Goal: Obtain resource: Download file/media

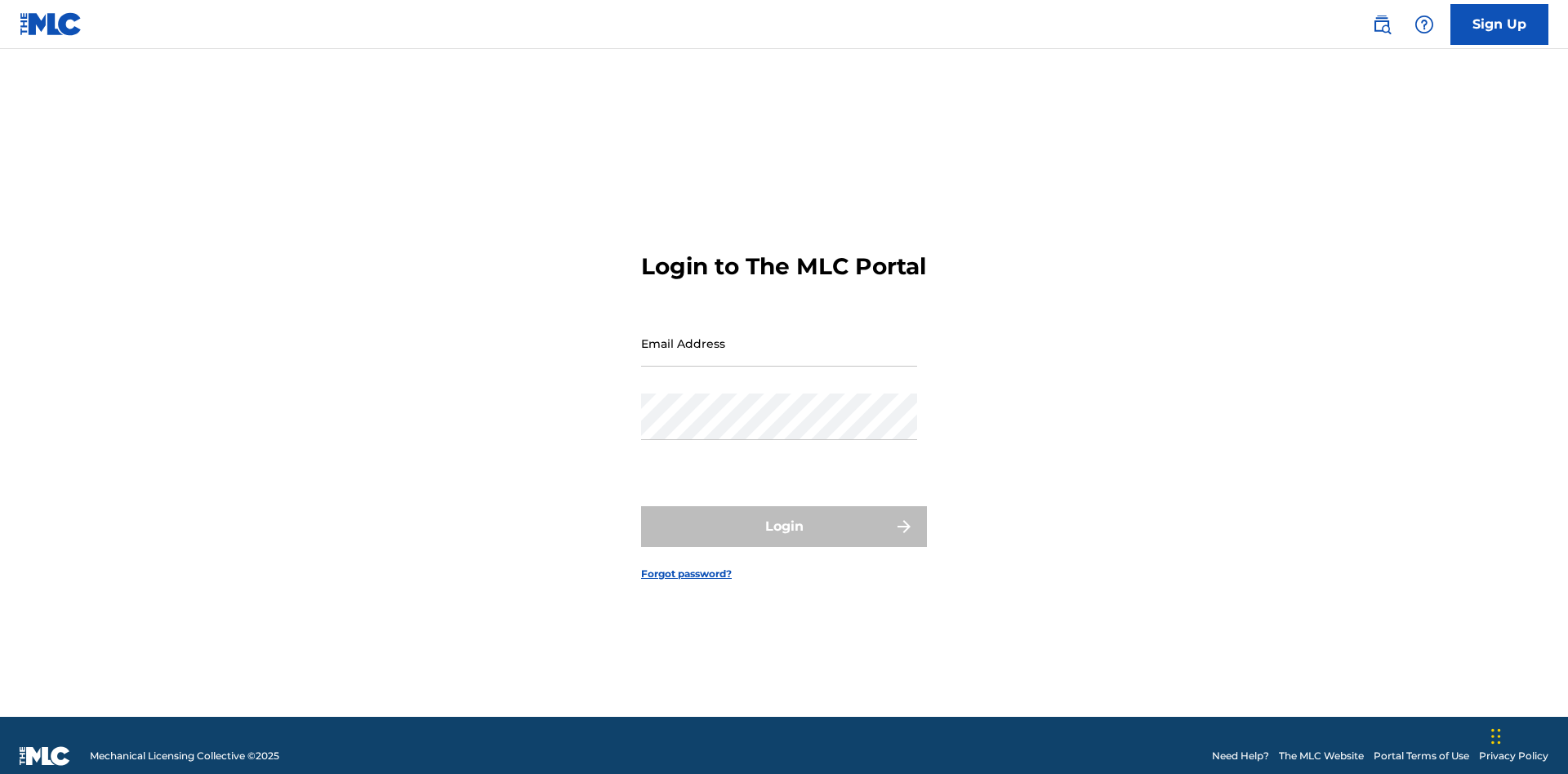
scroll to position [21, 0]
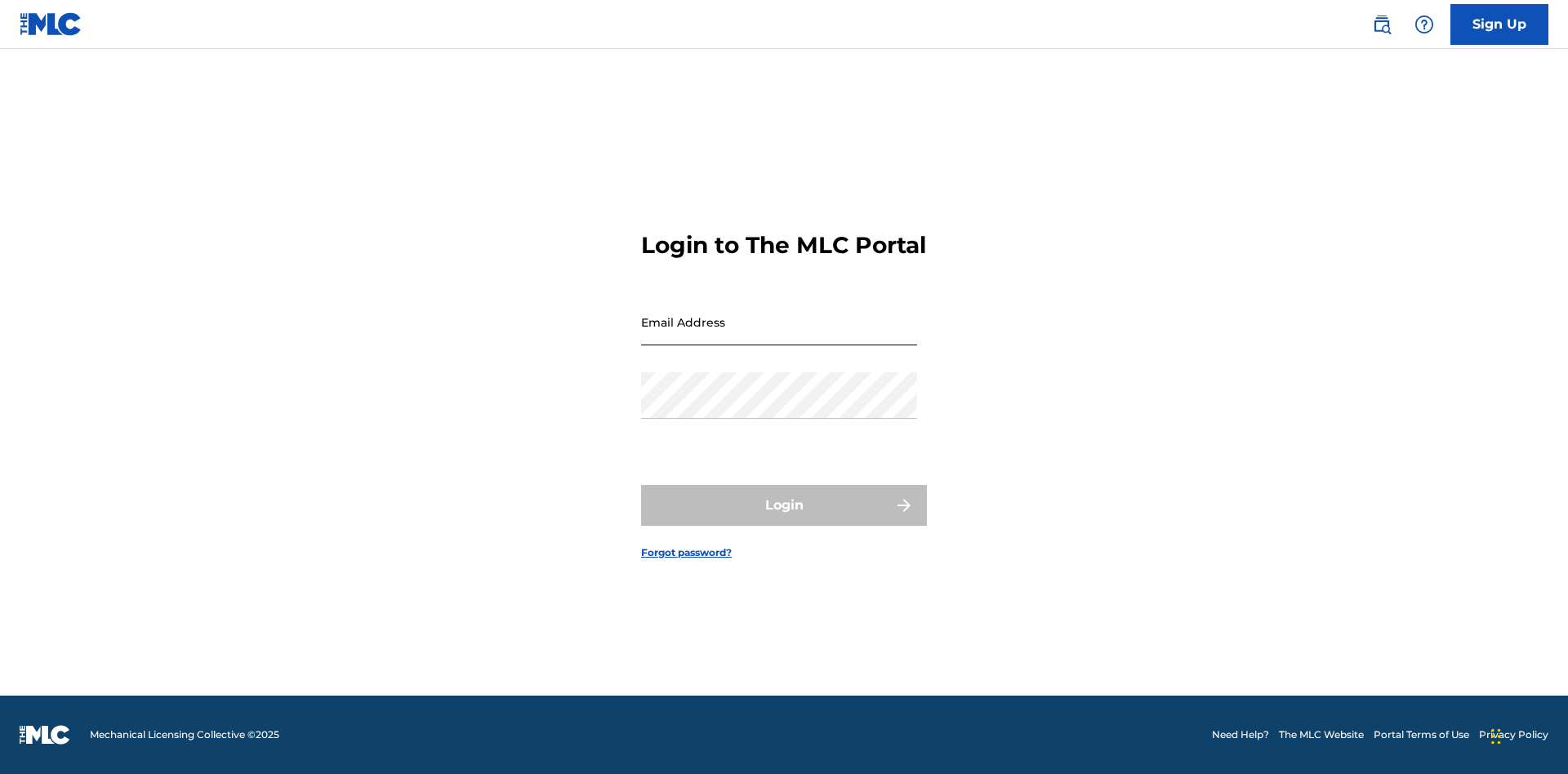
click at [779, 336] on input "Email Address" at bounding box center [779, 322] width 276 height 47
type input "[EMAIL_ADDRESS][DOMAIN_NAME]"
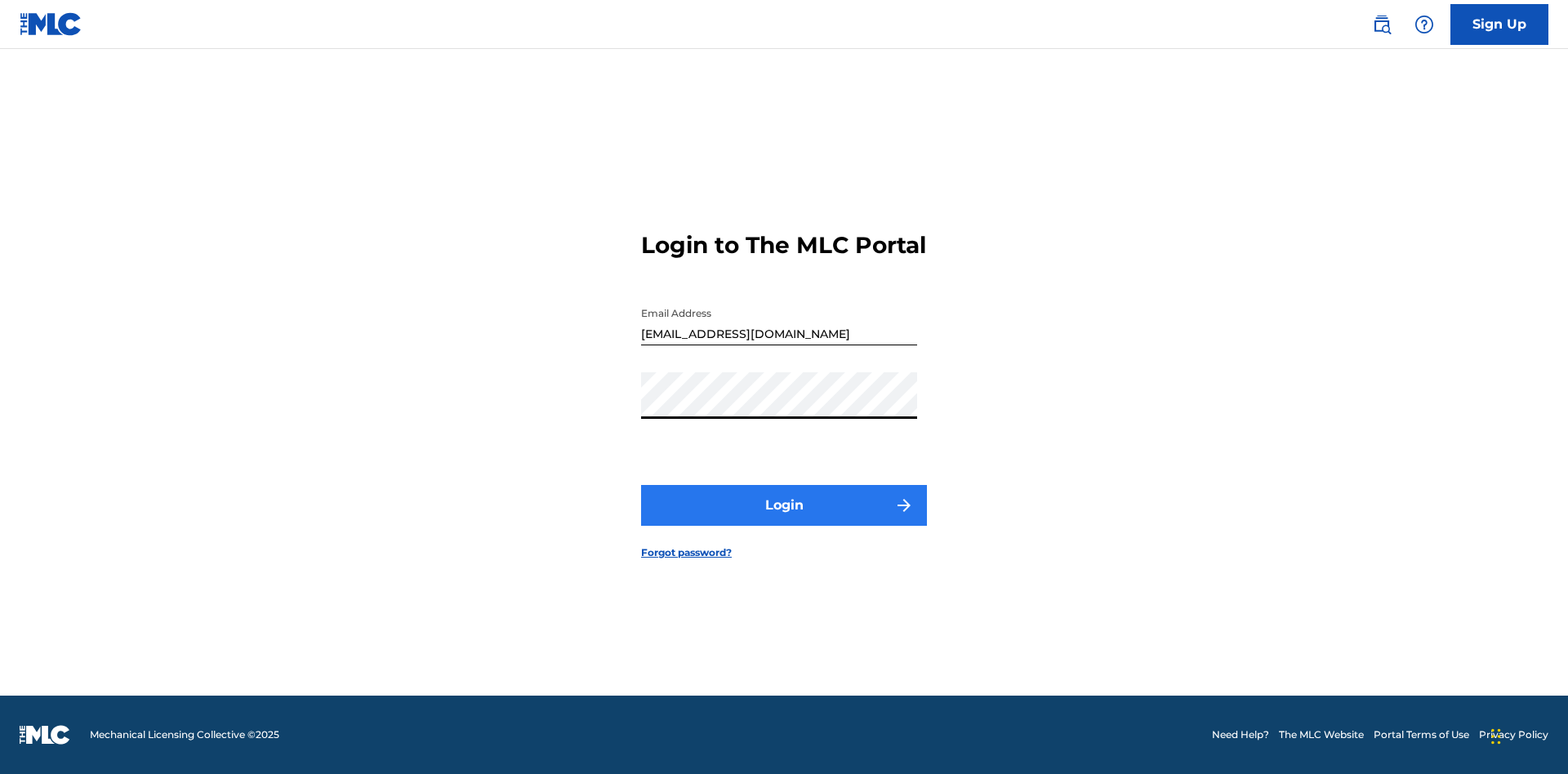
click at [784, 519] on button "Login" at bounding box center [784, 506] width 286 height 41
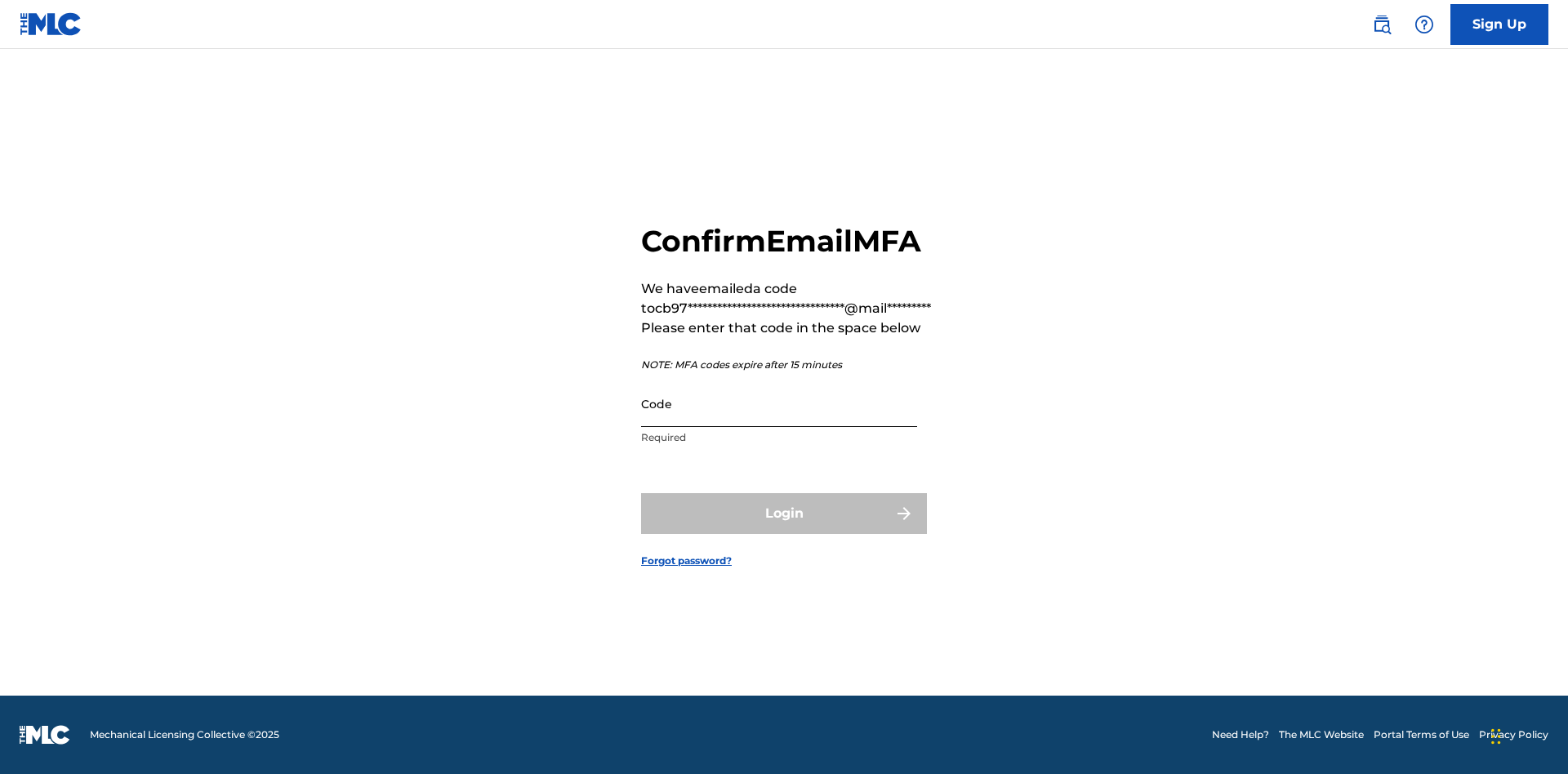
click at [779, 403] on input "Code" at bounding box center [779, 404] width 276 height 47
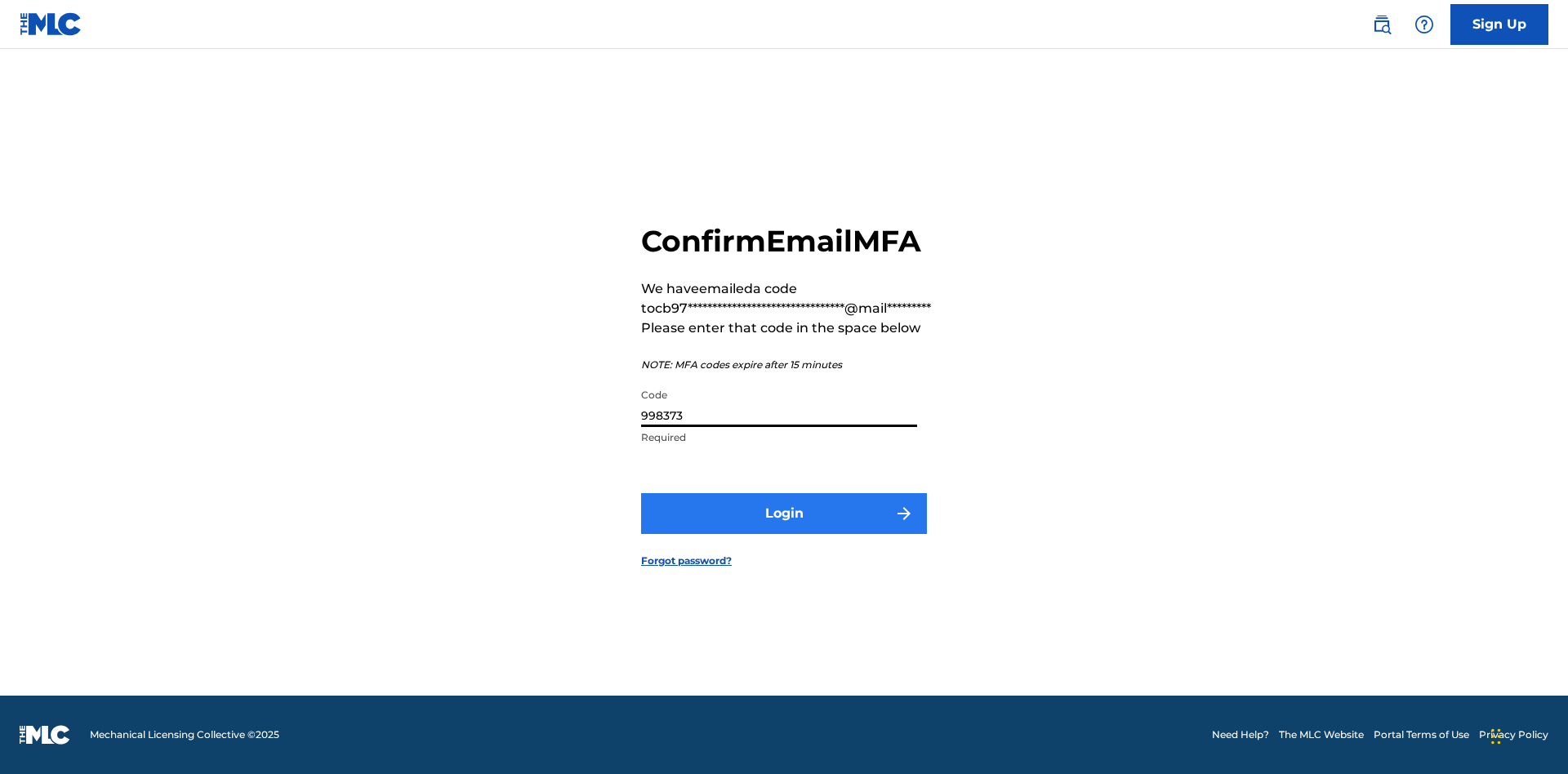
type input "998373"
click at [784, 513] on button "Login" at bounding box center [784, 514] width 286 height 41
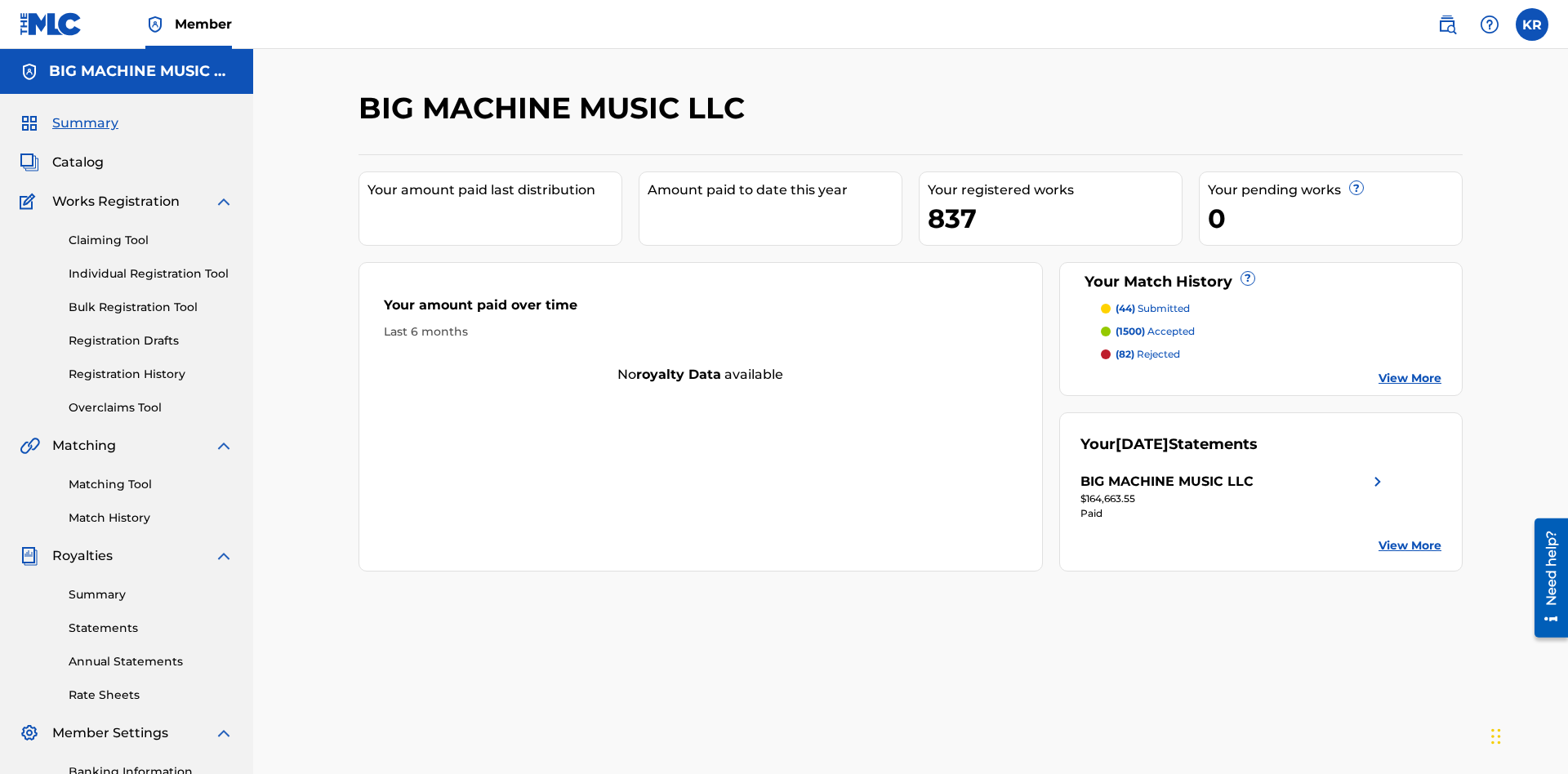
scroll to position [55, 0]
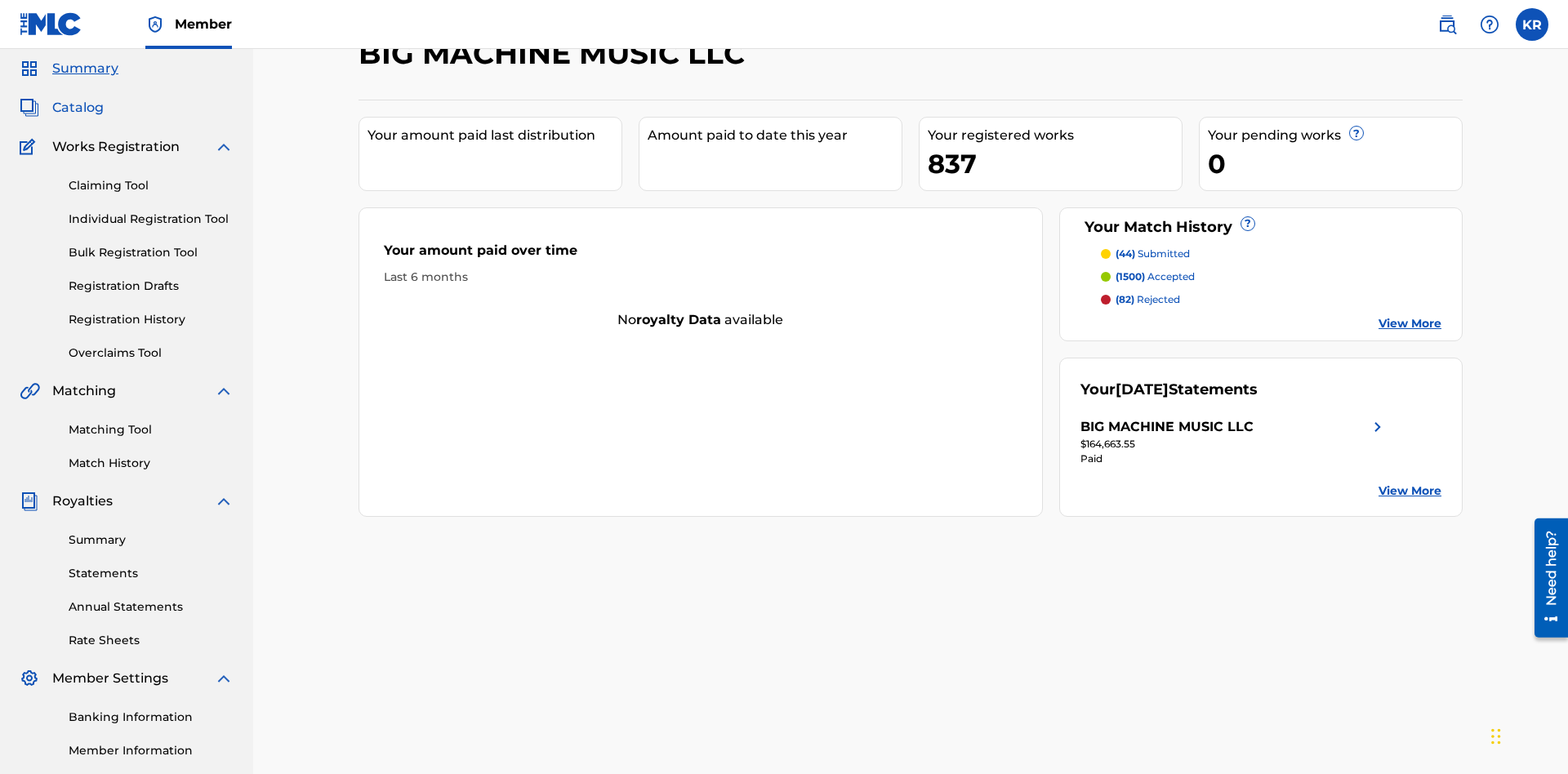
click at [77, 107] on span "Catalog" at bounding box center [77, 107] width 51 height 20
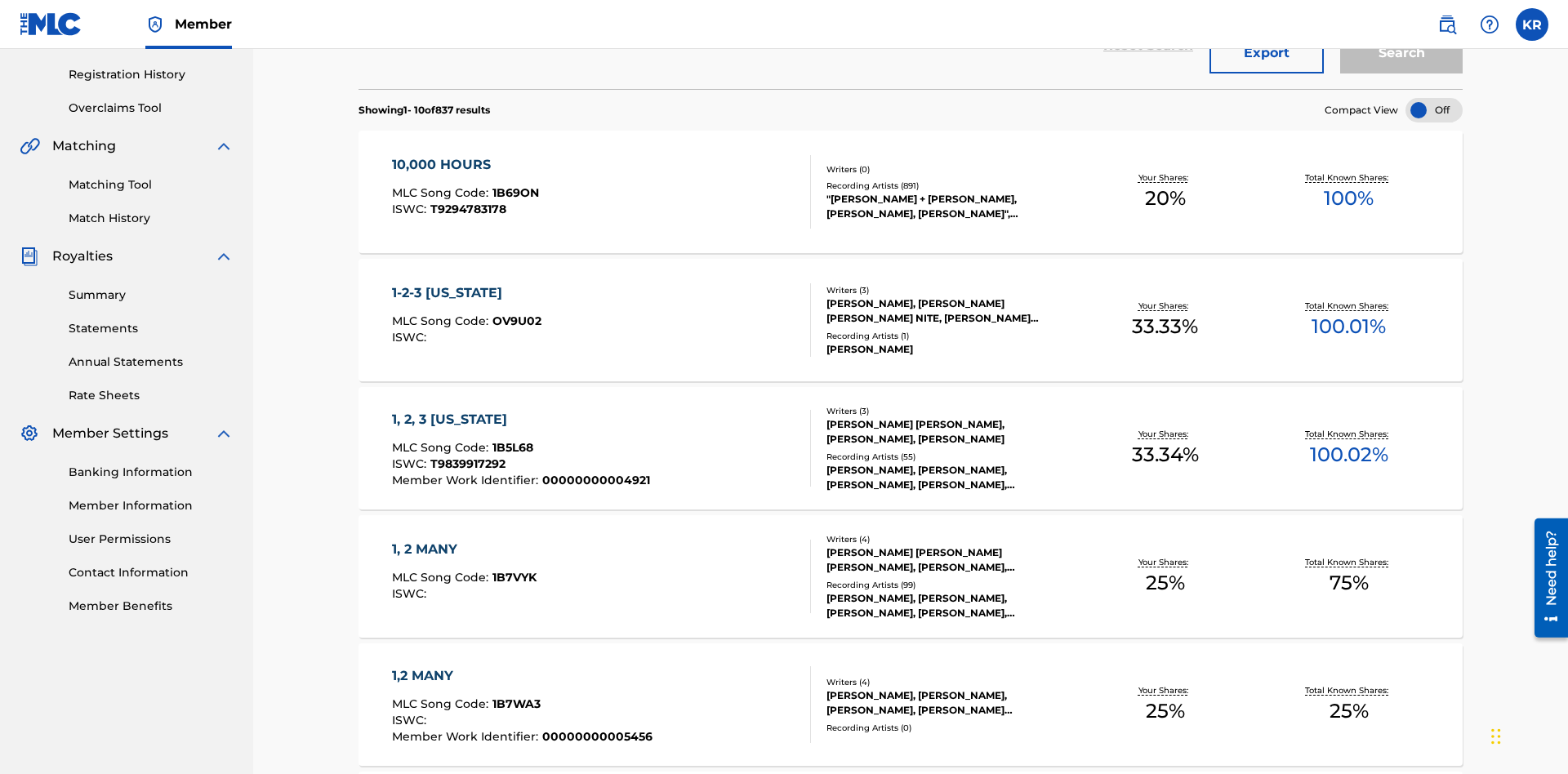
scroll to position [64, 0]
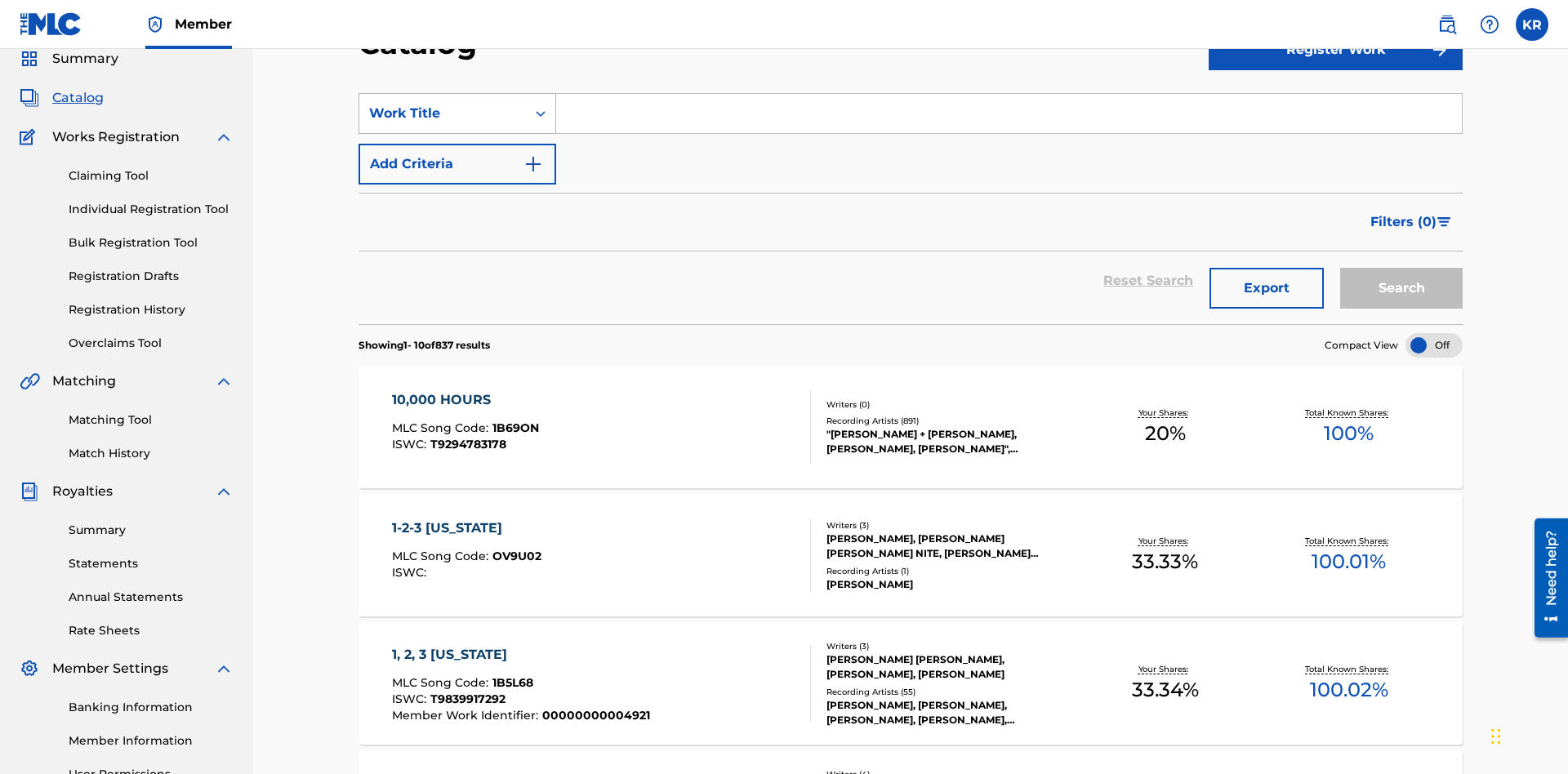
click at [442, 114] on div "Work Title" at bounding box center [441, 113] width 147 height 20
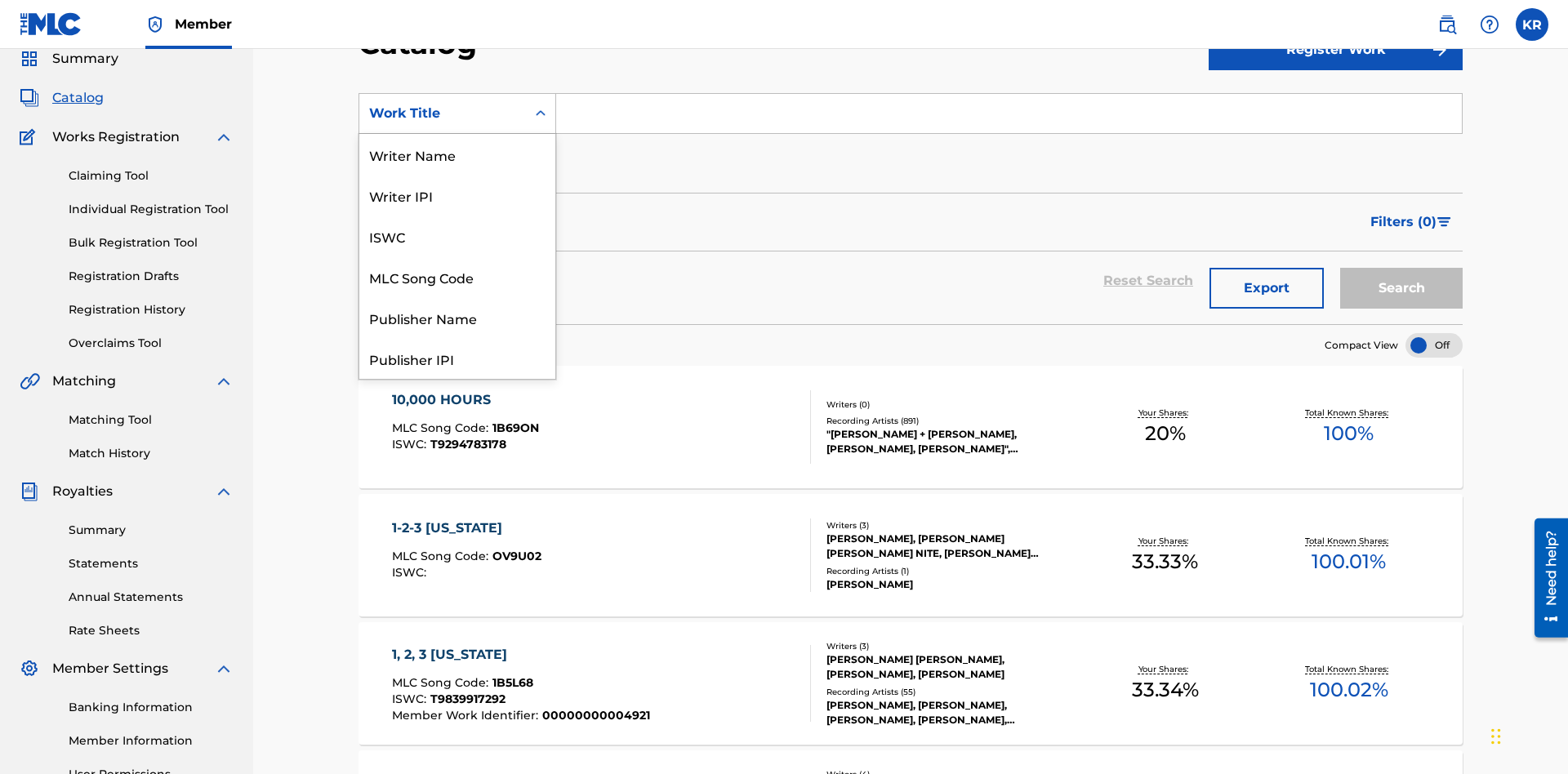
scroll to position [245, 0]
click at [457, 317] on div "ISRC" at bounding box center [457, 317] width 196 height 41
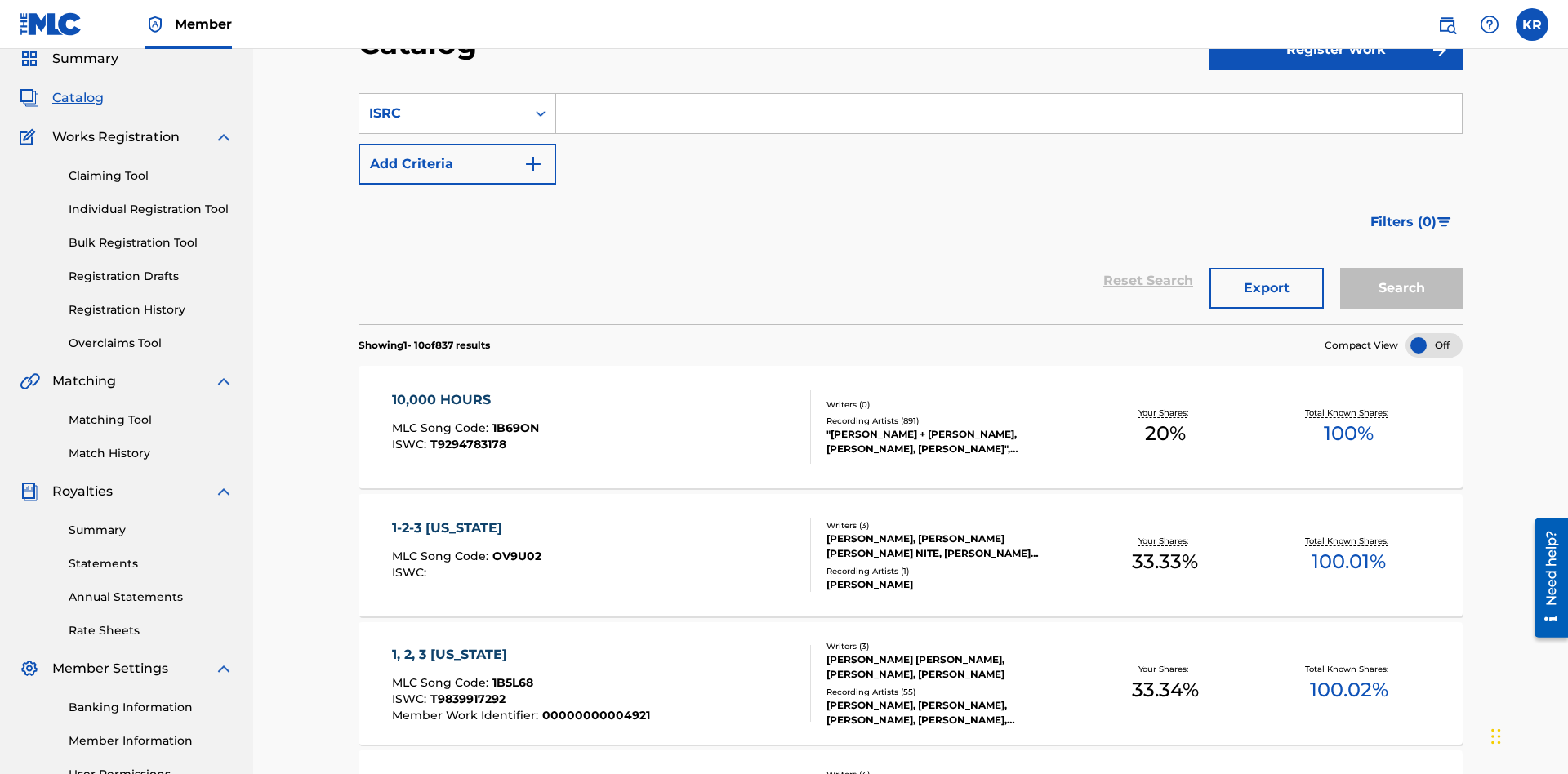
scroll to position [61, 0]
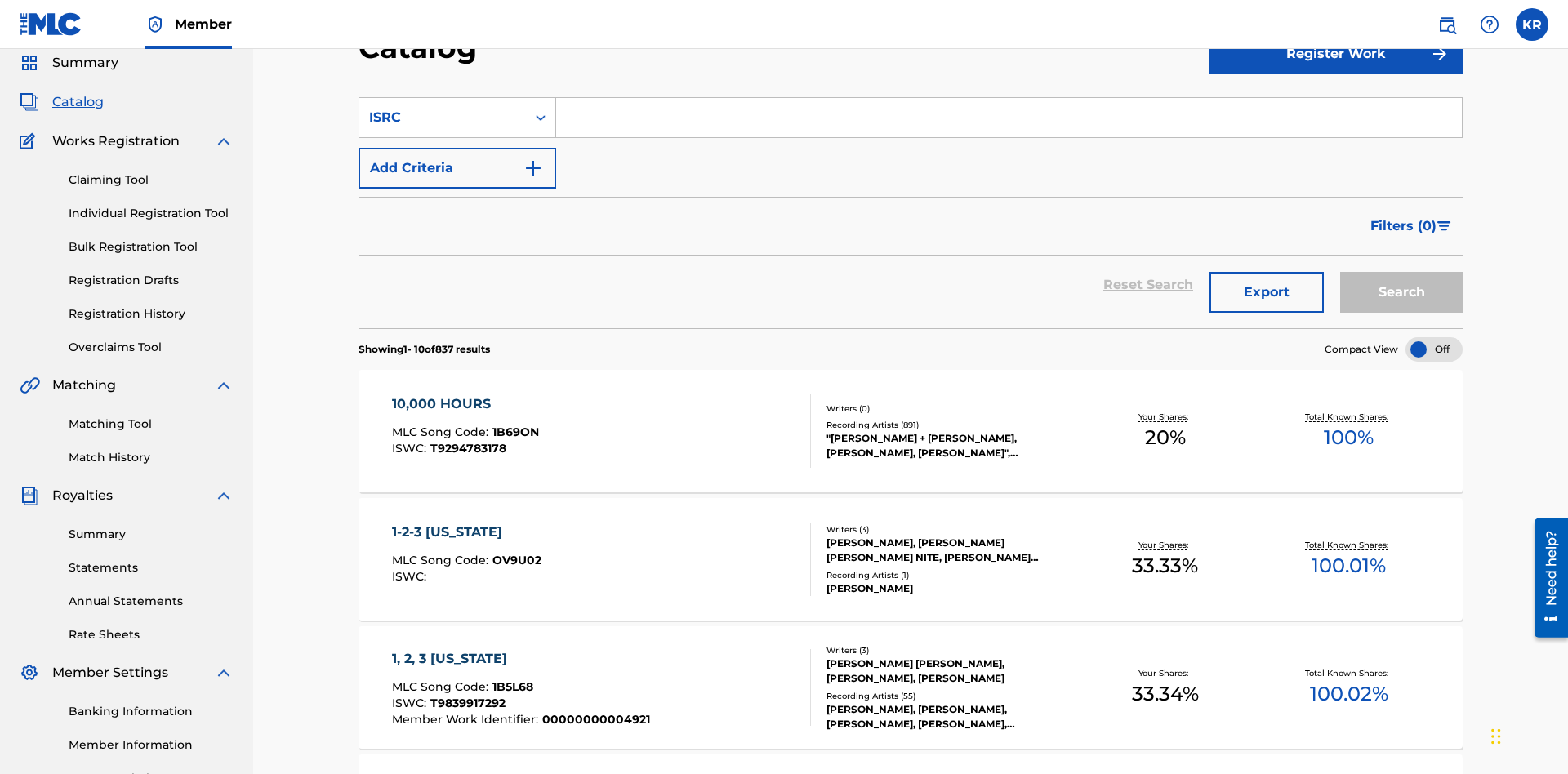
click at [1008, 118] on input "Search Form" at bounding box center [1009, 118] width 905 height 39
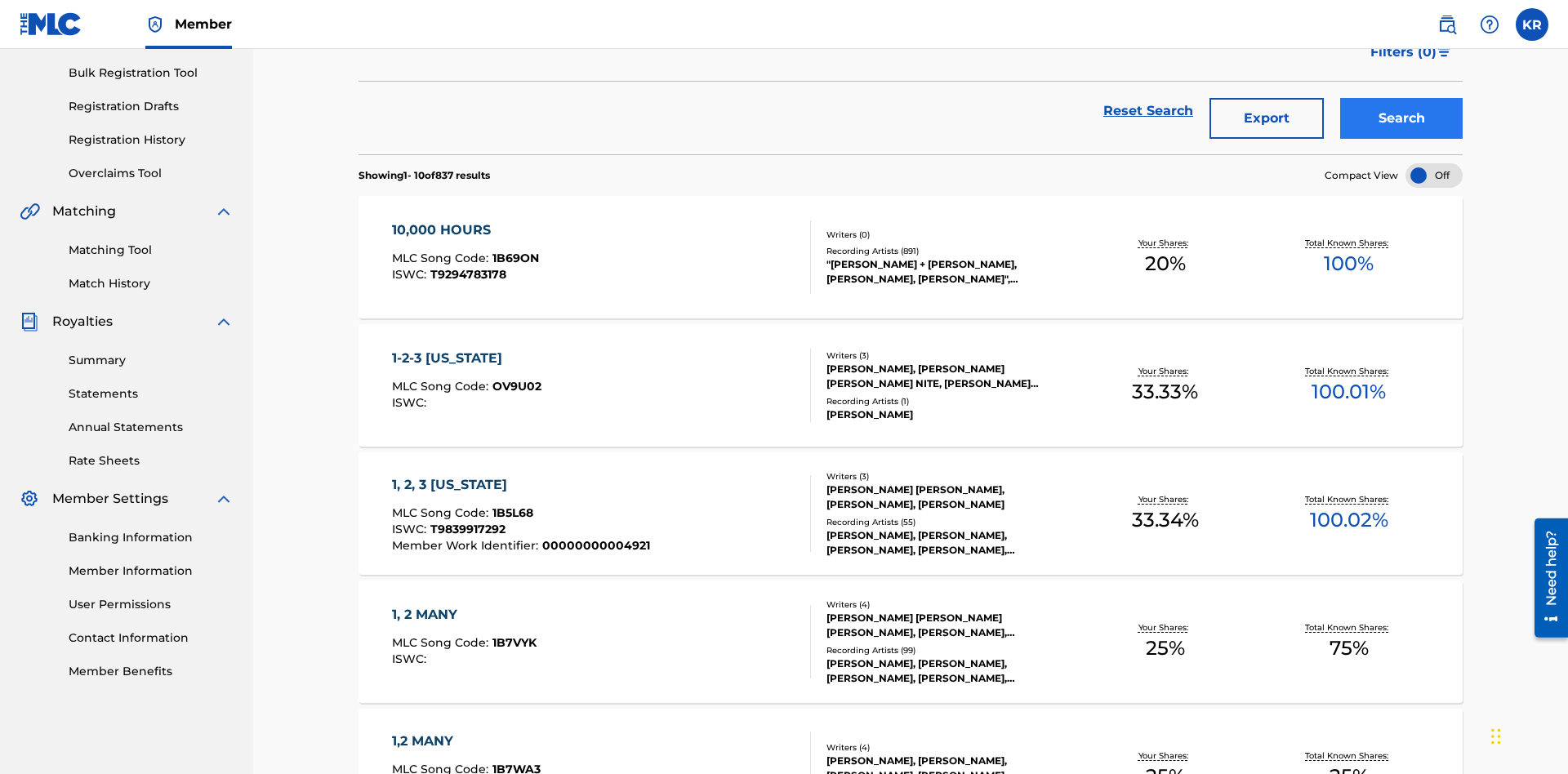
type input "QM3E21806150"
click at [1401, 119] on button "Search" at bounding box center [1400, 119] width 122 height 41
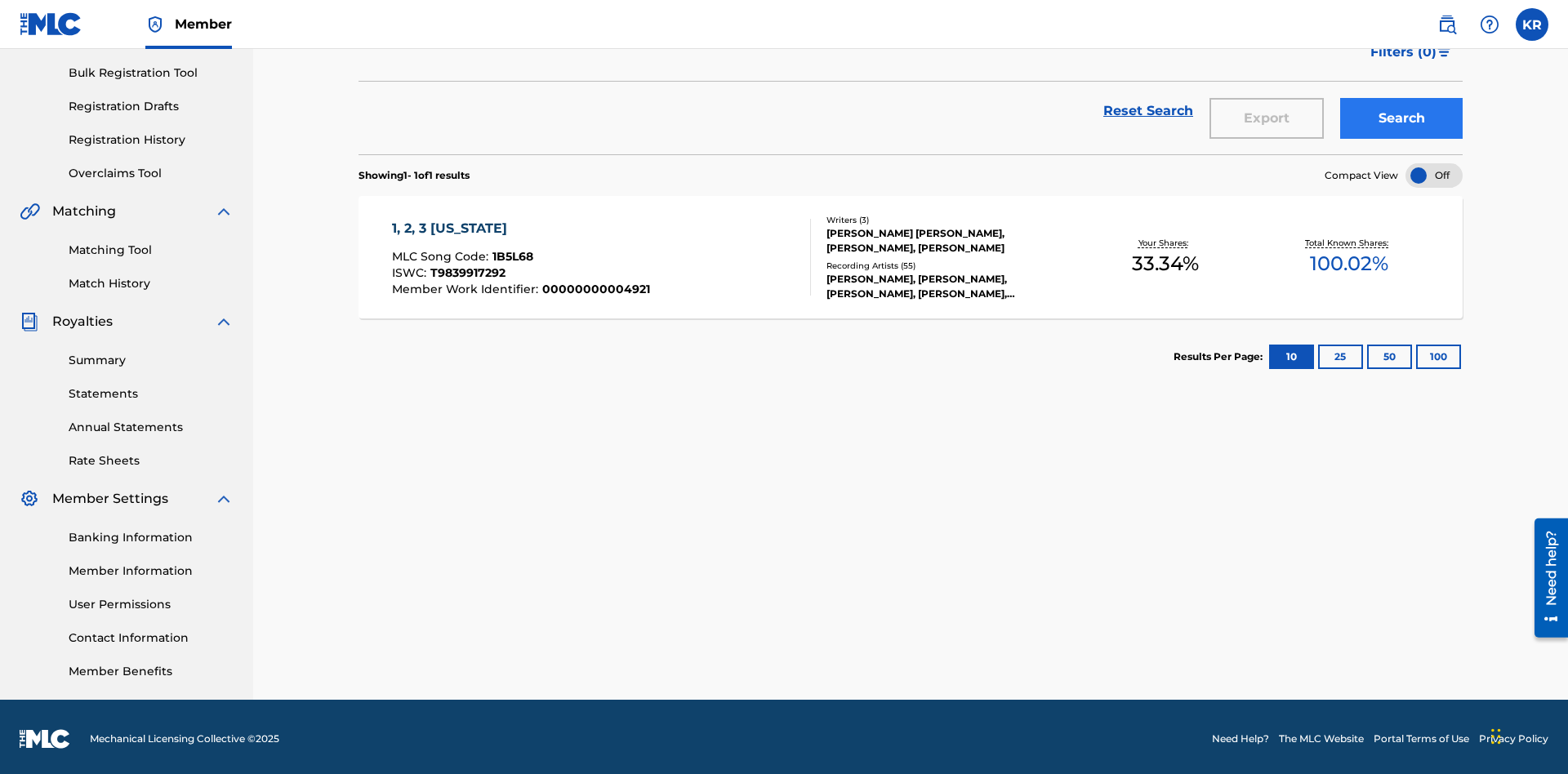
scroll to position [238, 0]
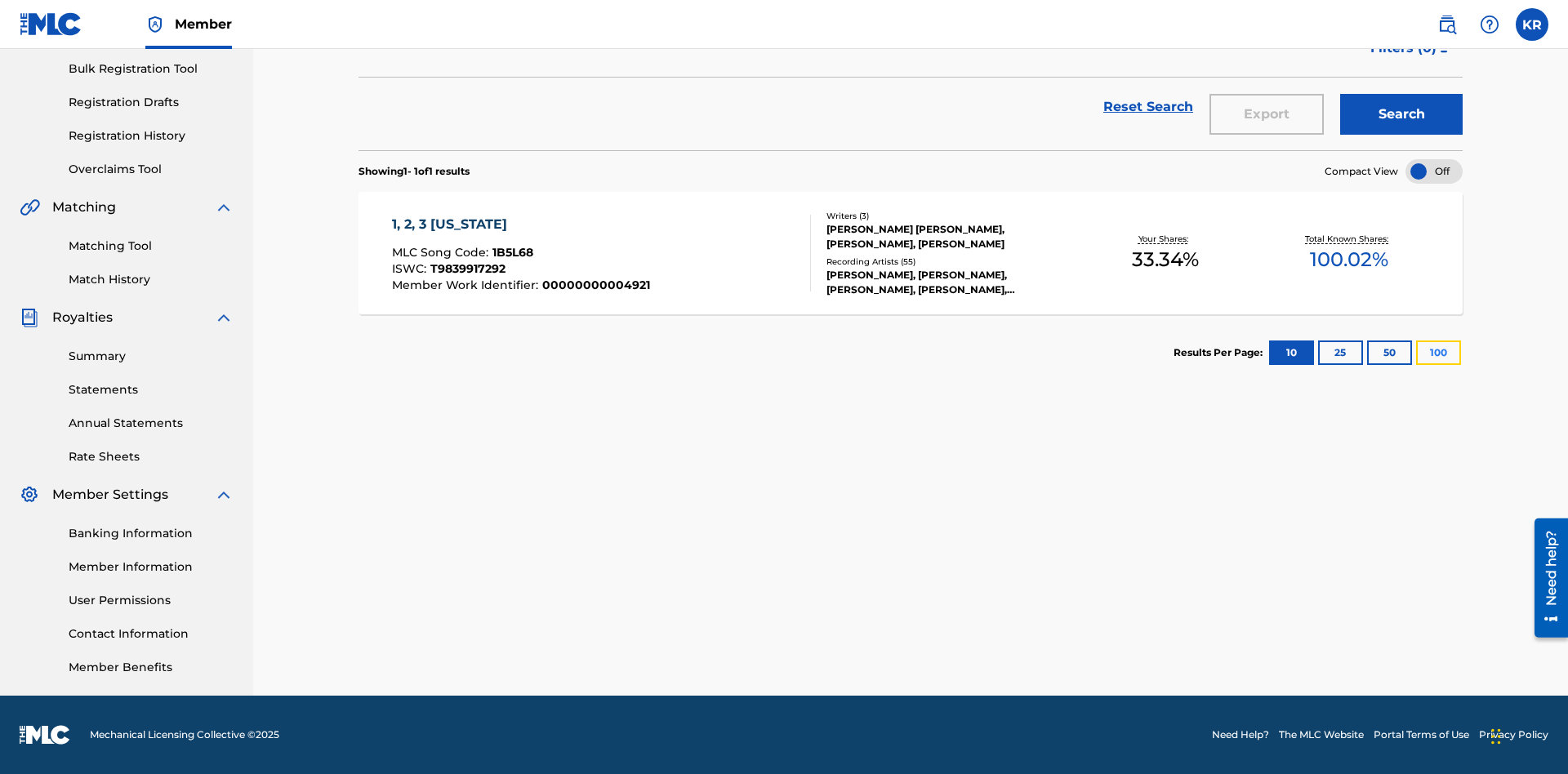
click at [1416, 353] on button "100" at bounding box center [1438, 353] width 45 height 24
click at [511, 252] on span "1B5L68" at bounding box center [512, 252] width 41 height 15
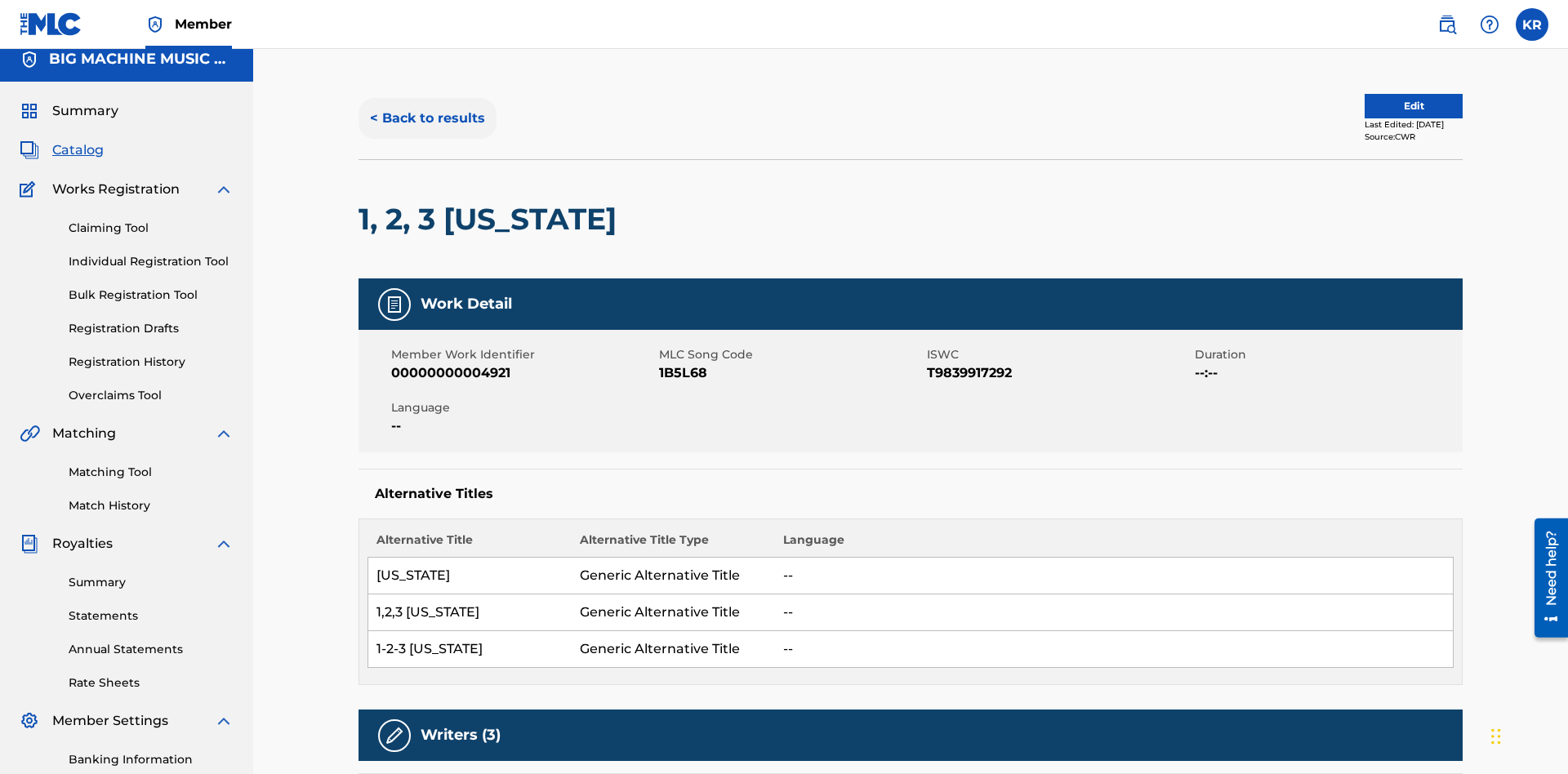
click at [427, 119] on button "< Back to results" at bounding box center [427, 119] width 138 height 41
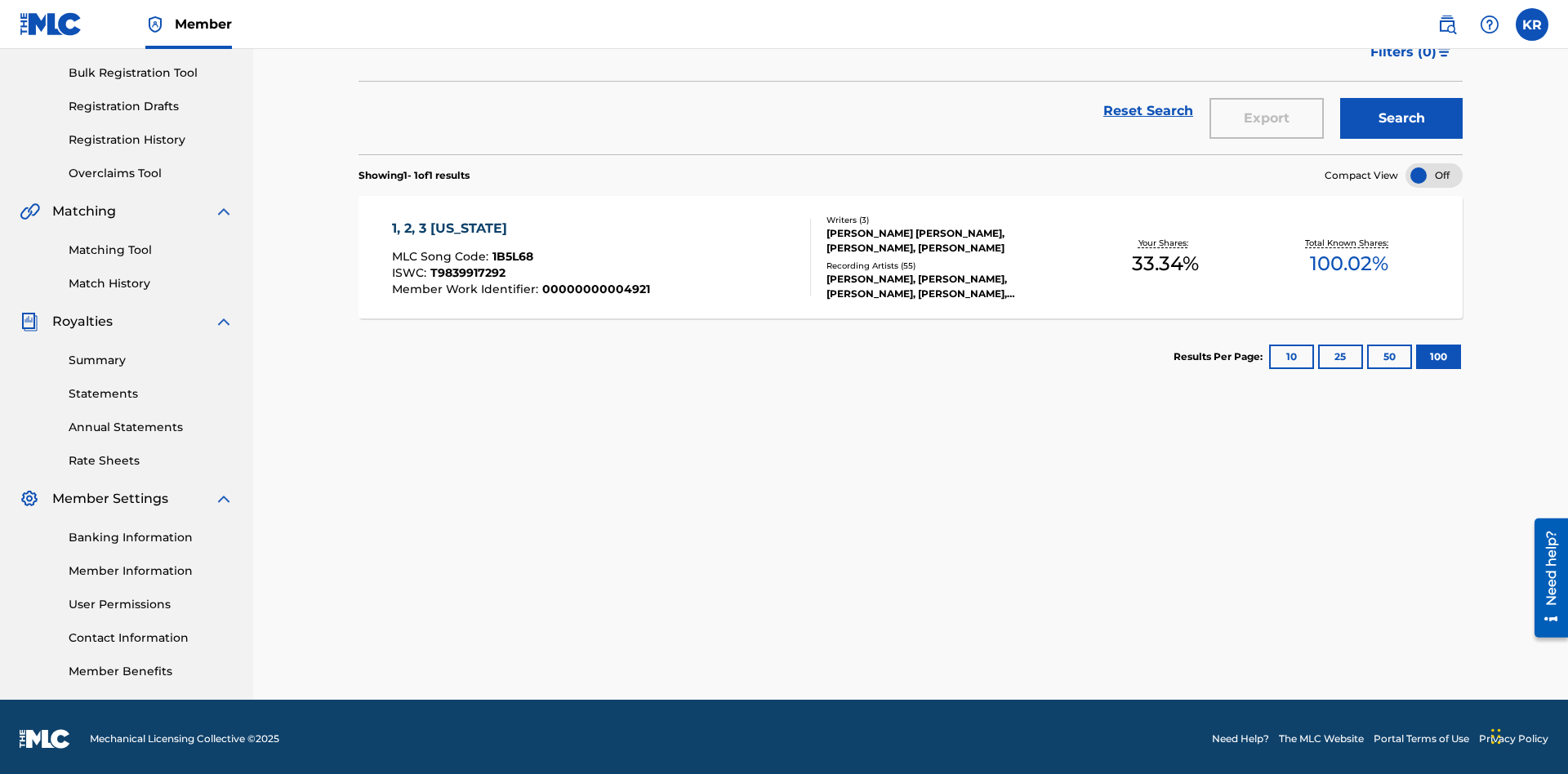
scroll to position [64, 0]
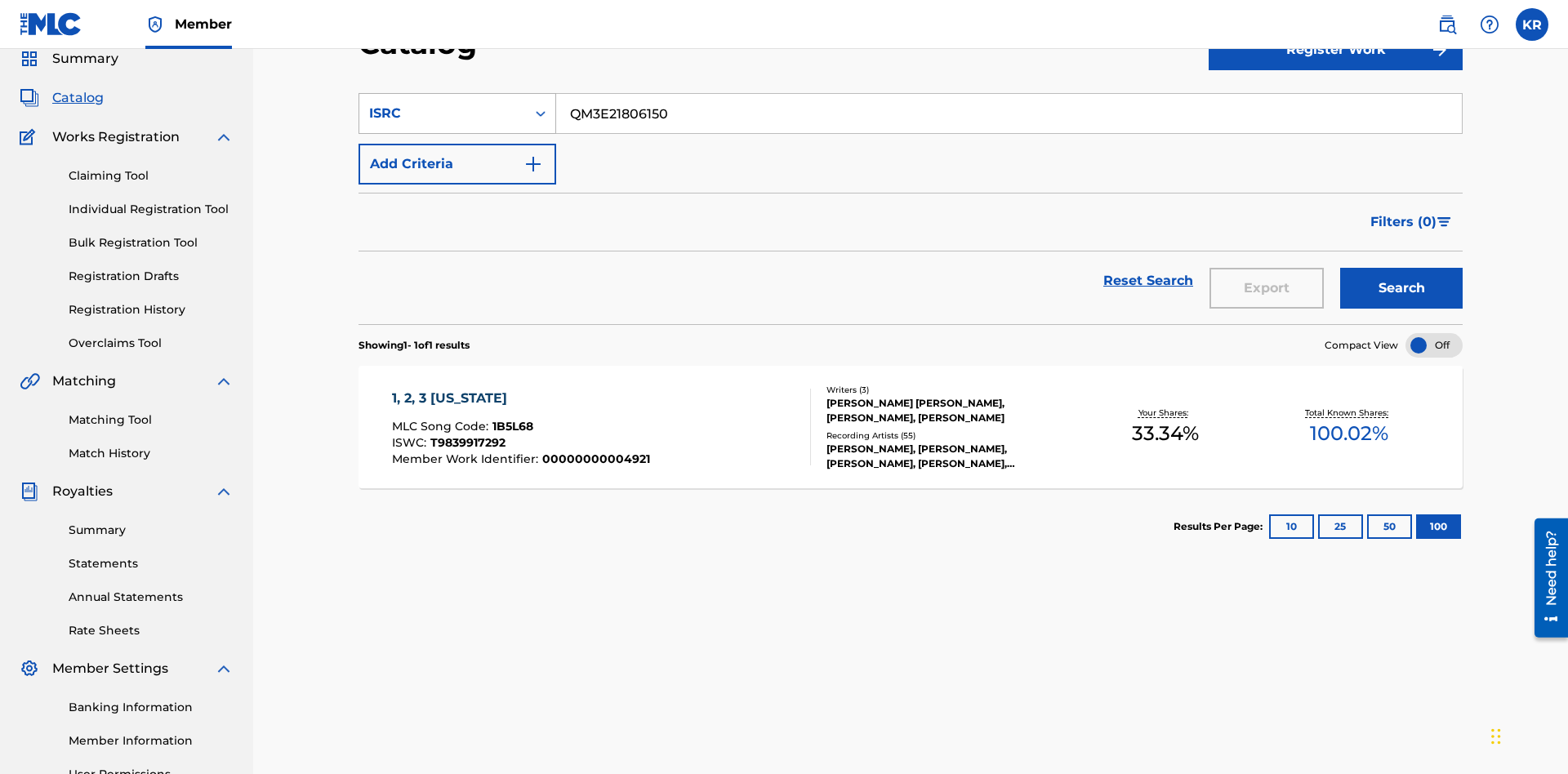
click at [442, 114] on div "ISRC" at bounding box center [441, 113] width 147 height 20
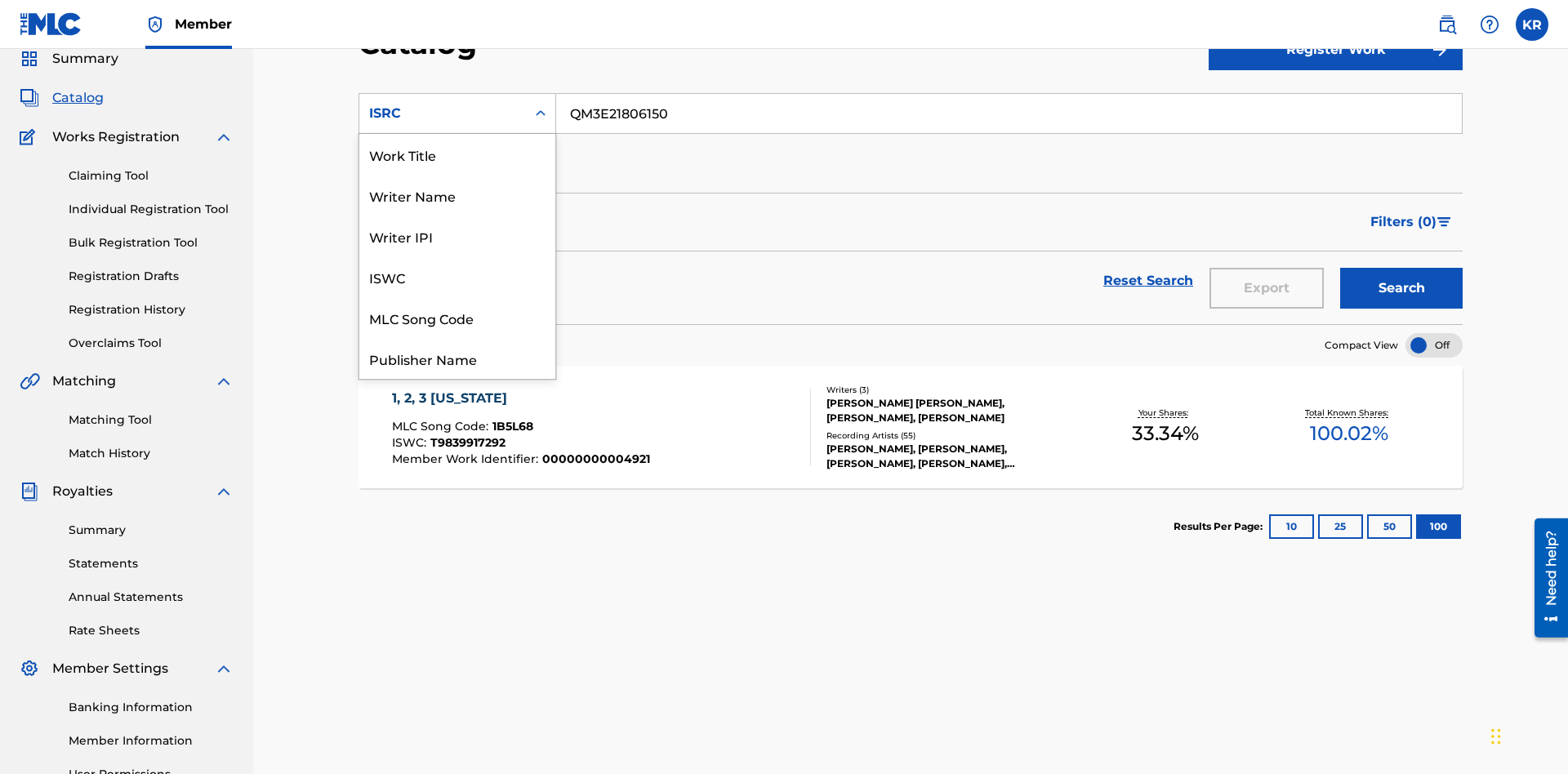
scroll to position [245, 0]
click at [457, 277] on div "Recording Title" at bounding box center [457, 277] width 196 height 41
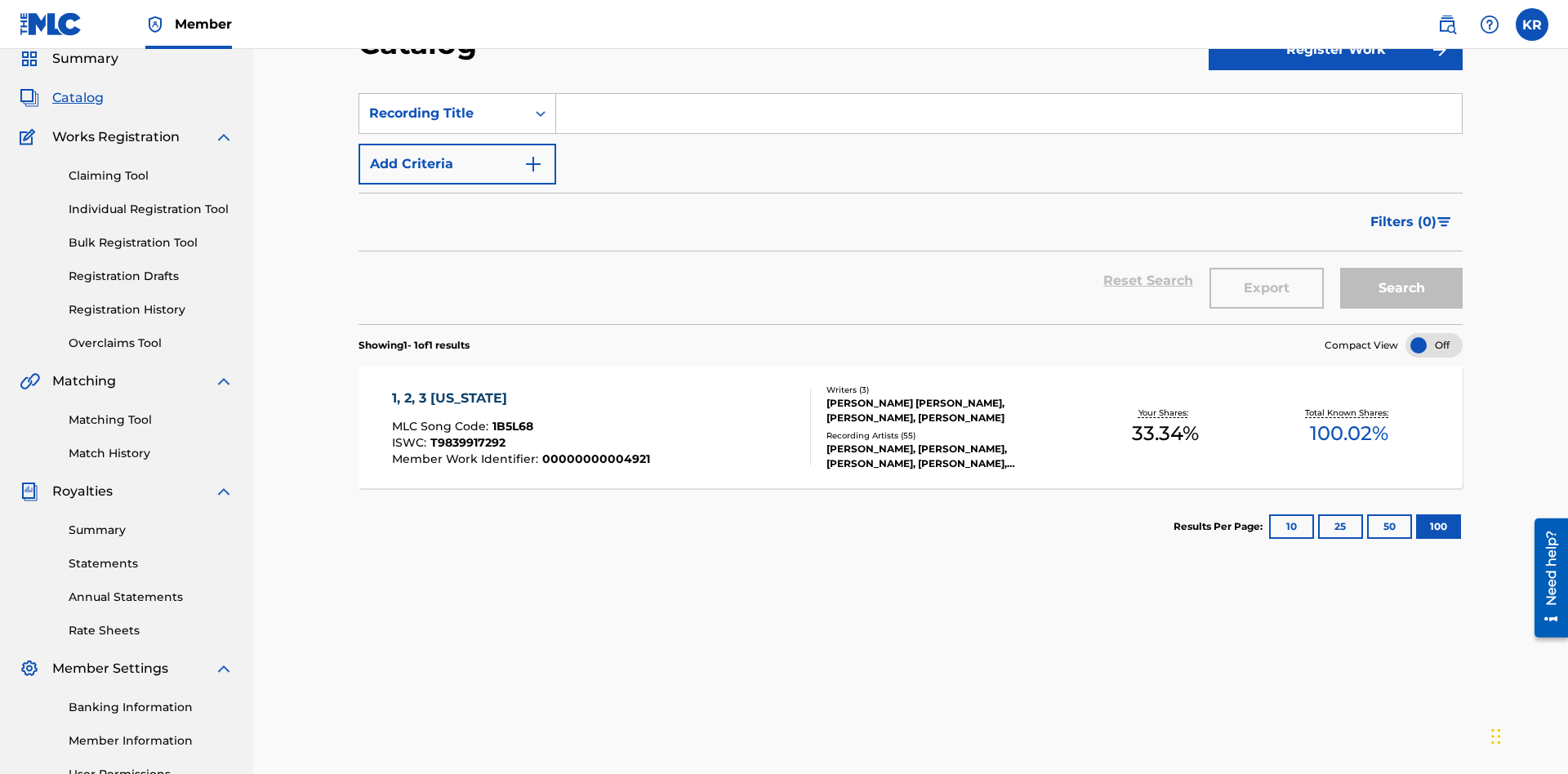
scroll to position [61, 0]
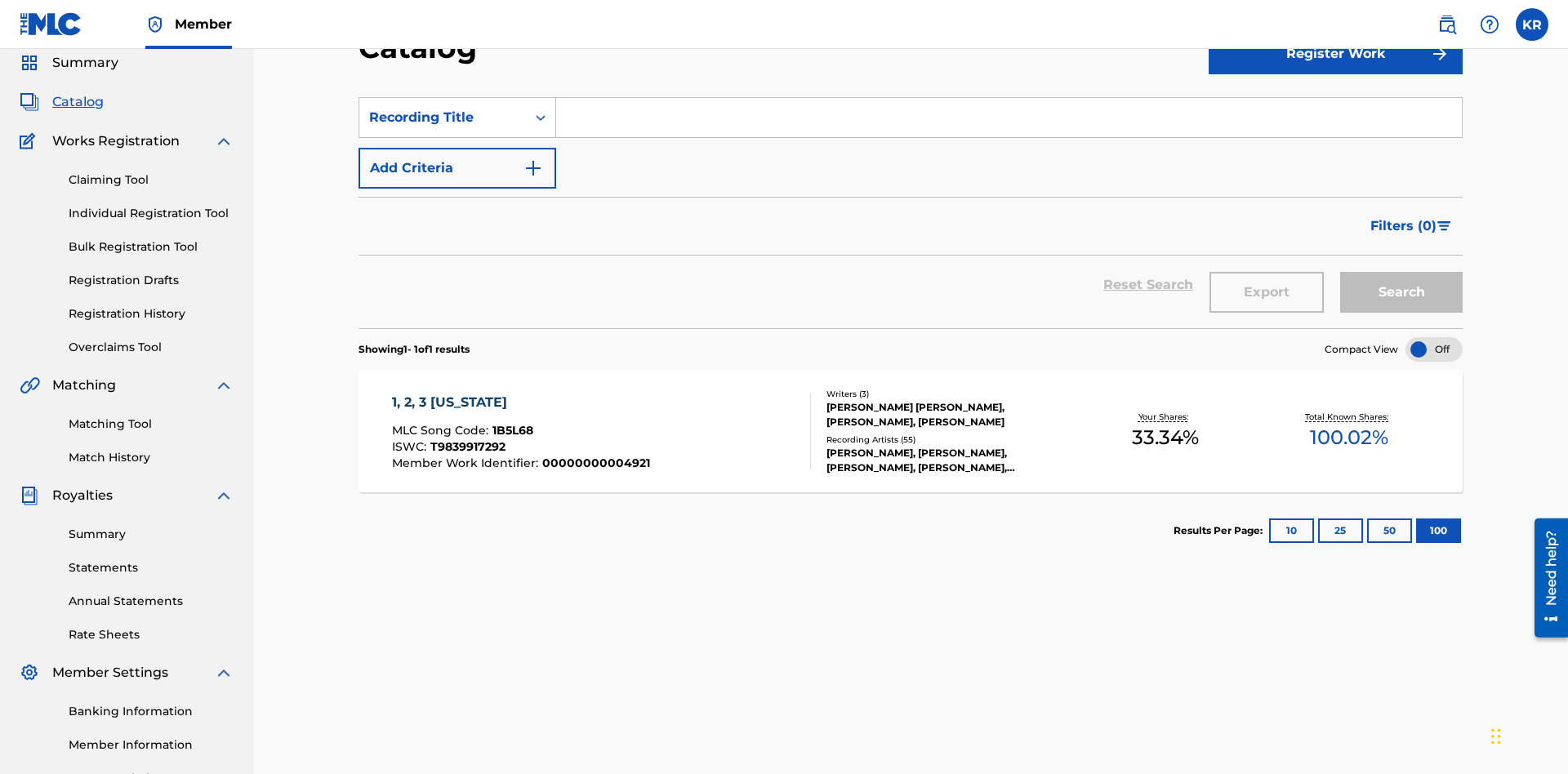
click at [1008, 118] on input "Search Form" at bounding box center [1009, 118] width 905 height 39
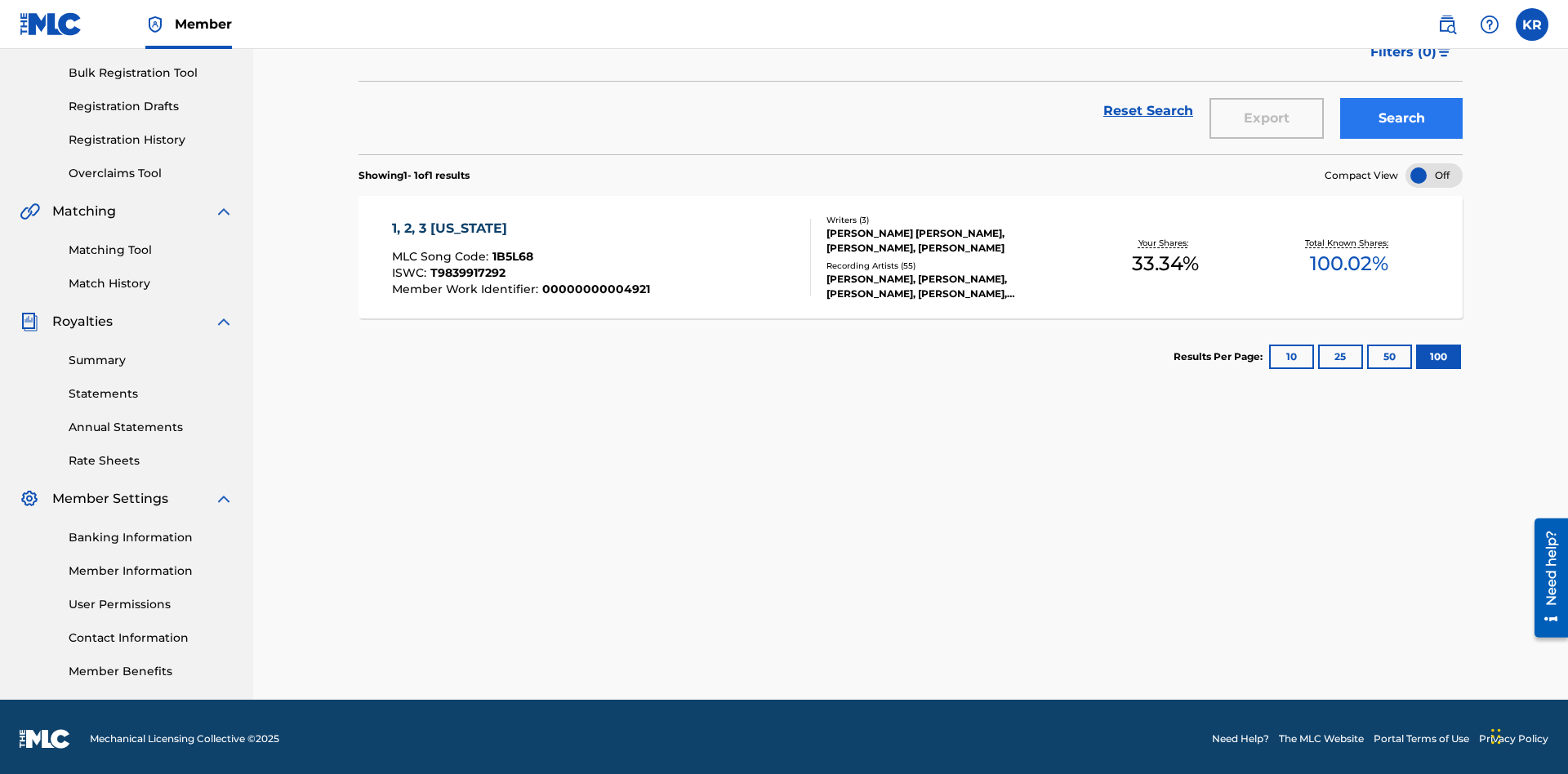
type input "1, 2, 3 [US_STATE]"
click at [1401, 119] on button "Search" at bounding box center [1400, 119] width 122 height 41
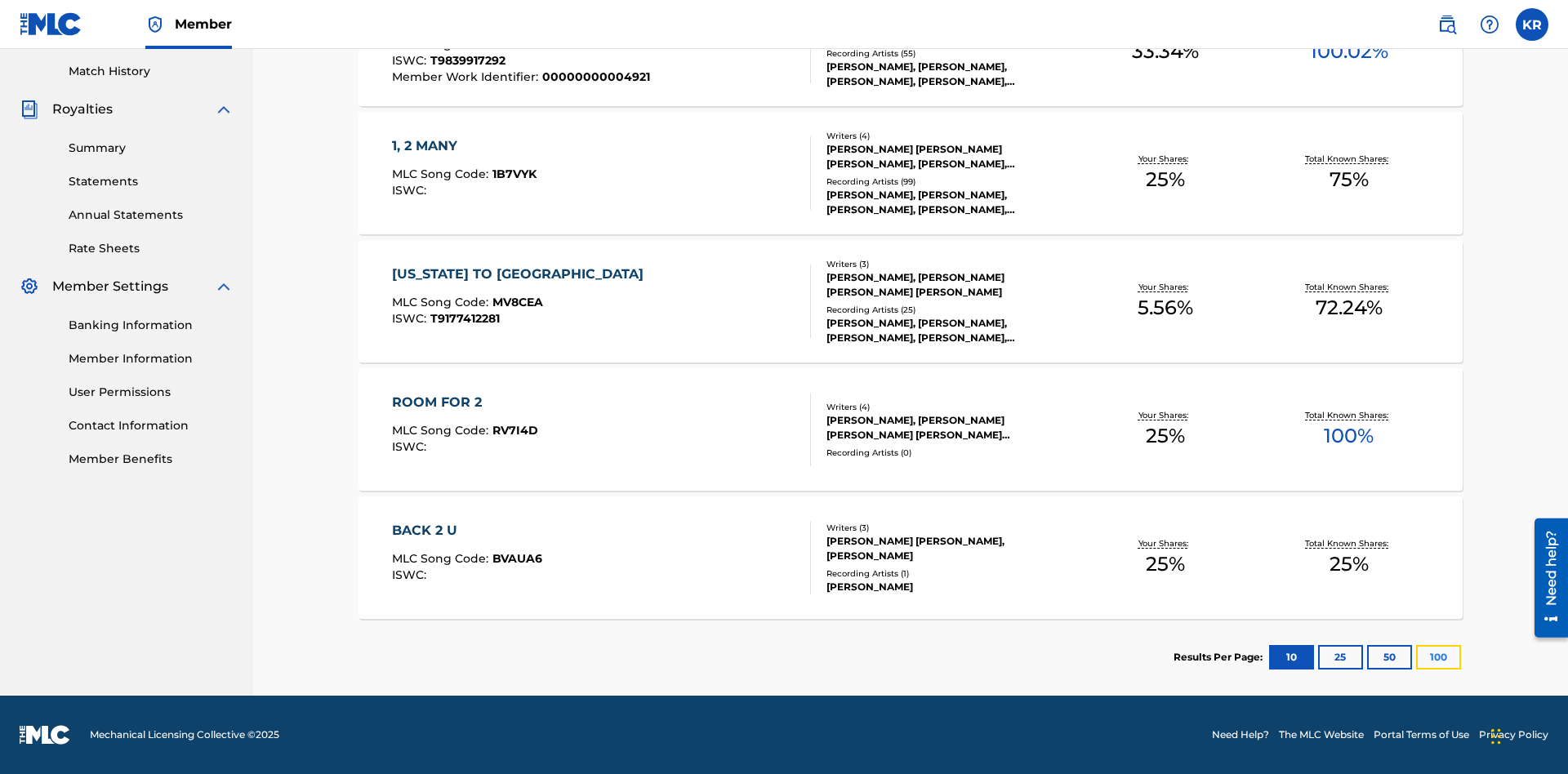
click at [1416, 657] on button "100" at bounding box center [1438, 657] width 45 height 24
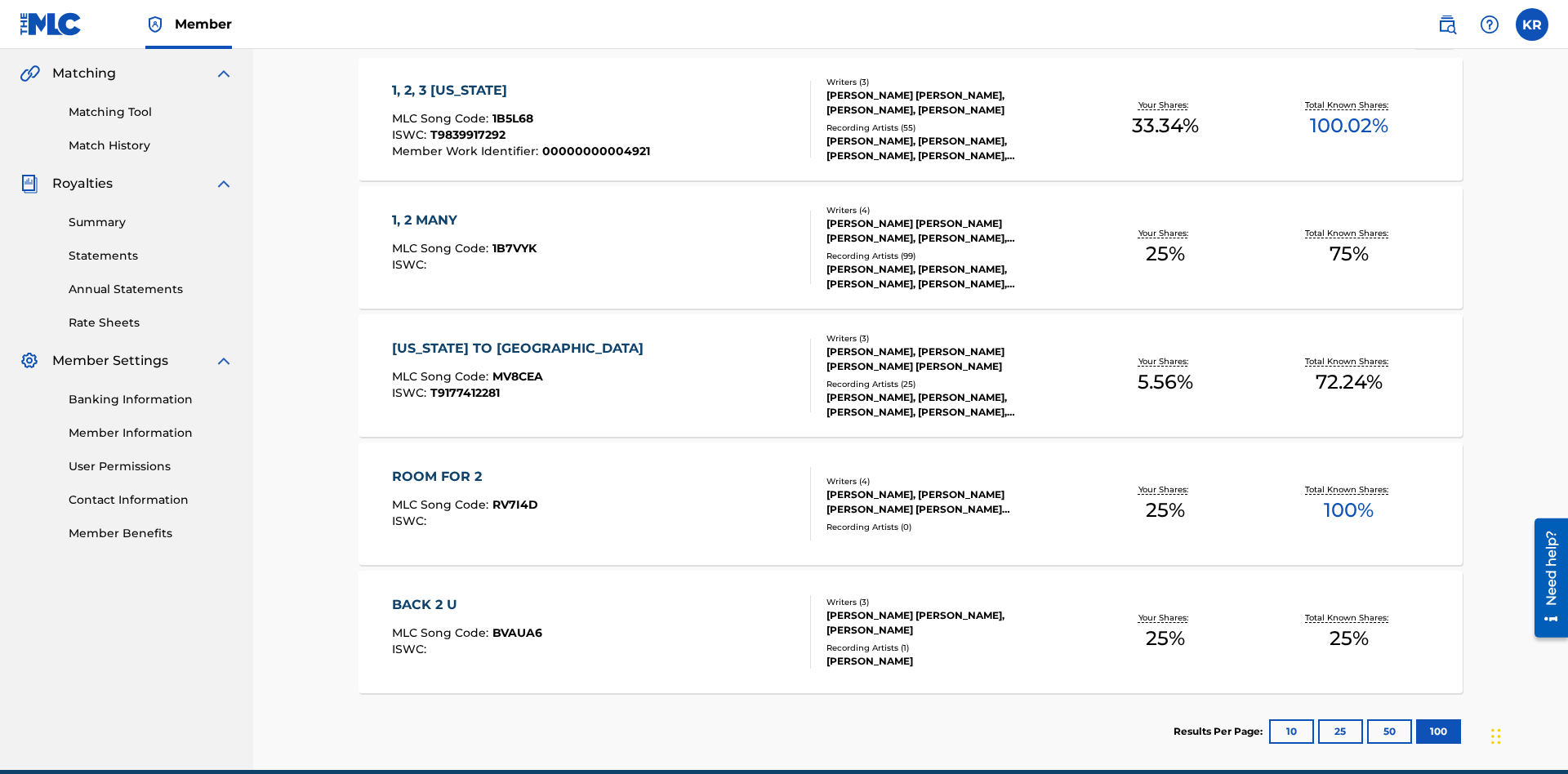
scroll to position [386, 0]
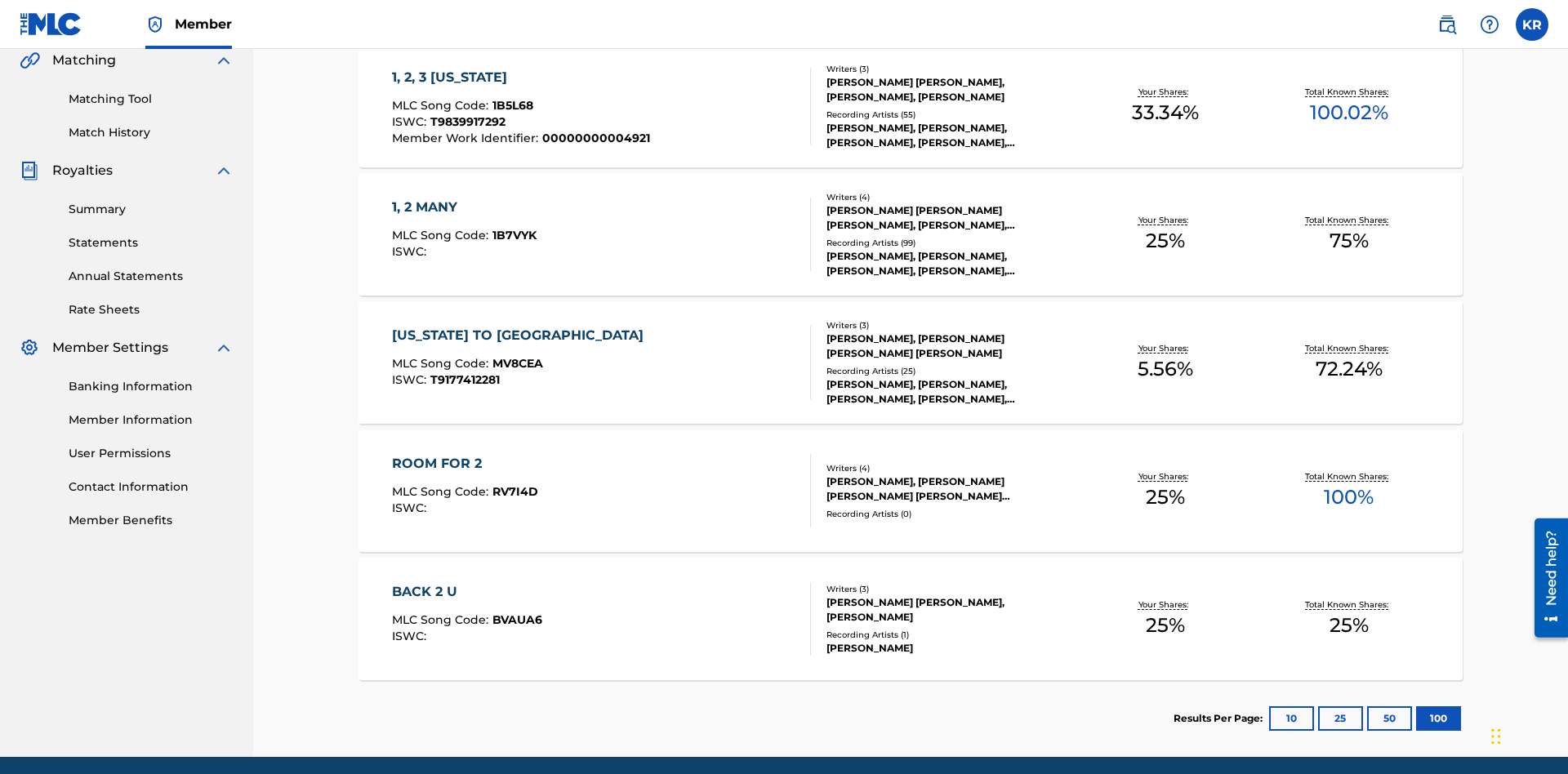
click at [511, 106] on span "1B5L68" at bounding box center [512, 106] width 41 height 15
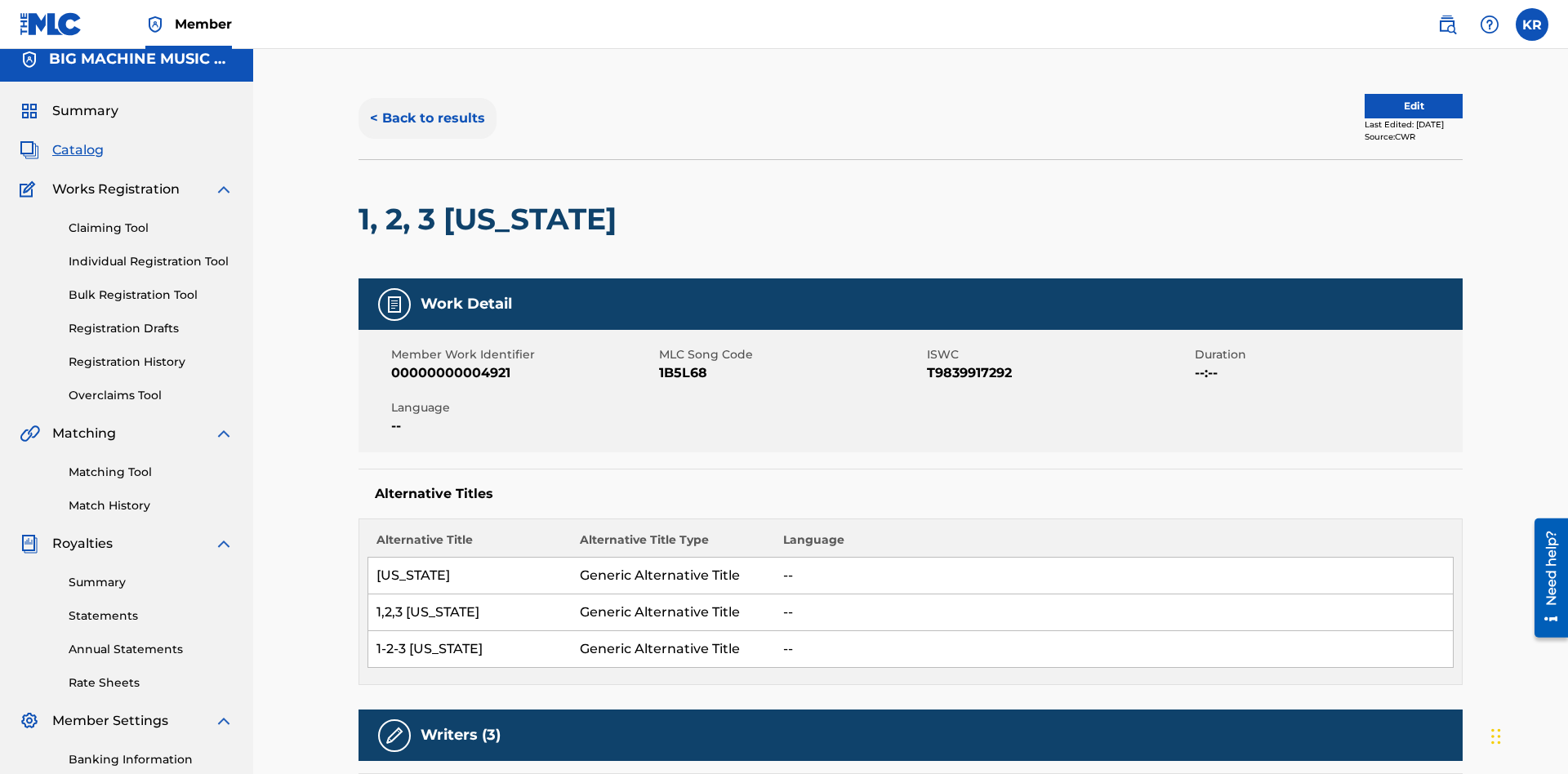
click at [427, 119] on button "< Back to results" at bounding box center [427, 119] width 138 height 41
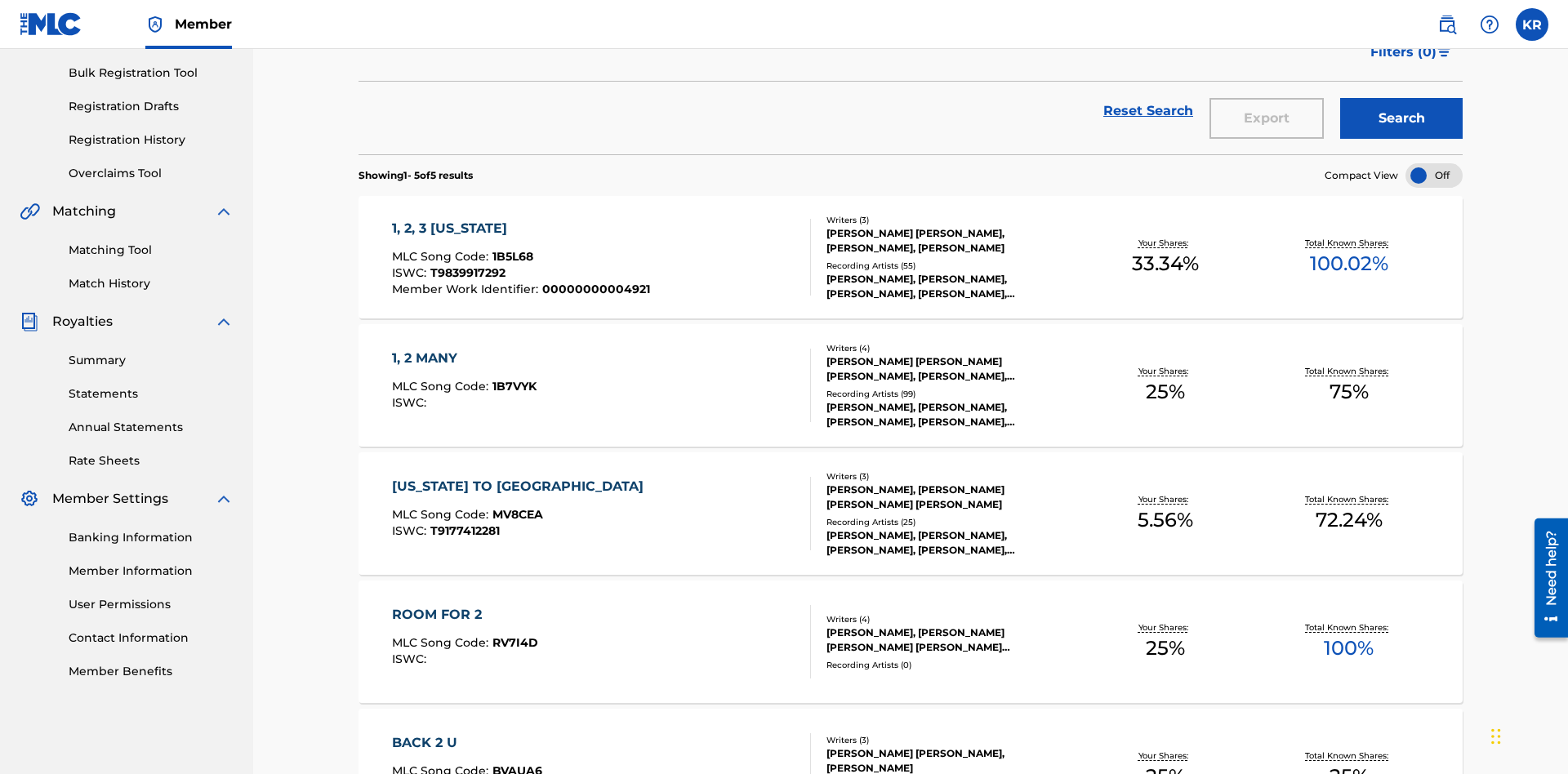
scroll to position [64, 0]
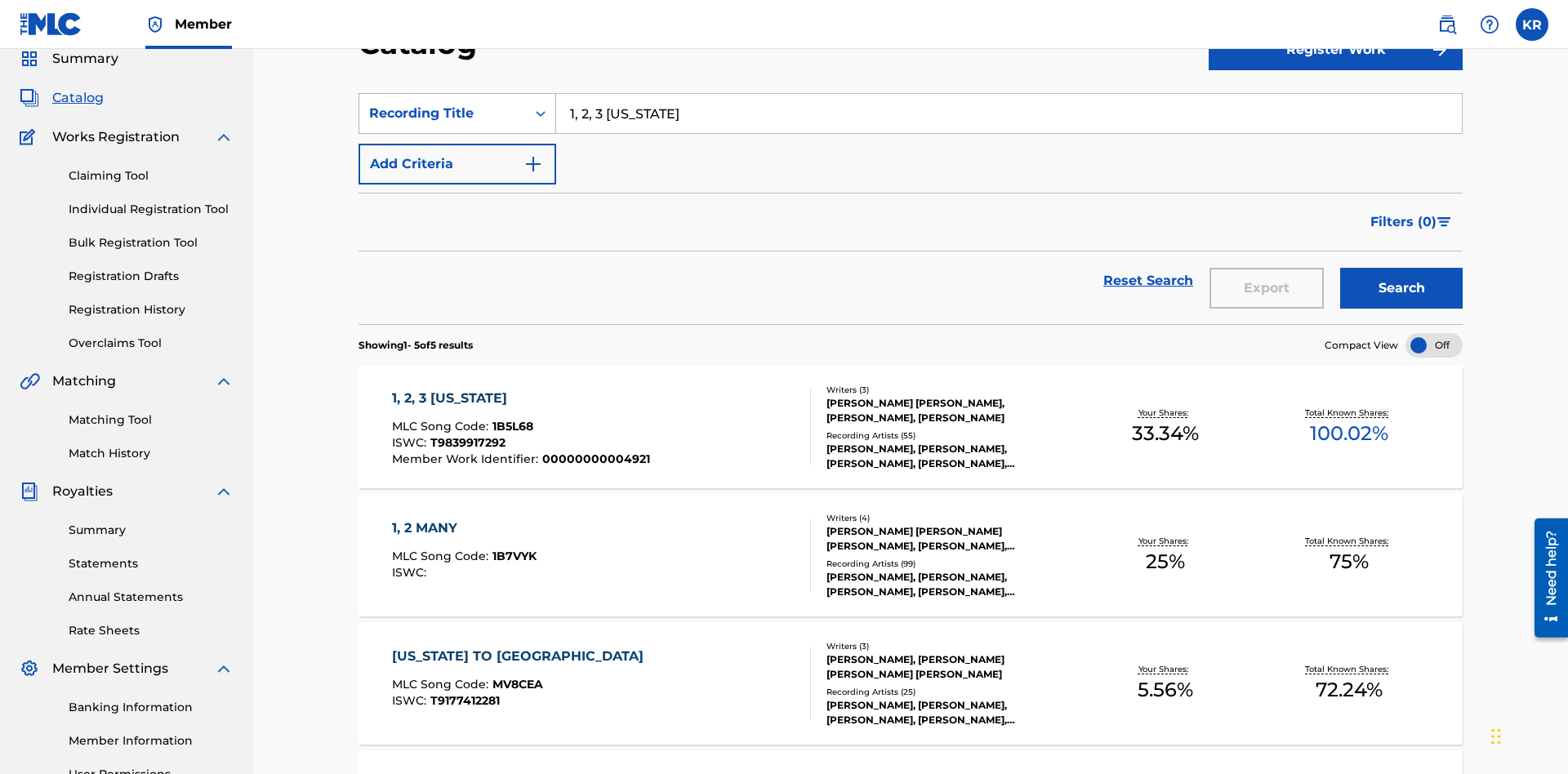
click at [442, 114] on div "Recording Title" at bounding box center [441, 113] width 147 height 20
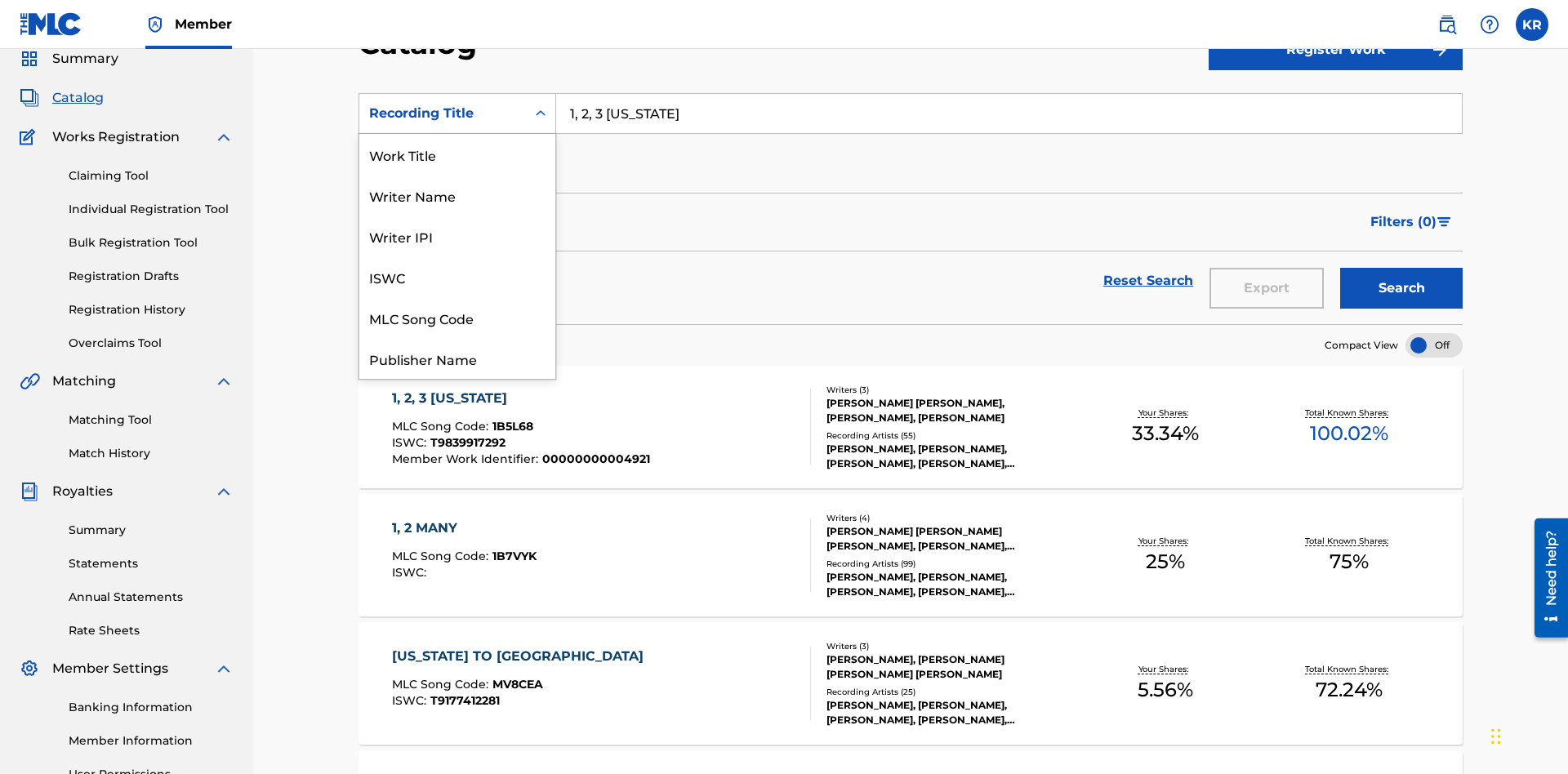
scroll to position [245, 0]
click at [457, 236] on div "Member Work Identifier" at bounding box center [457, 236] width 196 height 41
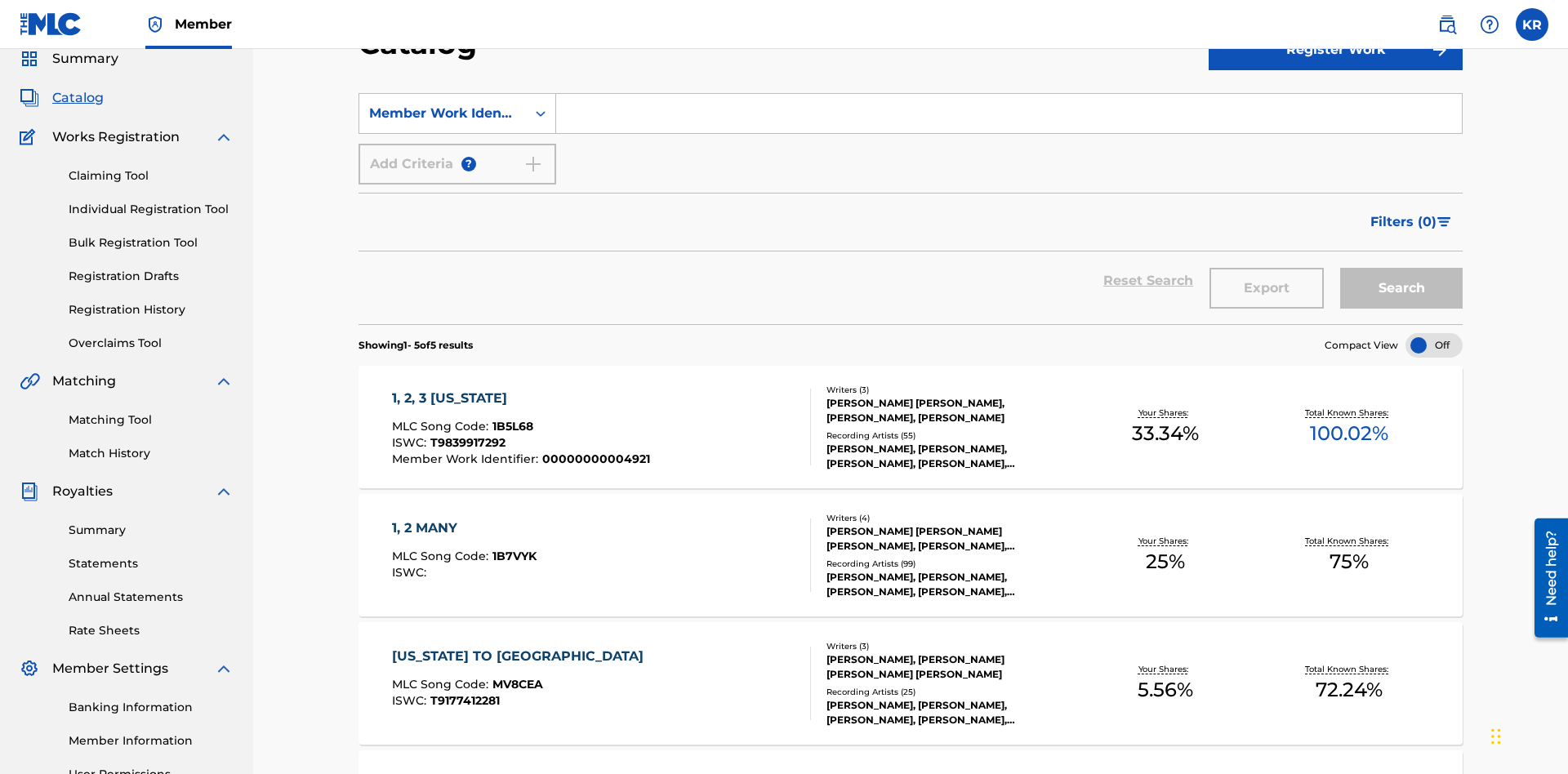
scroll to position [61, 0]
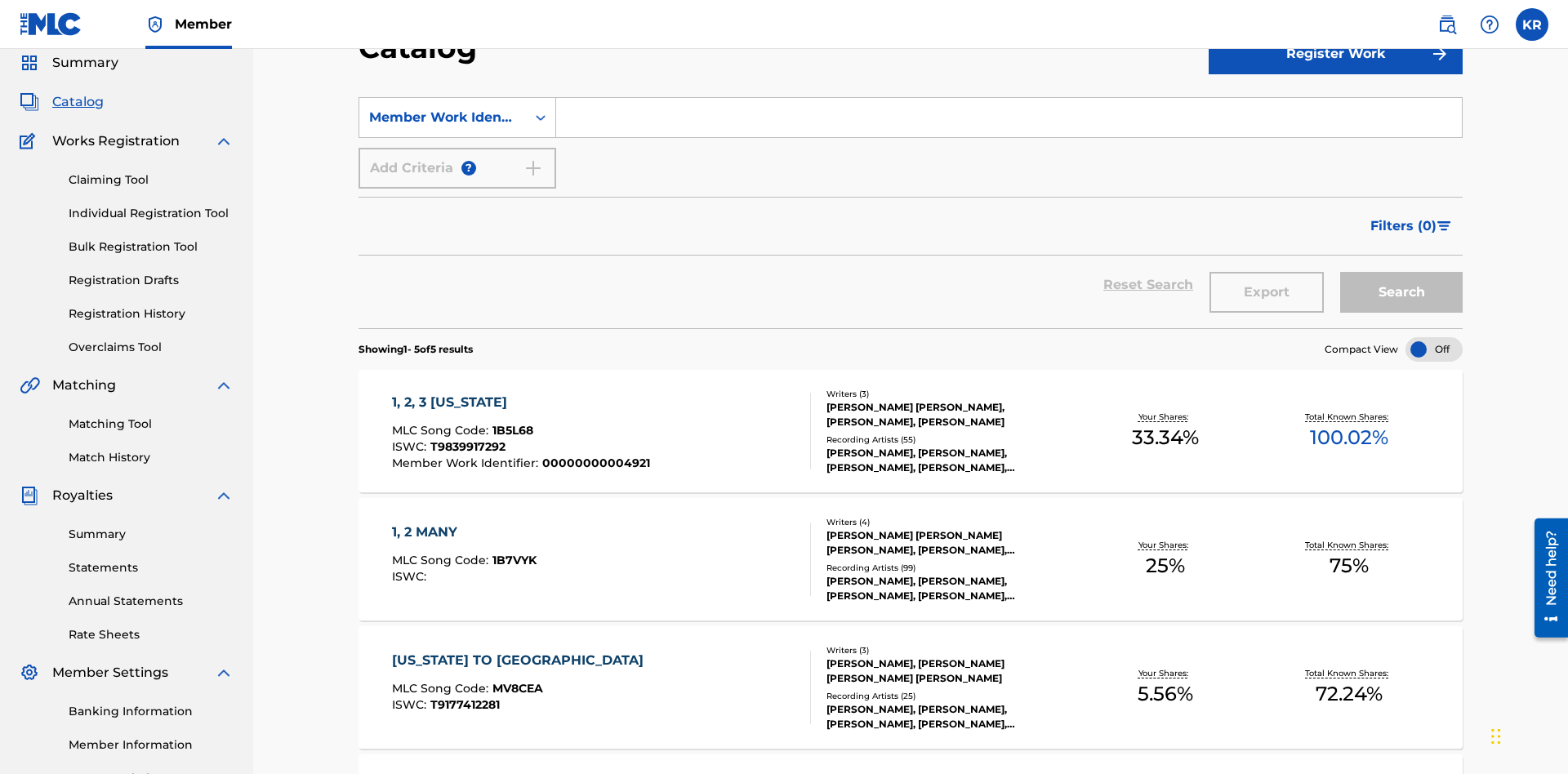
click at [1008, 118] on input "Search Form" at bounding box center [1009, 118] width 905 height 39
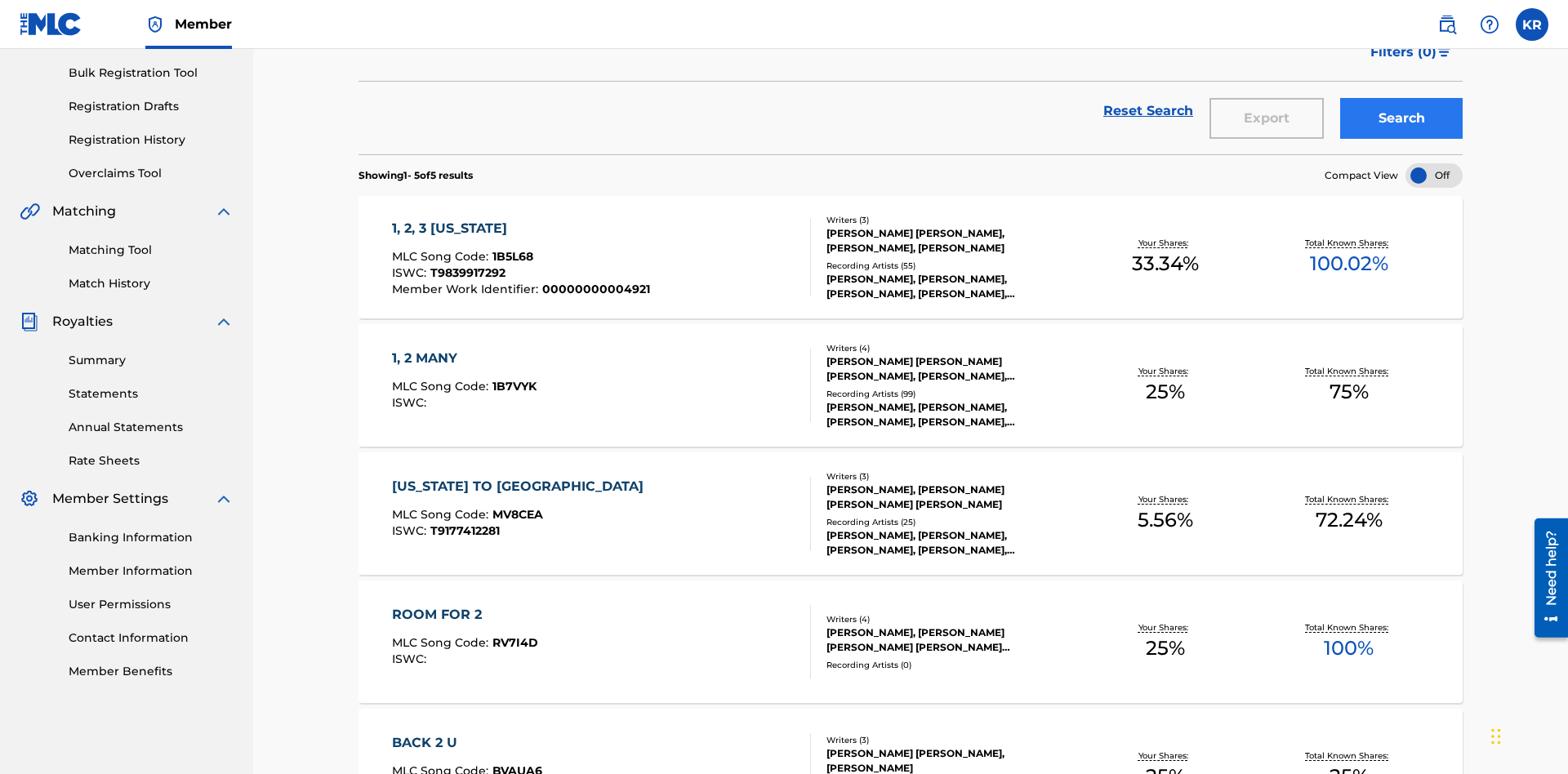
type input "00000000004921"
click at [1401, 119] on button "Search" at bounding box center [1400, 119] width 122 height 41
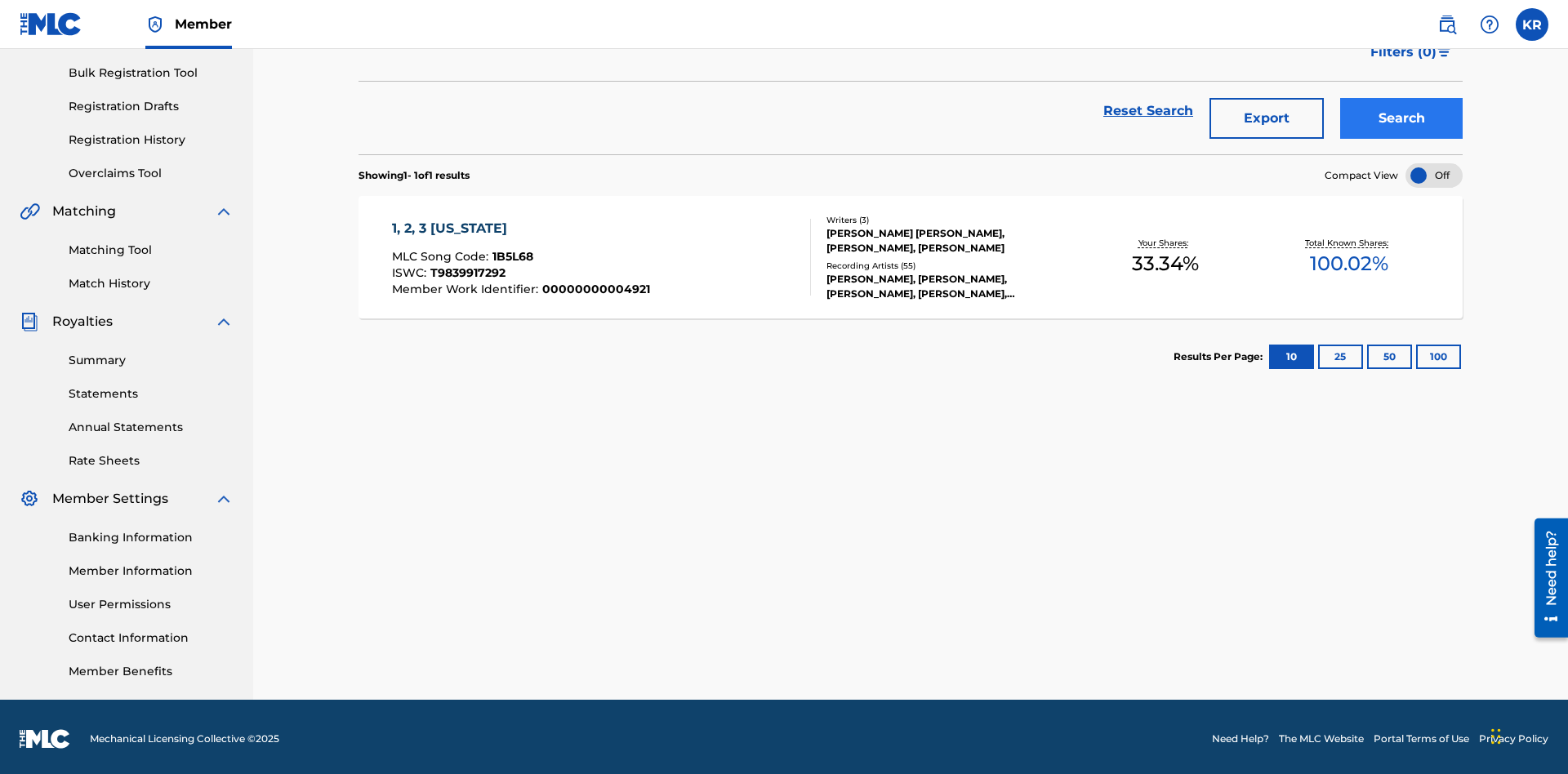
scroll to position [238, 0]
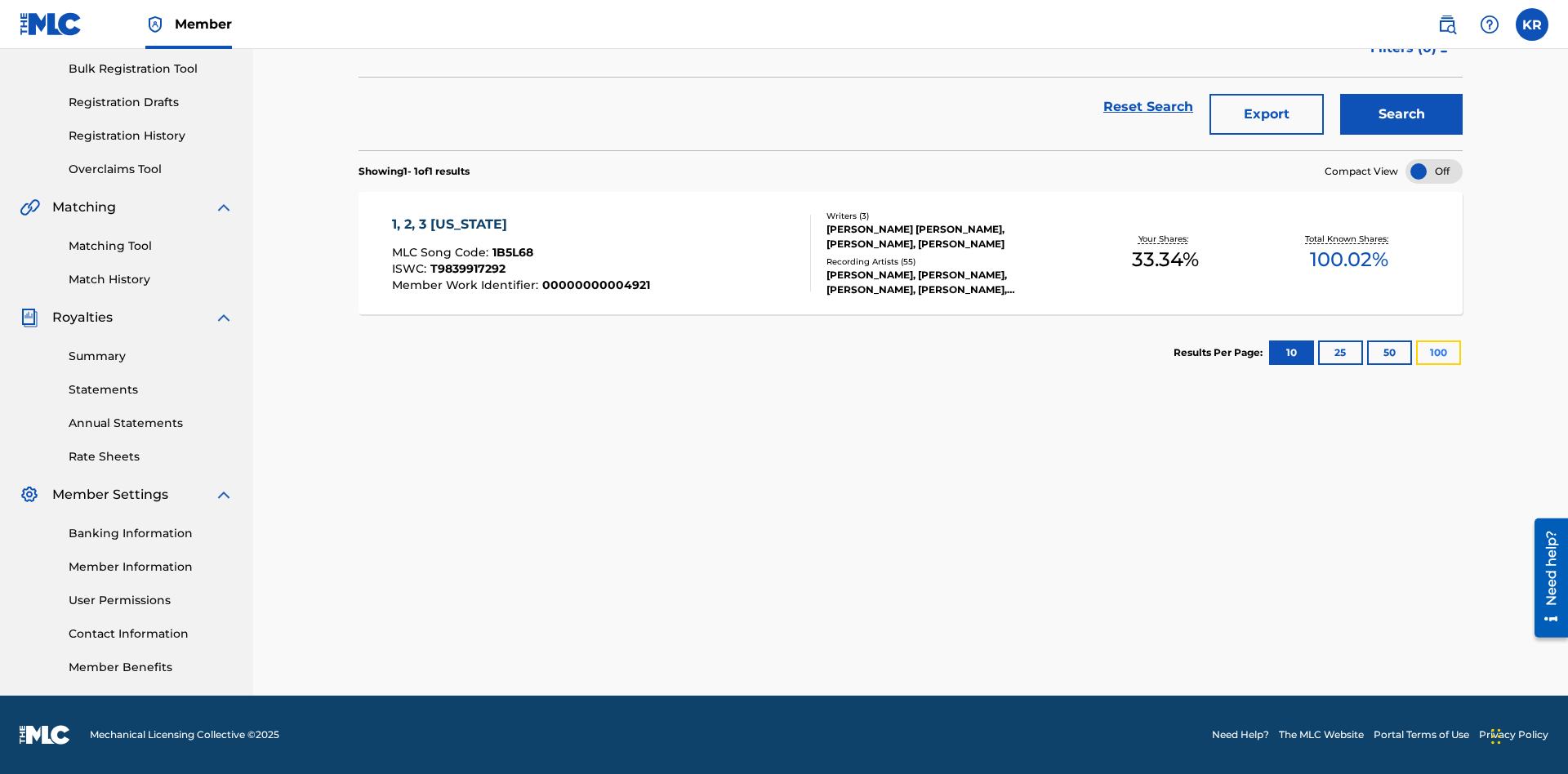
click at [1416, 353] on button "100" at bounding box center [1438, 353] width 45 height 24
click at [511, 252] on span "1B5L68" at bounding box center [512, 252] width 41 height 15
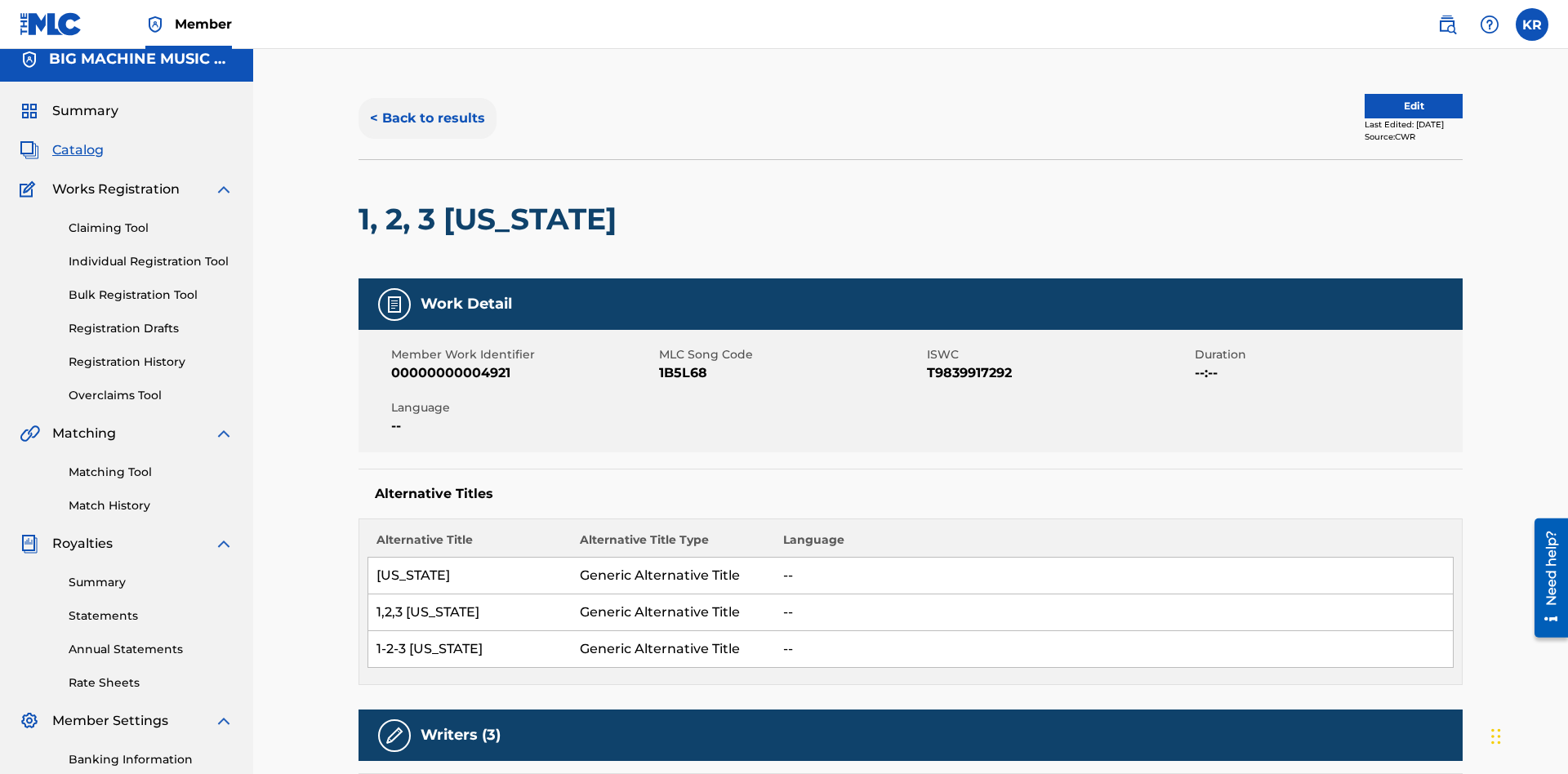
click at [427, 119] on button "< Back to results" at bounding box center [427, 119] width 138 height 41
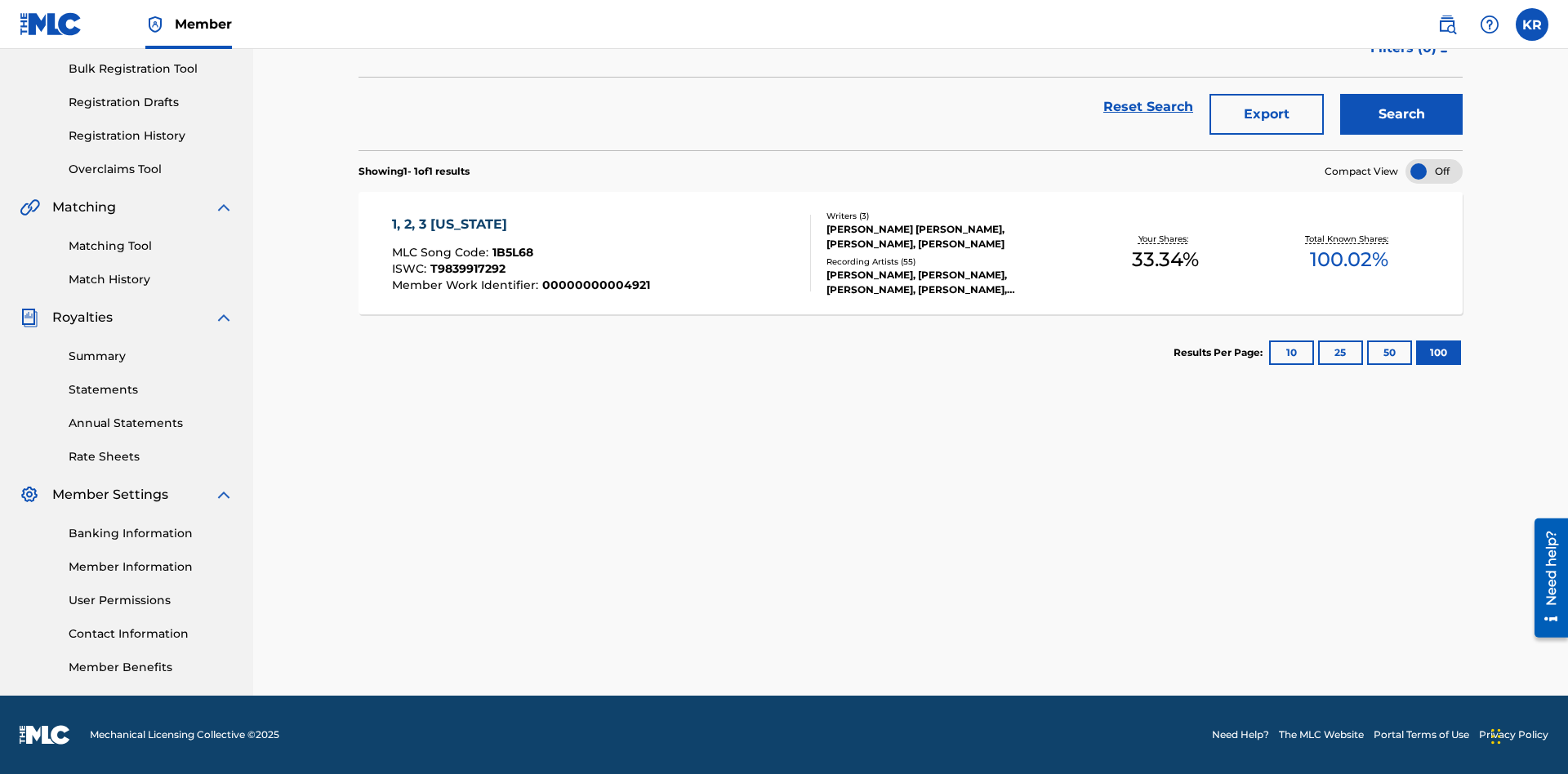
scroll to position [234, 0]
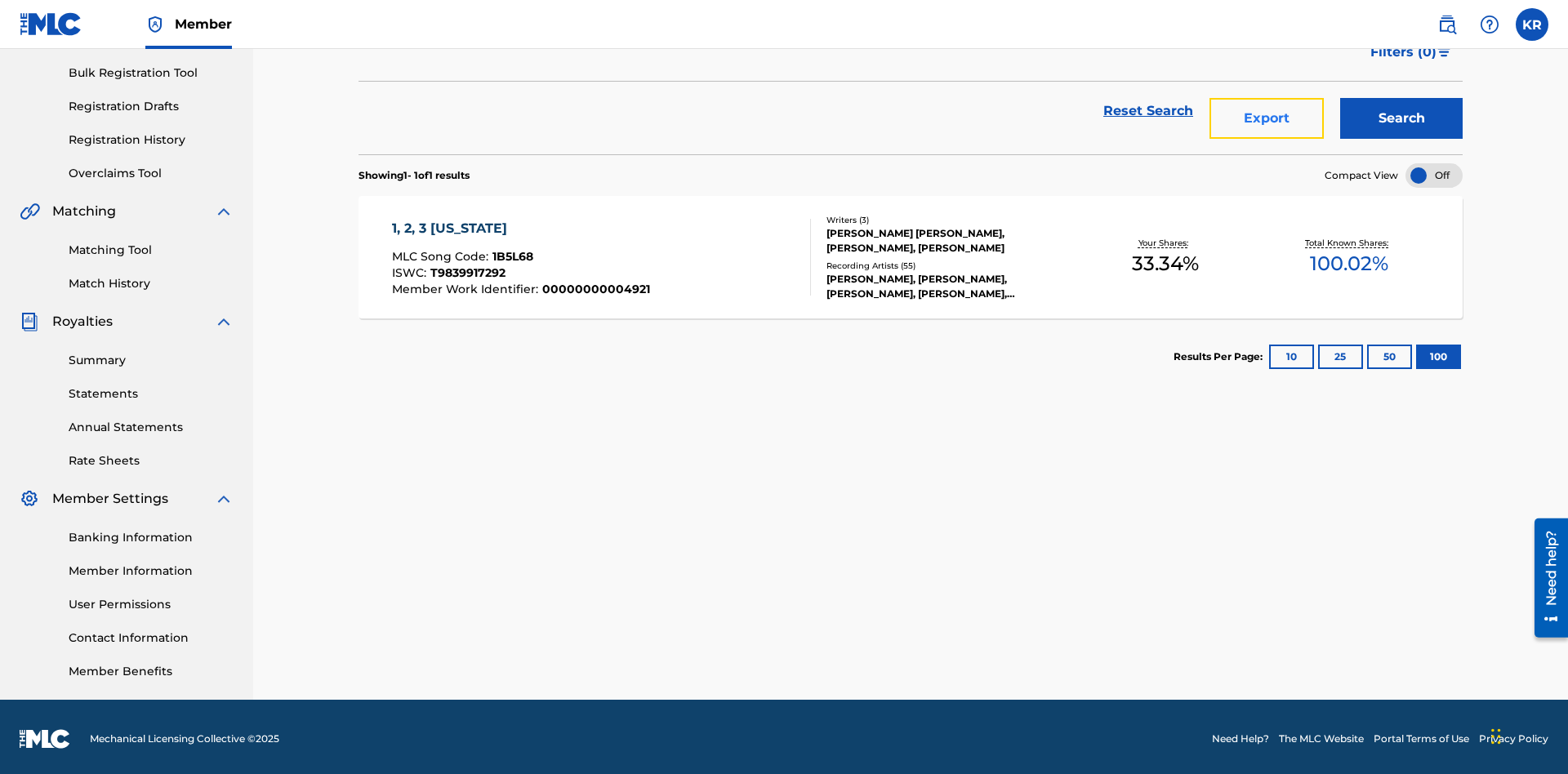
click at [1267, 119] on button "Export" at bounding box center [1267, 119] width 114 height 41
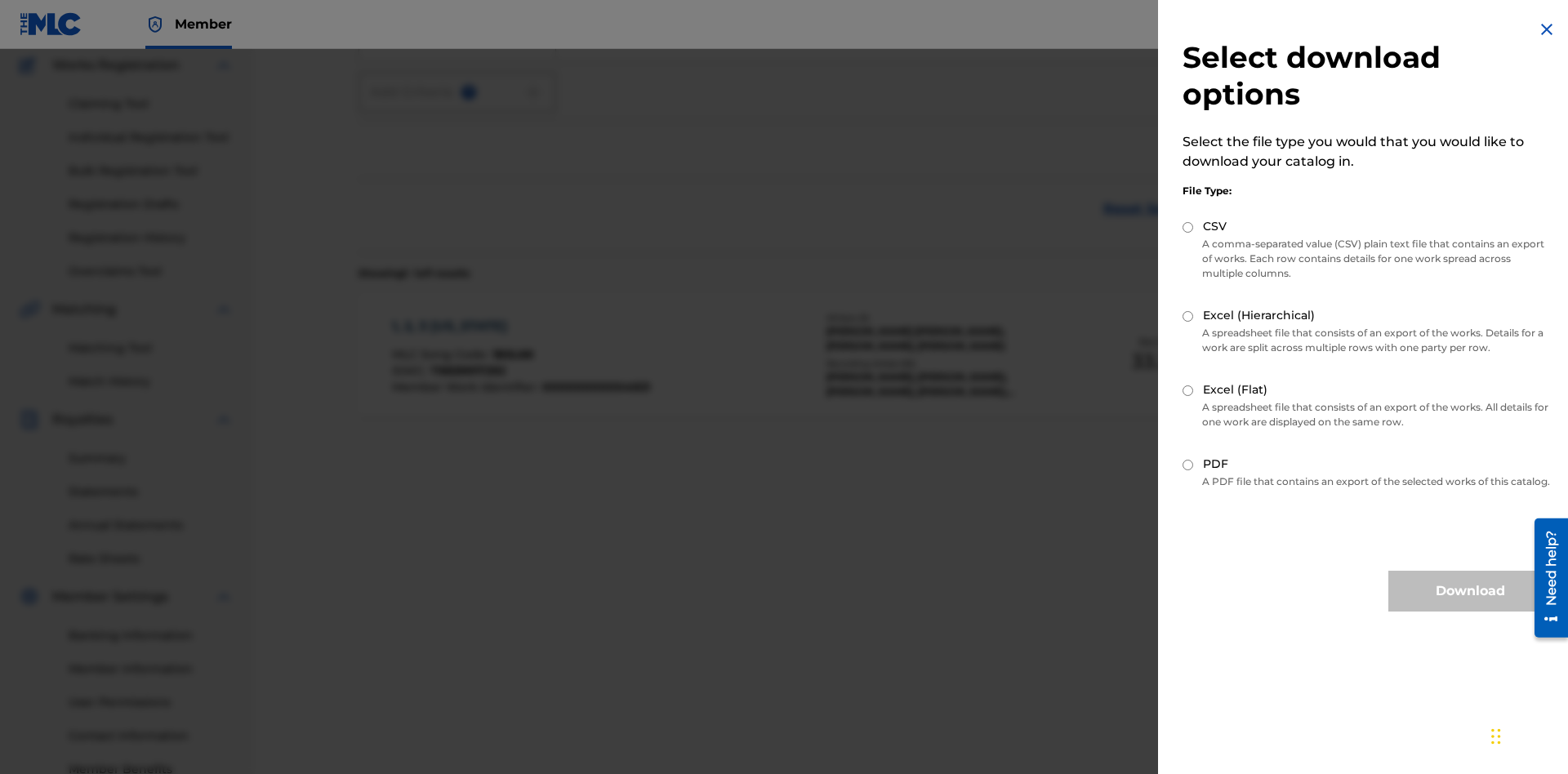
scroll to position [238, 0]
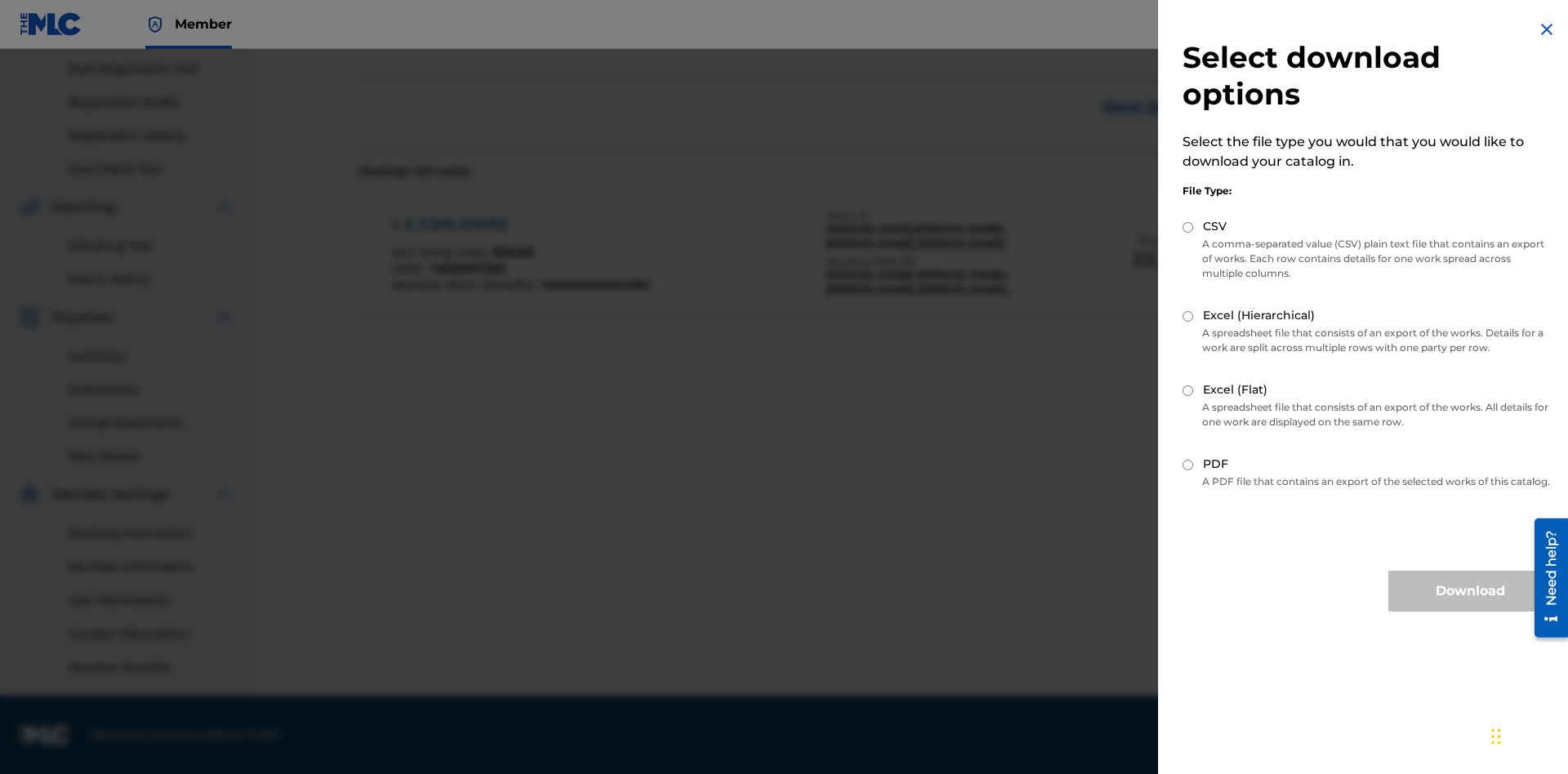
click at [1188, 390] on input "Excel (Flat)" at bounding box center [1187, 390] width 10 height 10
radio input "true"
click at [1470, 606] on button "Download" at bounding box center [1469, 591] width 163 height 41
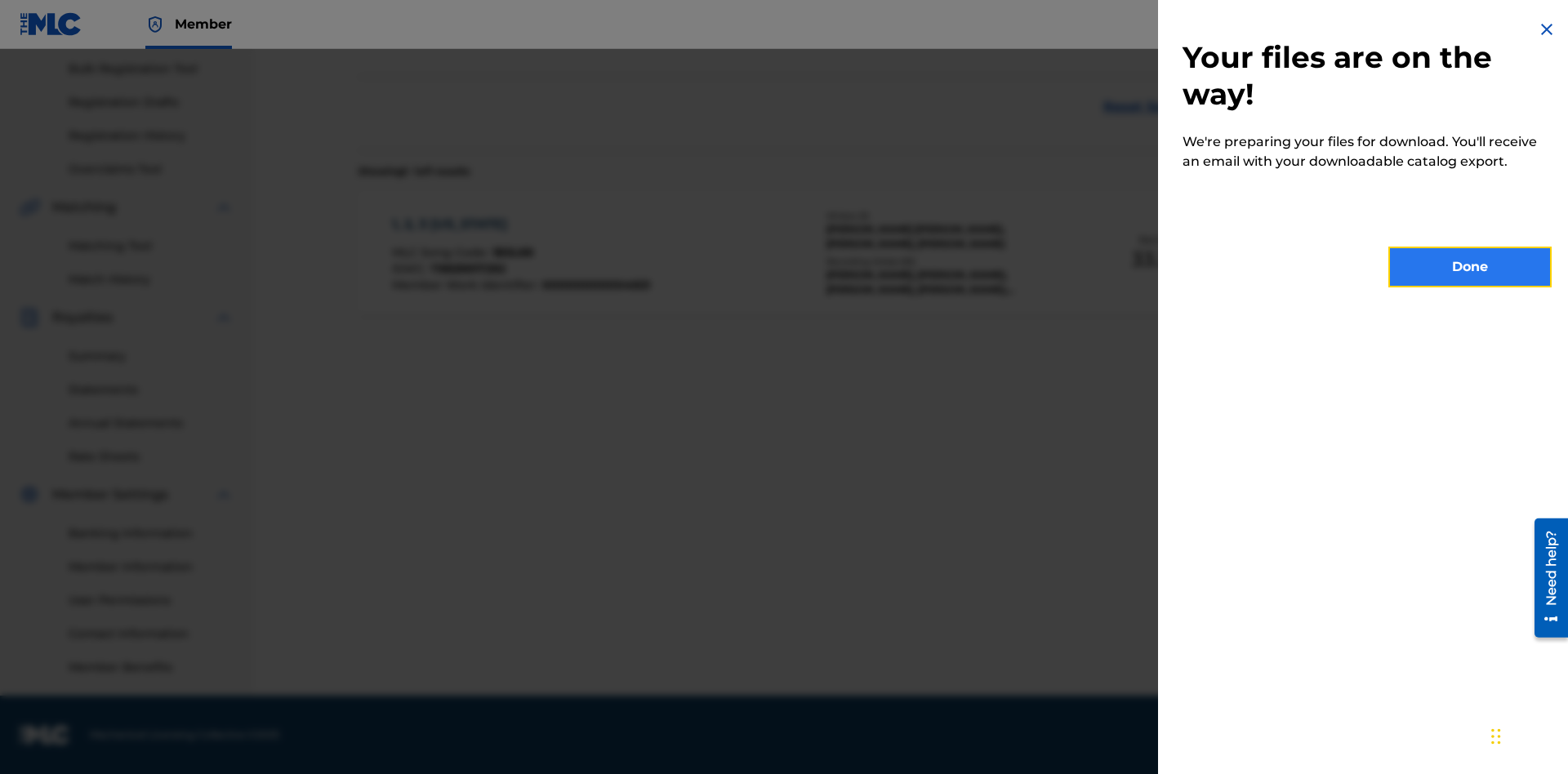
click at [1470, 267] on button "Done" at bounding box center [1469, 267] width 163 height 41
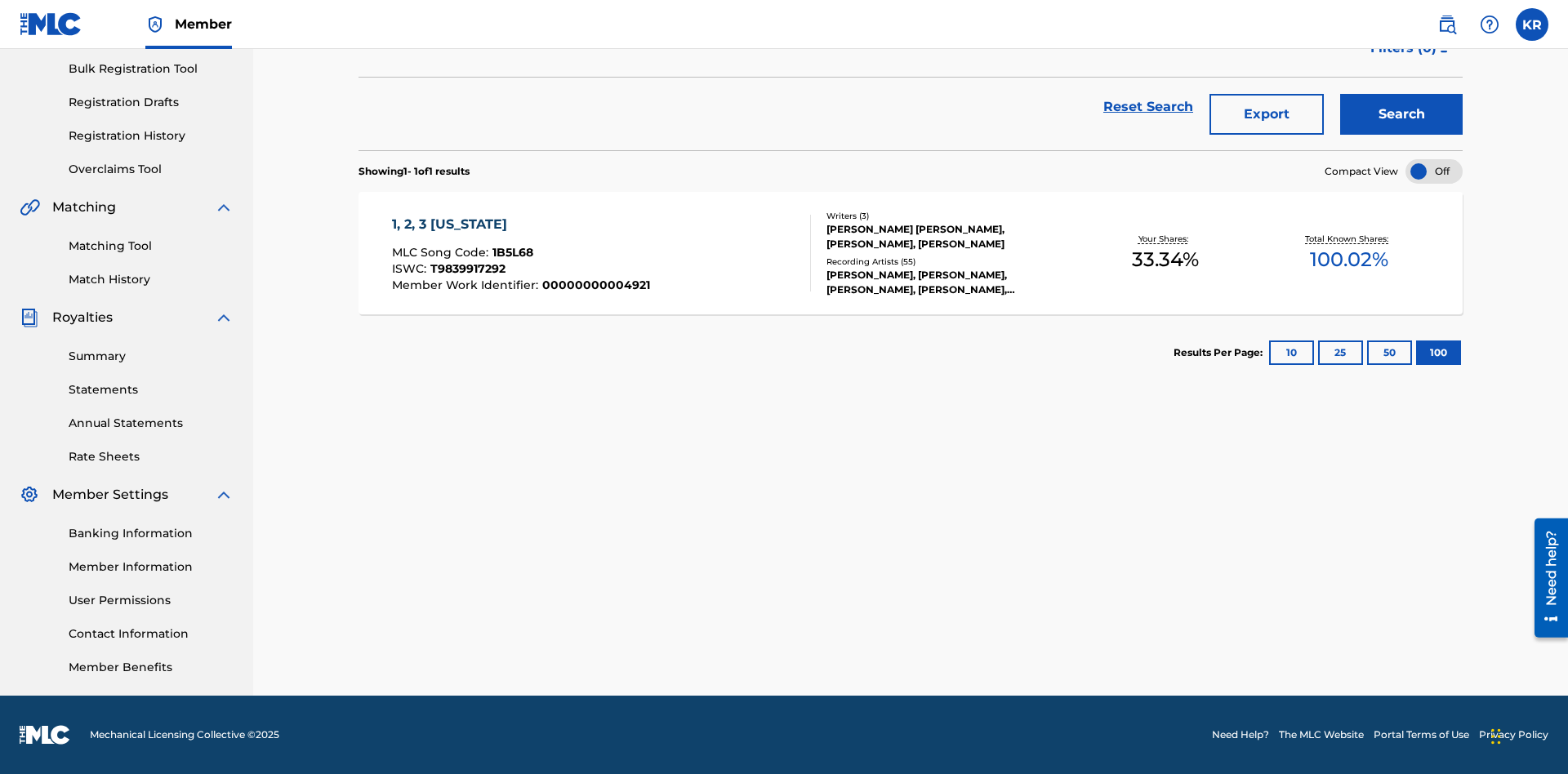
scroll to position [64, 0]
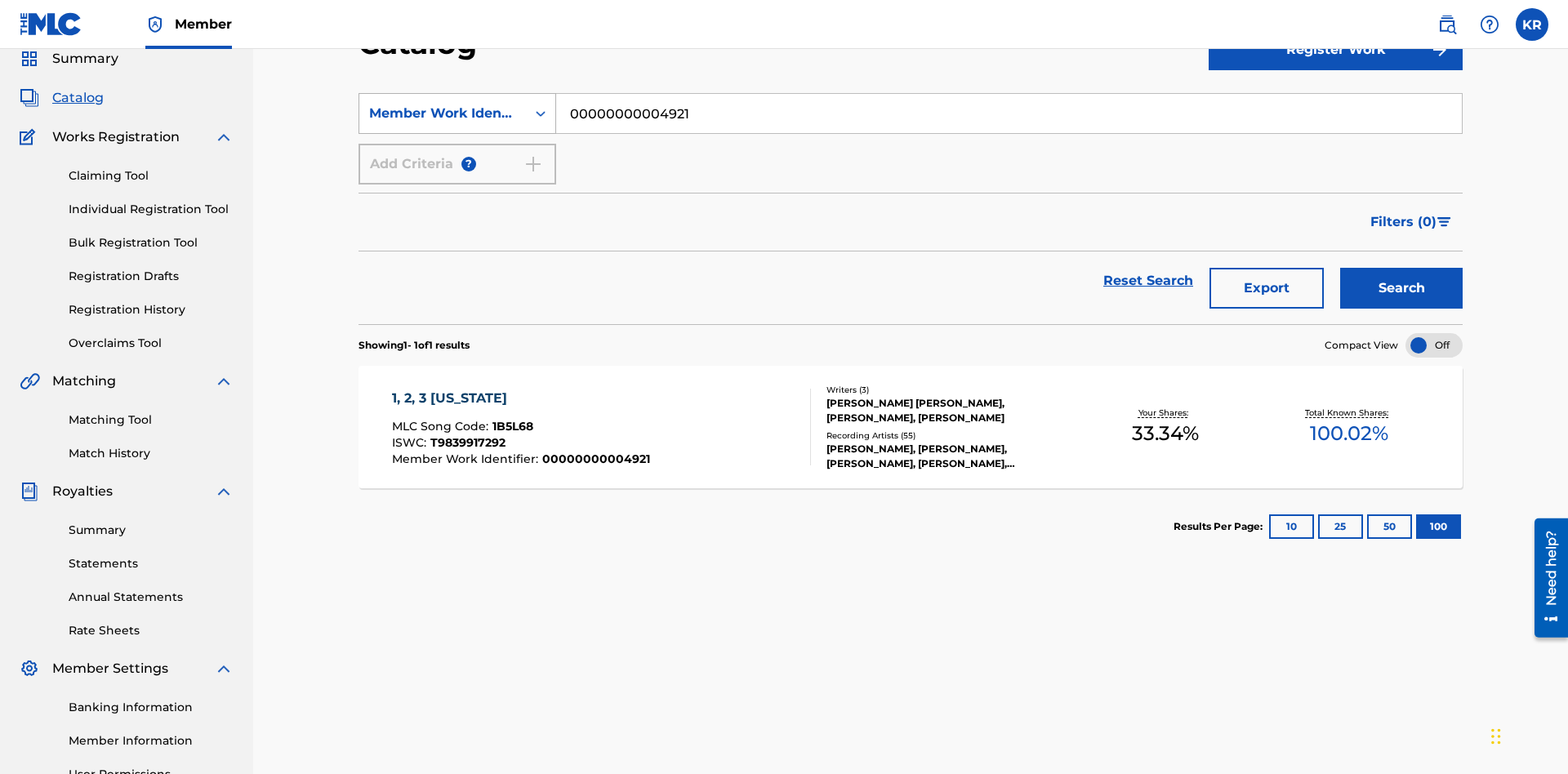
click at [442, 114] on div "Member Work Identifier" at bounding box center [441, 113] width 147 height 20
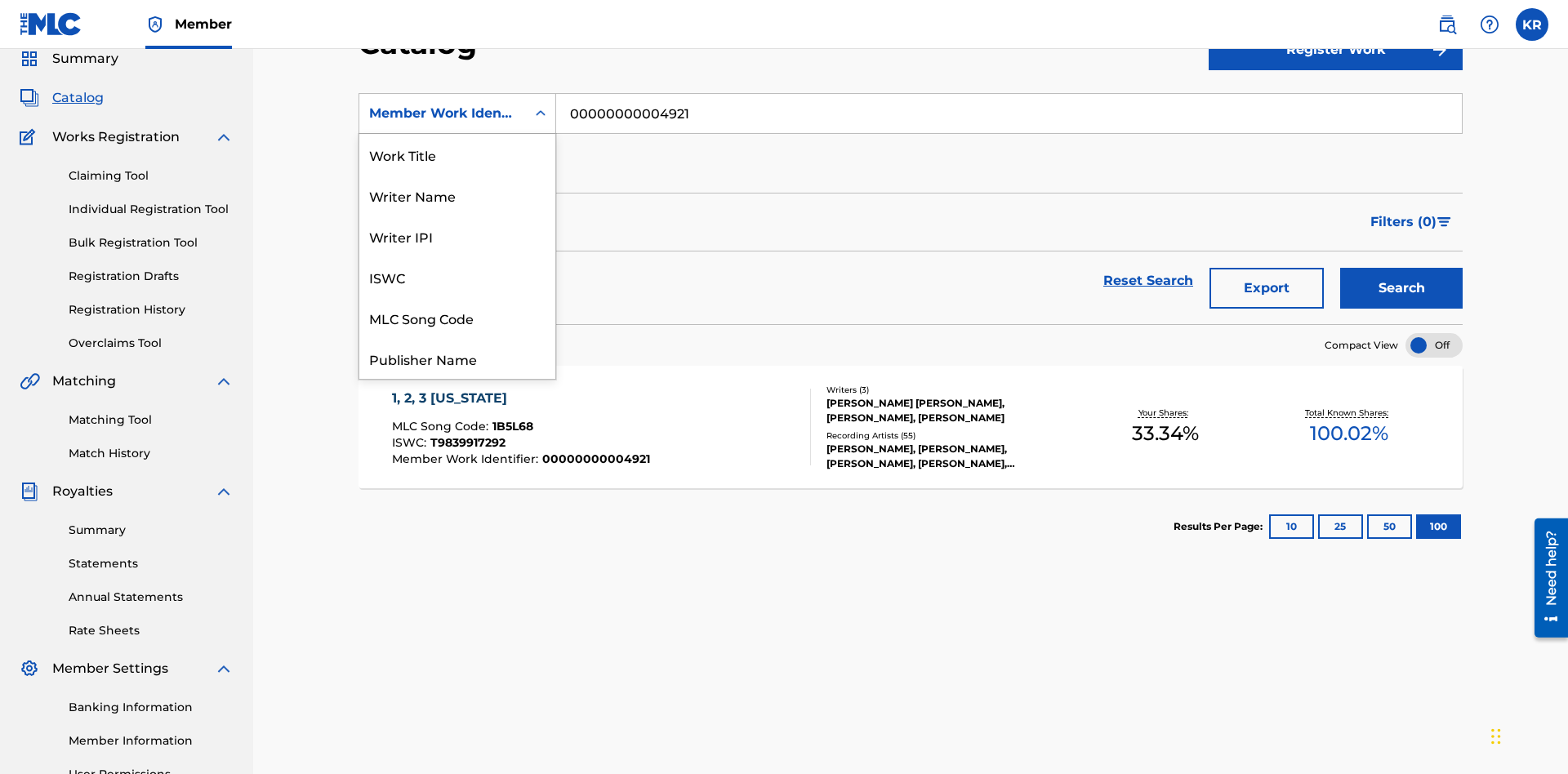
scroll to position [245, 0]
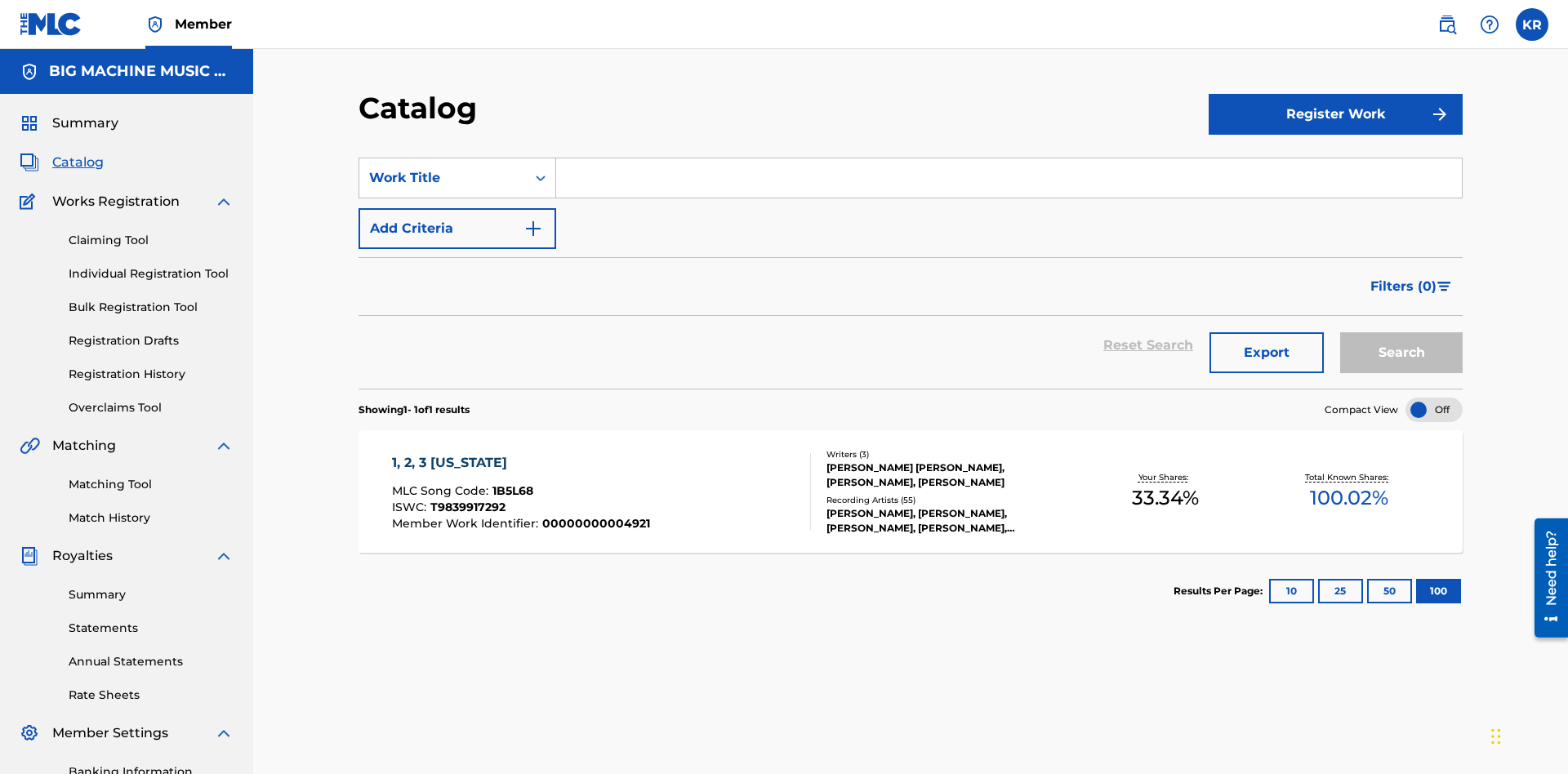
scroll to position [61, 0]
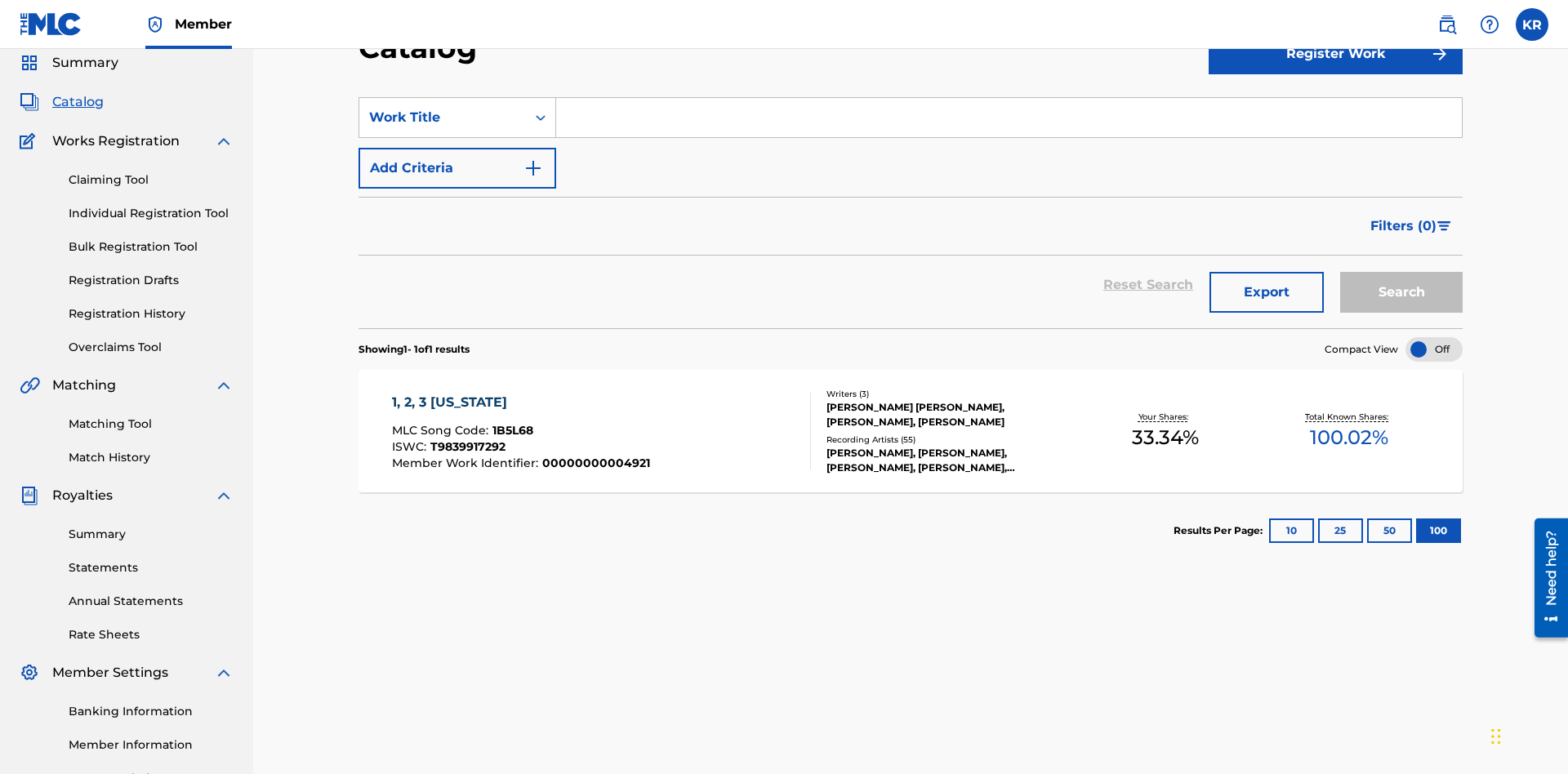
click at [1008, 118] on input "Search Form" at bounding box center [1009, 118] width 905 height 39
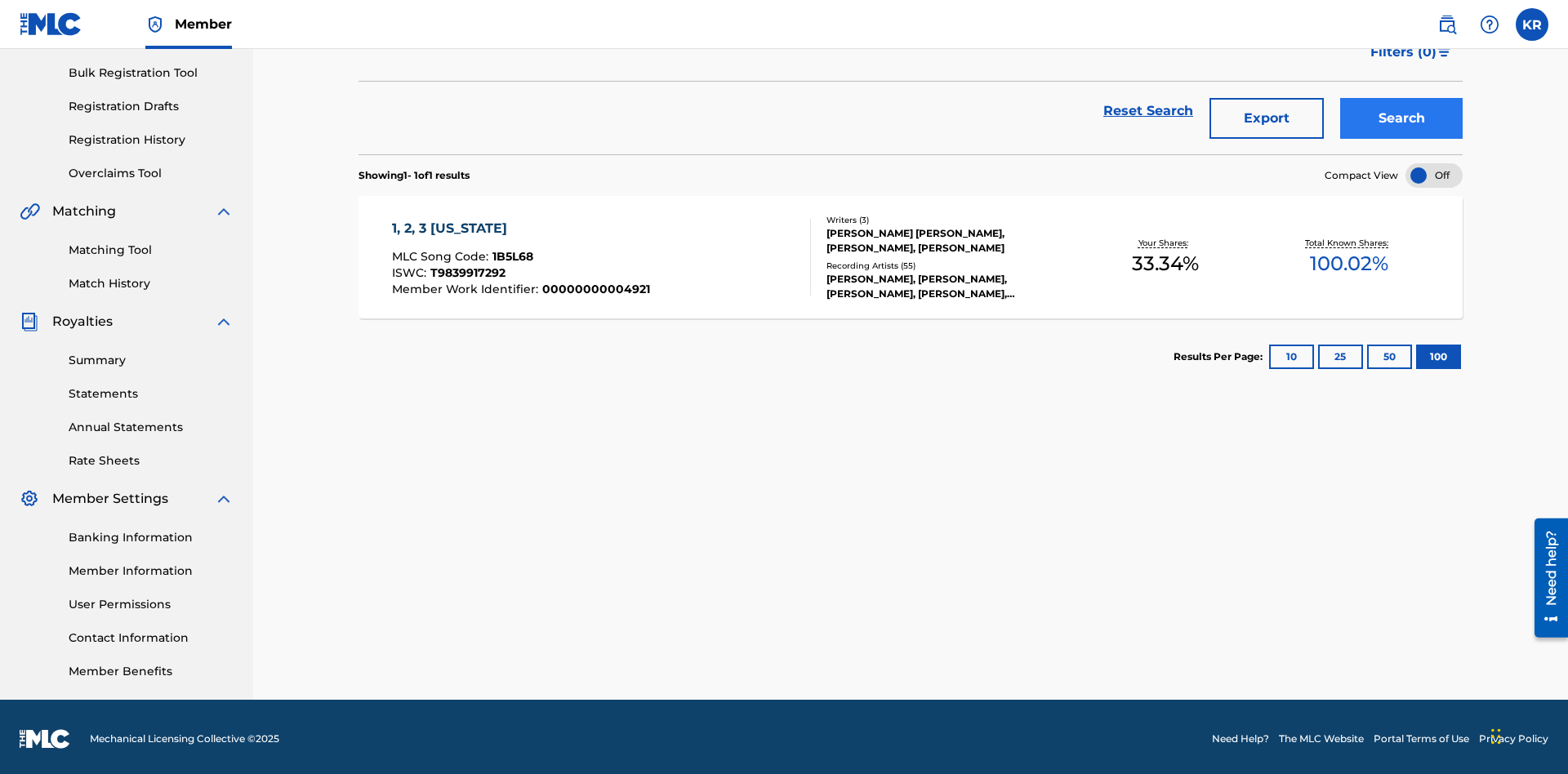
type input "1, 2, 3 [US_STATE]"
click at [1401, 119] on button "Search" at bounding box center [1400, 119] width 122 height 41
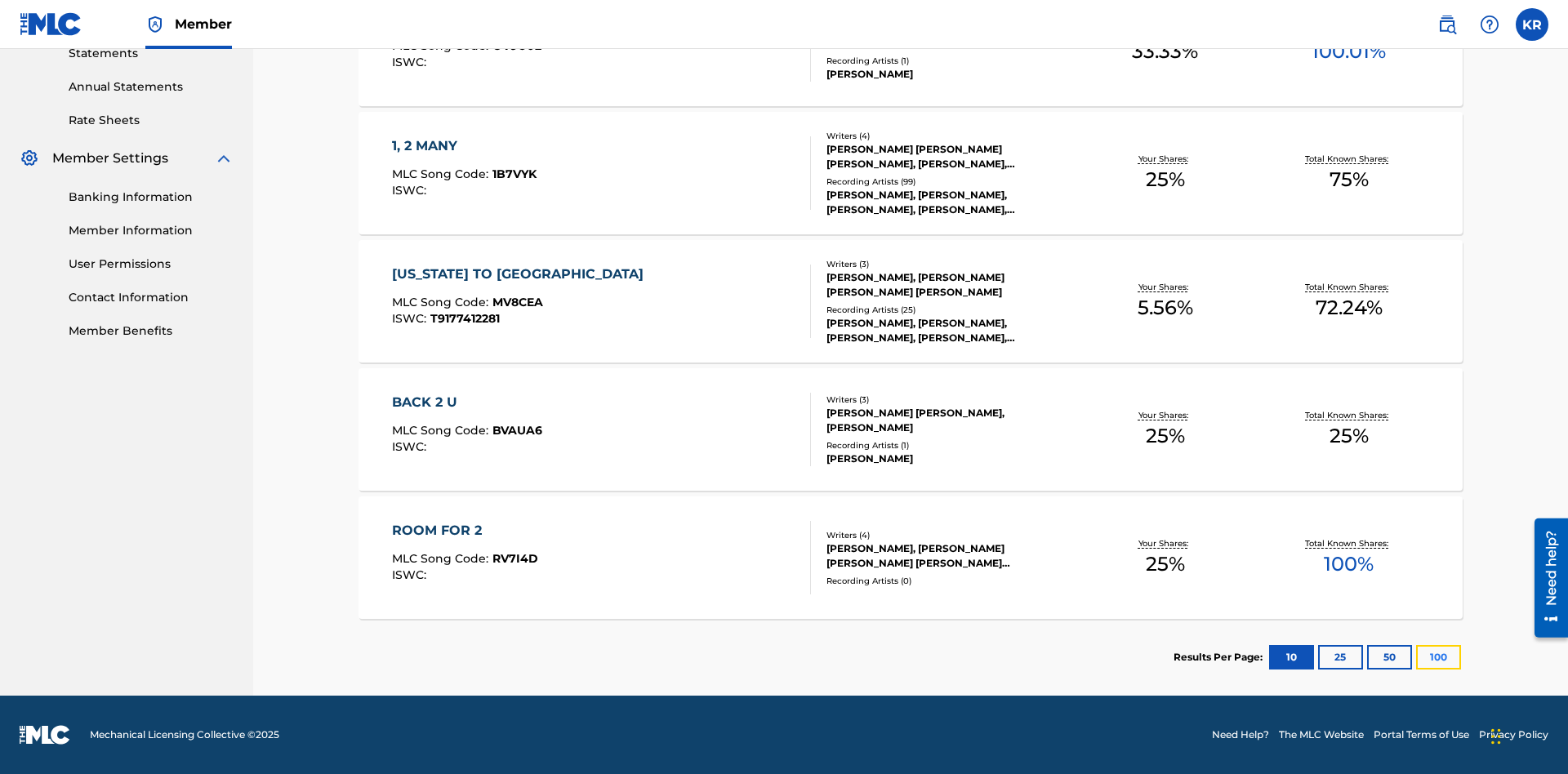
click at [1416, 657] on button "100" at bounding box center [1438, 657] width 45 height 24
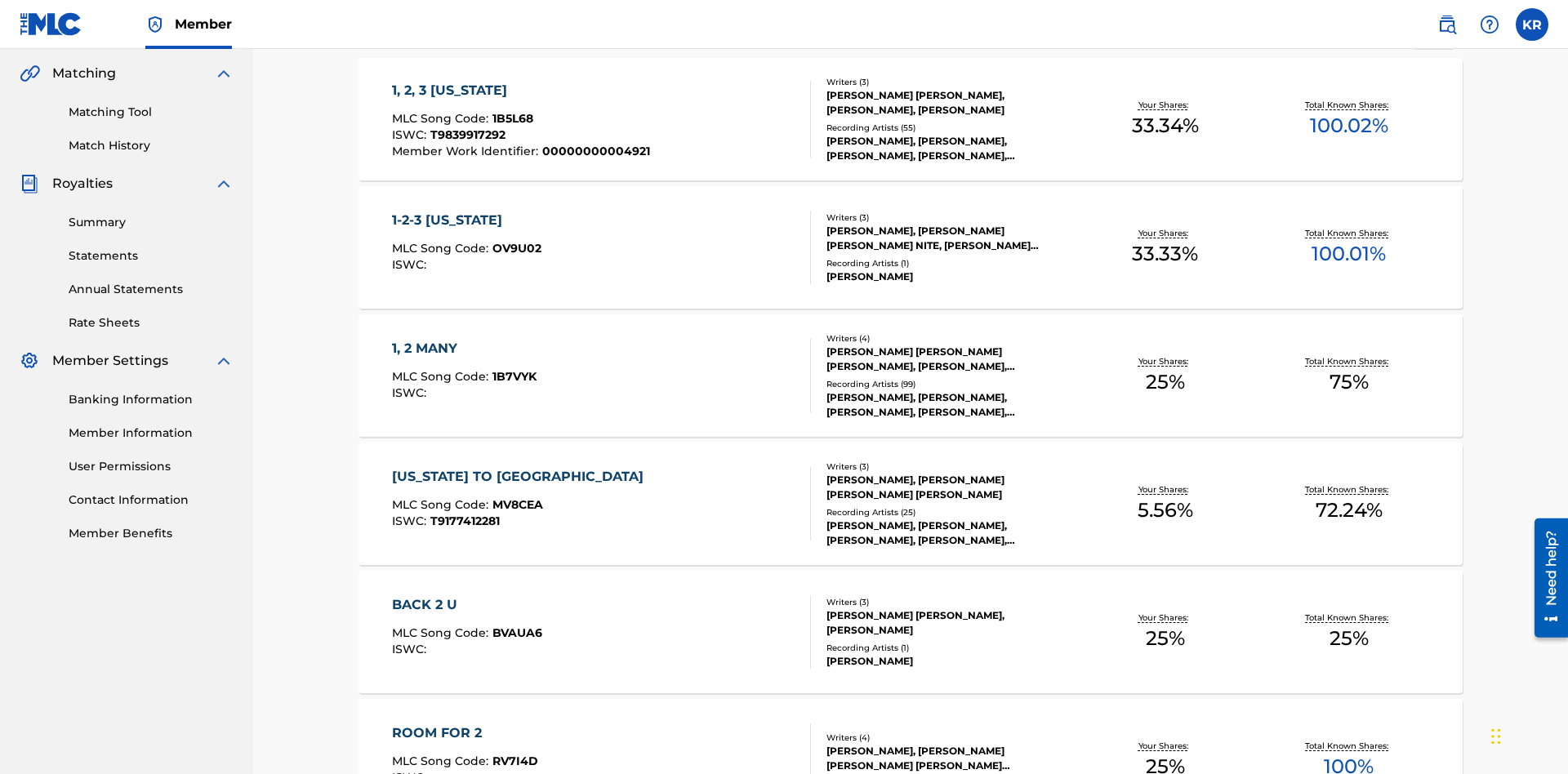
scroll to position [386, 0]
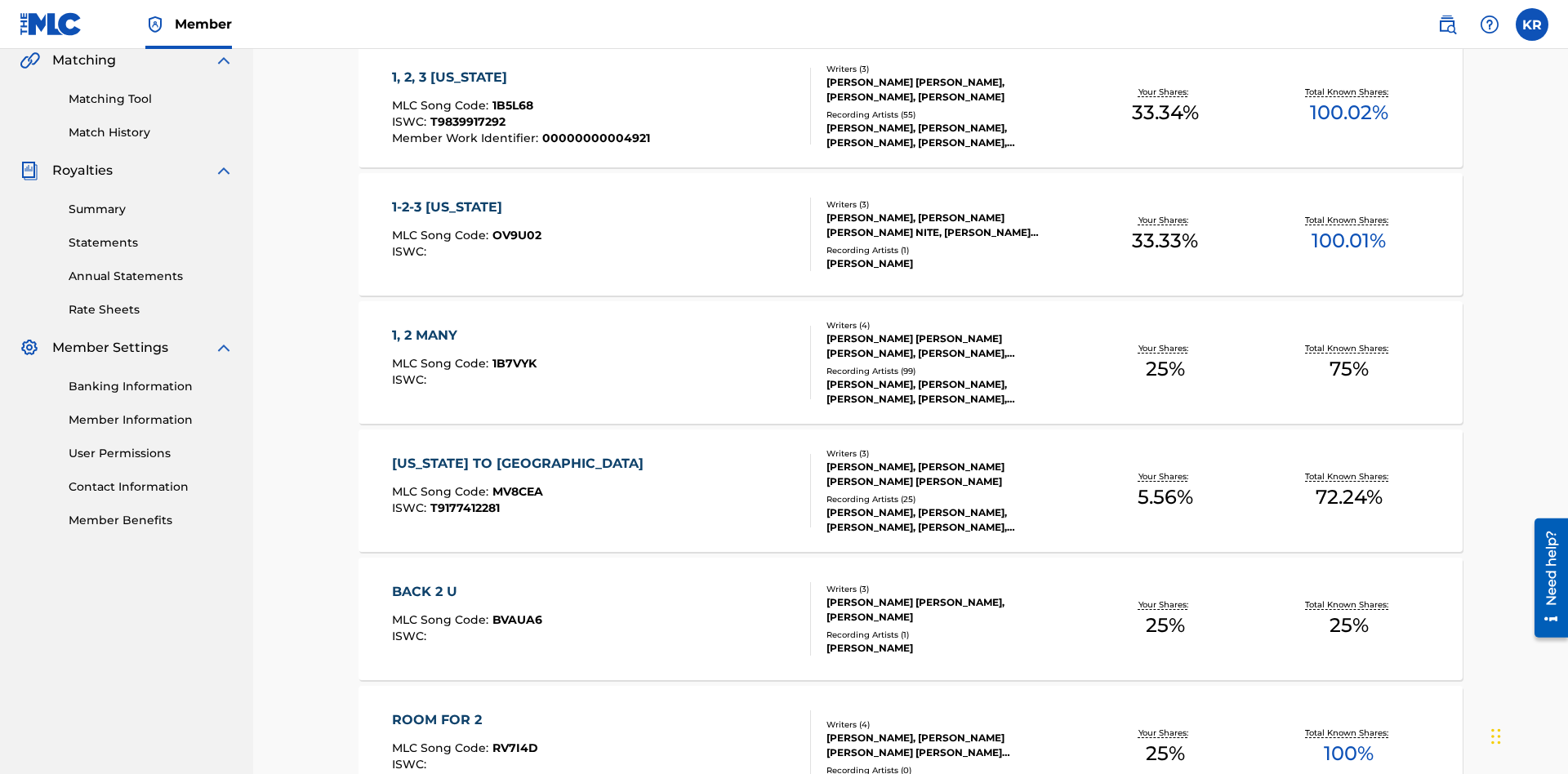
click at [511, 106] on span "1B5L68" at bounding box center [512, 106] width 41 height 15
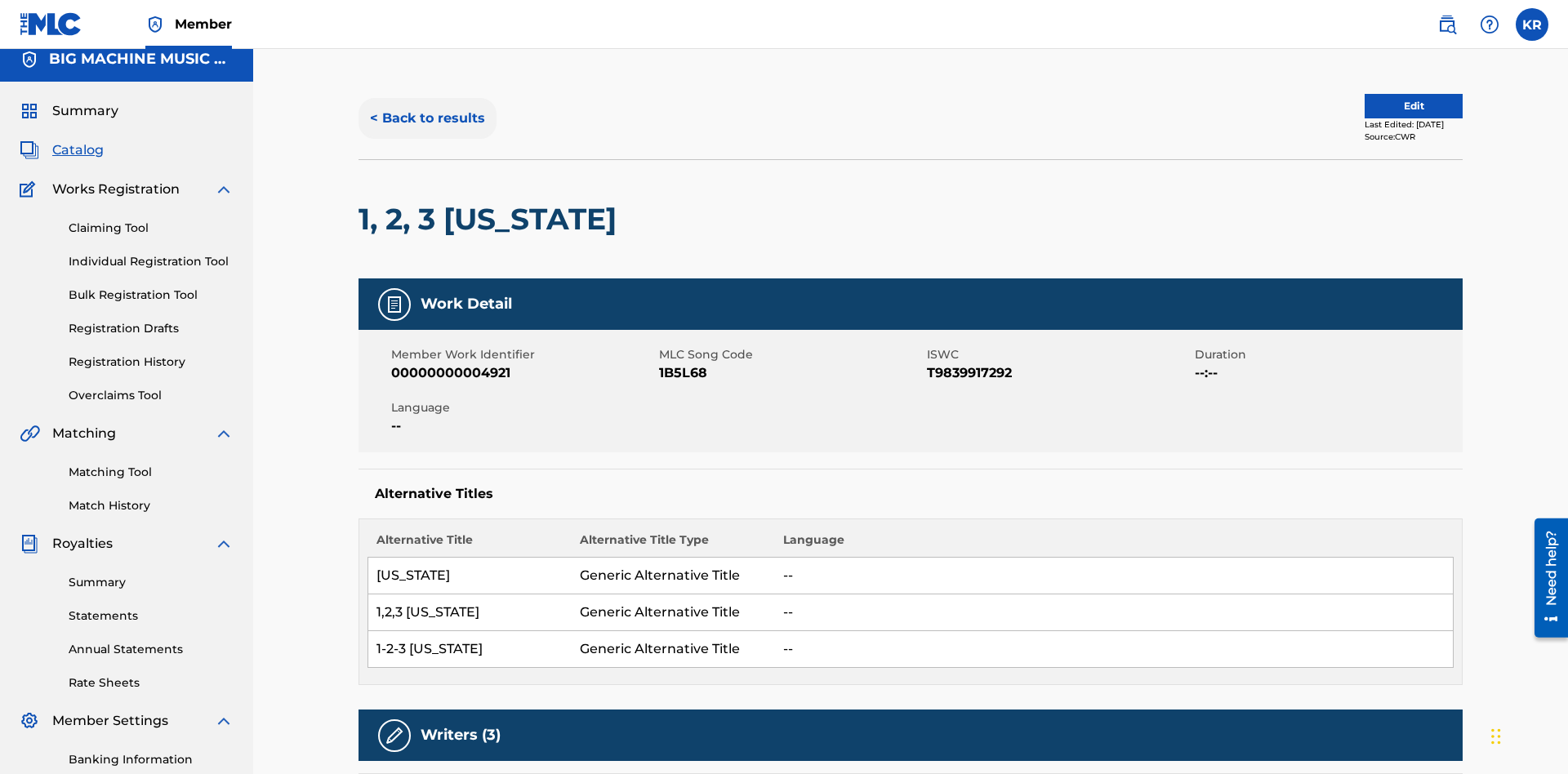
click at [427, 119] on button "< Back to results" at bounding box center [427, 119] width 138 height 41
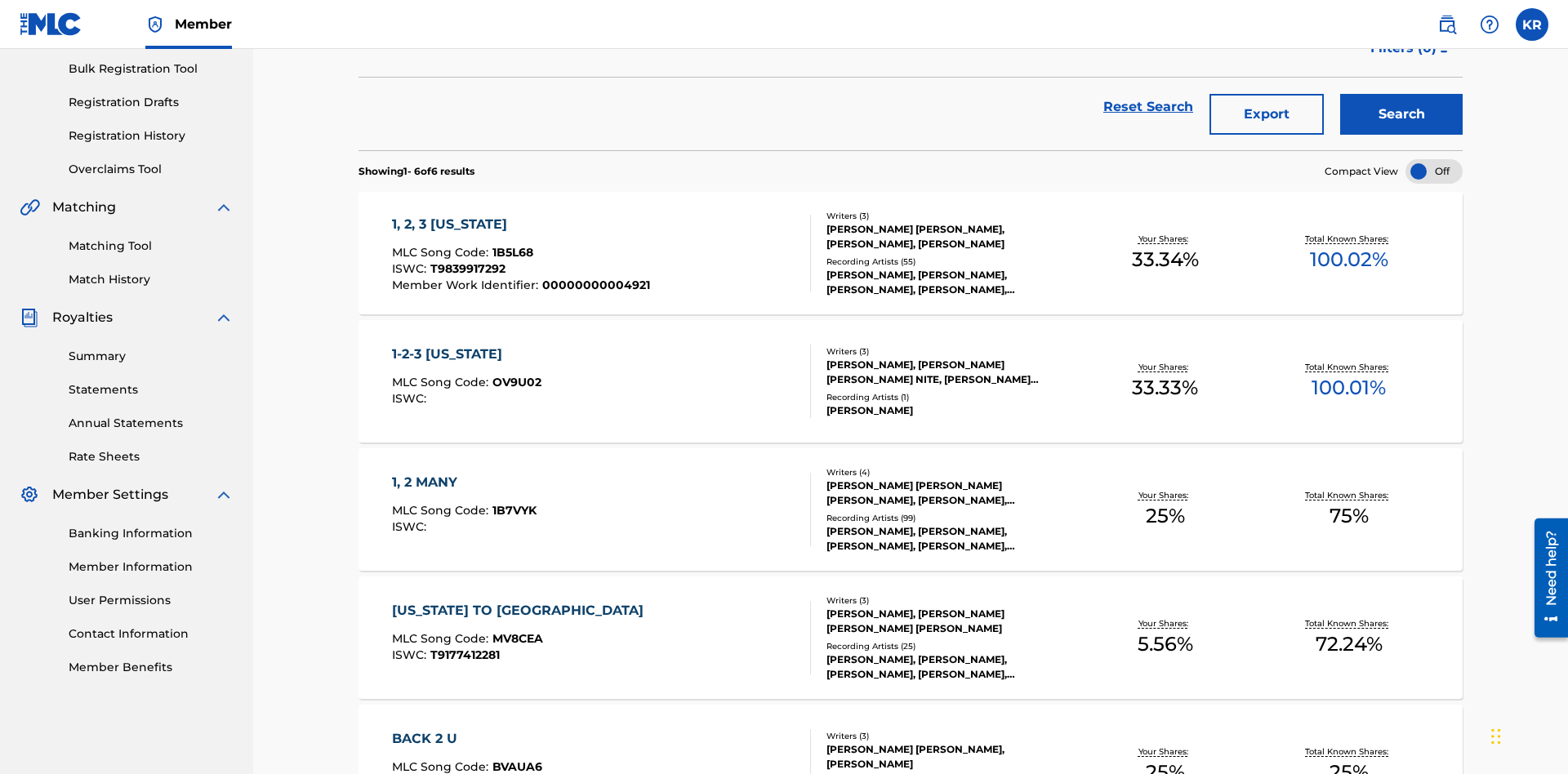
scroll to position [234, 0]
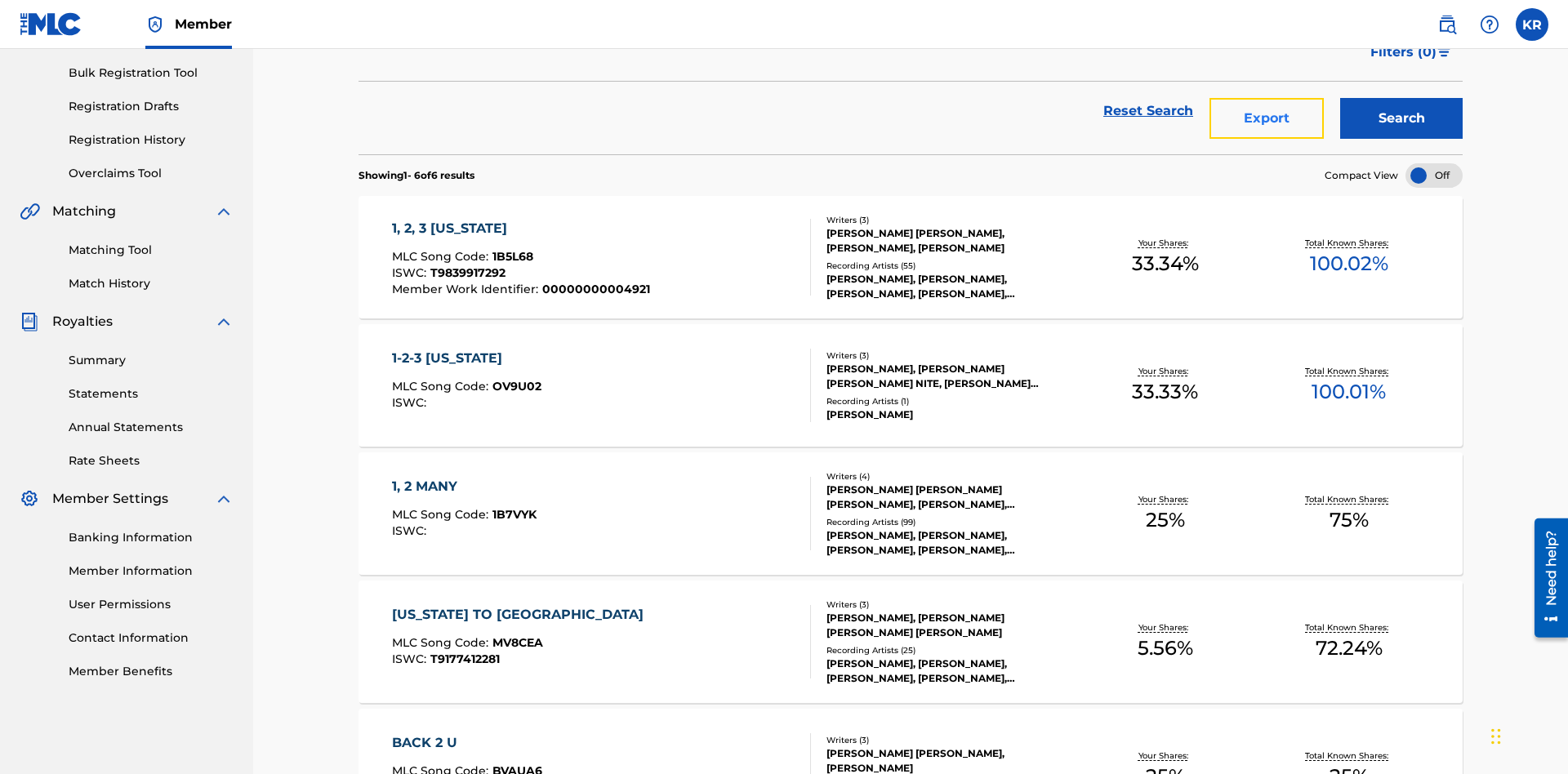
click at [1267, 119] on button "Export" at bounding box center [1267, 119] width 114 height 41
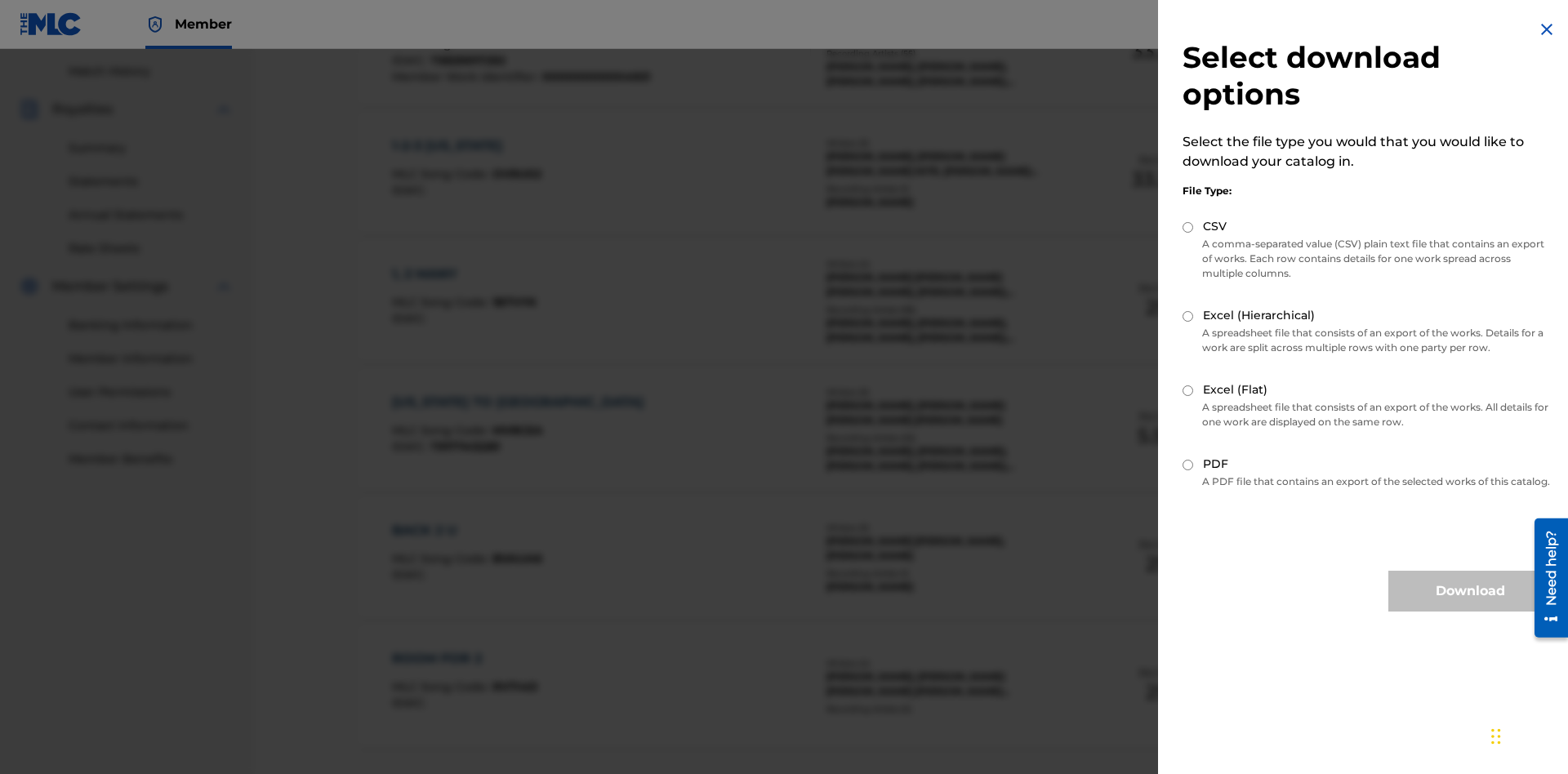
click at [1188, 317] on input "Excel (Hierarchical)" at bounding box center [1187, 316] width 10 height 10
radio input "true"
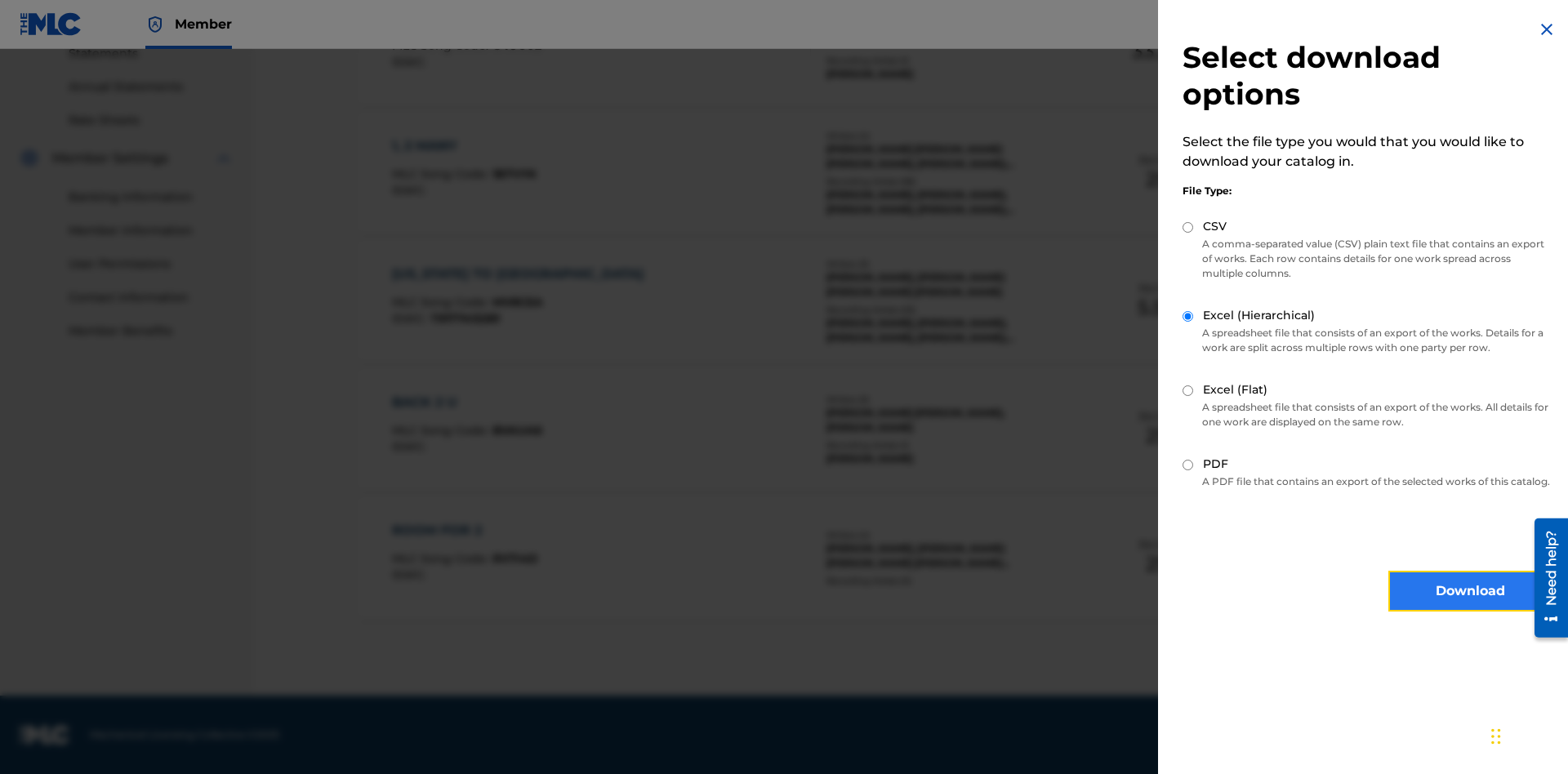
click at [1470, 606] on button "Download" at bounding box center [1469, 591] width 163 height 41
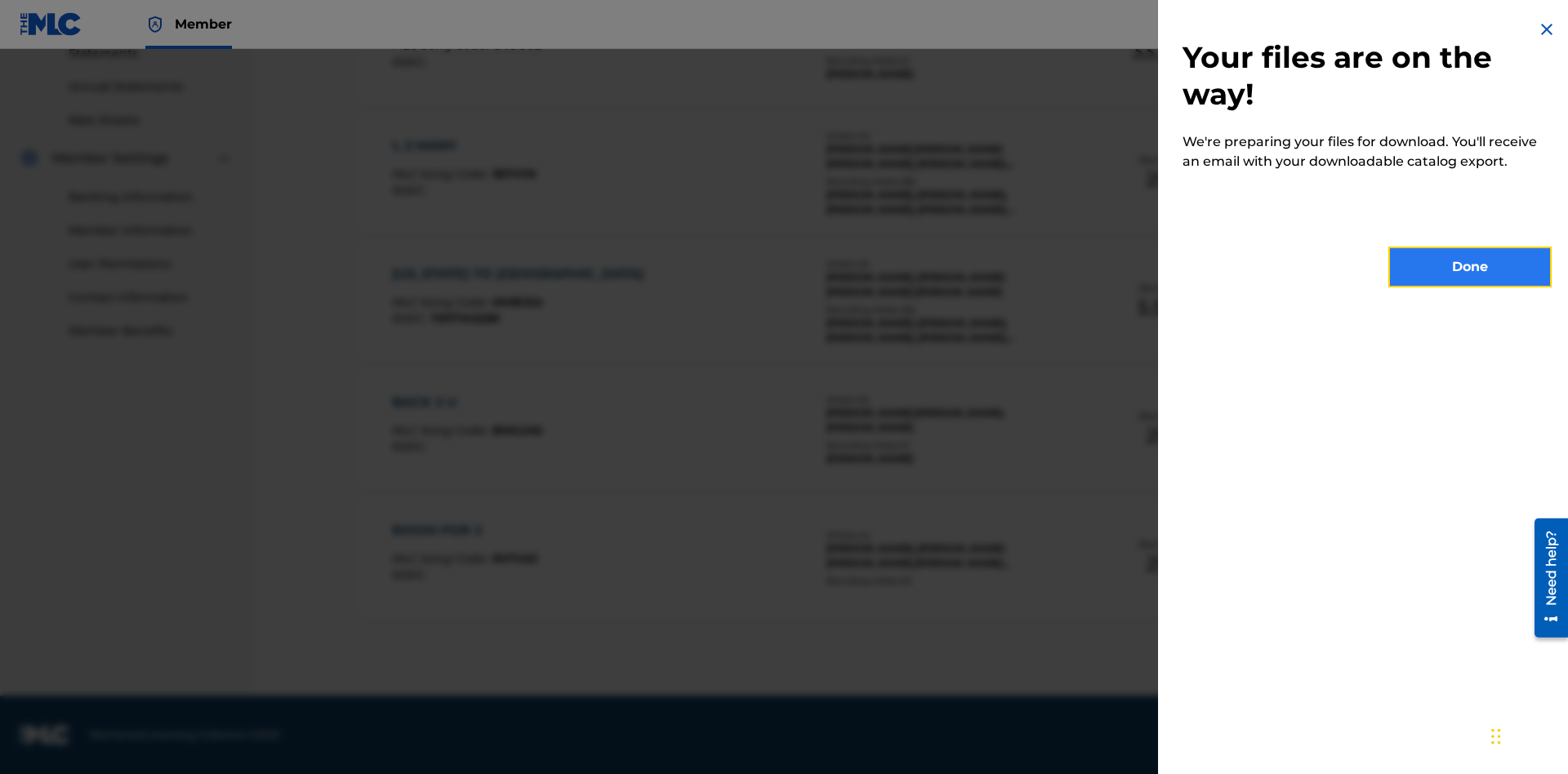
click at [1470, 267] on button "Done" at bounding box center [1469, 267] width 163 height 41
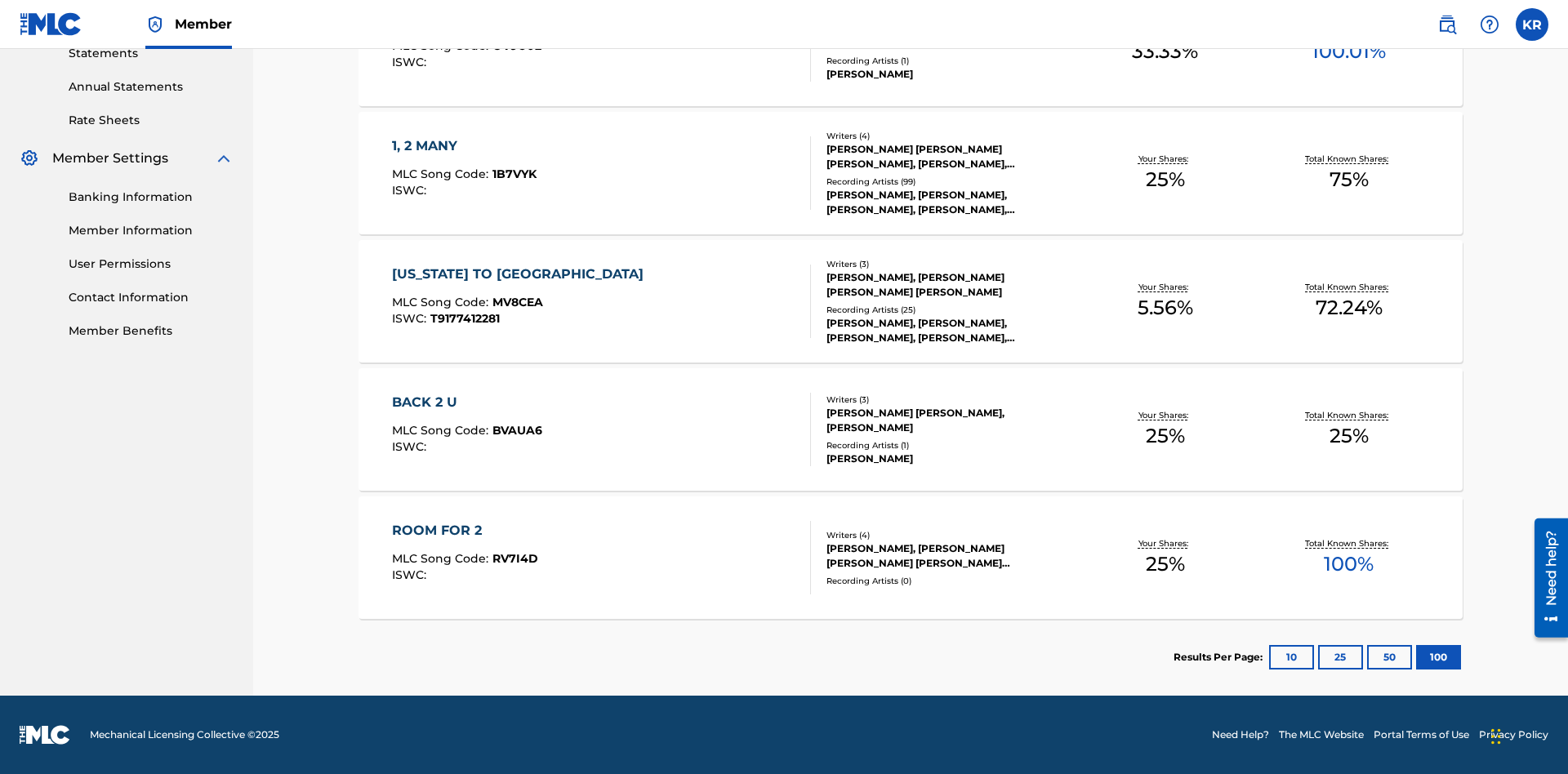
scroll to position [64, 0]
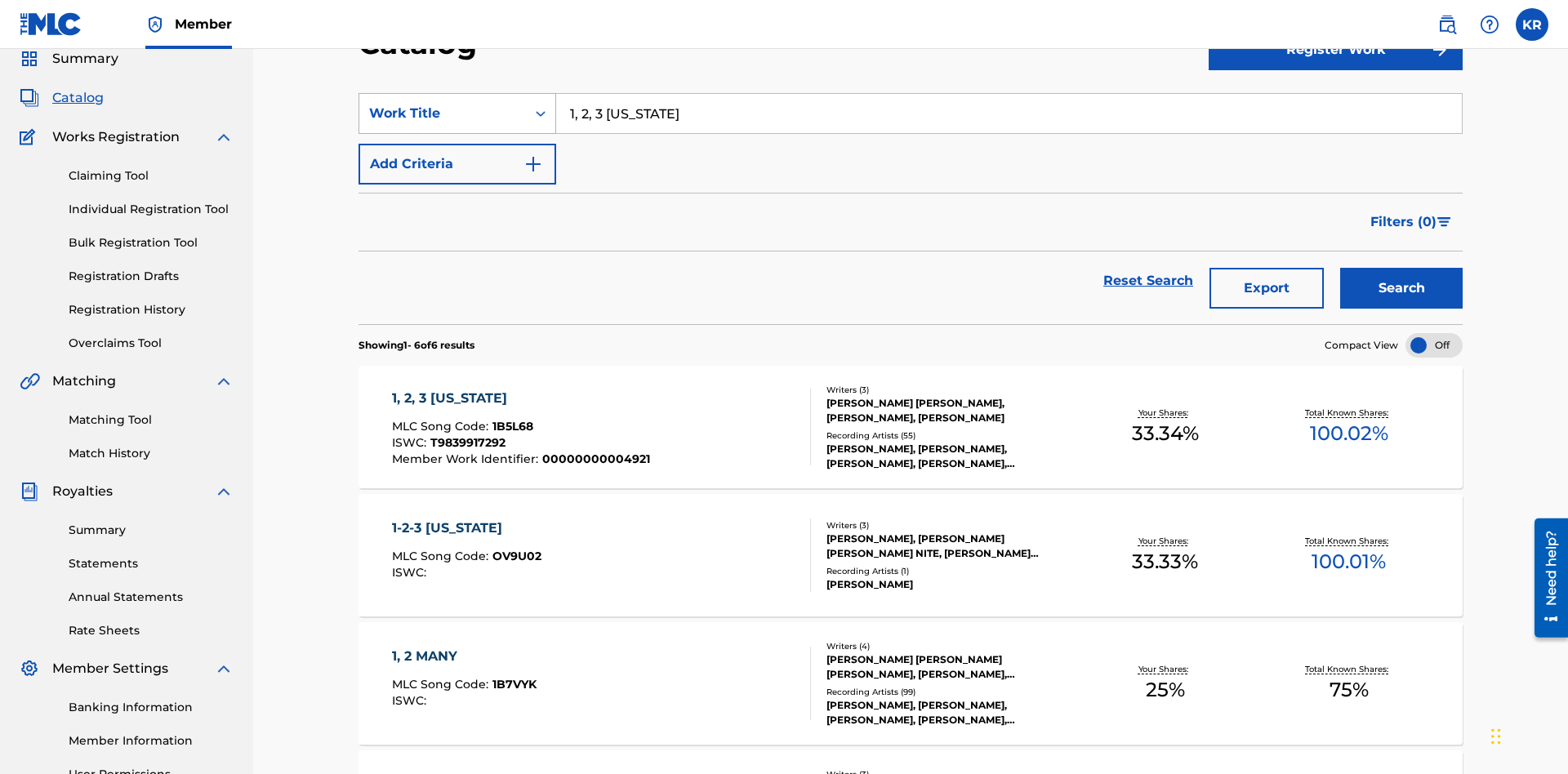
click at [442, 114] on div "Work Title" at bounding box center [441, 113] width 147 height 20
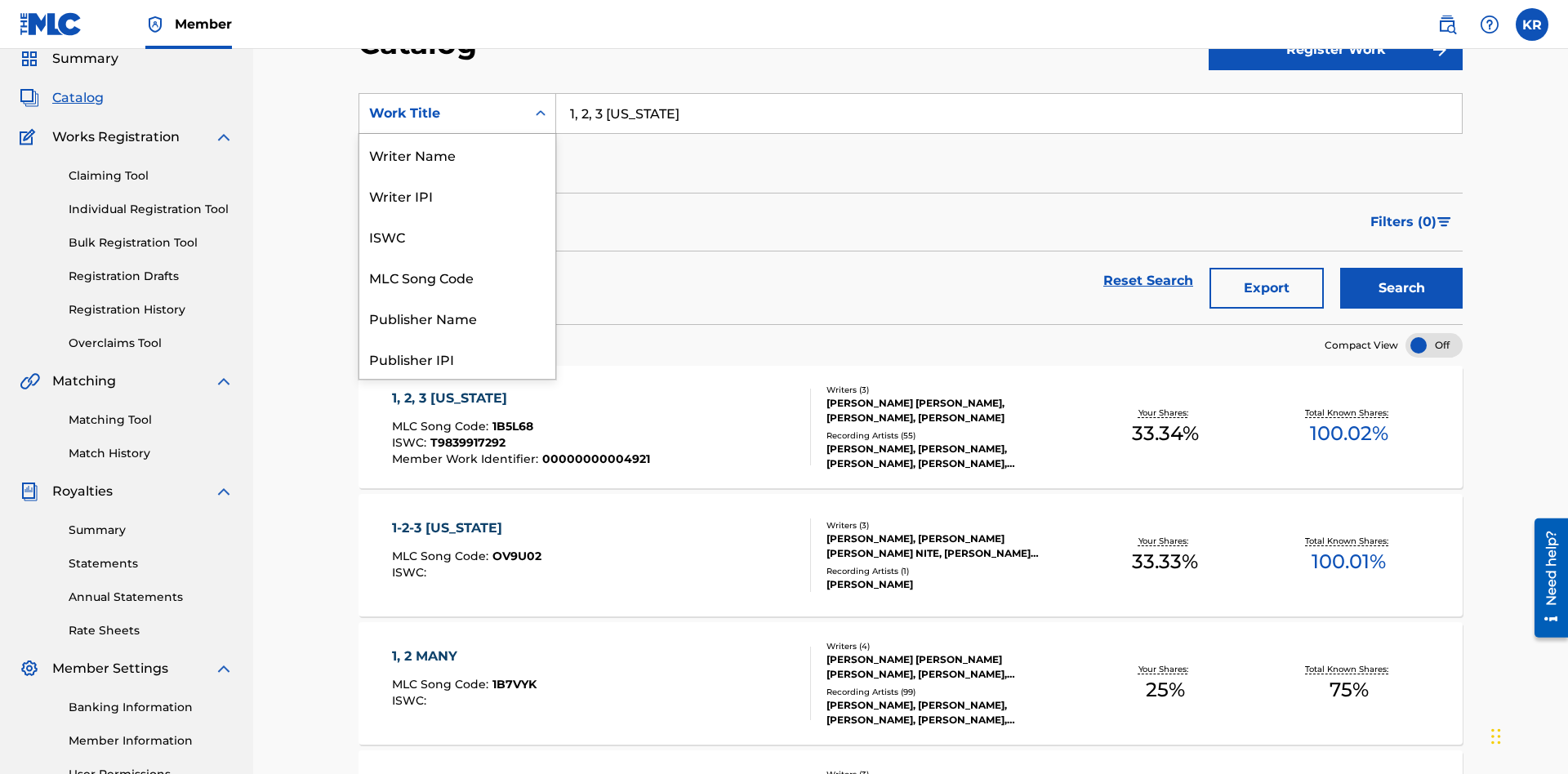
scroll to position [245, 0]
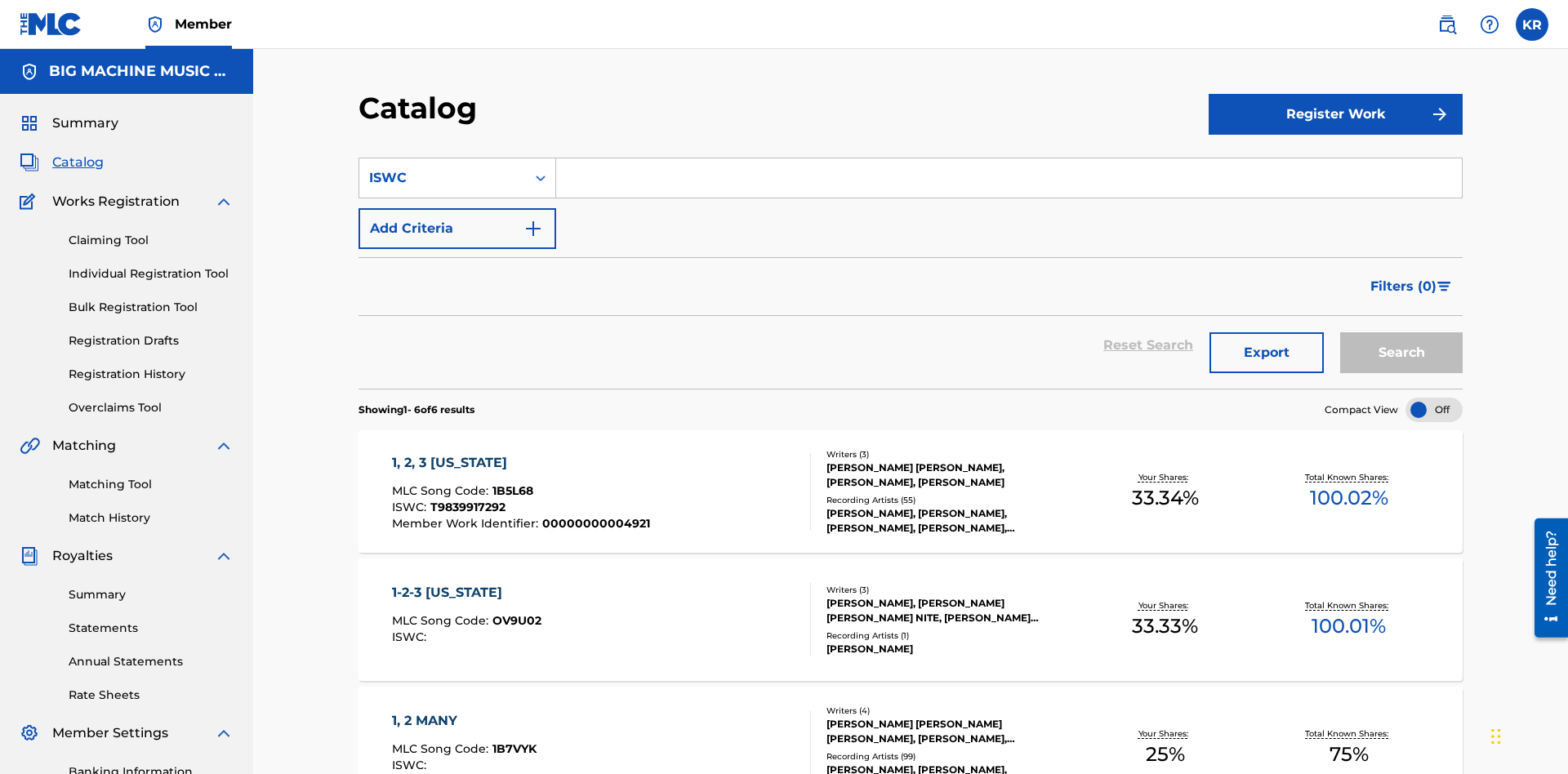
scroll to position [61, 0]
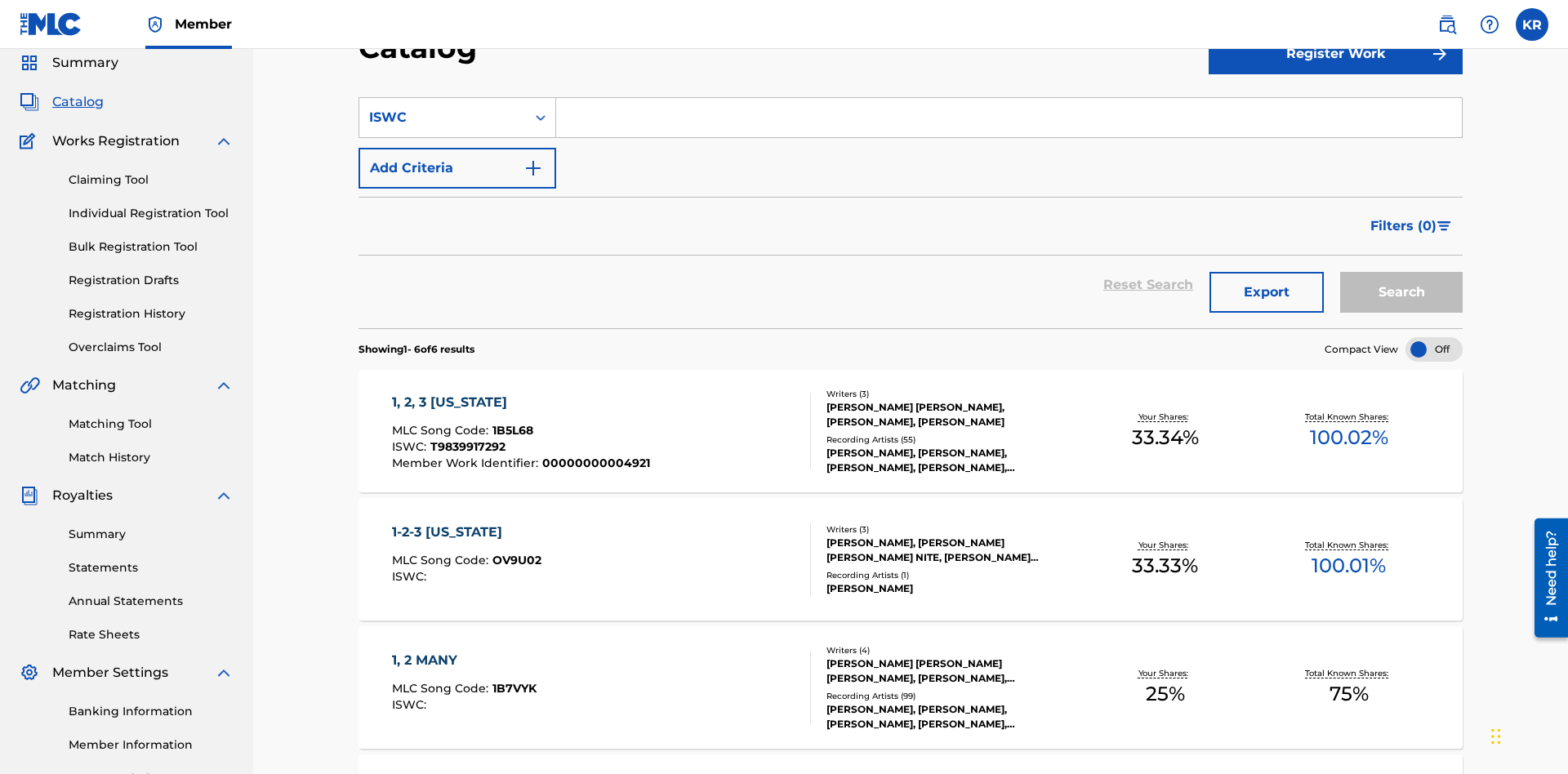
click at [1008, 118] on input "Search Form" at bounding box center [1009, 118] width 905 height 39
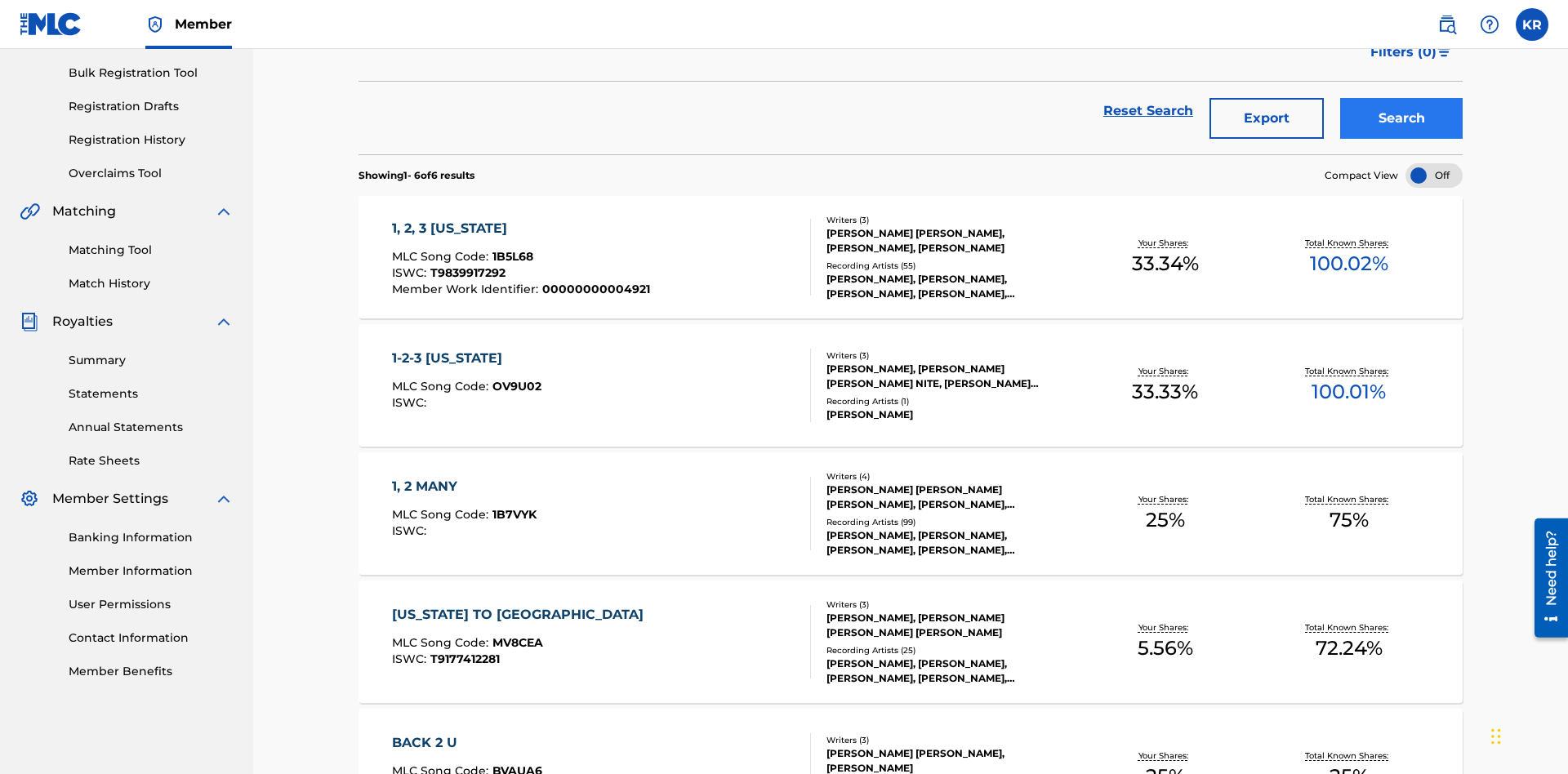
type input "T9839917292"
click at [1401, 119] on button "Search" at bounding box center [1400, 119] width 122 height 41
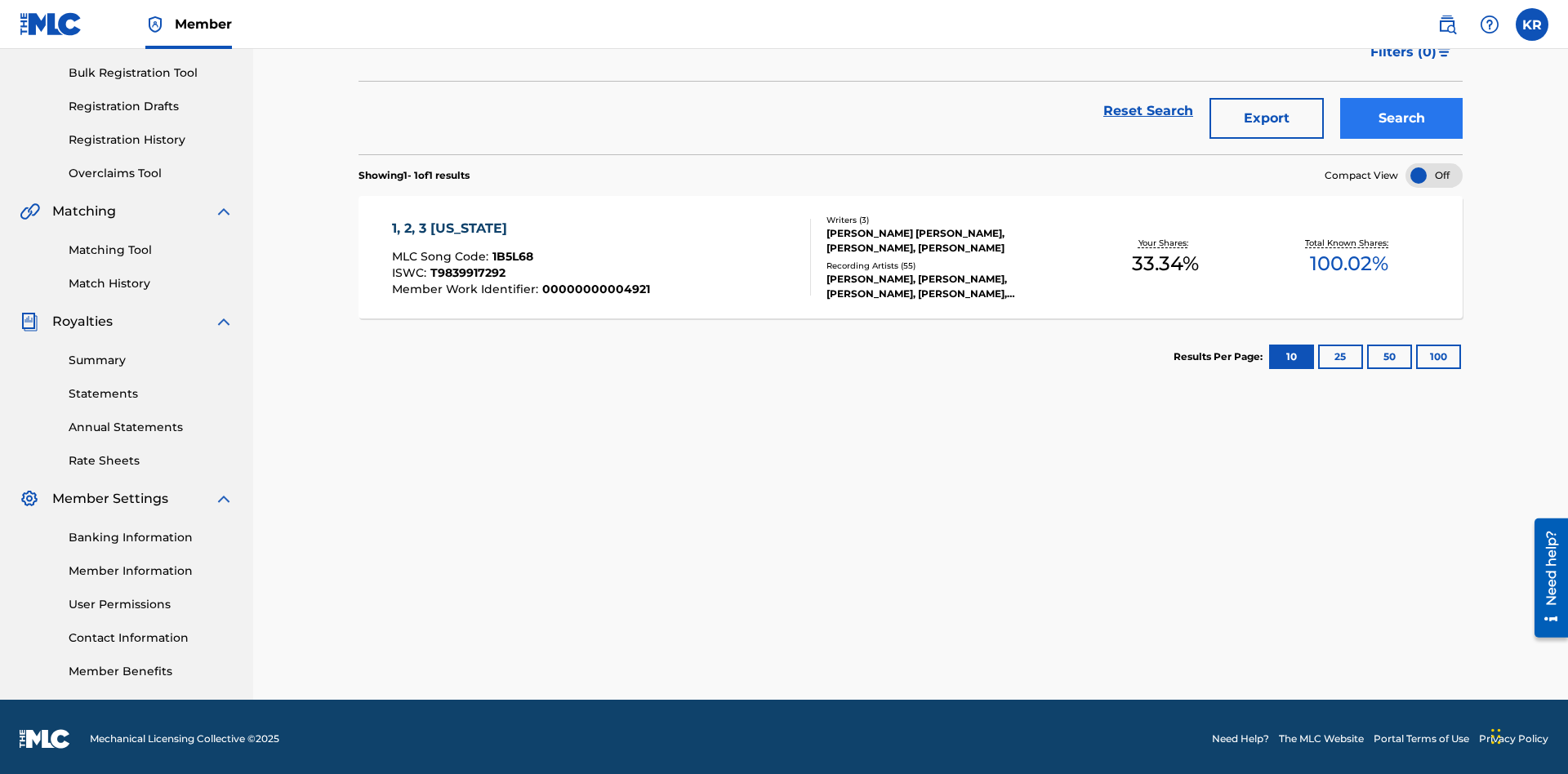
scroll to position [238, 0]
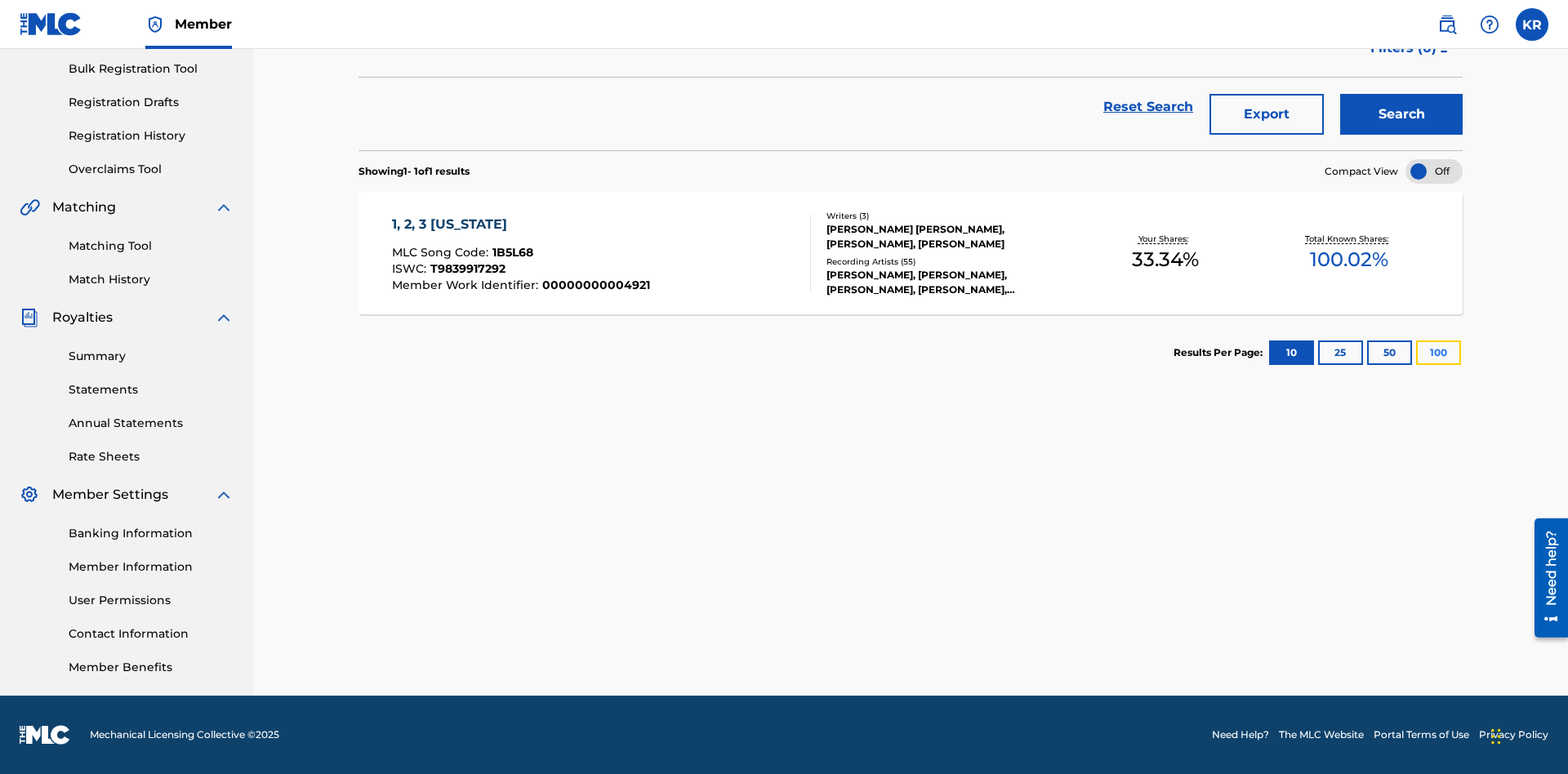
click at [1416, 353] on button "100" at bounding box center [1438, 353] width 45 height 24
click at [511, 252] on span "1B5L68" at bounding box center [512, 252] width 41 height 15
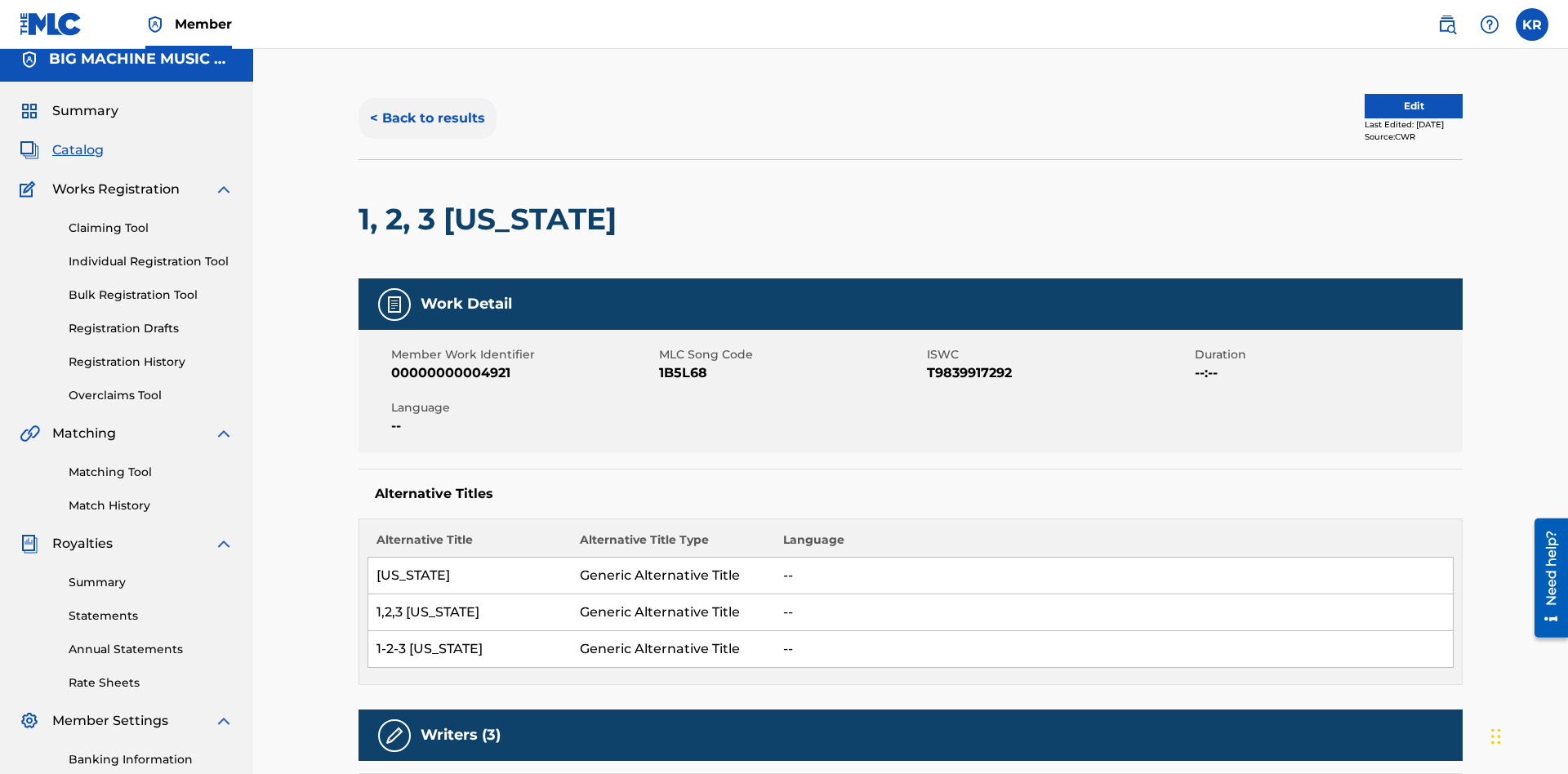
click at [427, 119] on button "< Back to results" at bounding box center [427, 119] width 138 height 41
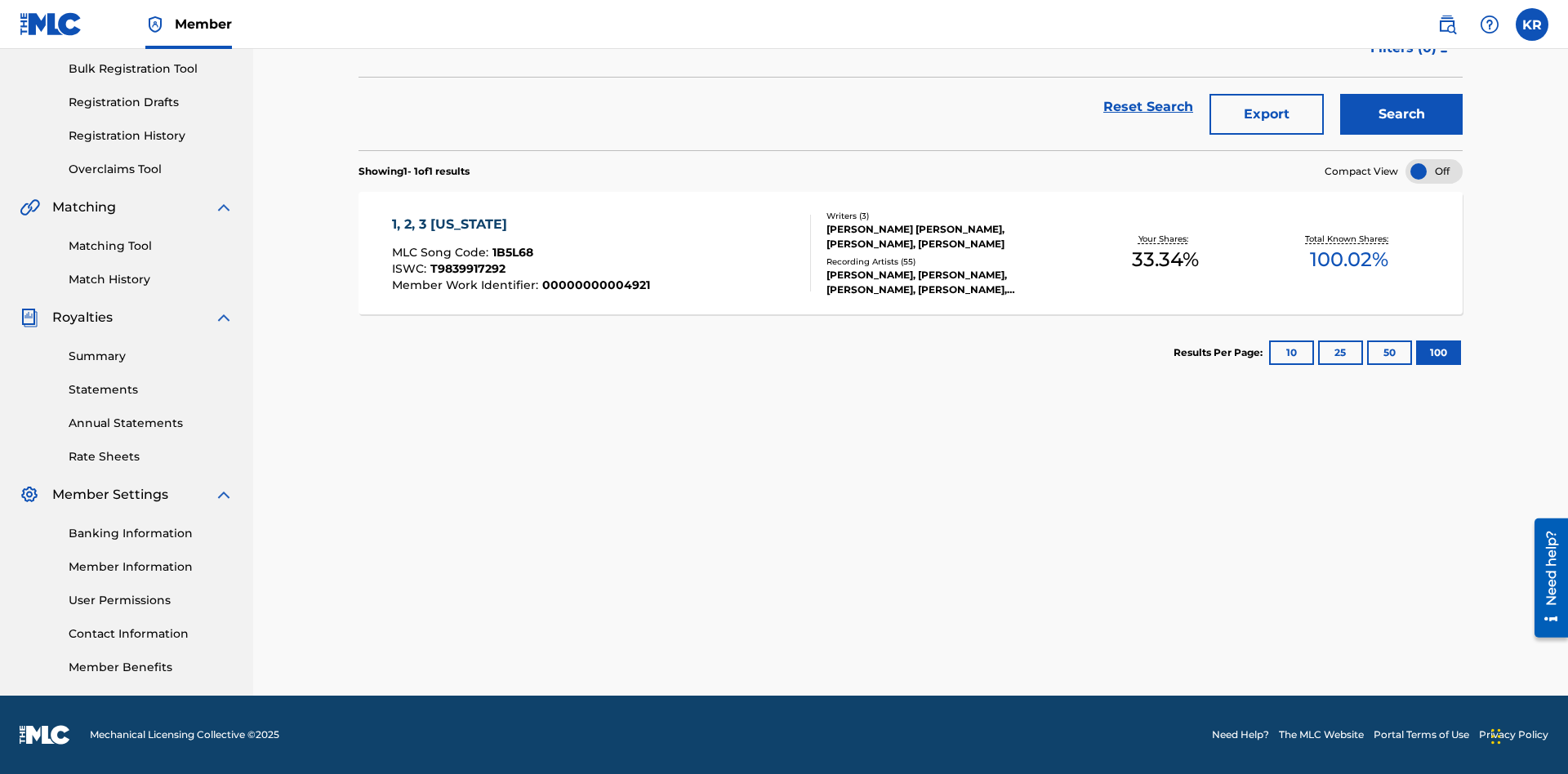
scroll to position [234, 0]
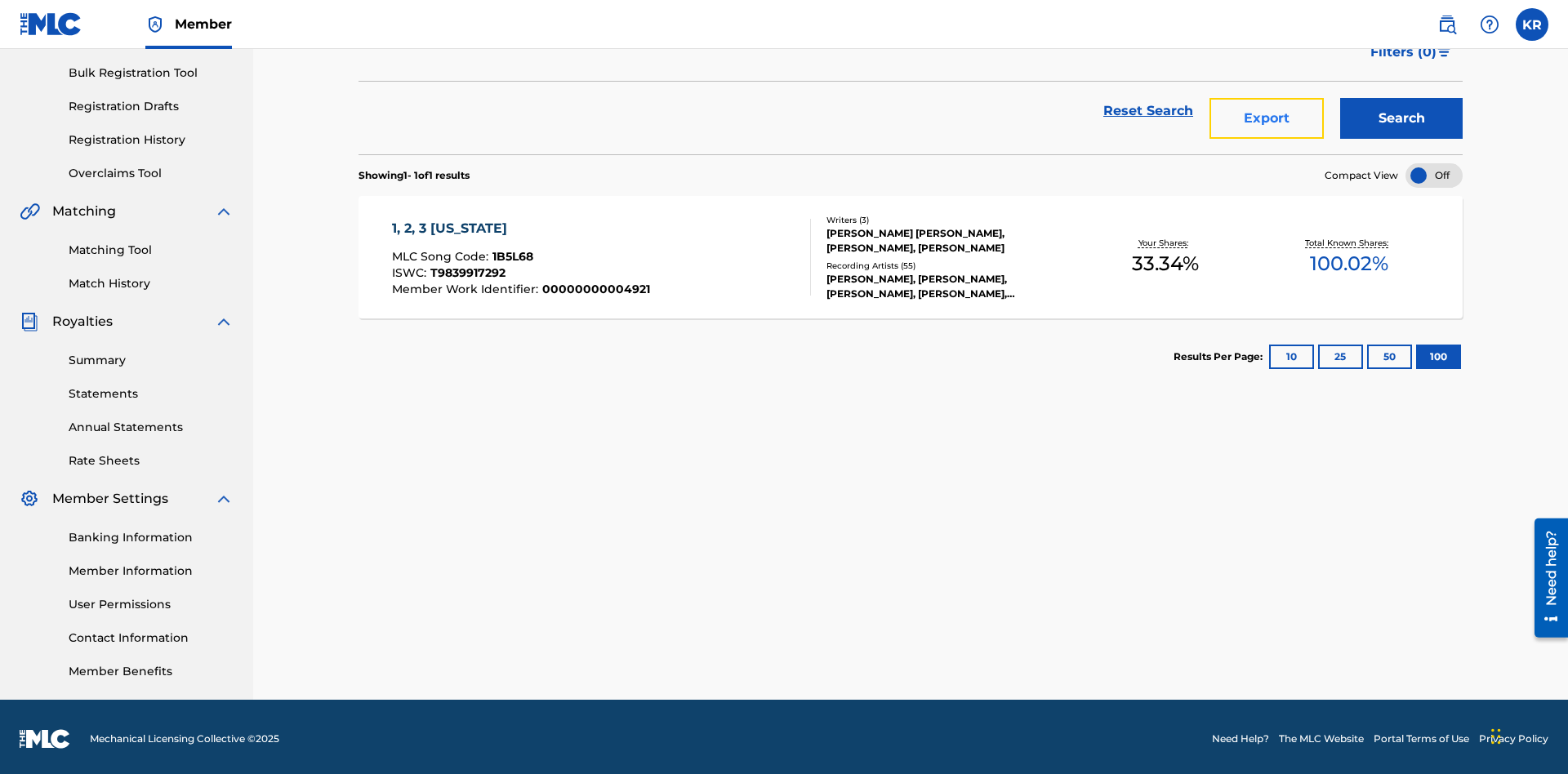
click at [1267, 119] on button "Export" at bounding box center [1267, 119] width 114 height 41
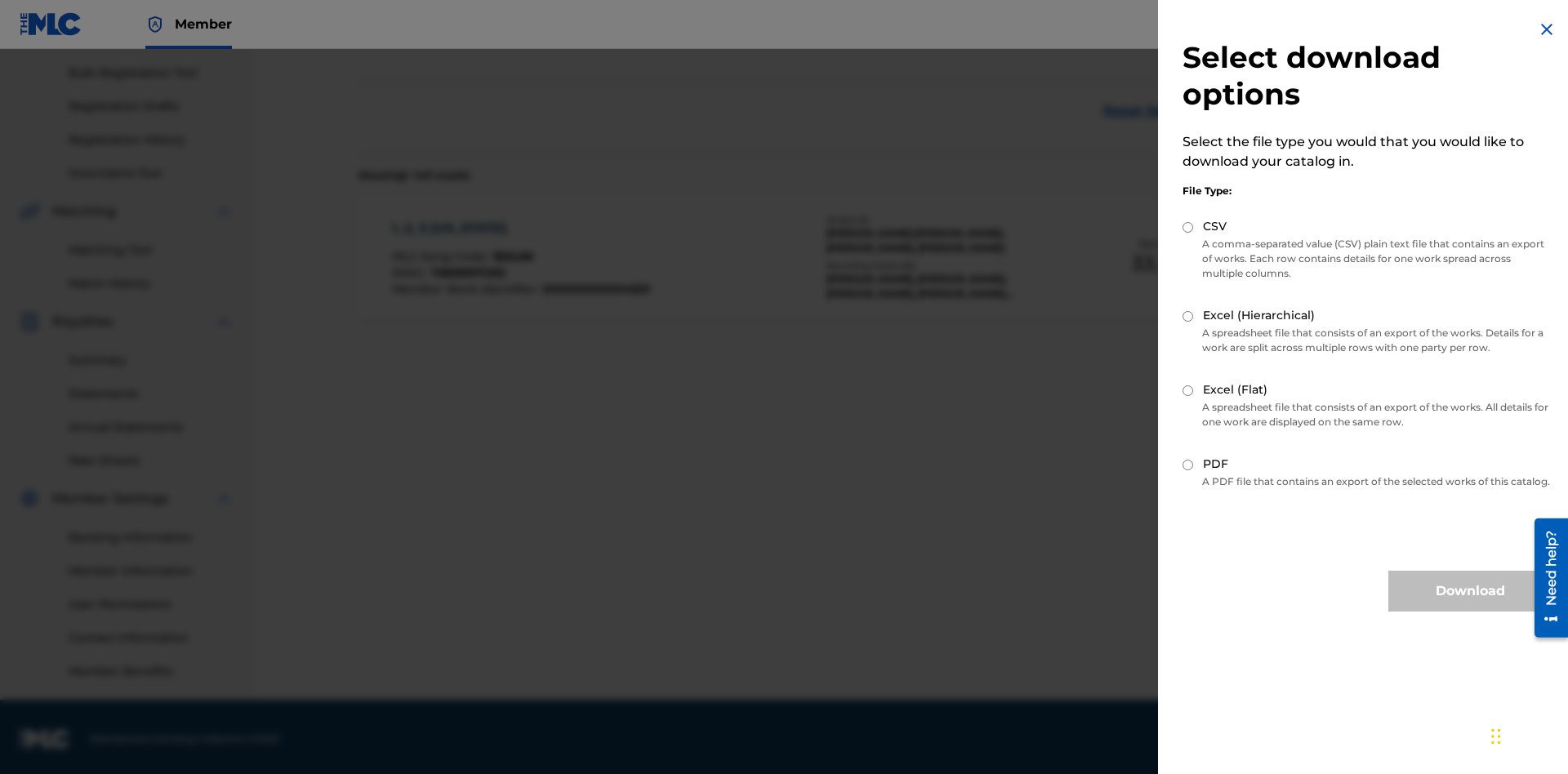
scroll to position [238, 0]
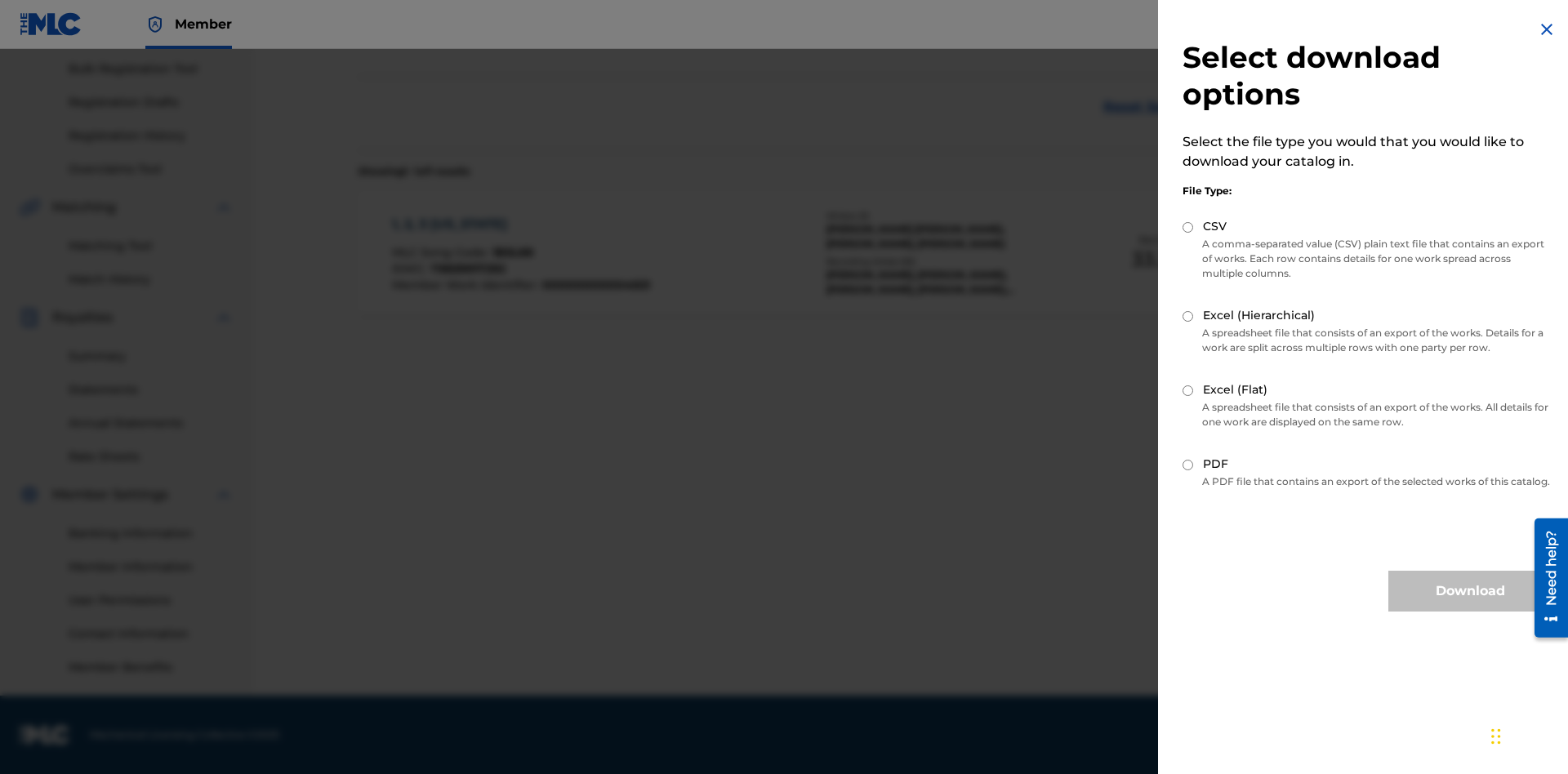
click at [1188, 227] on input "CSV" at bounding box center [1187, 227] width 10 height 10
radio input "true"
click at [1470, 606] on button "Download" at bounding box center [1469, 591] width 163 height 41
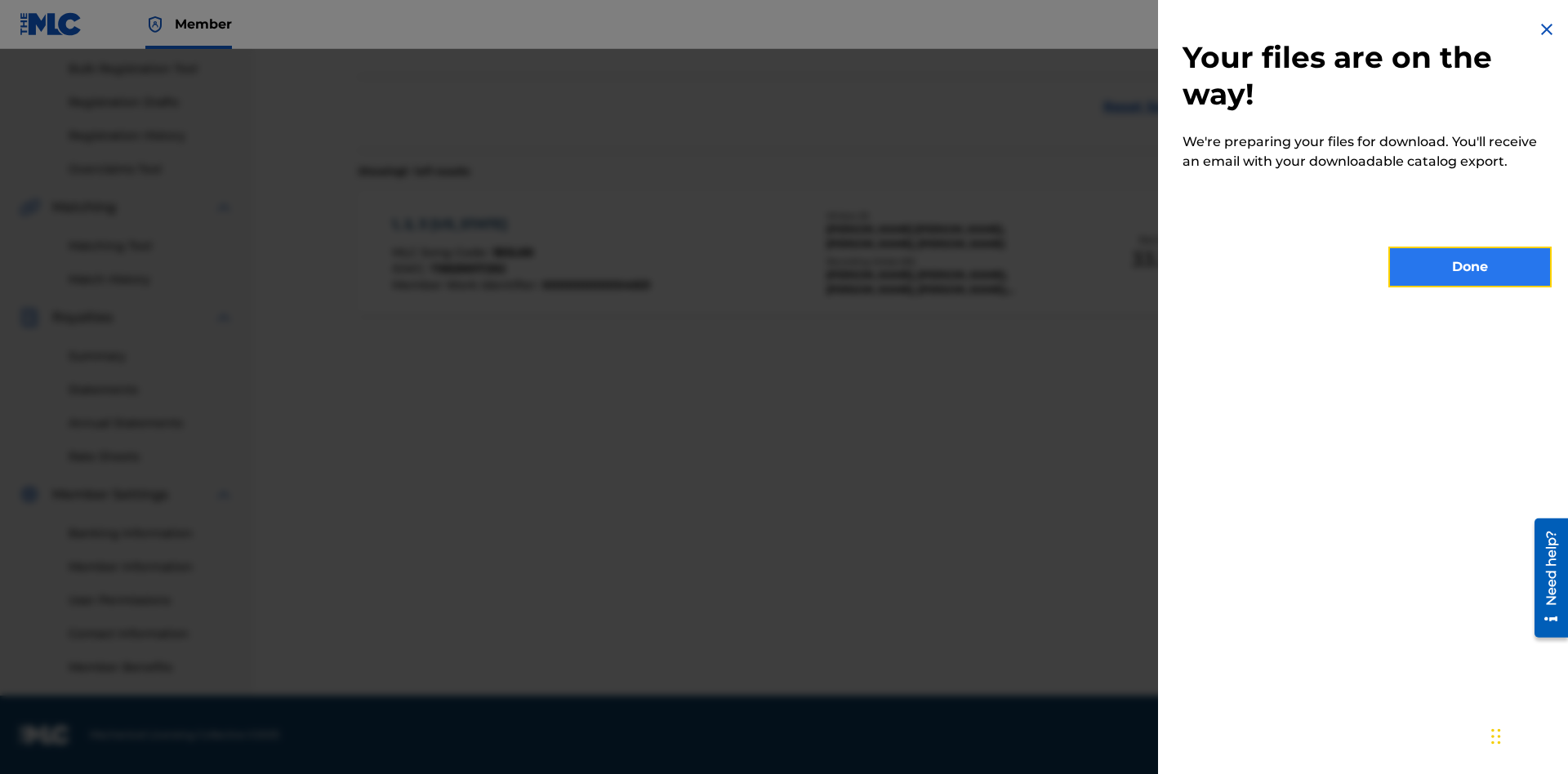
click at [1470, 267] on button "Done" at bounding box center [1469, 267] width 163 height 41
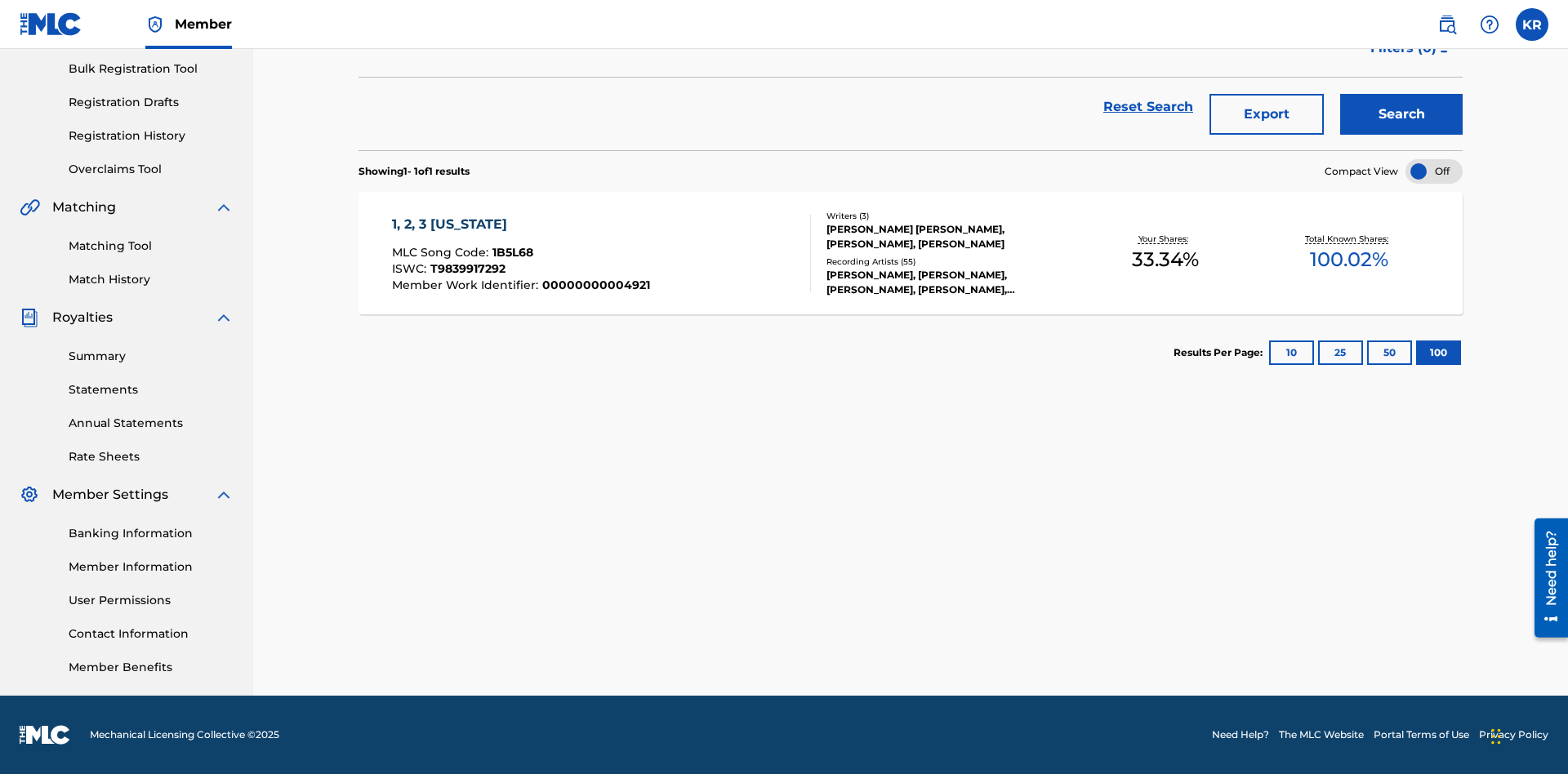
scroll to position [64, 0]
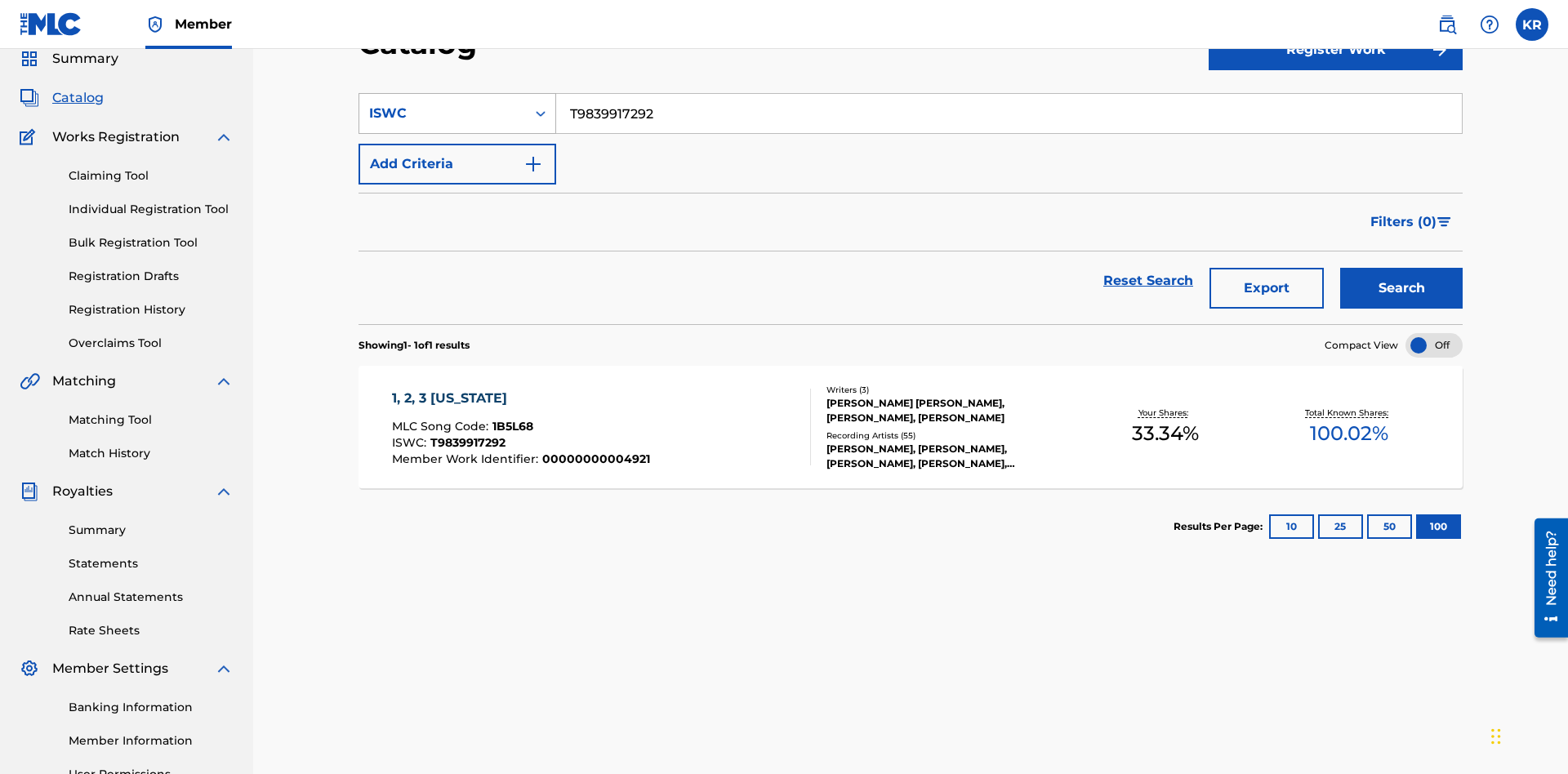
click at [442, 114] on div "ISWC" at bounding box center [441, 113] width 147 height 20
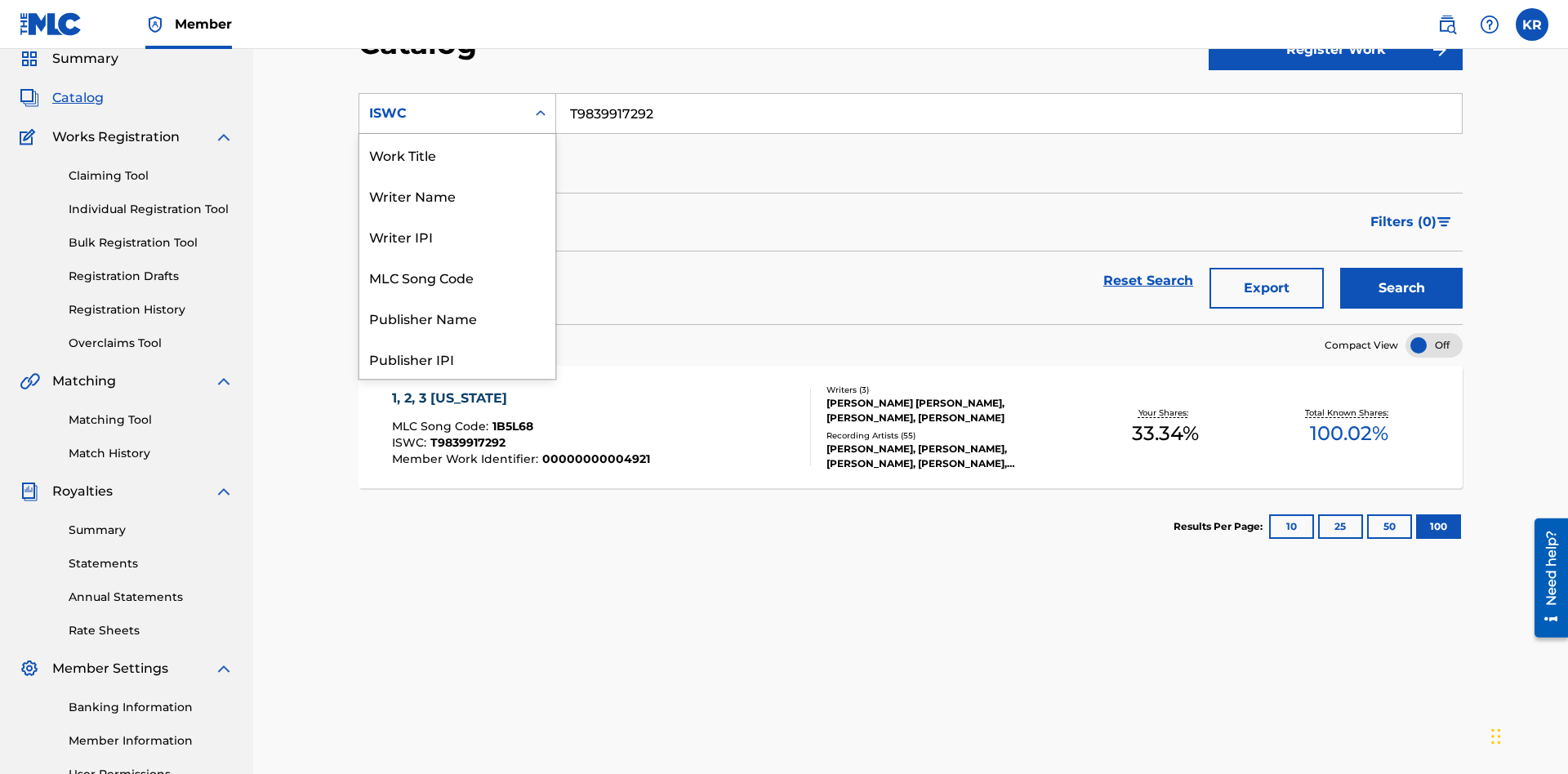
scroll to position [245, 0]
click at [457, 52] on div "MLC Song Code" at bounding box center [457, 32] width 196 height 41
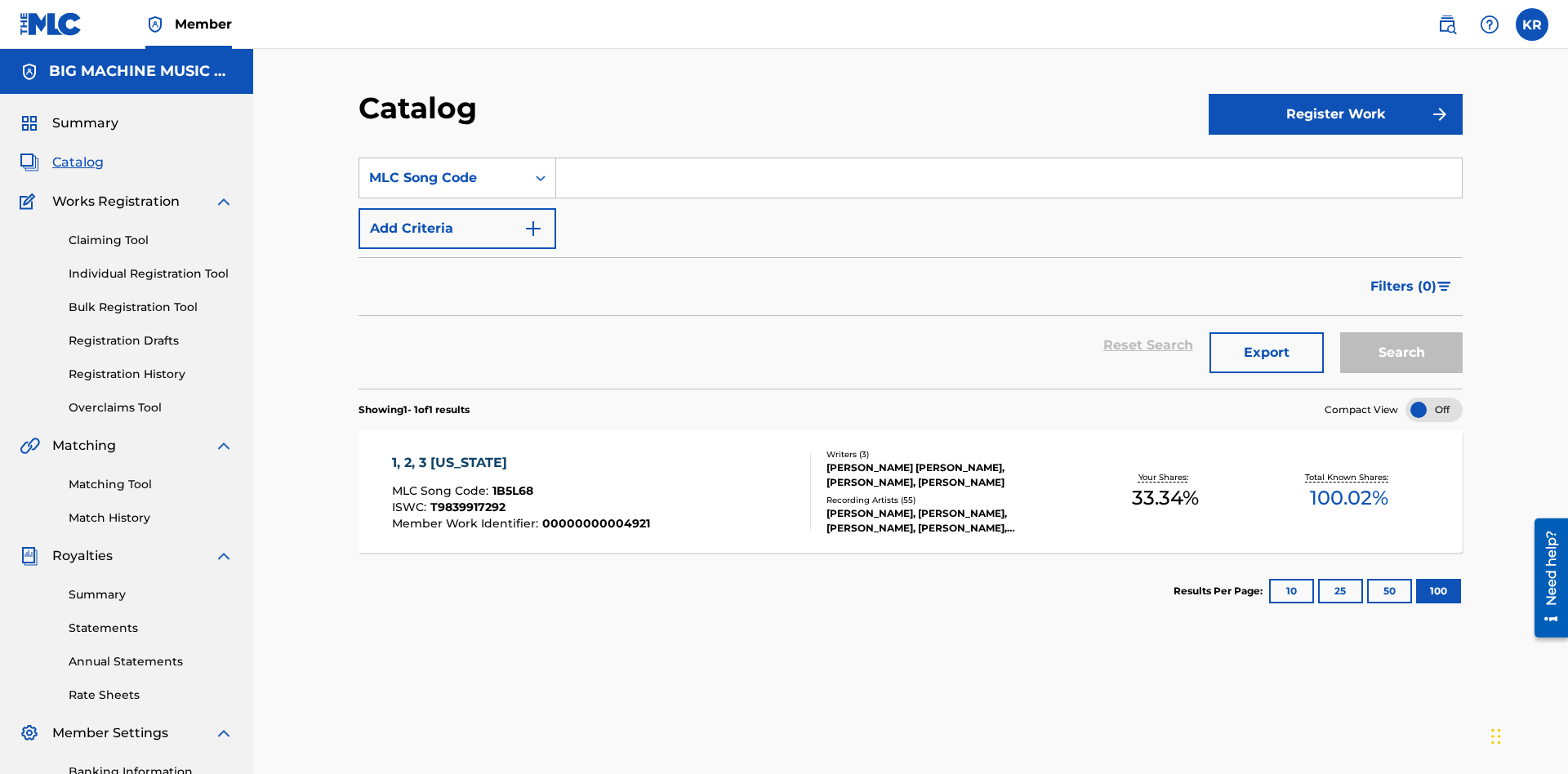
scroll to position [61, 0]
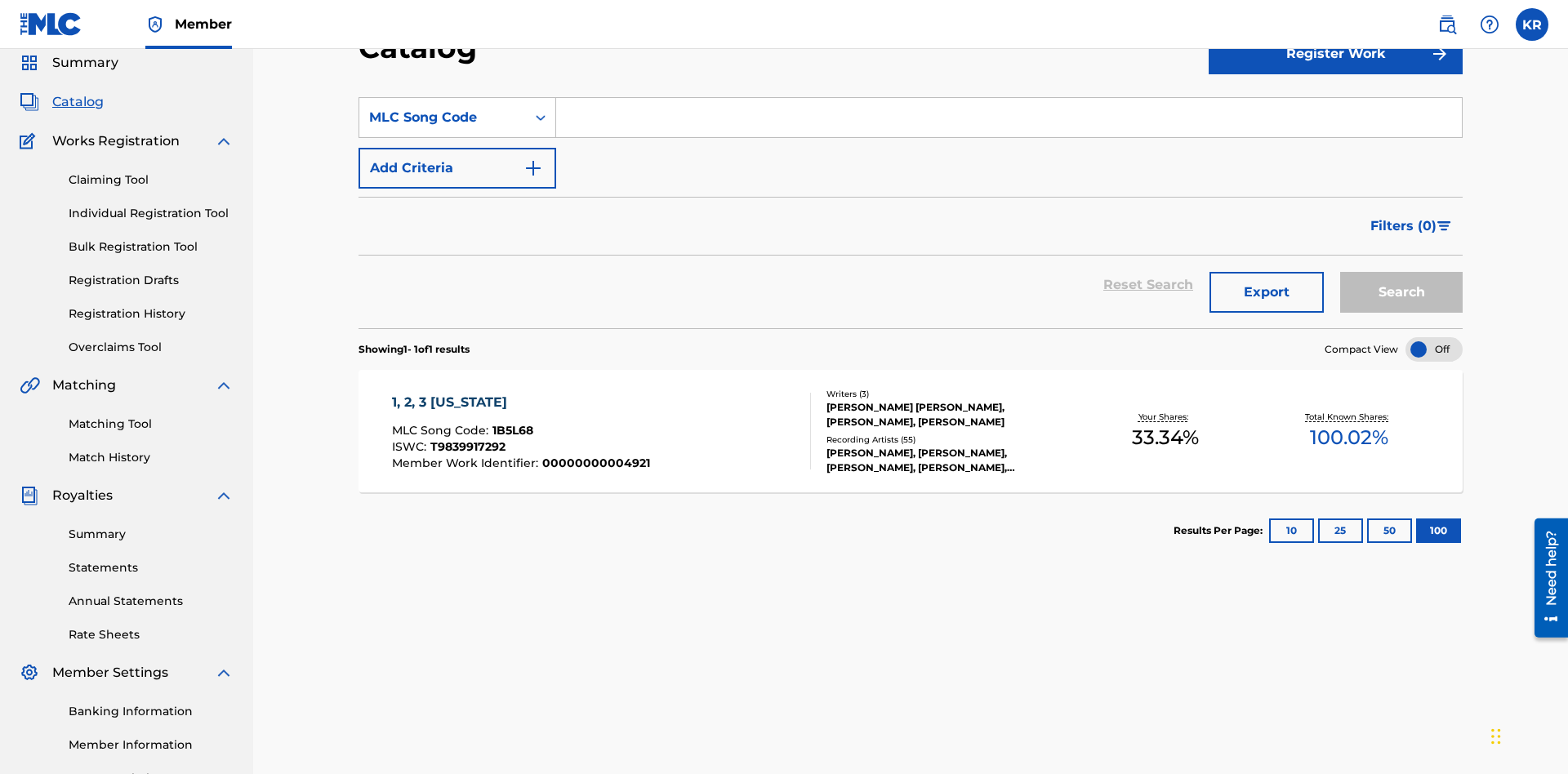
click at [1008, 118] on input "Search Form" at bounding box center [1009, 118] width 905 height 39
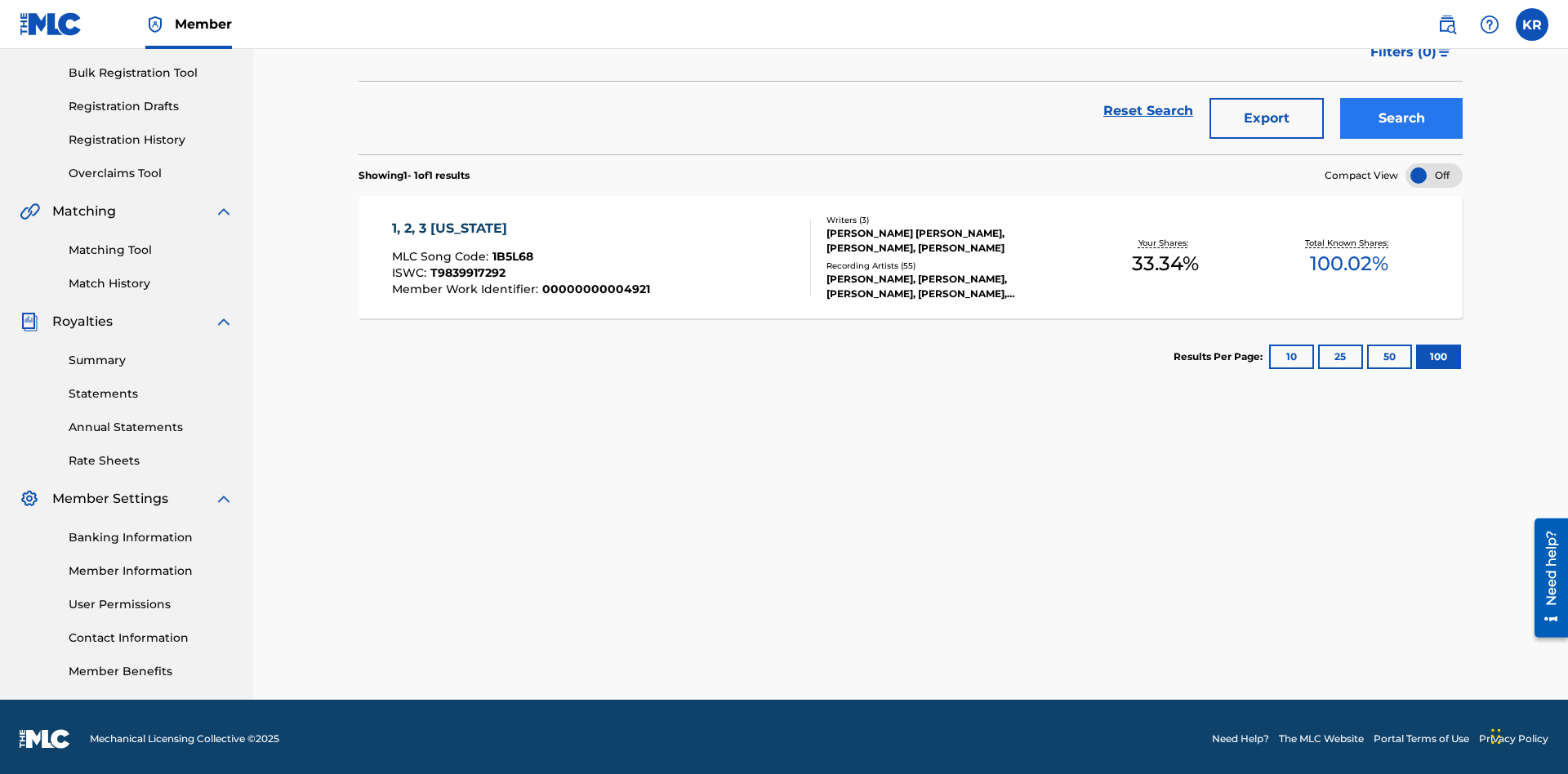
type input "1B5L68"
click at [1401, 119] on button "Search" at bounding box center [1400, 119] width 122 height 41
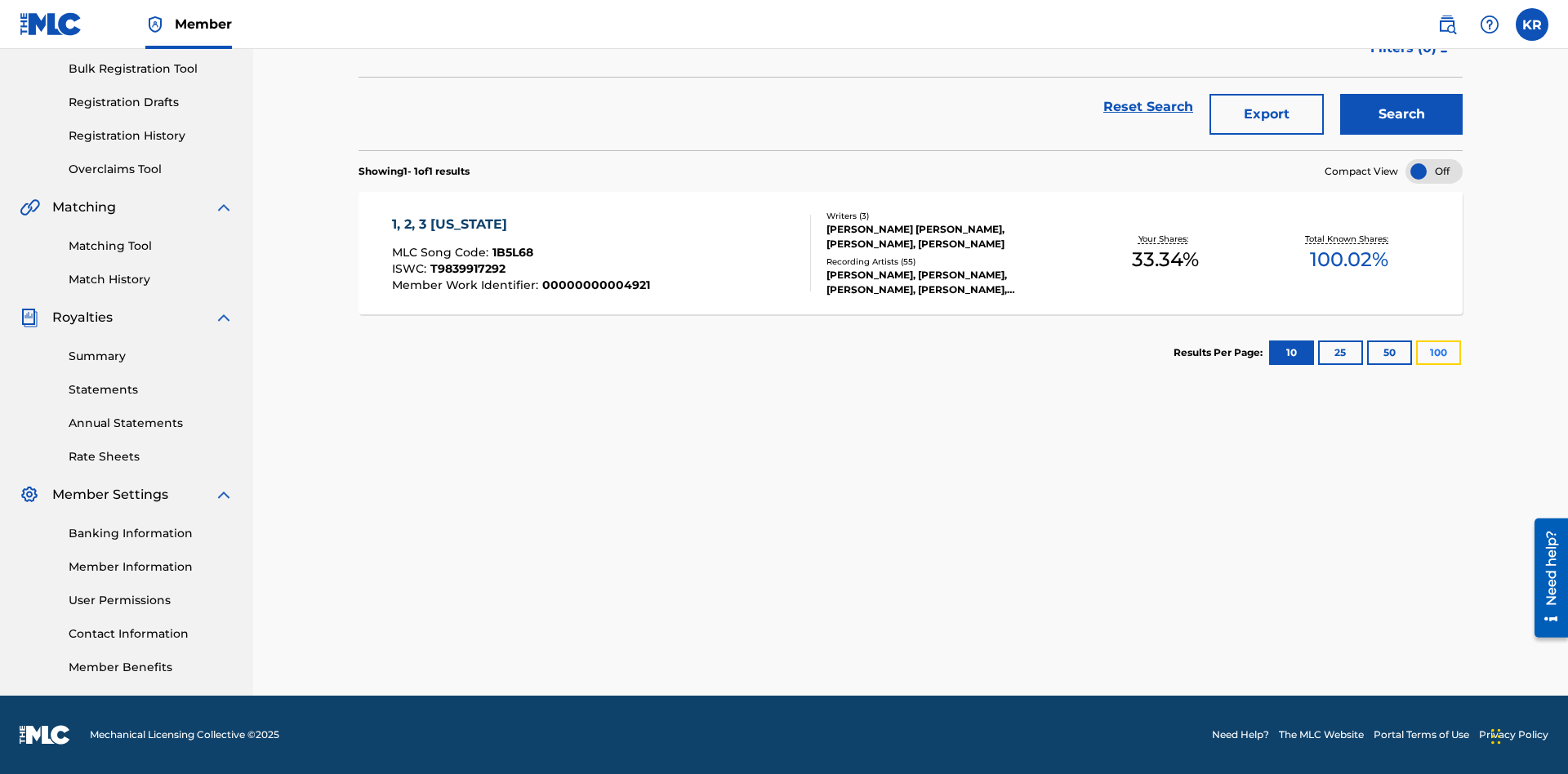
click at [1416, 353] on button "100" at bounding box center [1438, 353] width 45 height 24
click at [511, 252] on span "1B5L68" at bounding box center [512, 252] width 41 height 15
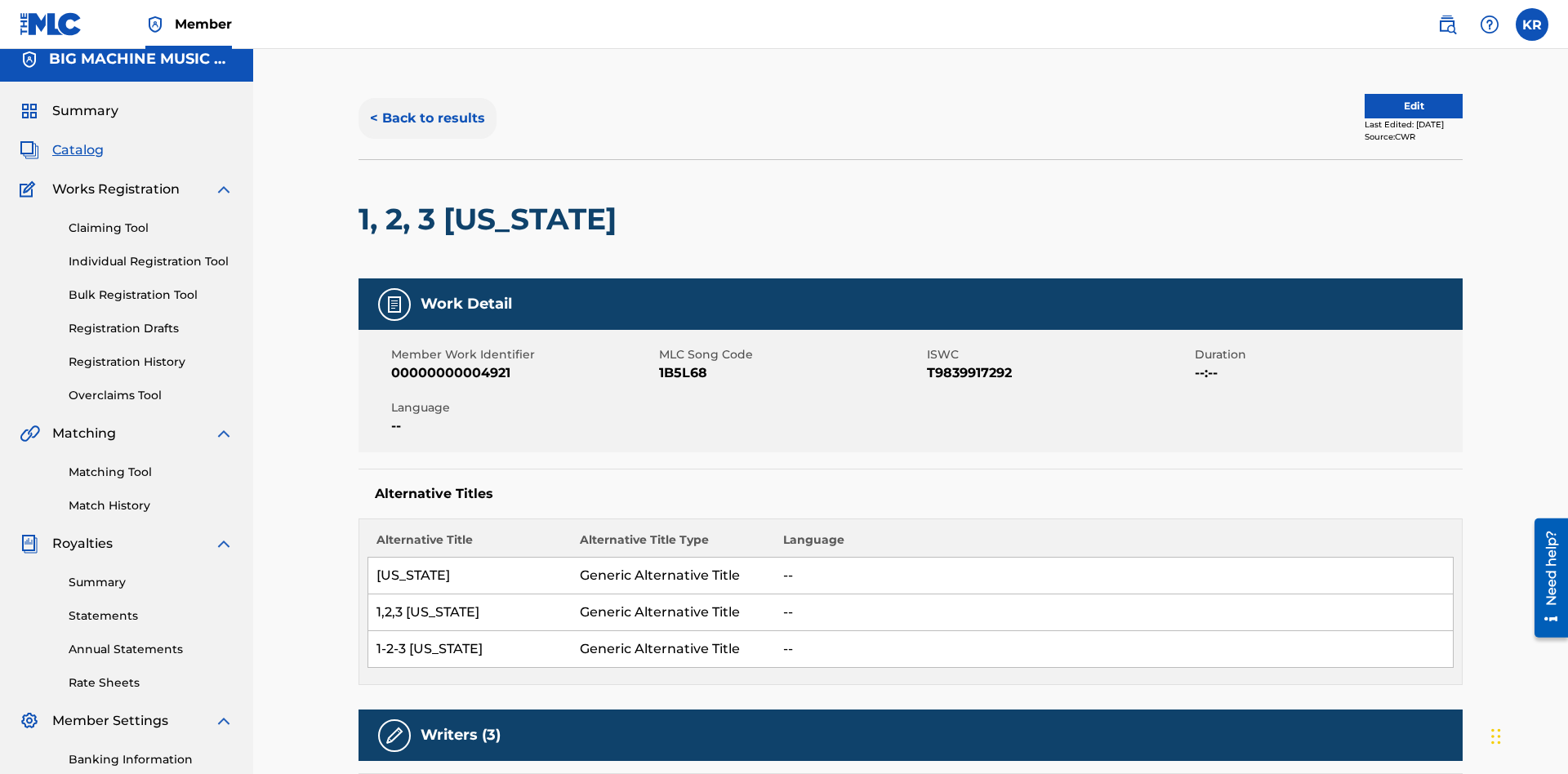
click at [427, 119] on button "< Back to results" at bounding box center [427, 119] width 138 height 41
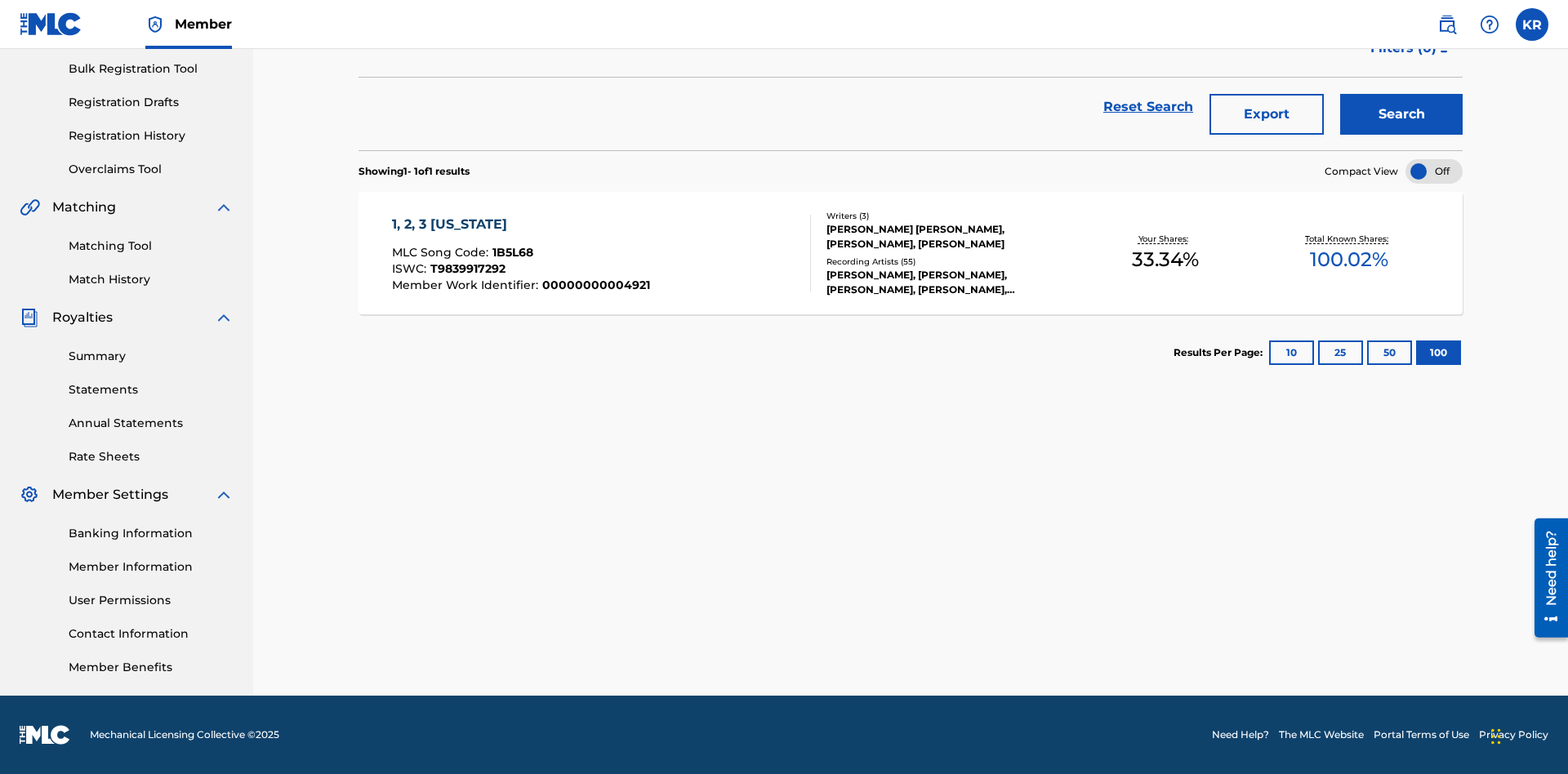
scroll to position [234, 0]
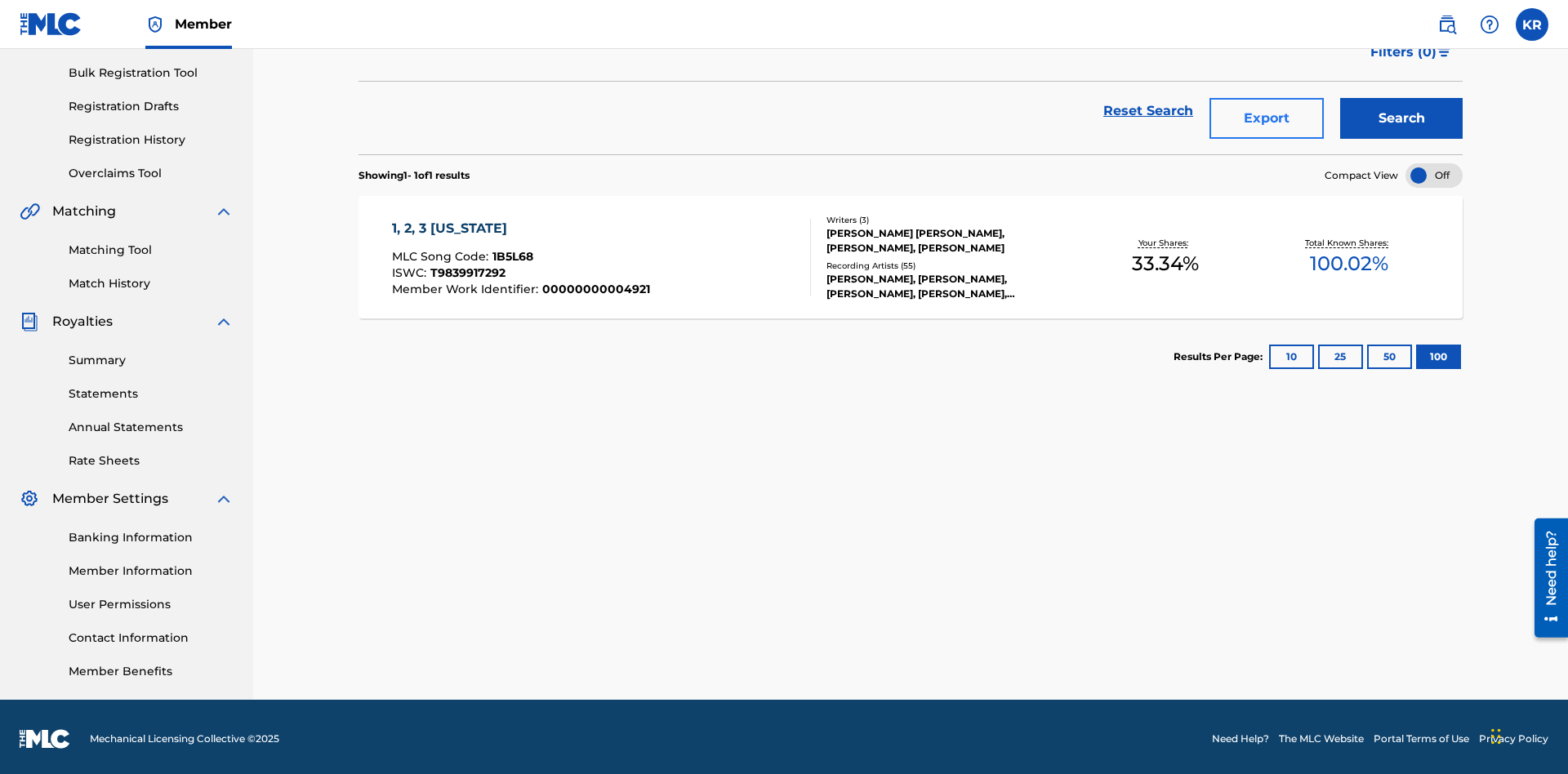
click at [1267, 119] on button "Export" at bounding box center [1267, 119] width 114 height 41
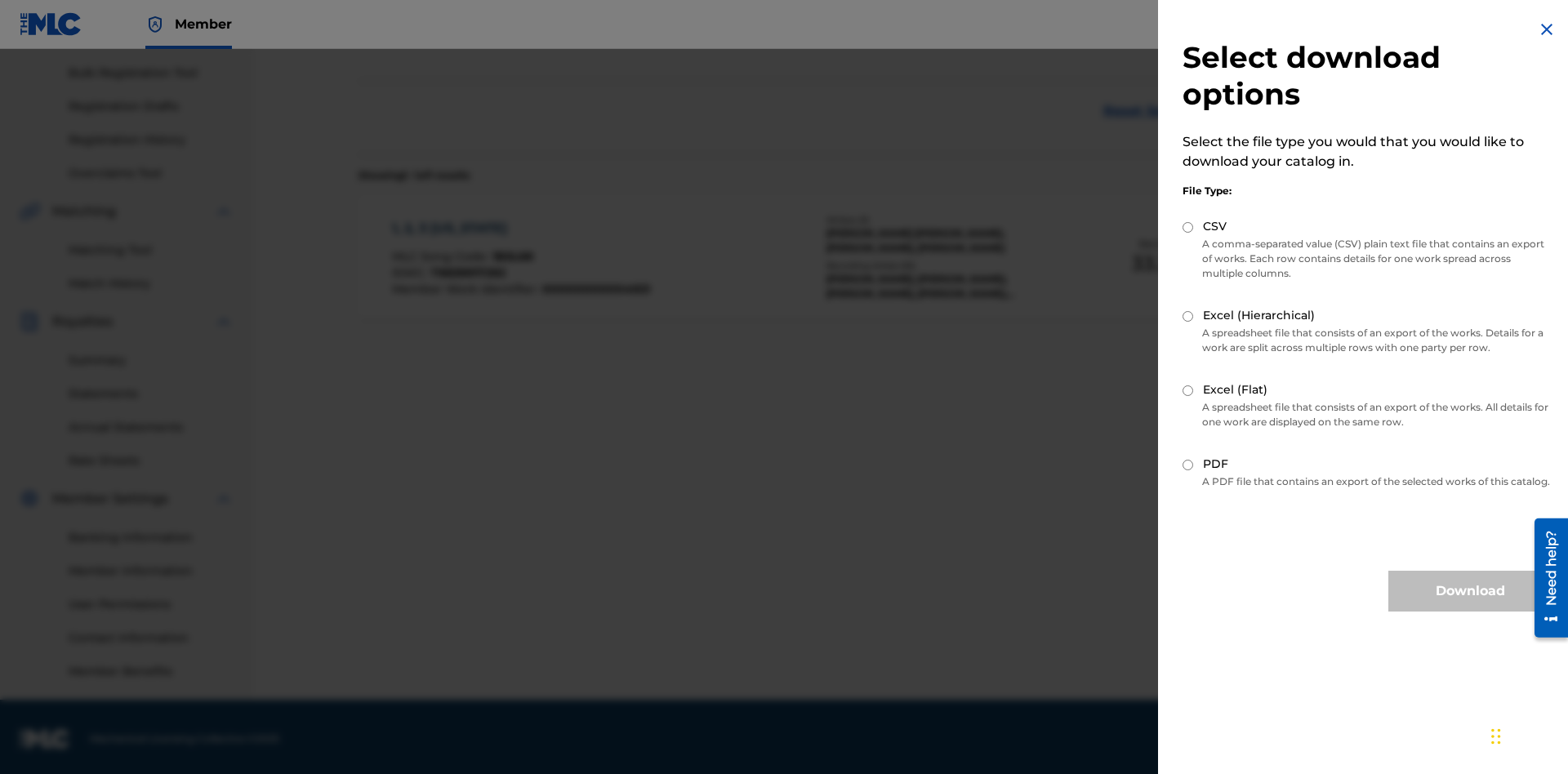
scroll to position [238, 0]
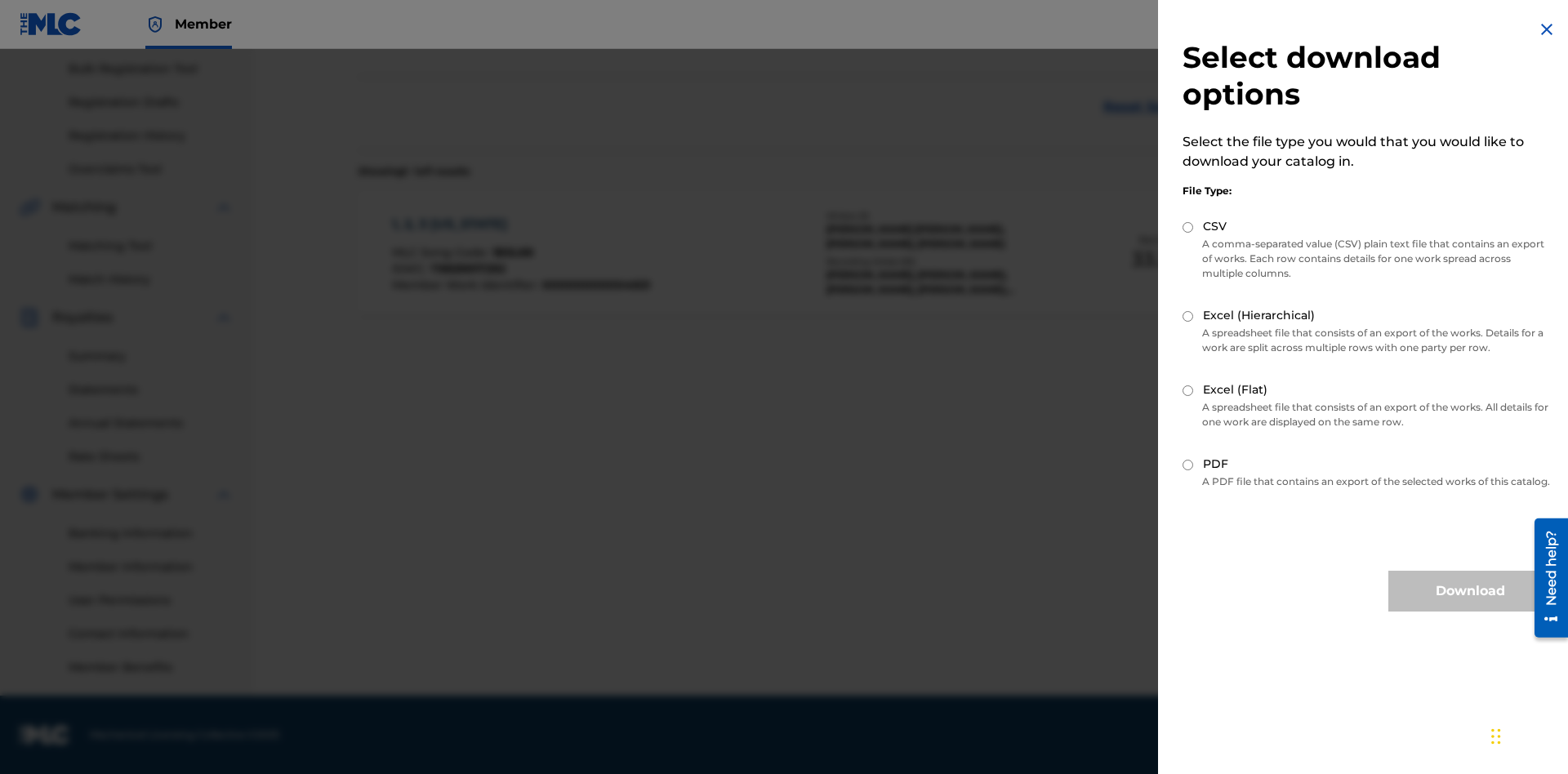
click at [1188, 317] on input "Excel (Hierarchical)" at bounding box center [1187, 316] width 10 height 10
radio input "true"
click at [1470, 606] on button "Download" at bounding box center [1469, 591] width 163 height 41
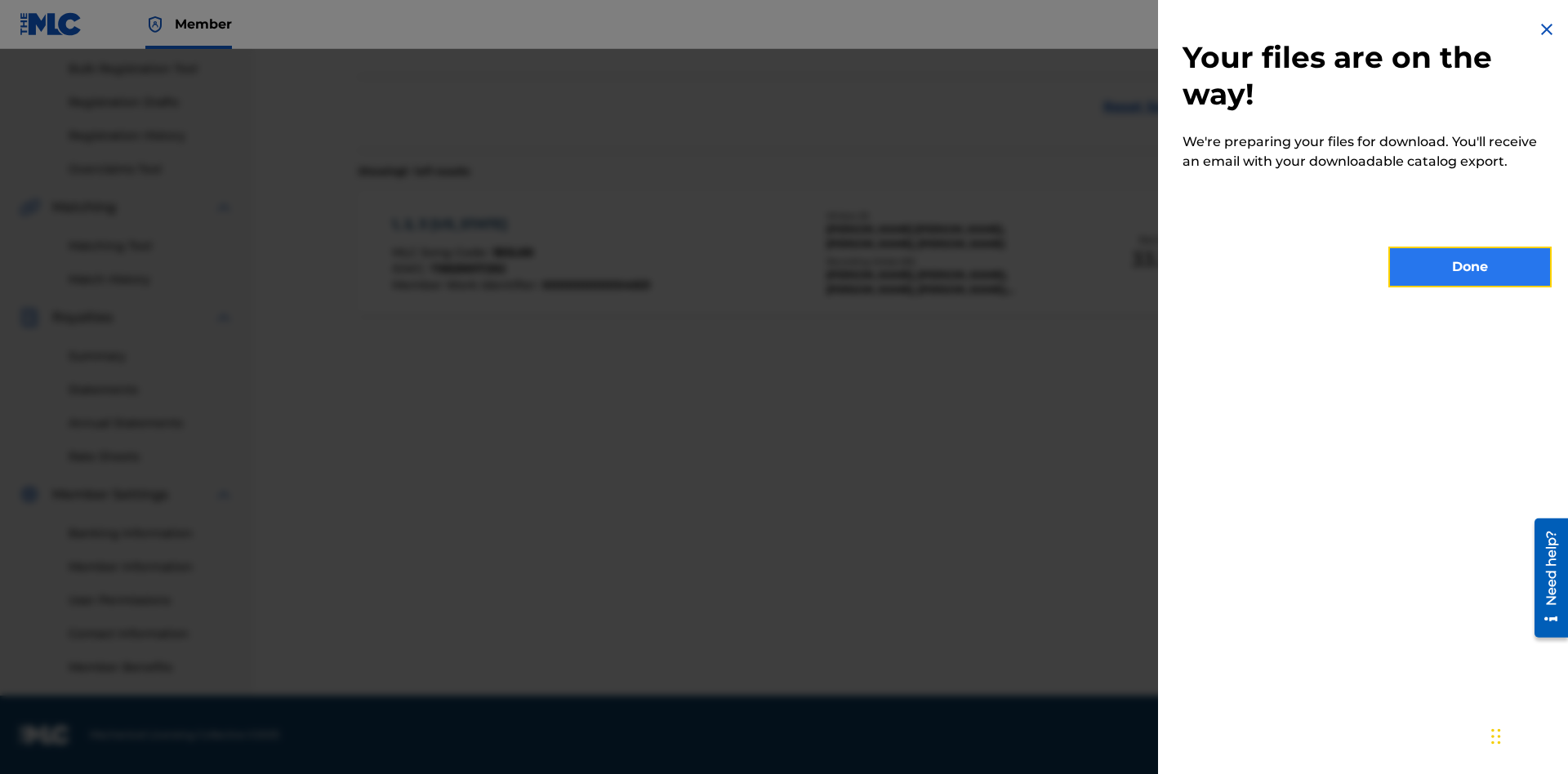
click at [1470, 267] on button "Done" at bounding box center [1469, 267] width 163 height 41
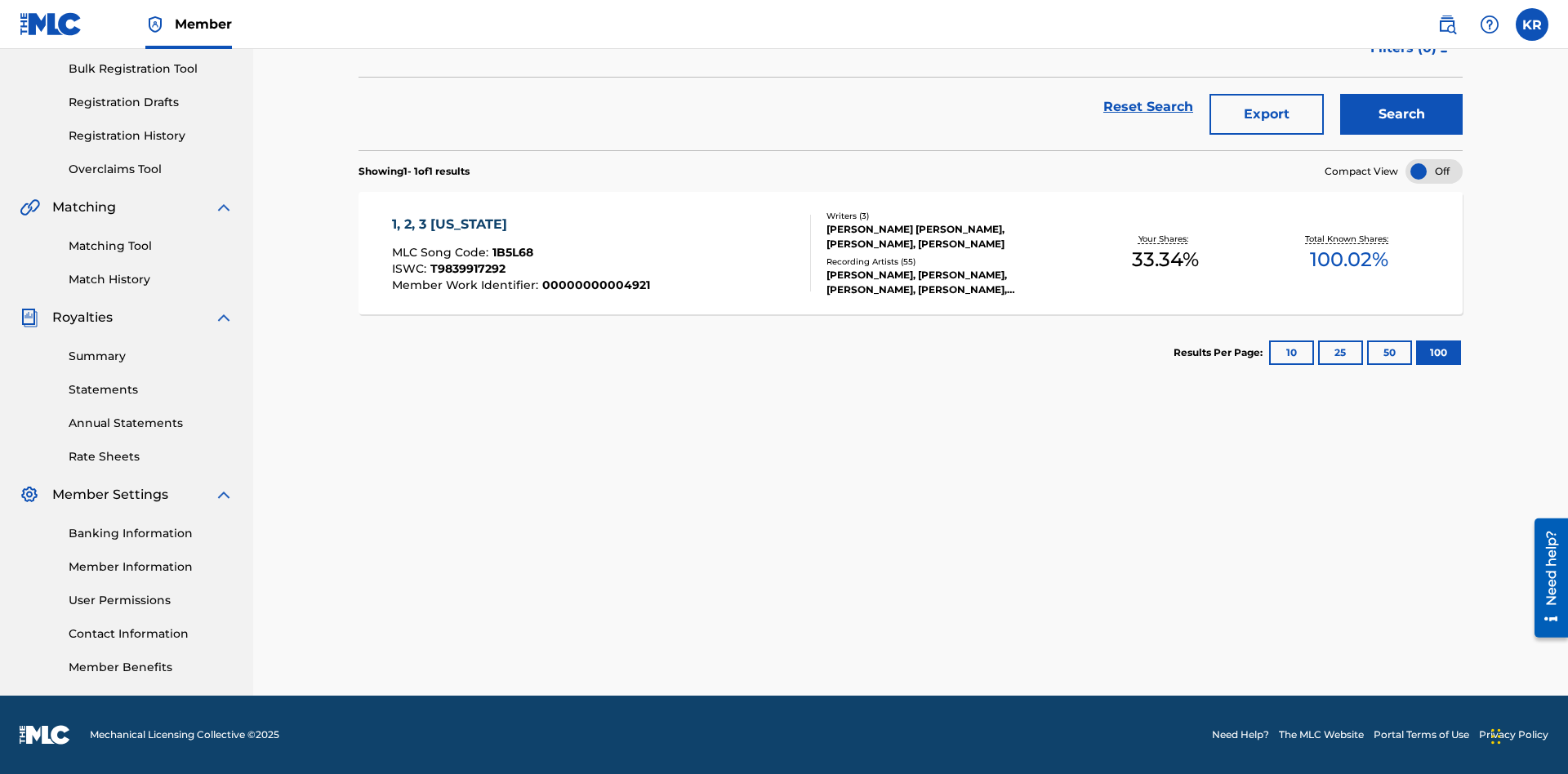
scroll to position [64, 0]
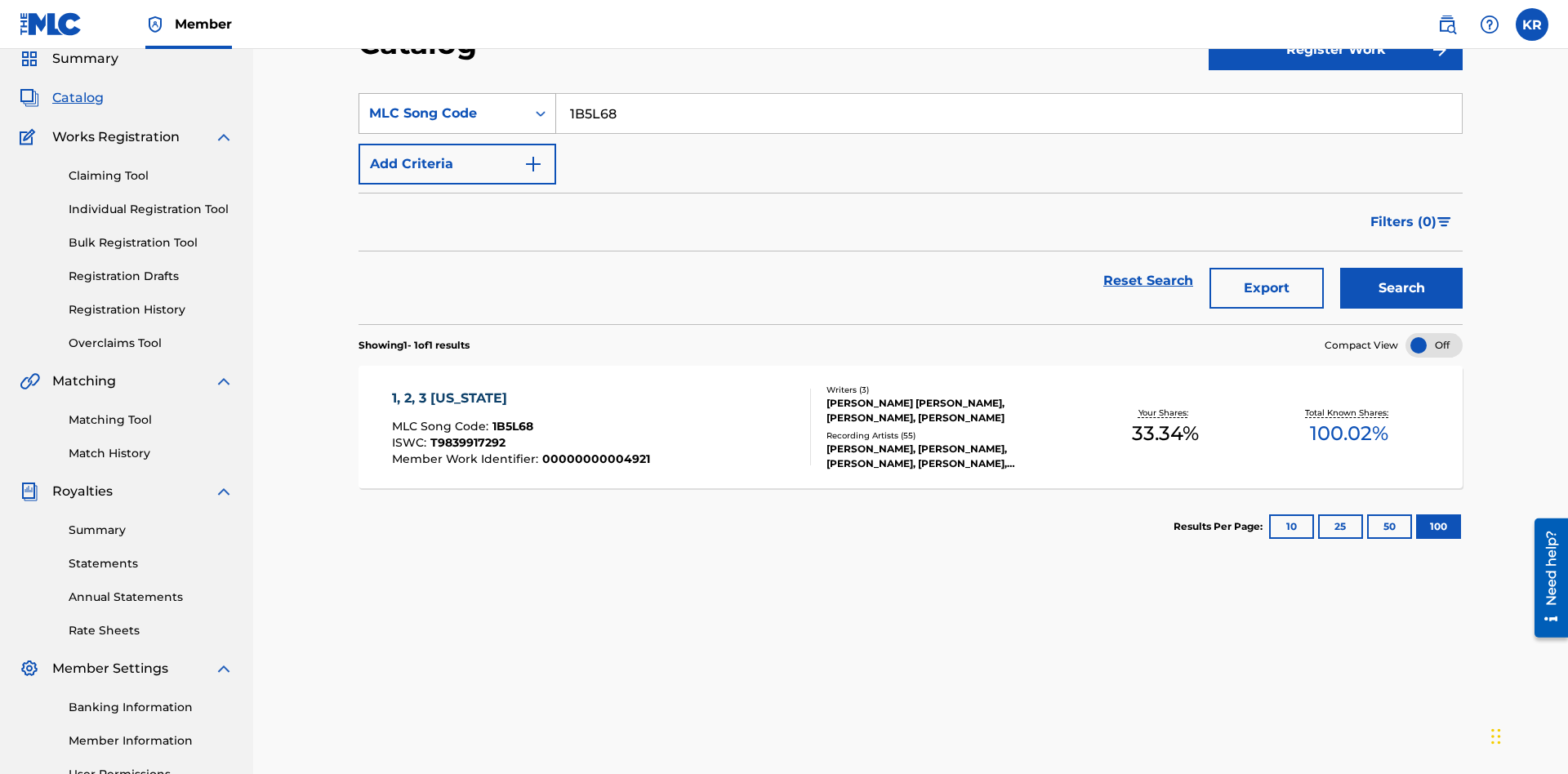
click at [442, 114] on div "MLC Song Code" at bounding box center [441, 113] width 147 height 20
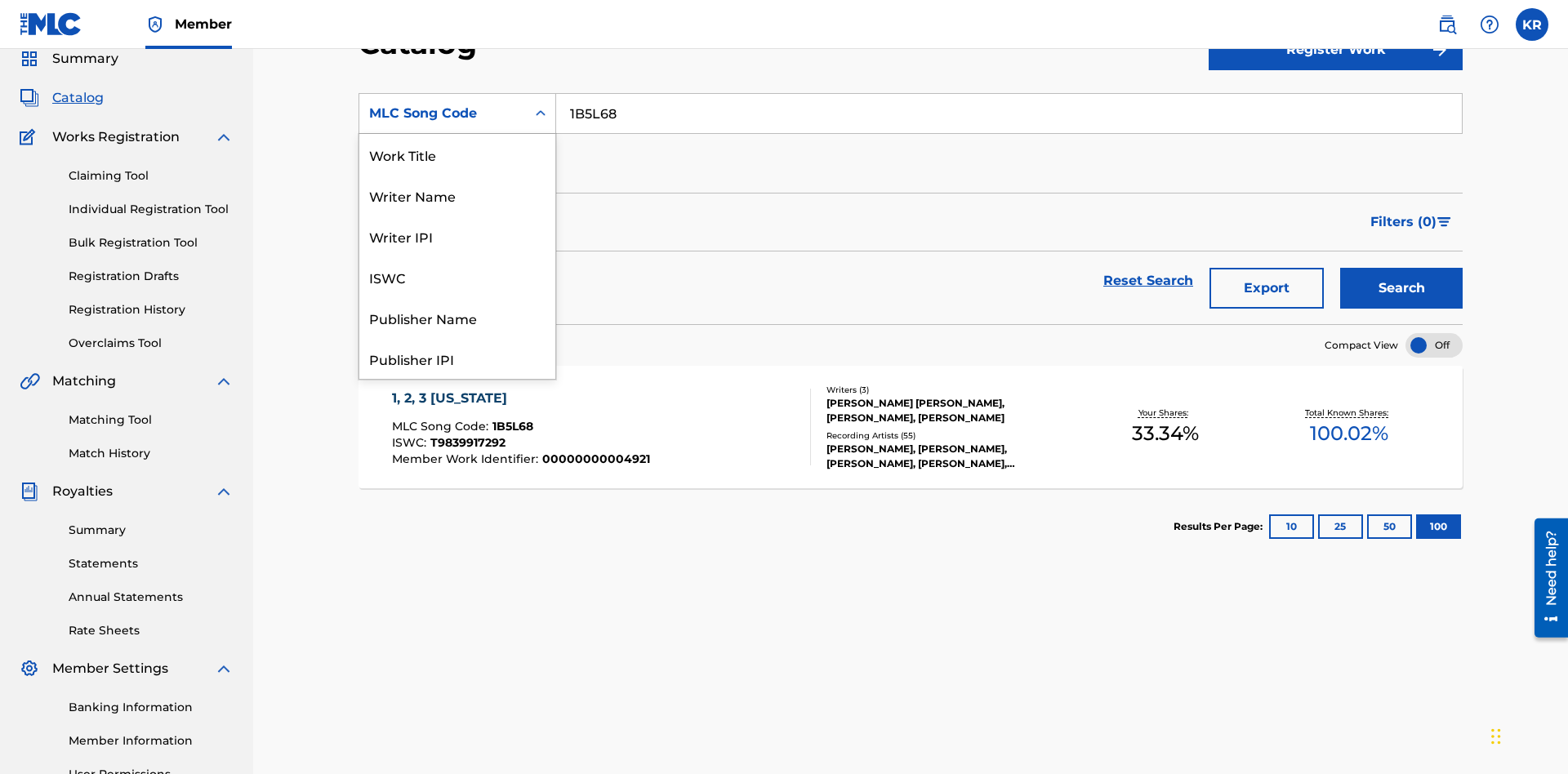
scroll to position [245, 0]
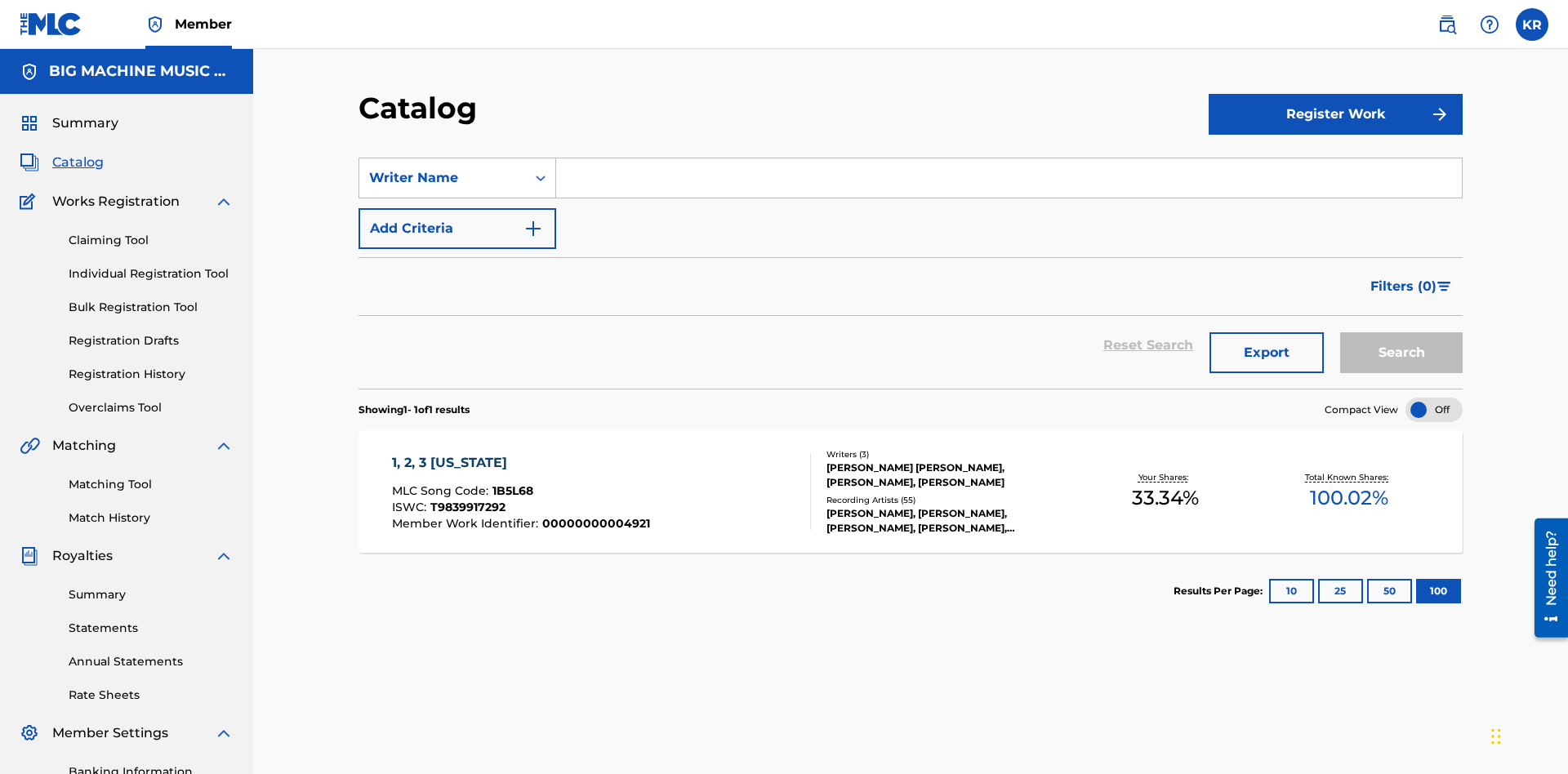
scroll to position [61, 0]
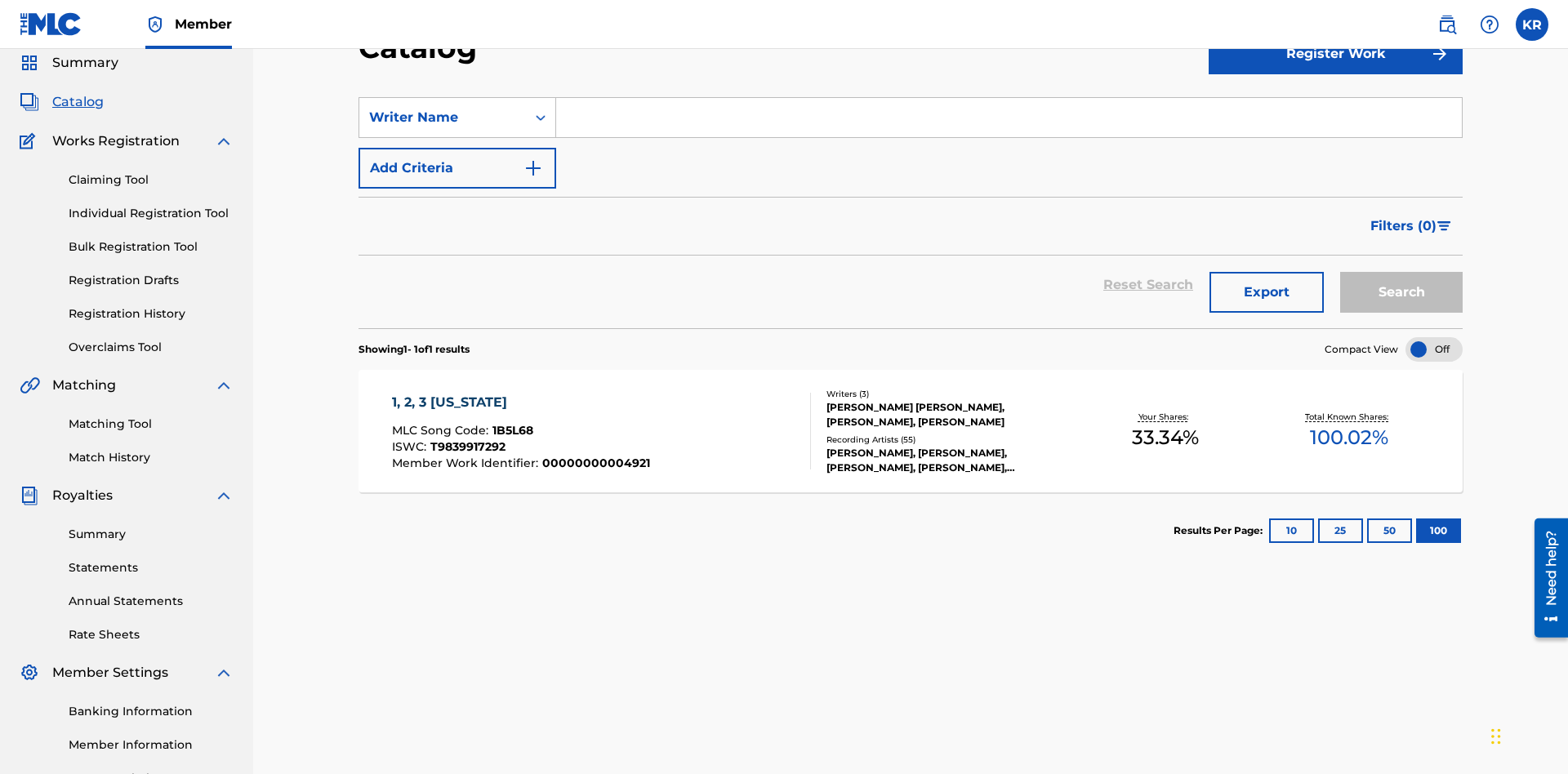
click at [1008, 118] on input "Search Form" at bounding box center [1009, 118] width 905 height 39
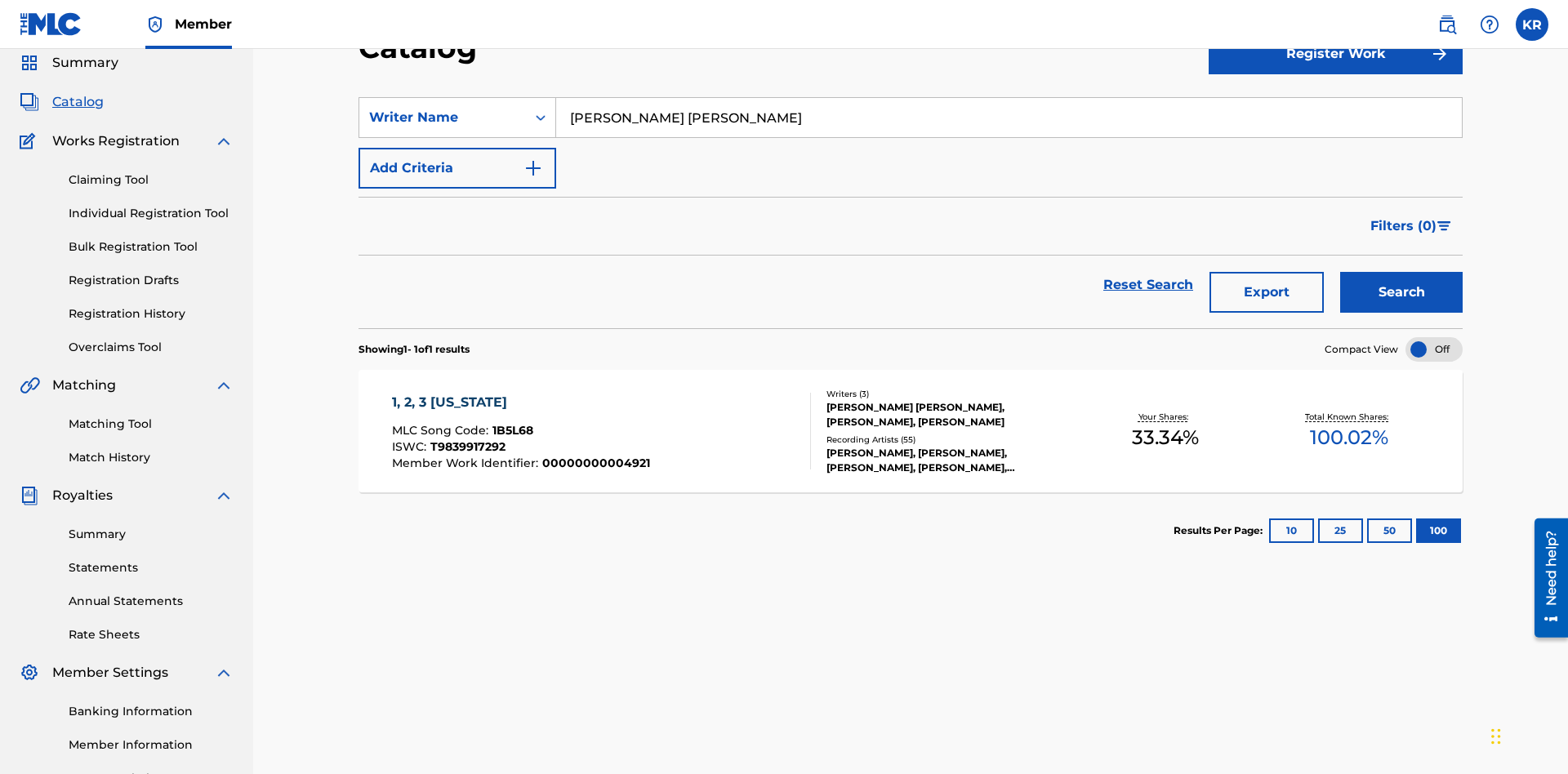
scroll to position [234, 0]
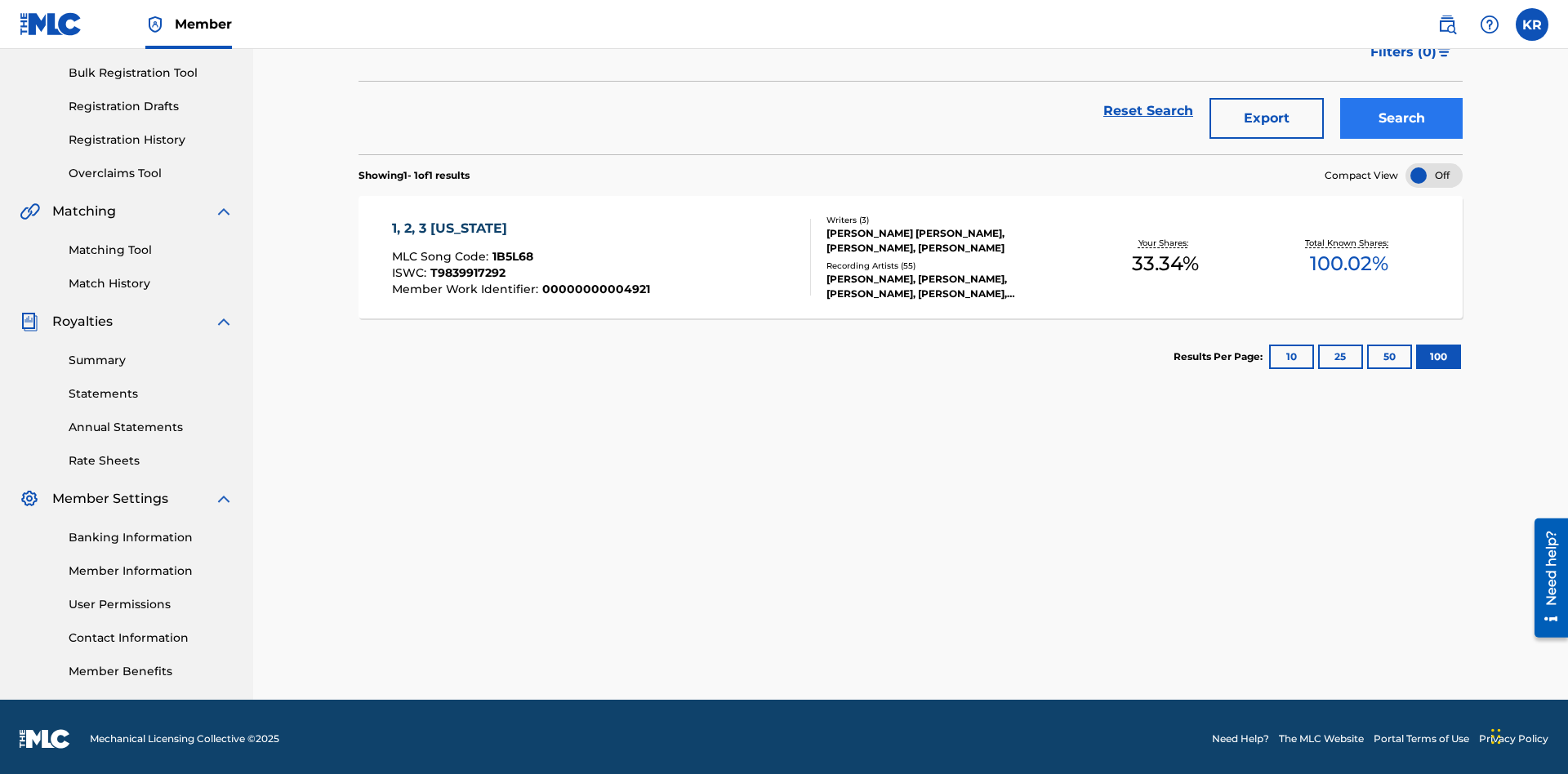
type input "[PERSON_NAME] [PERSON_NAME]"
click at [1401, 119] on button "Search" at bounding box center [1400, 119] width 122 height 41
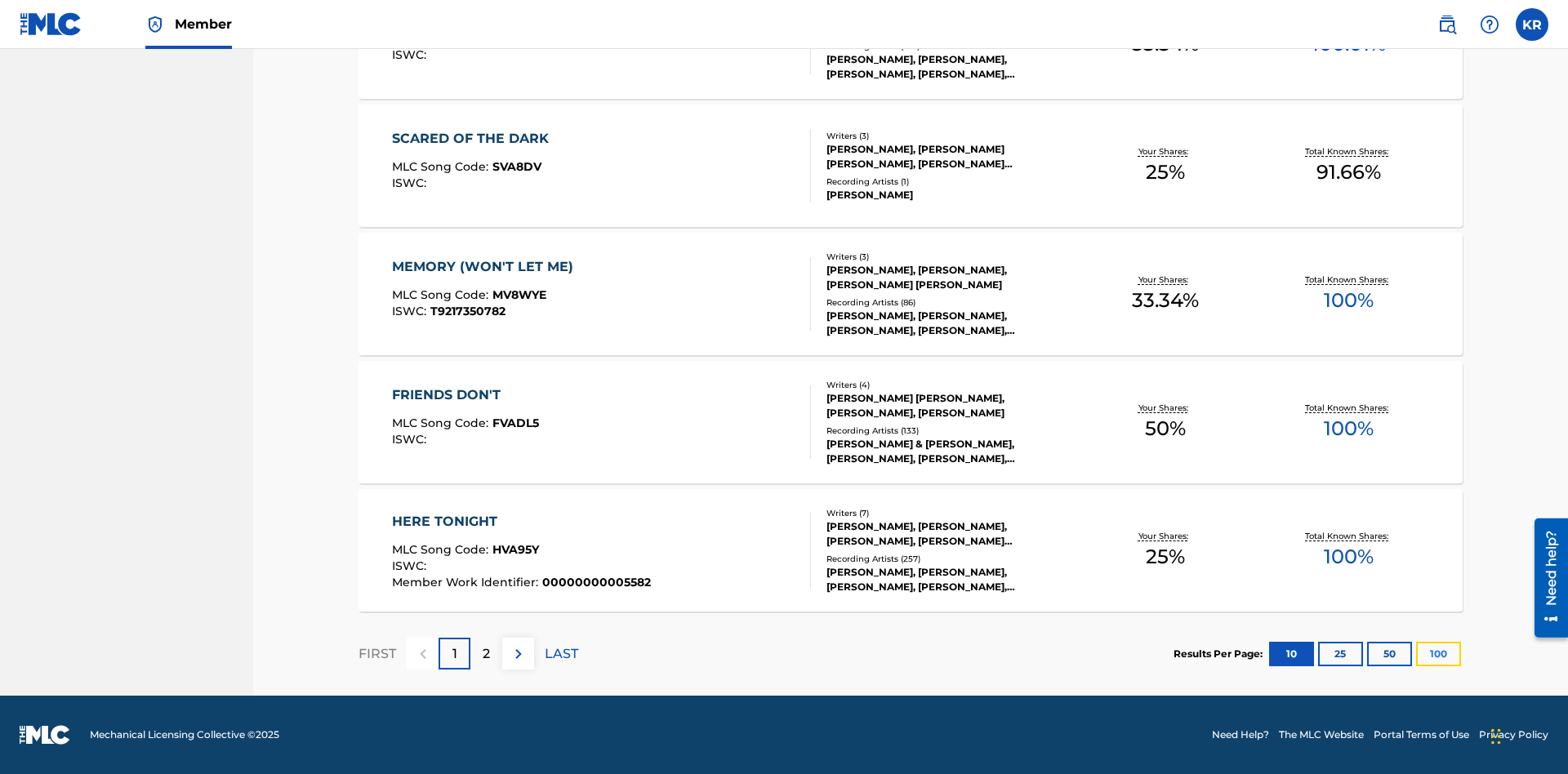
click at [1416, 654] on button "100" at bounding box center [1438, 654] width 45 height 24
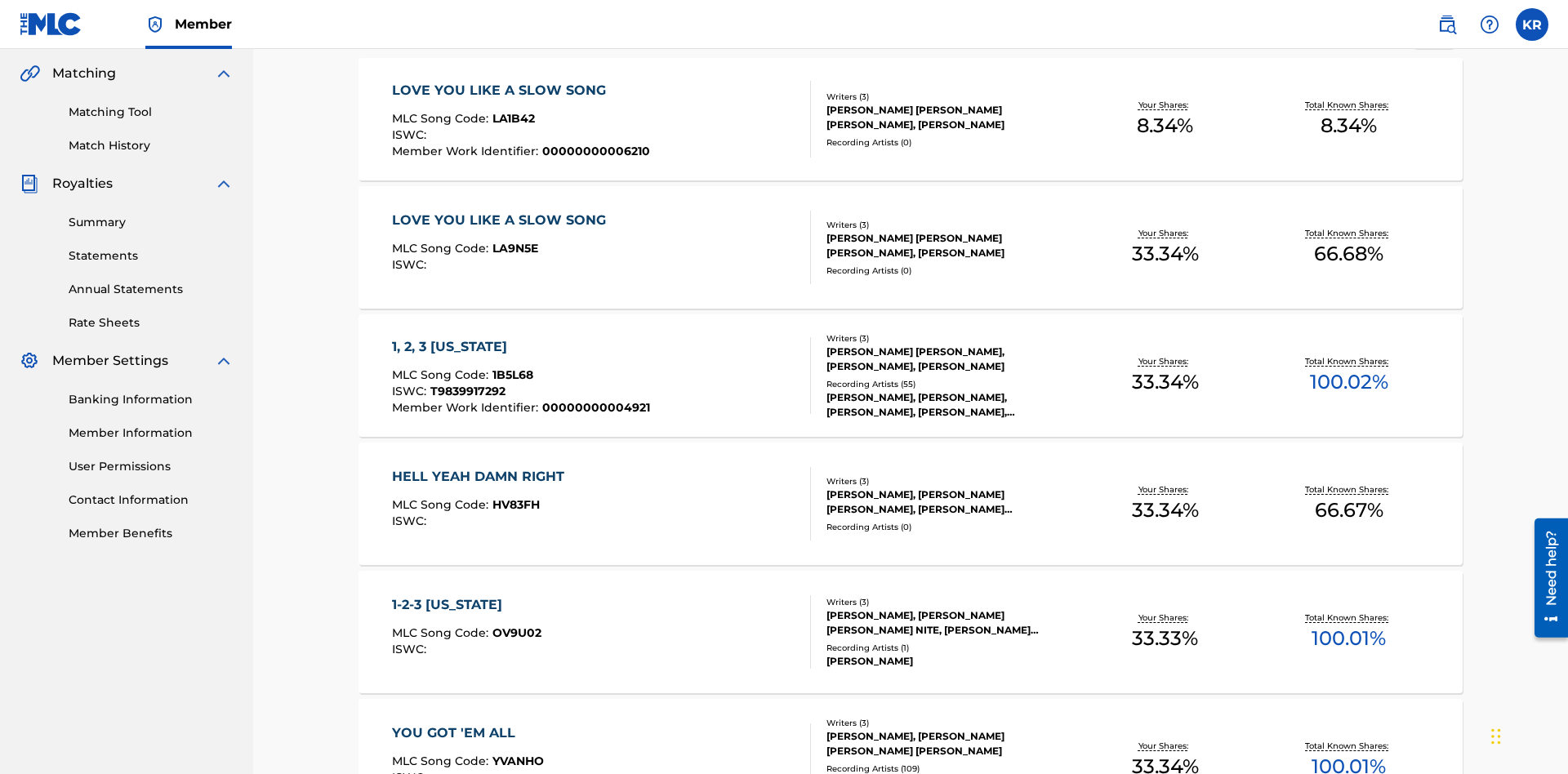
scroll to position [642, 0]
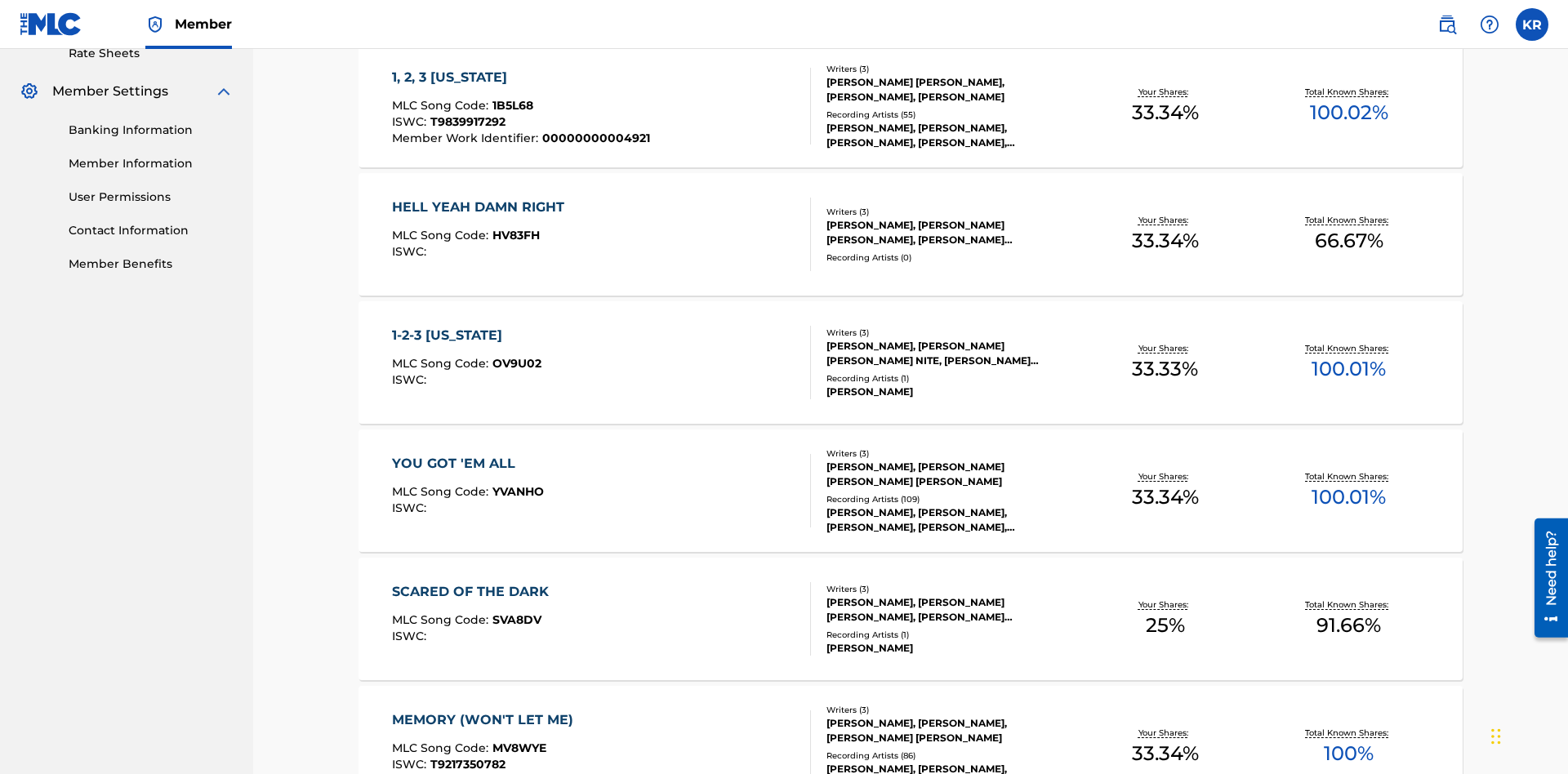
click at [511, 106] on span "1B5L68" at bounding box center [512, 106] width 41 height 15
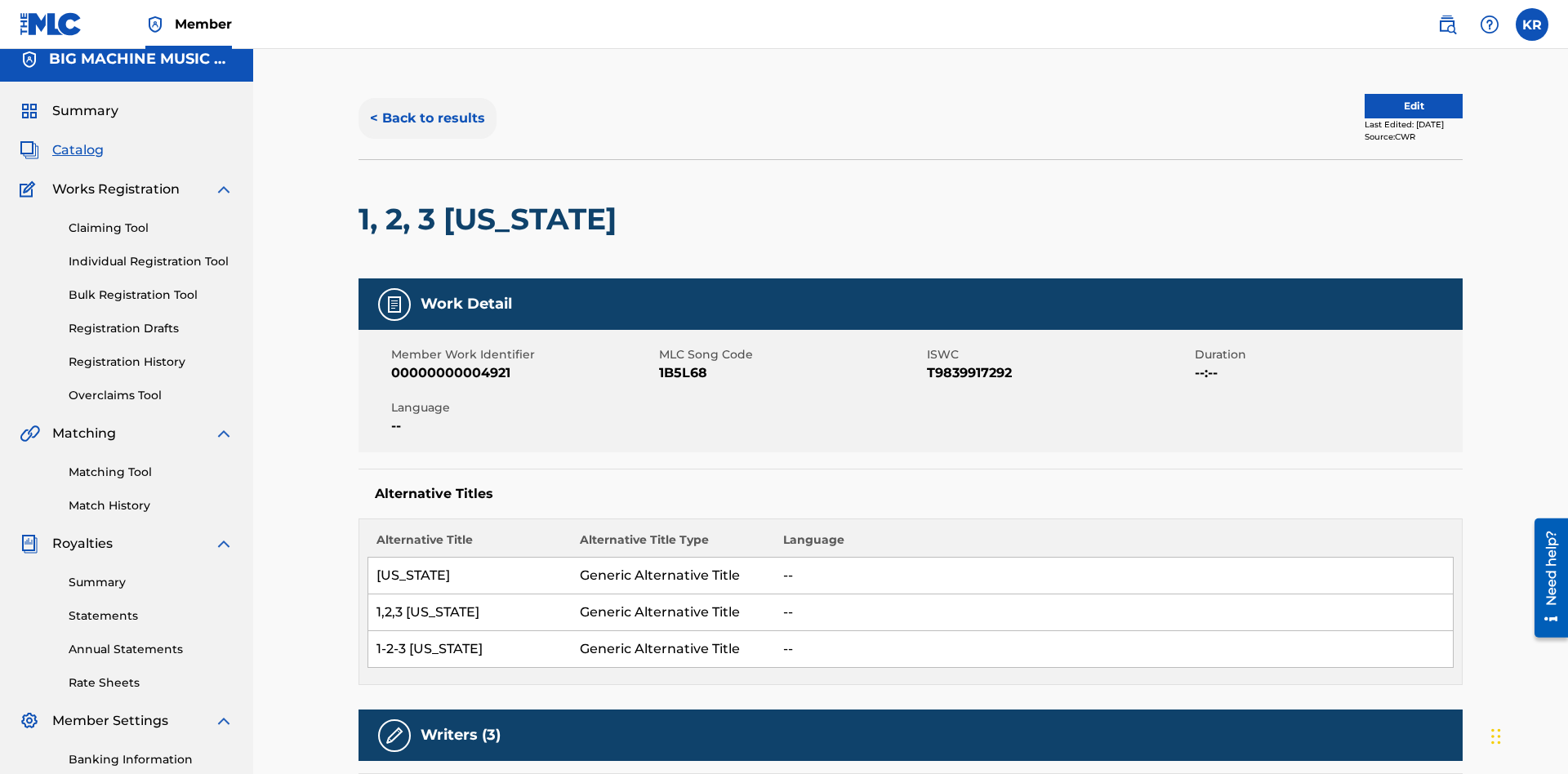
click at [427, 119] on button "< Back to results" at bounding box center [427, 119] width 138 height 41
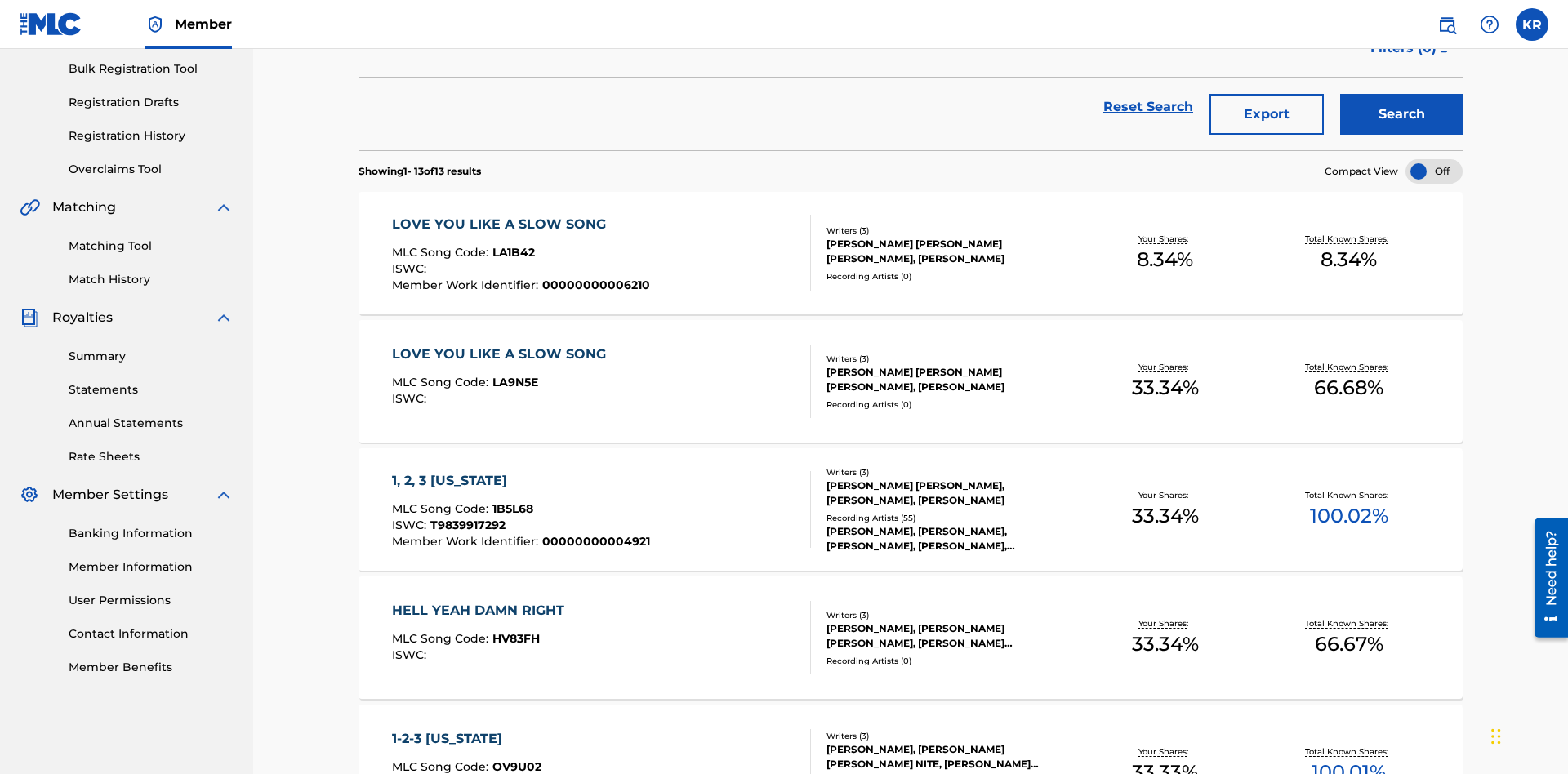
scroll to position [234, 0]
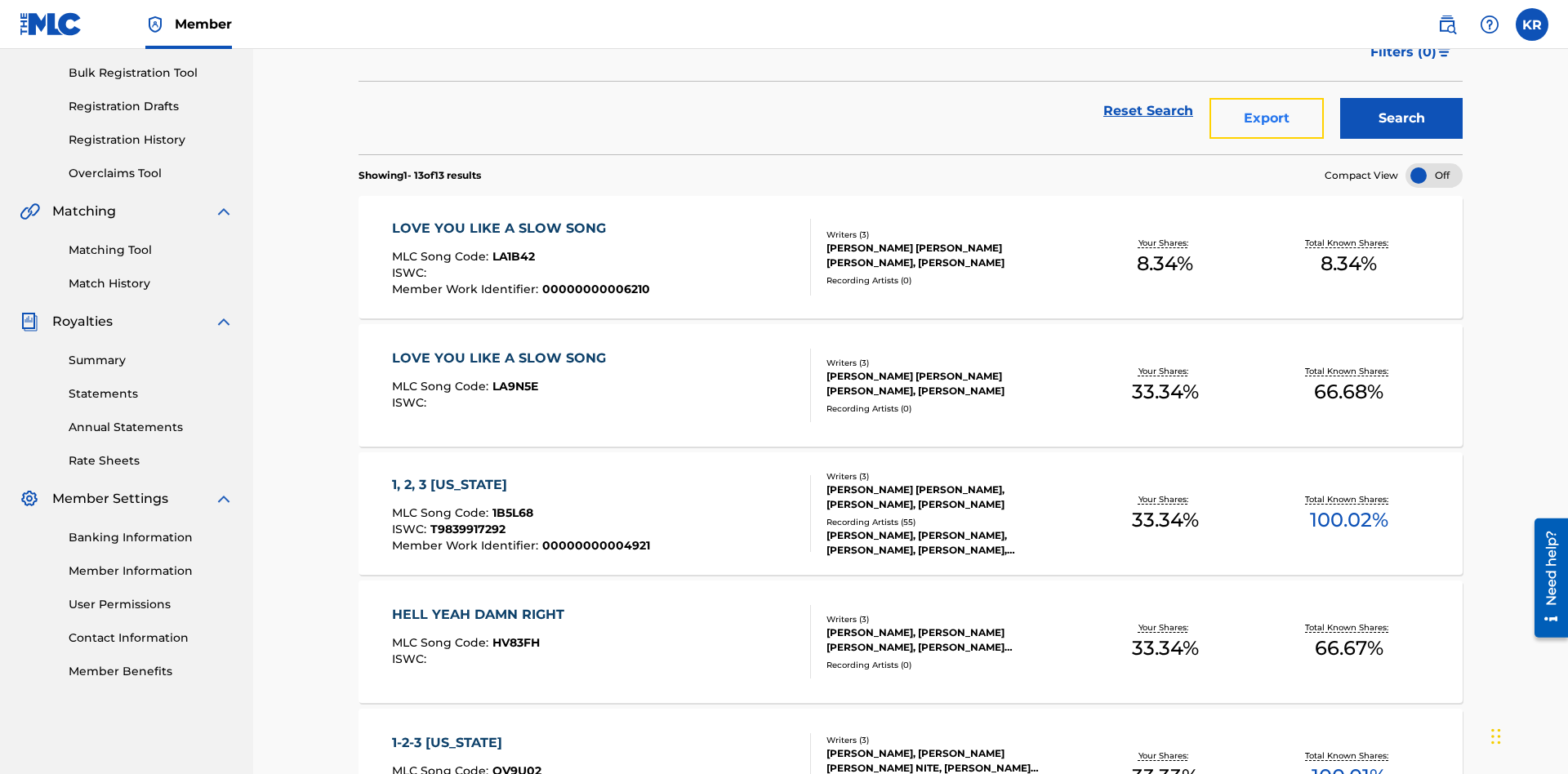
click at [1267, 119] on button "Export" at bounding box center [1267, 119] width 114 height 41
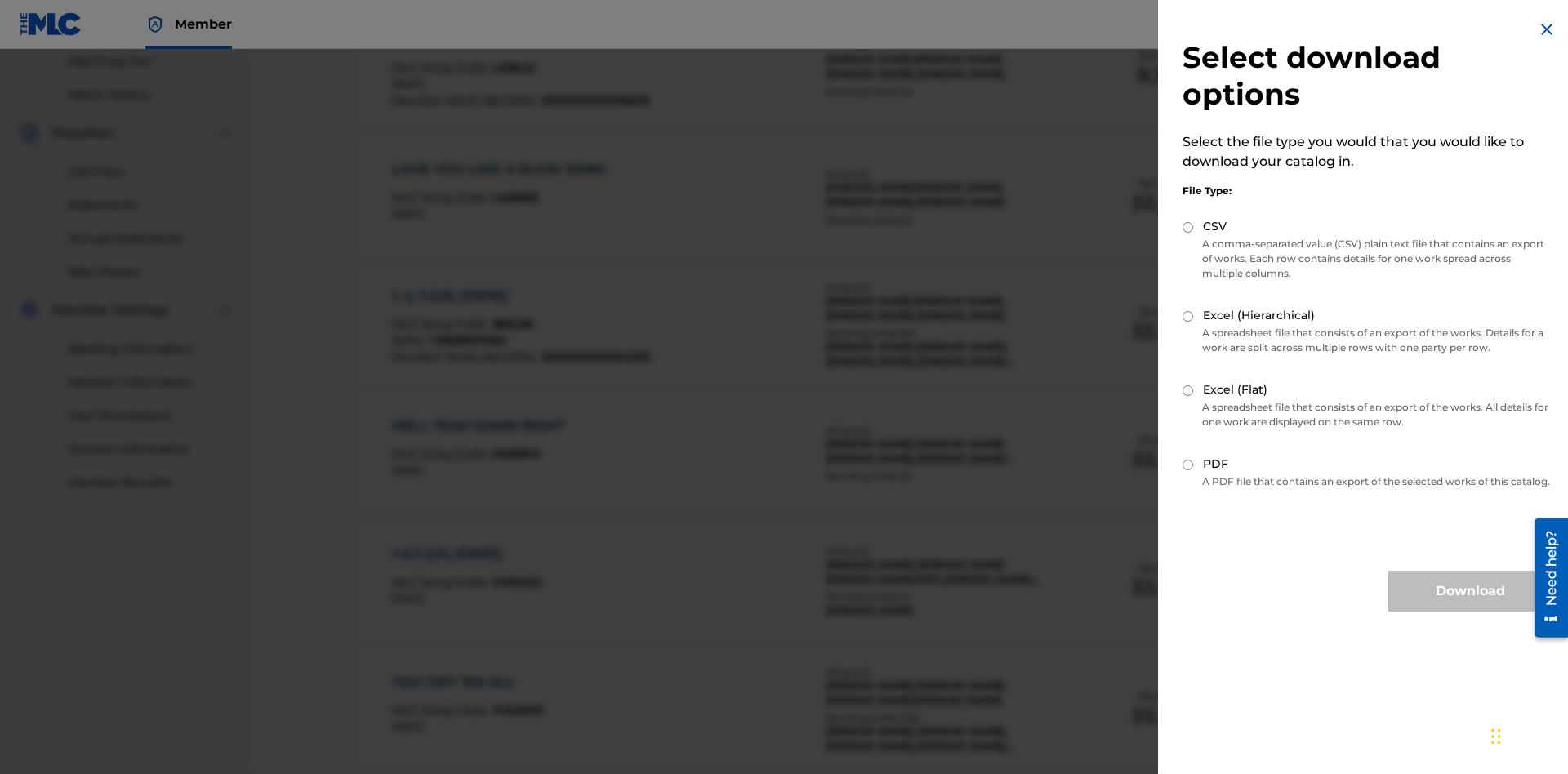
click at [1188, 390] on input "Excel (Flat)" at bounding box center [1187, 390] width 10 height 10
radio input "true"
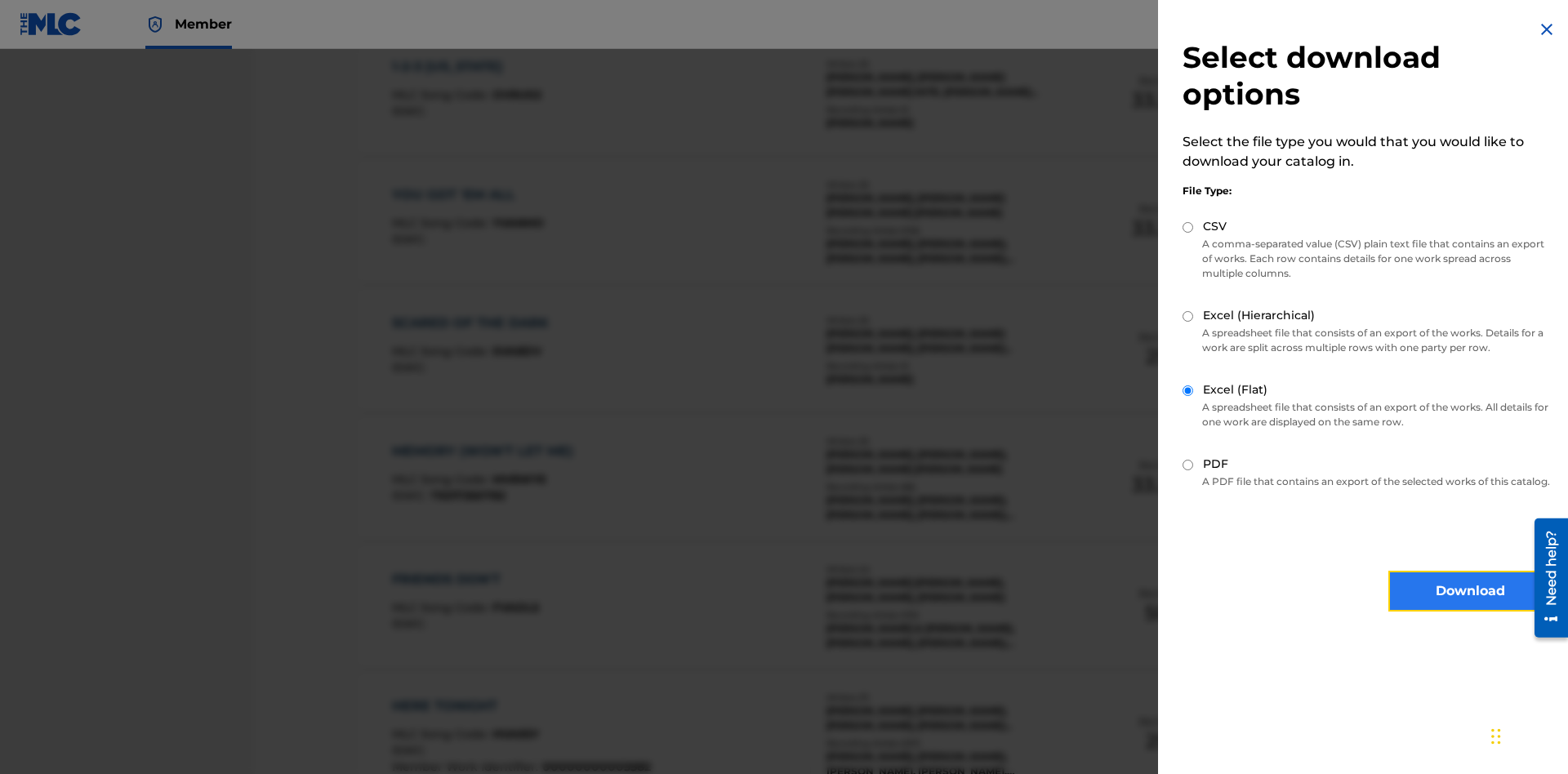
click at [1470, 606] on button "Download" at bounding box center [1469, 591] width 163 height 41
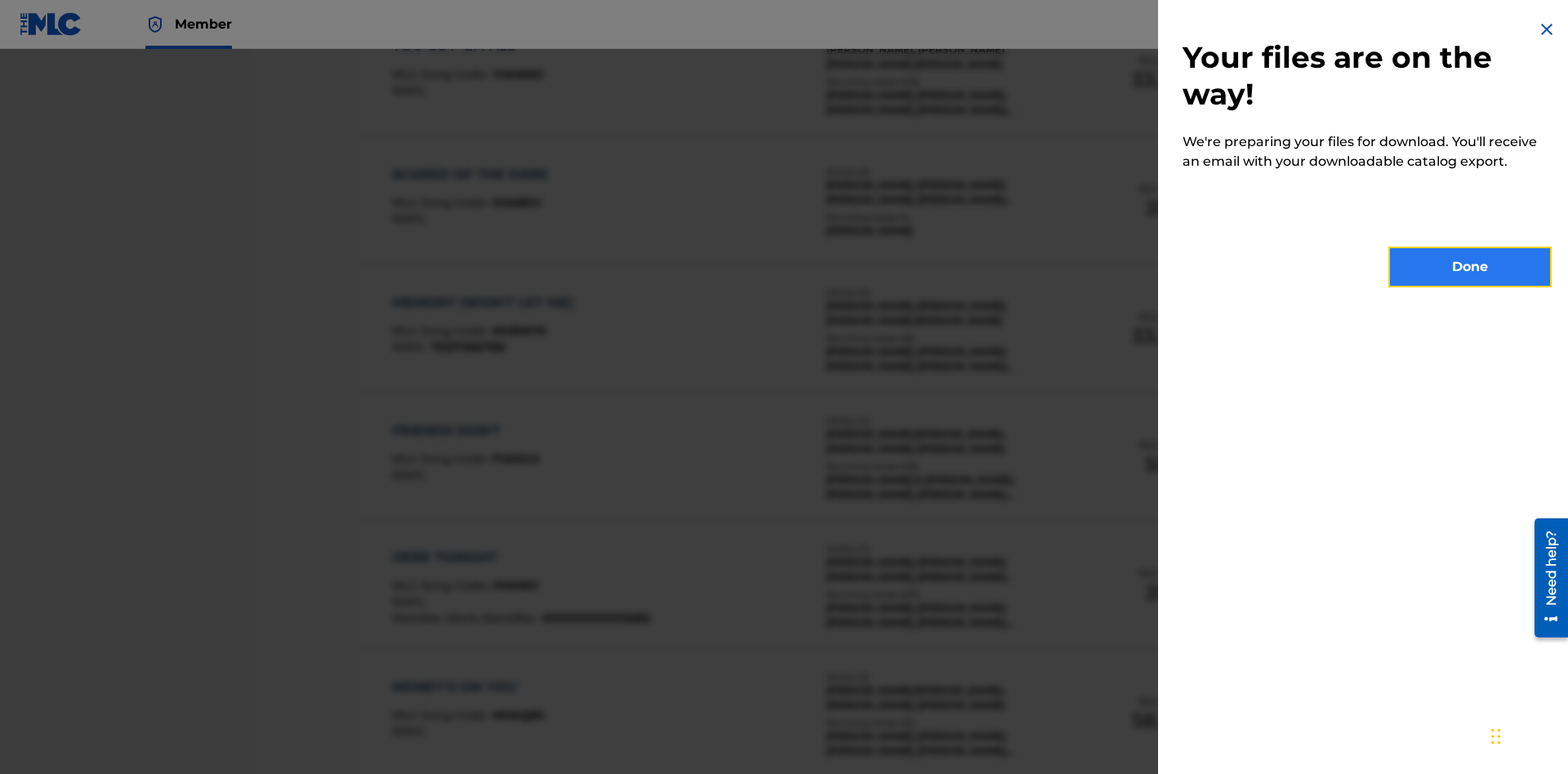
click at [1470, 267] on button "Done" at bounding box center [1469, 267] width 163 height 41
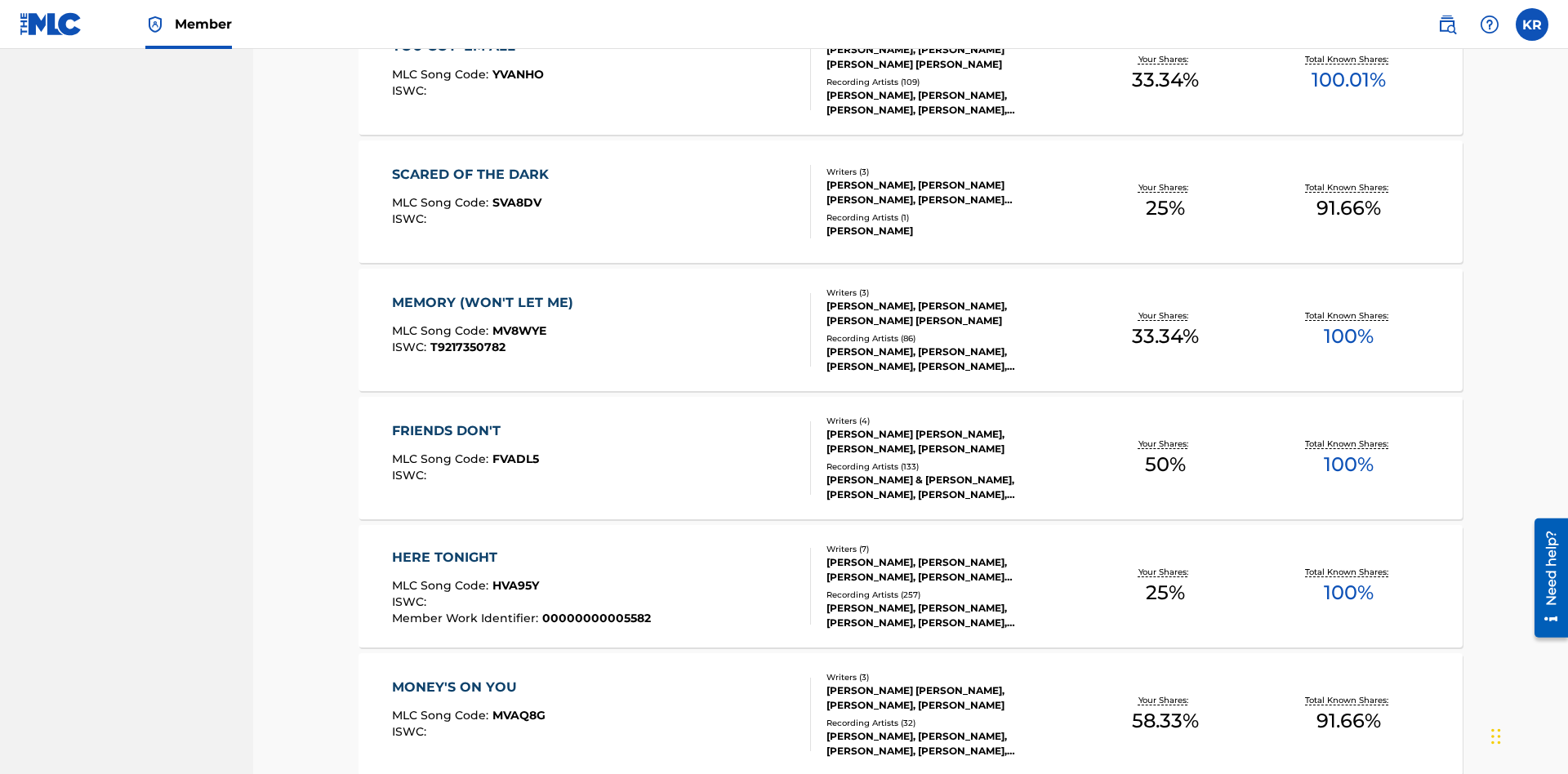
scroll to position [64, 0]
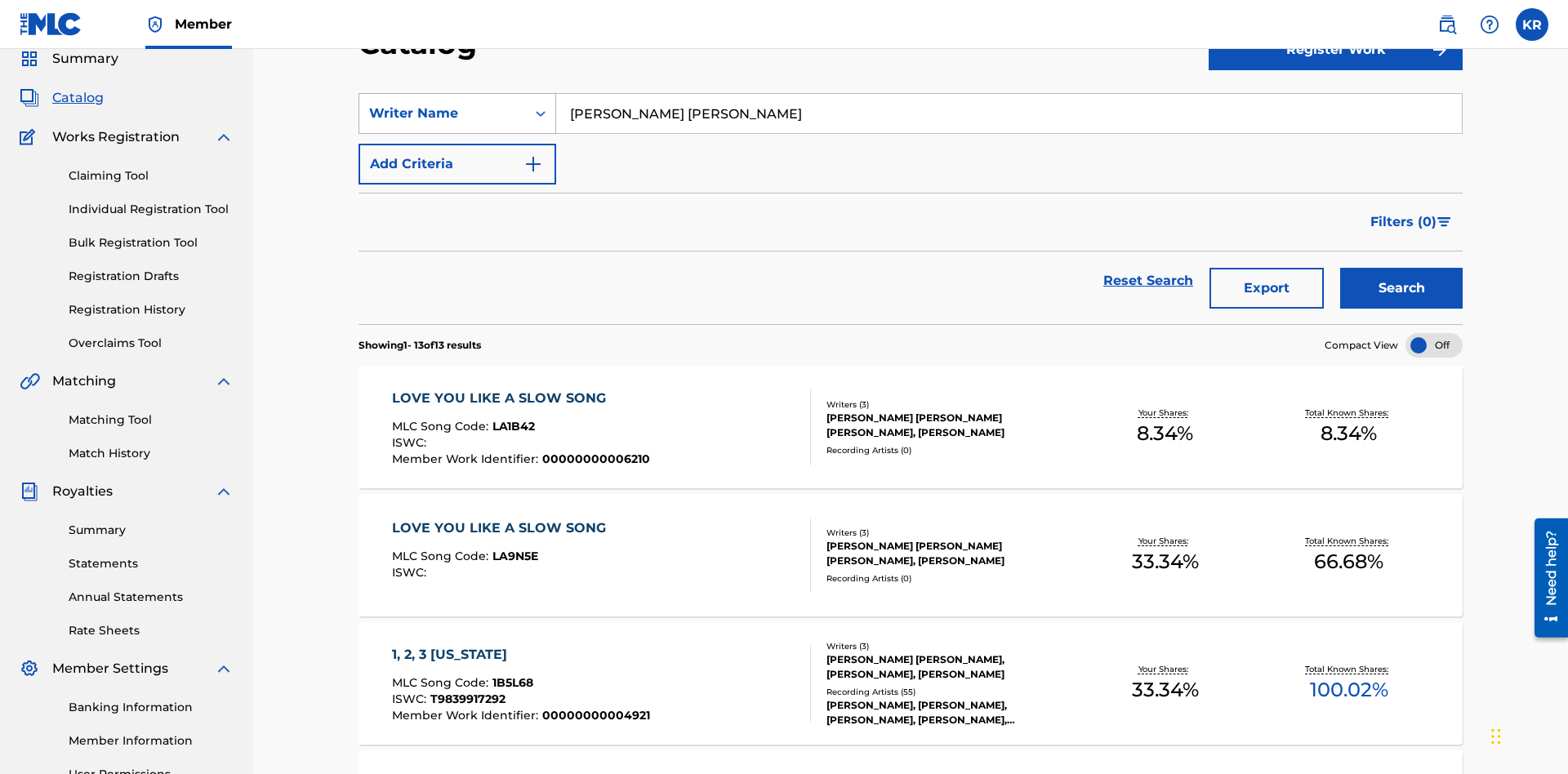
click at [442, 114] on div "Writer Name" at bounding box center [441, 113] width 147 height 20
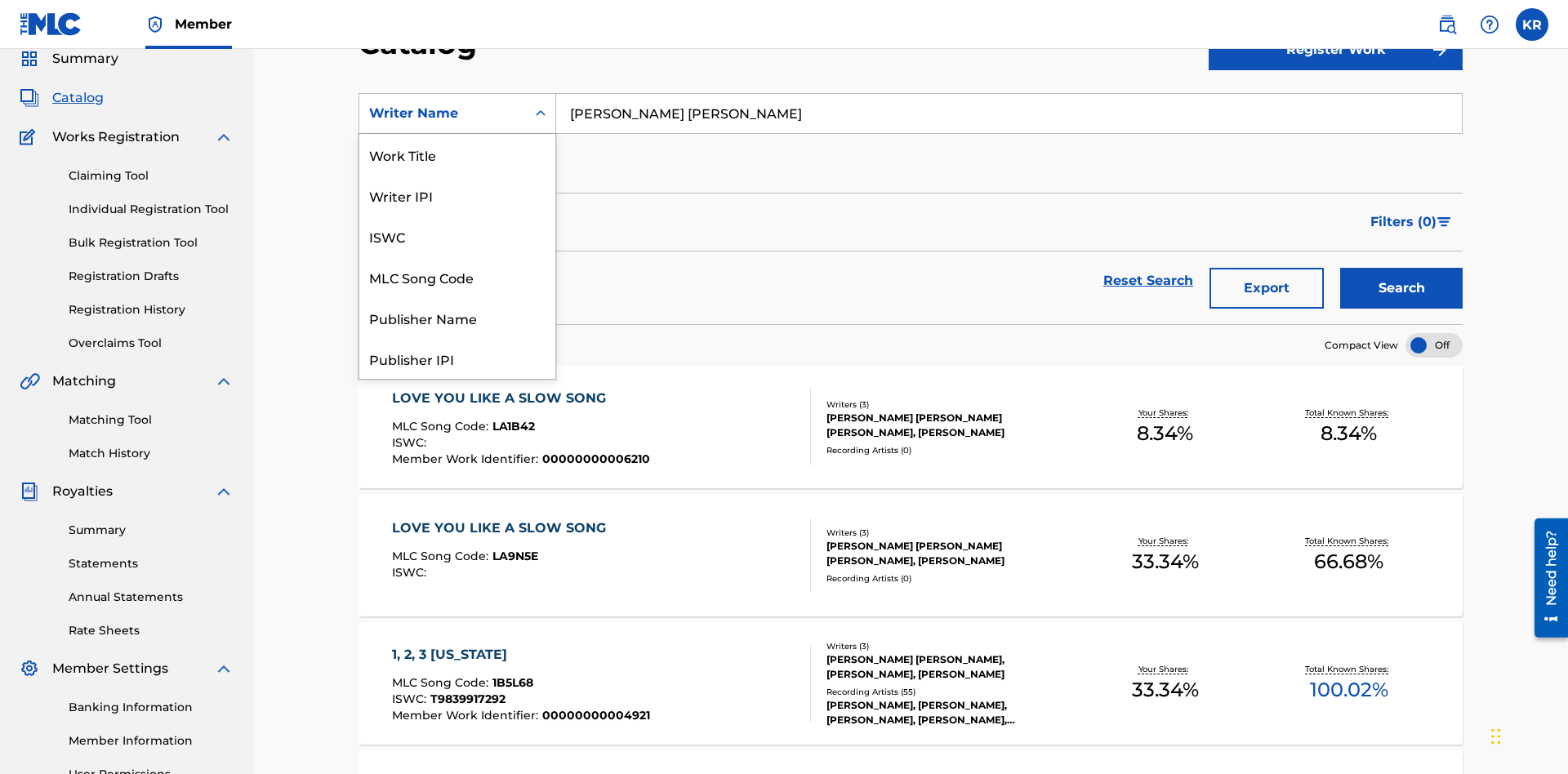
scroll to position [245, 0]
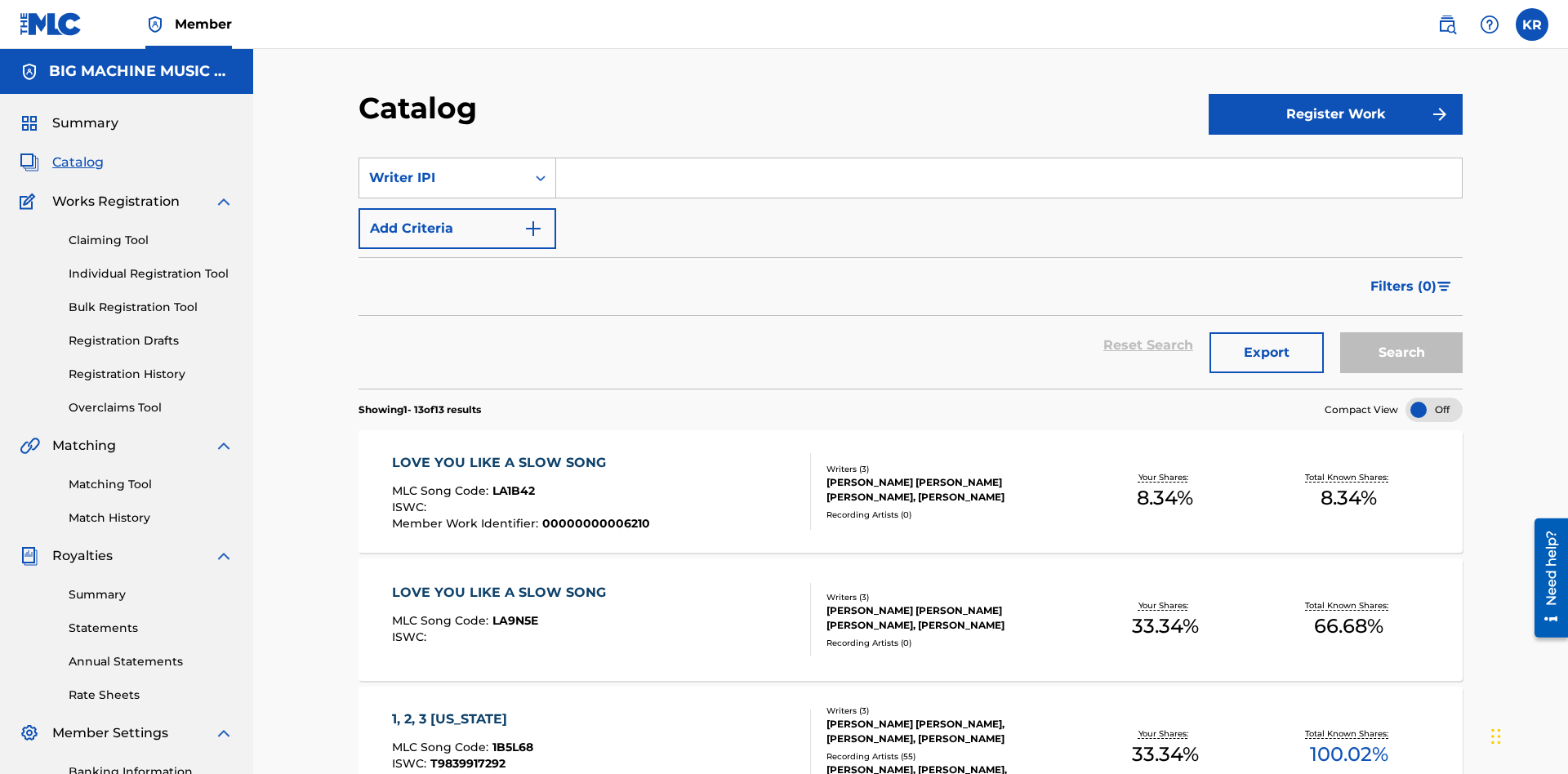
scroll to position [61, 0]
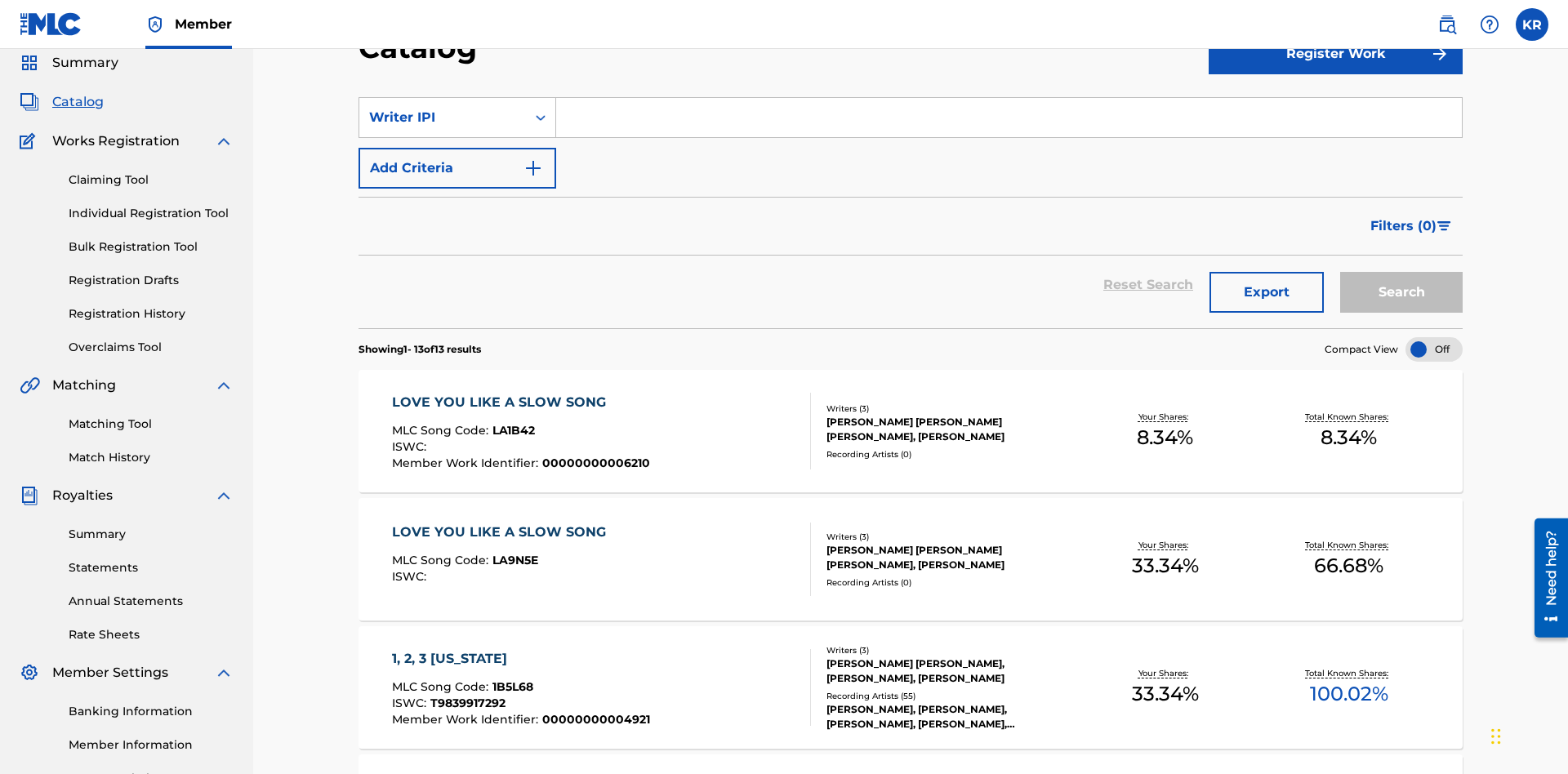
click at [1008, 118] on input "Search Form" at bounding box center [1009, 118] width 905 height 39
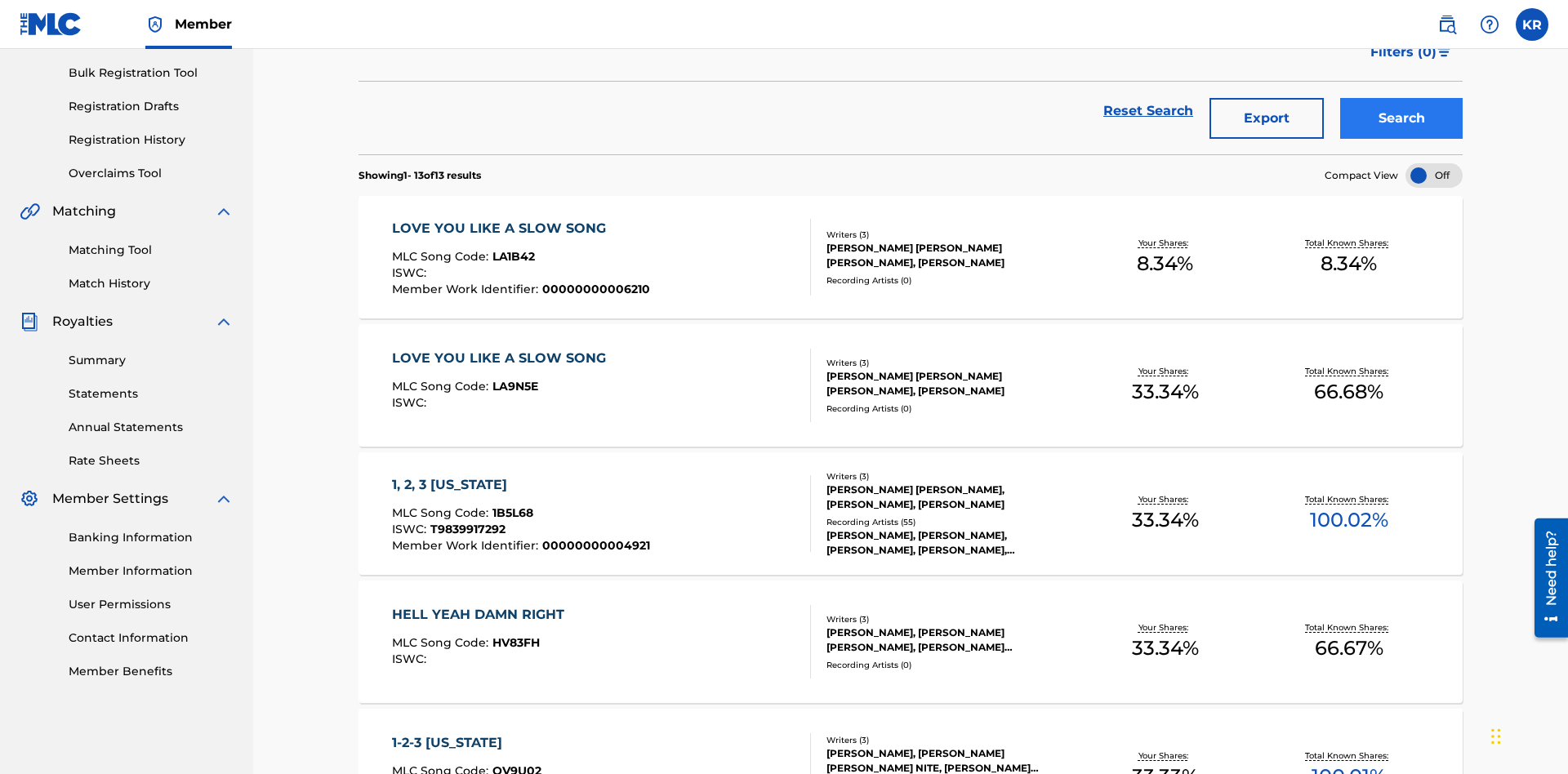
type input "00614973923"
click at [1401, 119] on button "Search" at bounding box center [1400, 119] width 122 height 41
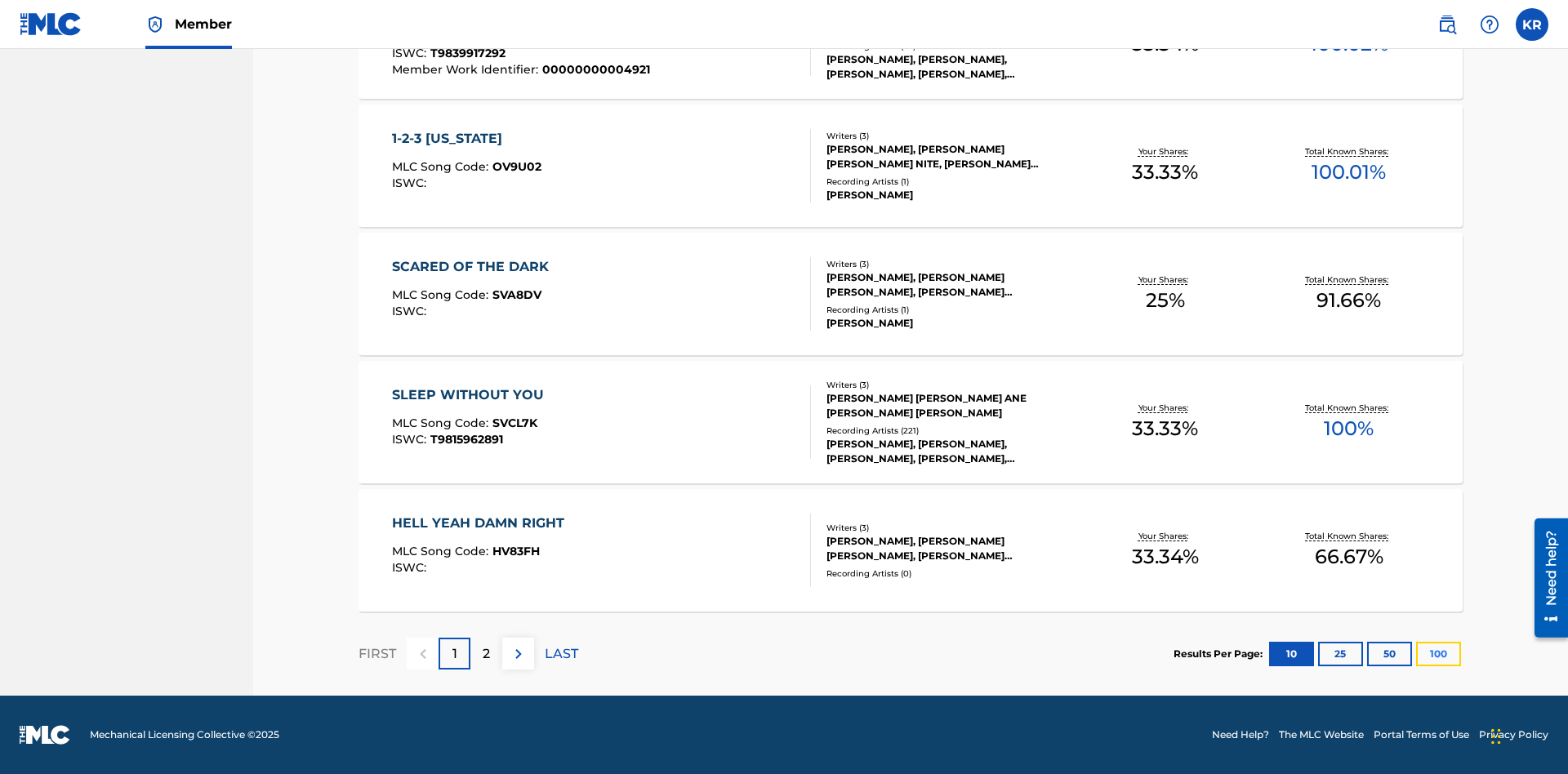
click at [1416, 654] on button "100" at bounding box center [1438, 654] width 45 height 24
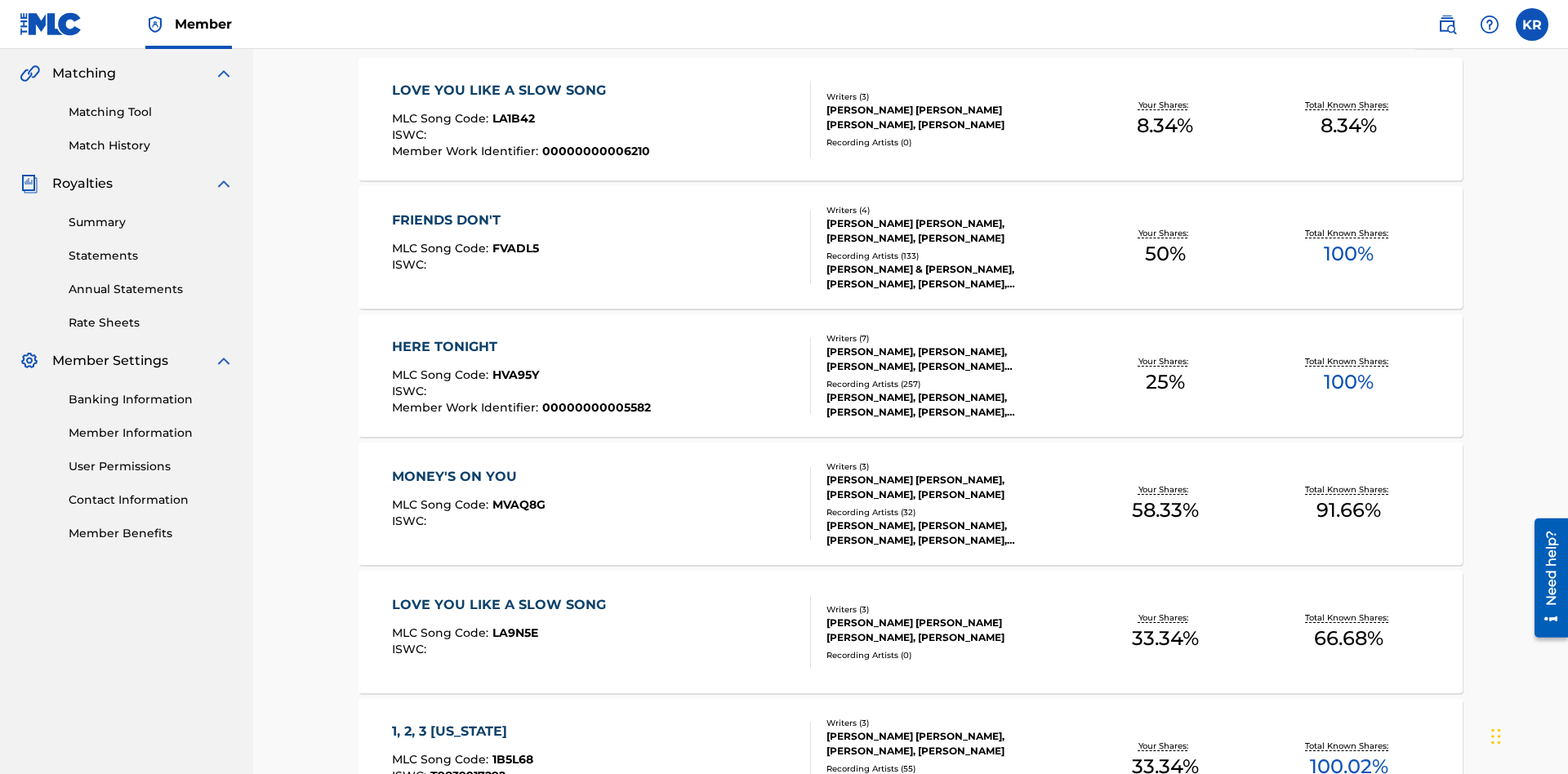
scroll to position [1027, 0]
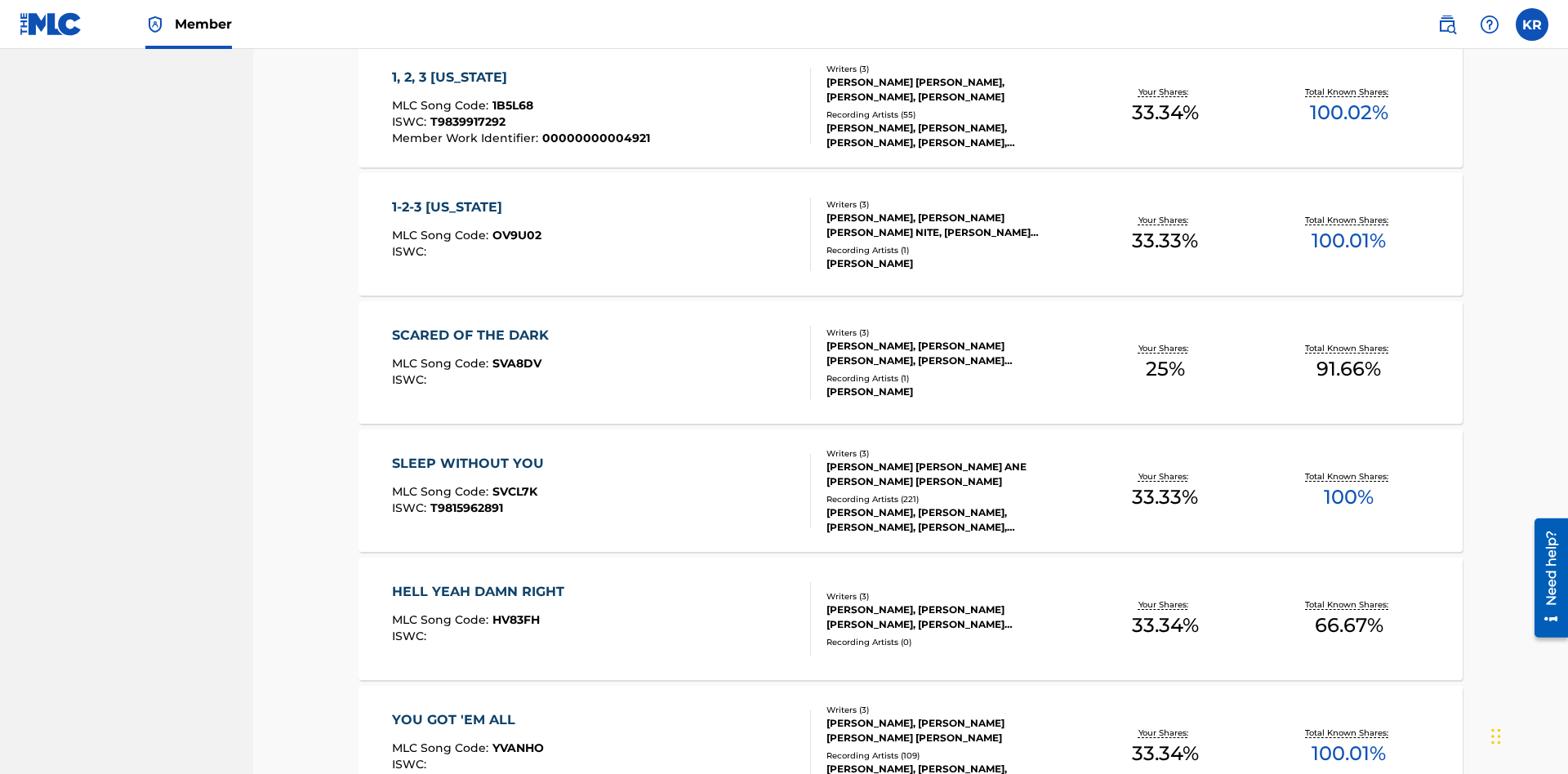
click at [511, 106] on span "1B5L68" at bounding box center [512, 106] width 41 height 15
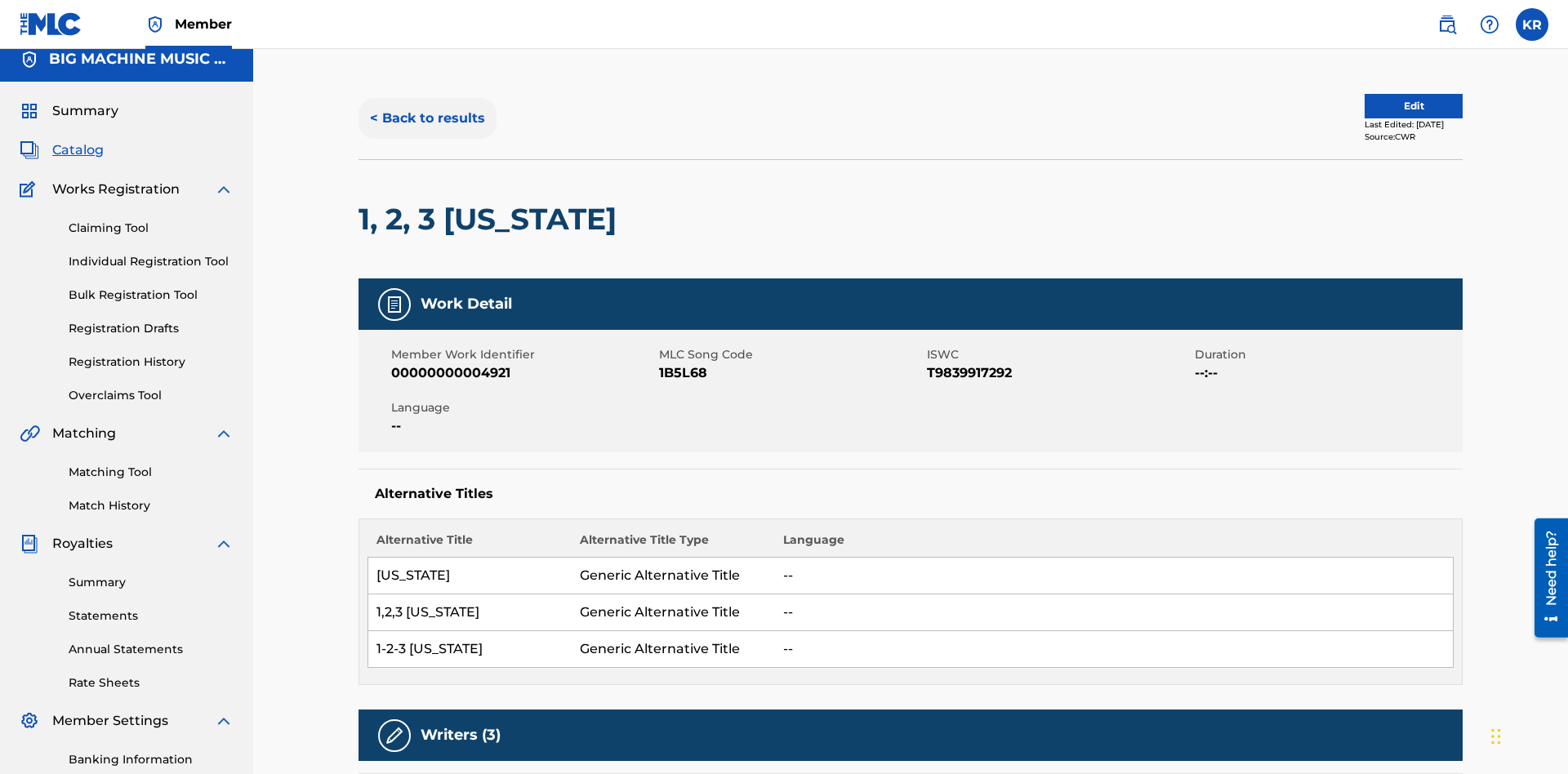
click at [427, 119] on button "< Back to results" at bounding box center [427, 119] width 138 height 41
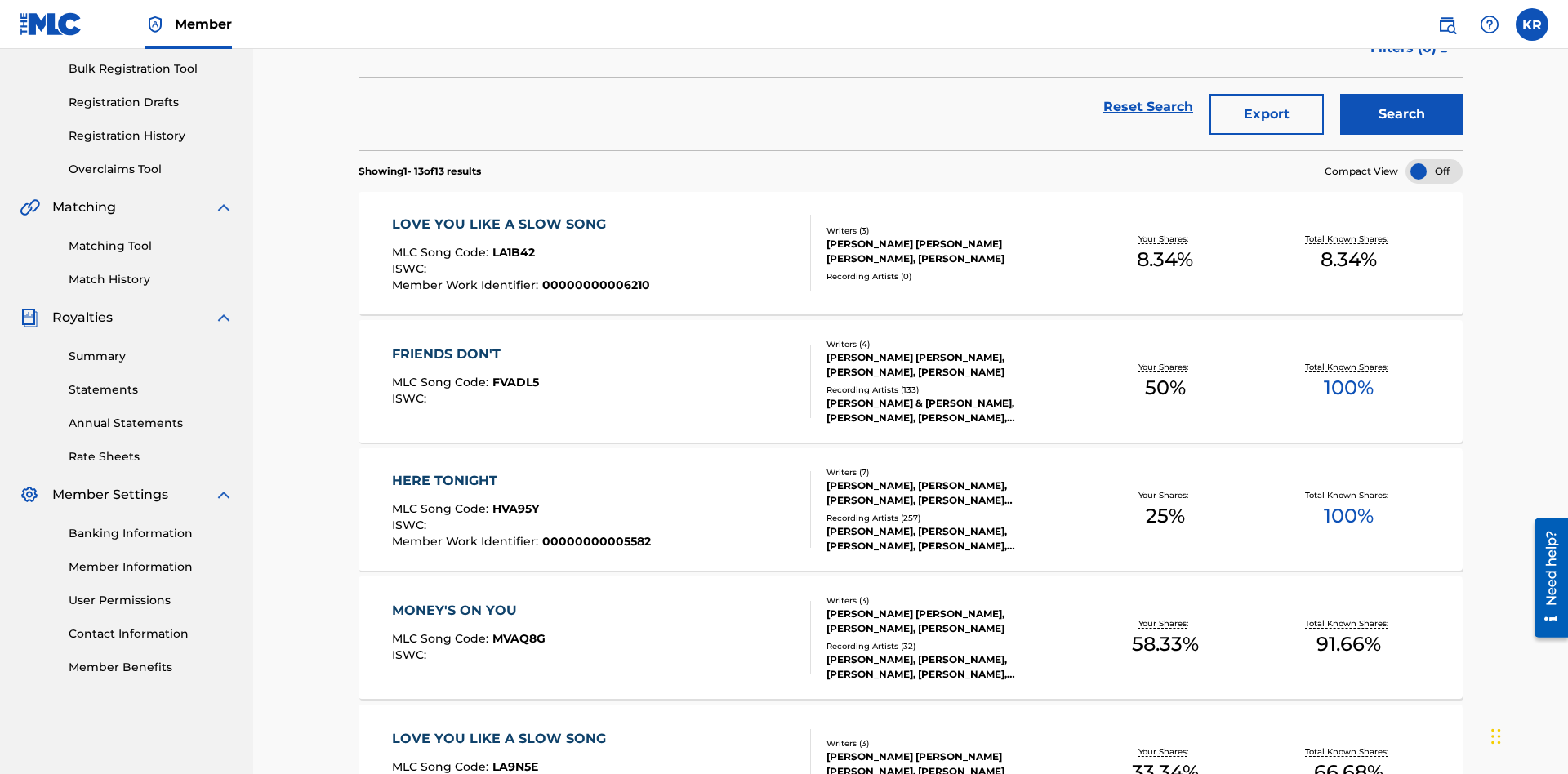
scroll to position [234, 0]
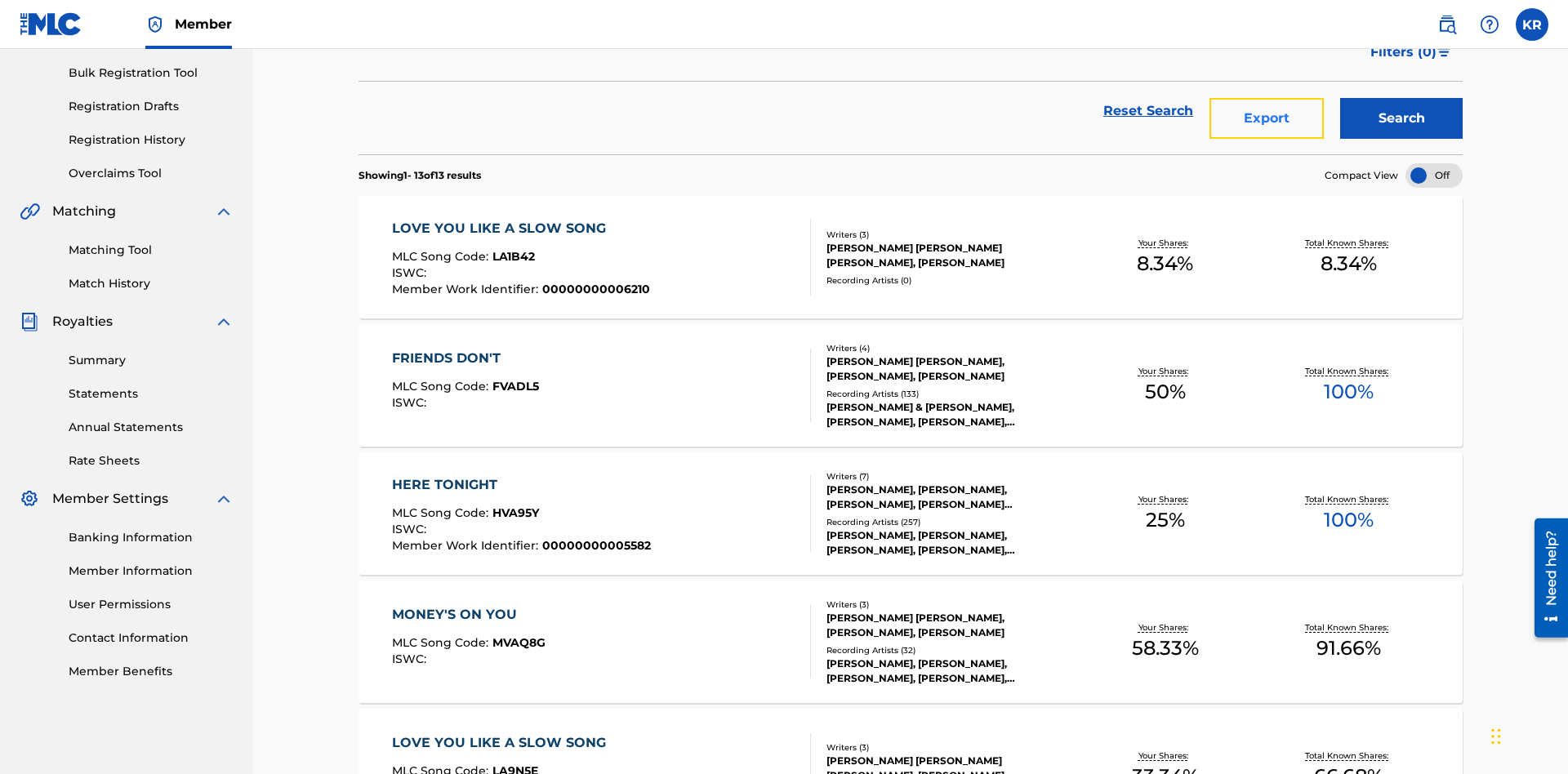
click at [1267, 119] on button "Export" at bounding box center [1267, 119] width 114 height 41
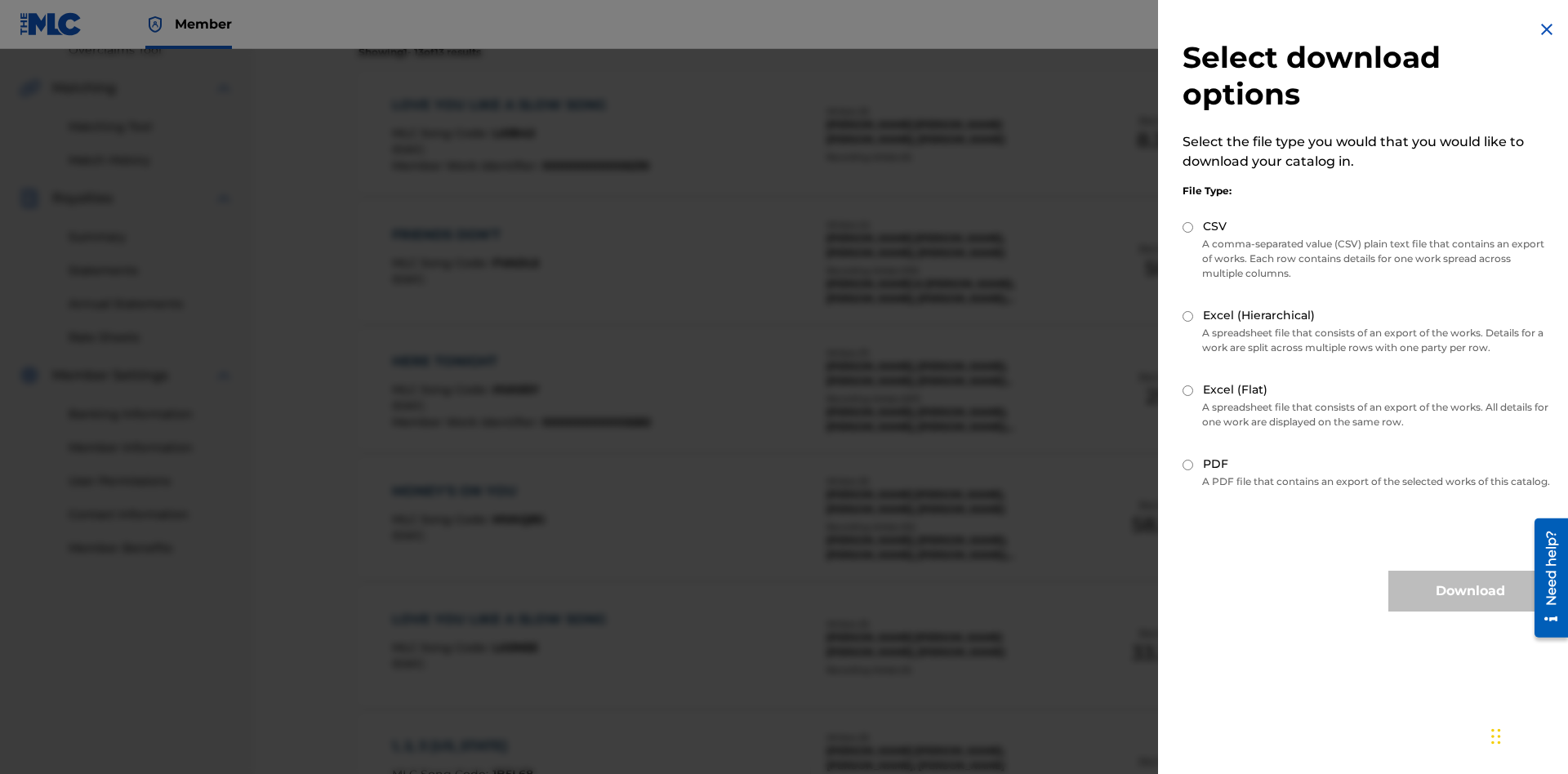
click at [1188, 227] on input "CSV" at bounding box center [1187, 227] width 10 height 10
radio input "true"
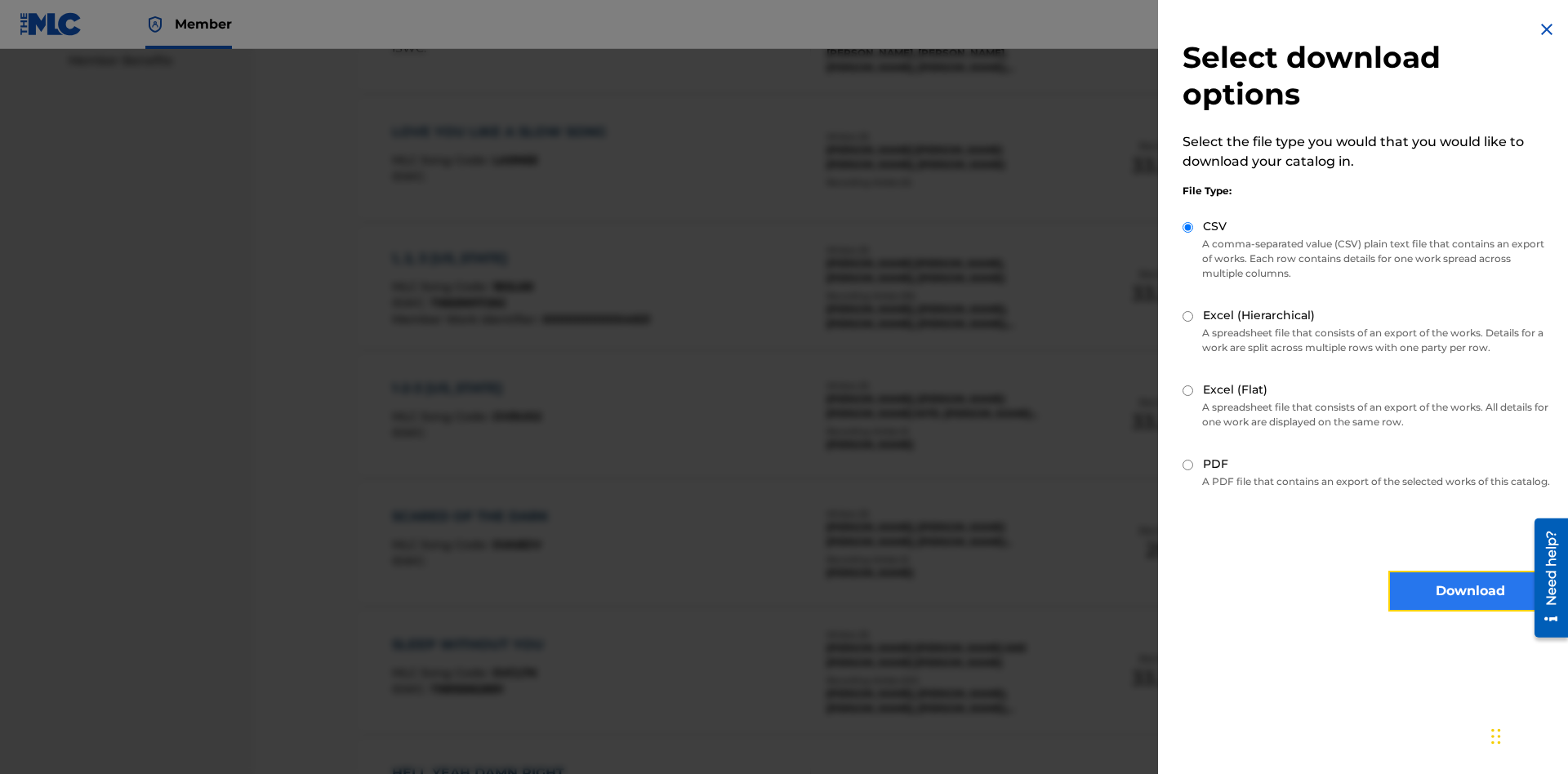
click at [1470, 606] on button "Download" at bounding box center [1469, 591] width 163 height 41
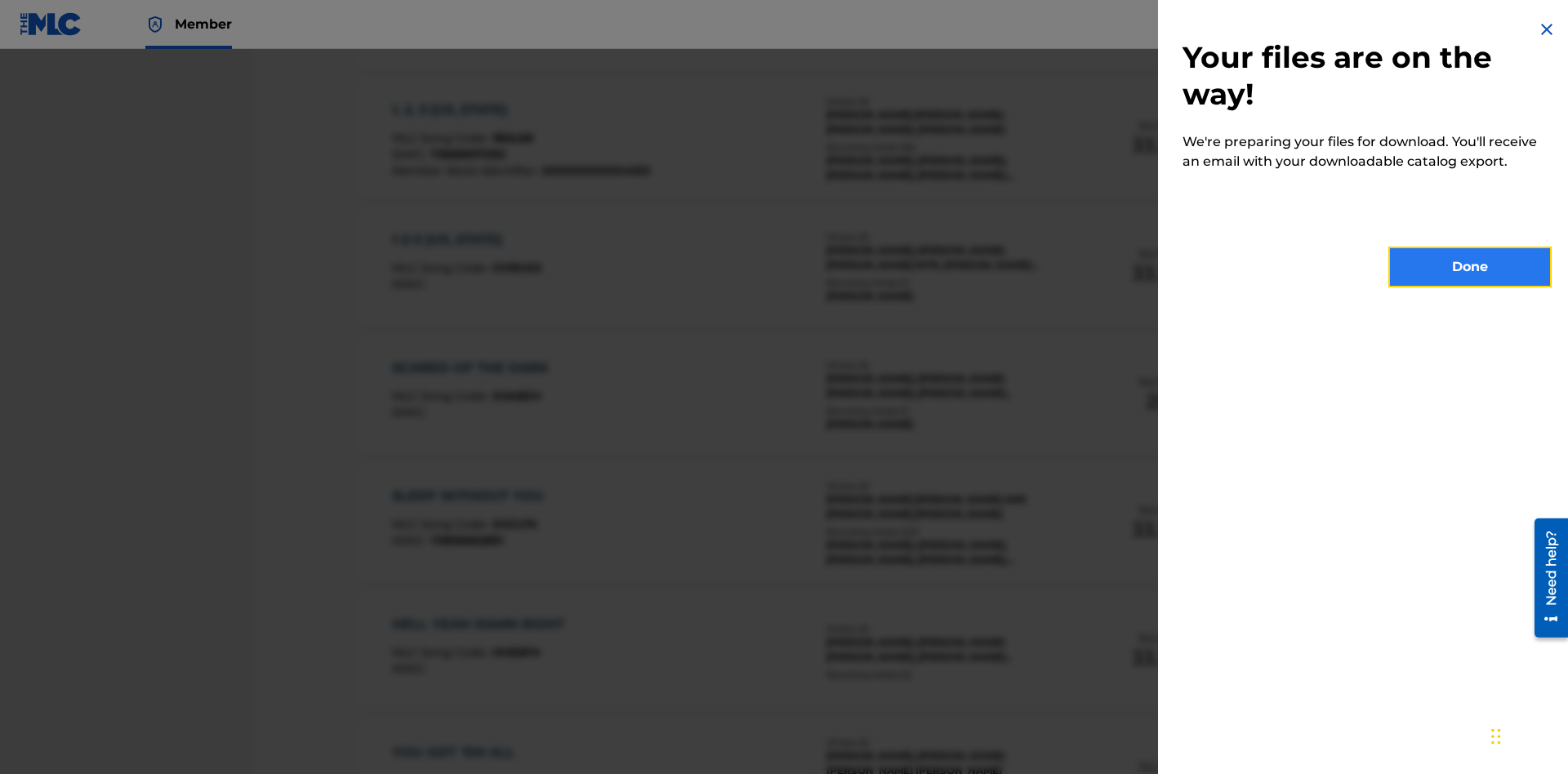
click at [1470, 267] on button "Done" at bounding box center [1469, 267] width 163 height 41
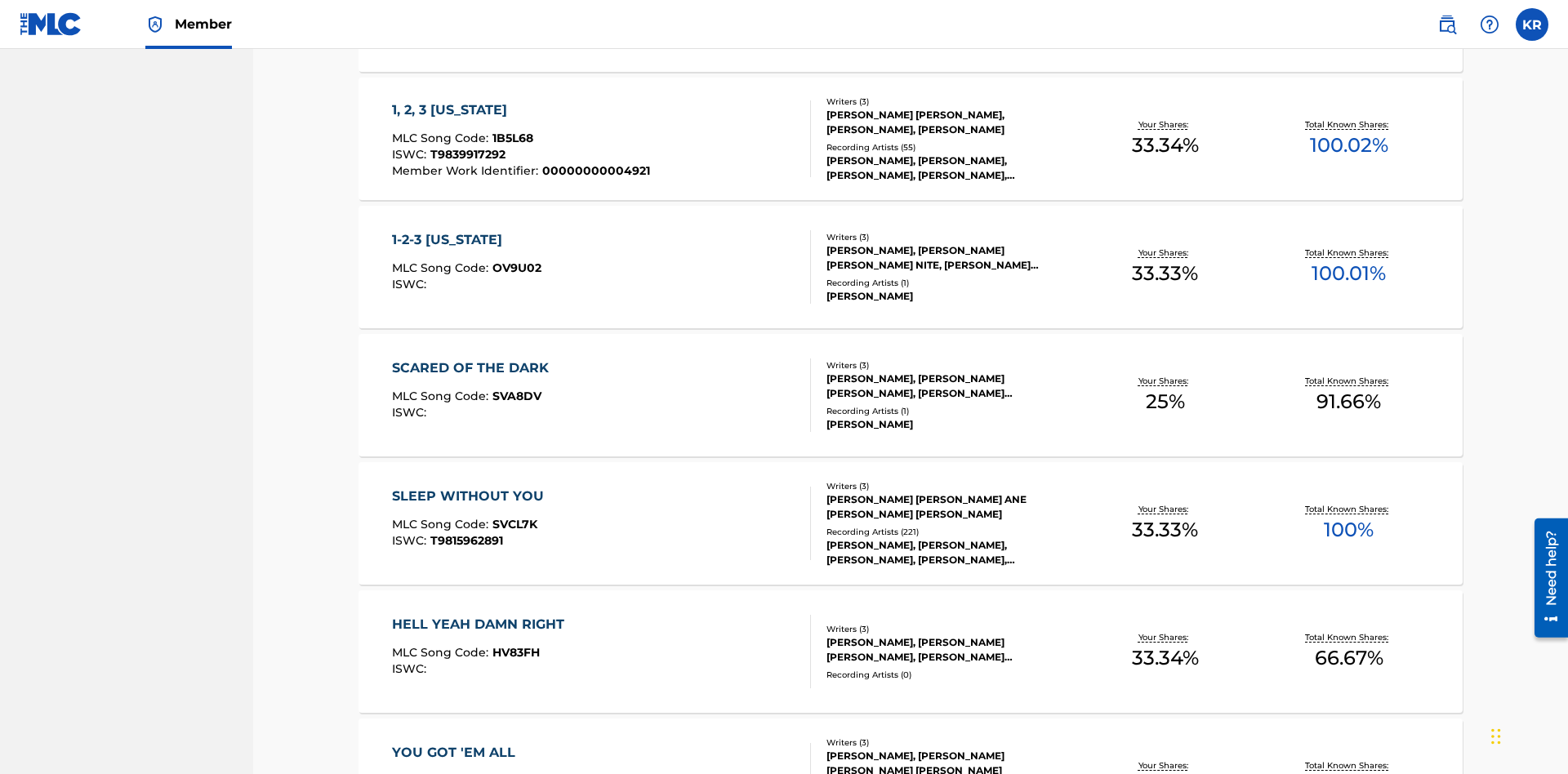
scroll to position [64, 0]
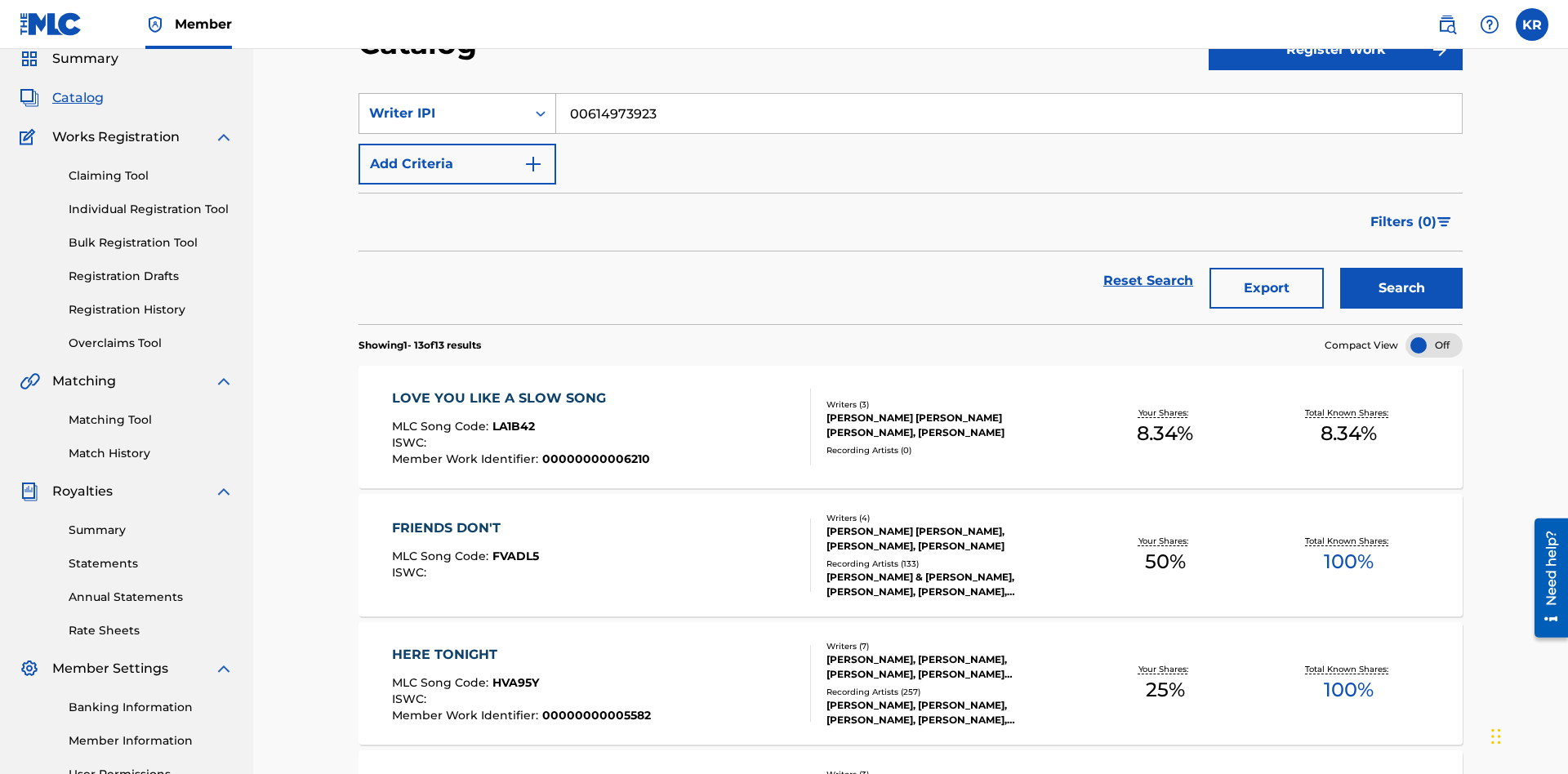
click at [442, 114] on div "Writer IPI" at bounding box center [441, 113] width 147 height 20
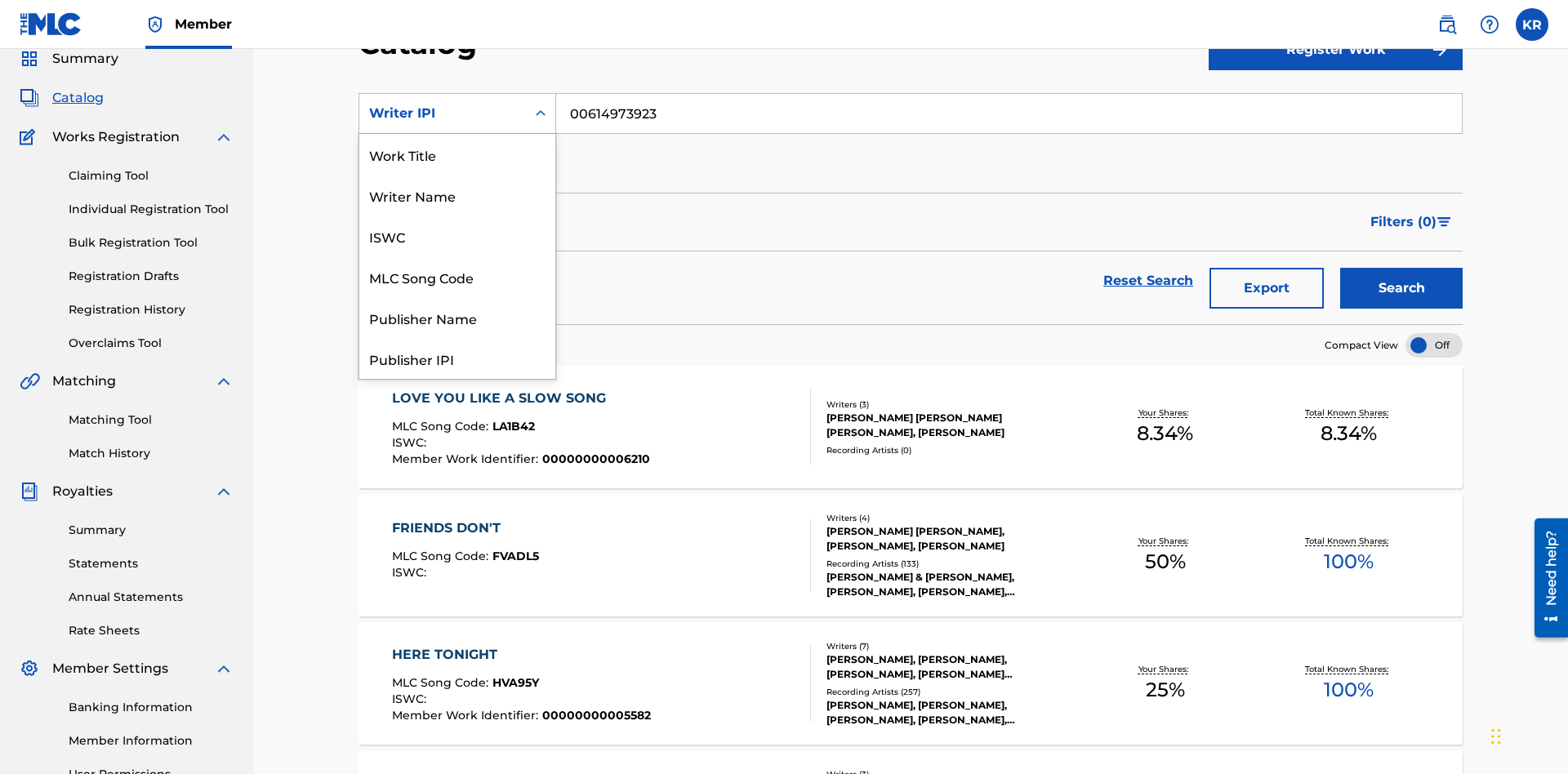
scroll to position [245, 0]
click at [457, 93] on div "Publisher Name" at bounding box center [457, 73] width 196 height 41
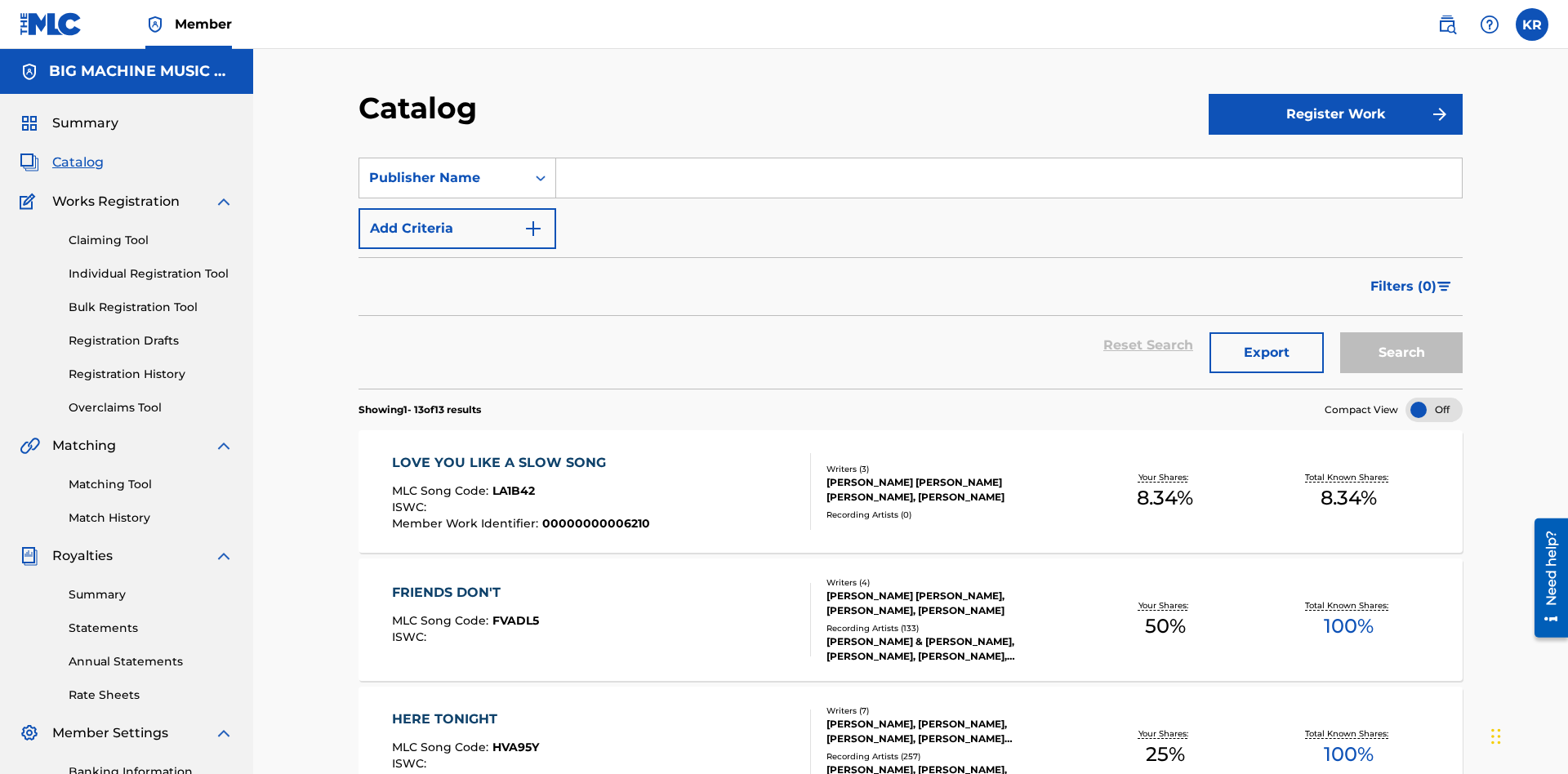
scroll to position [61, 0]
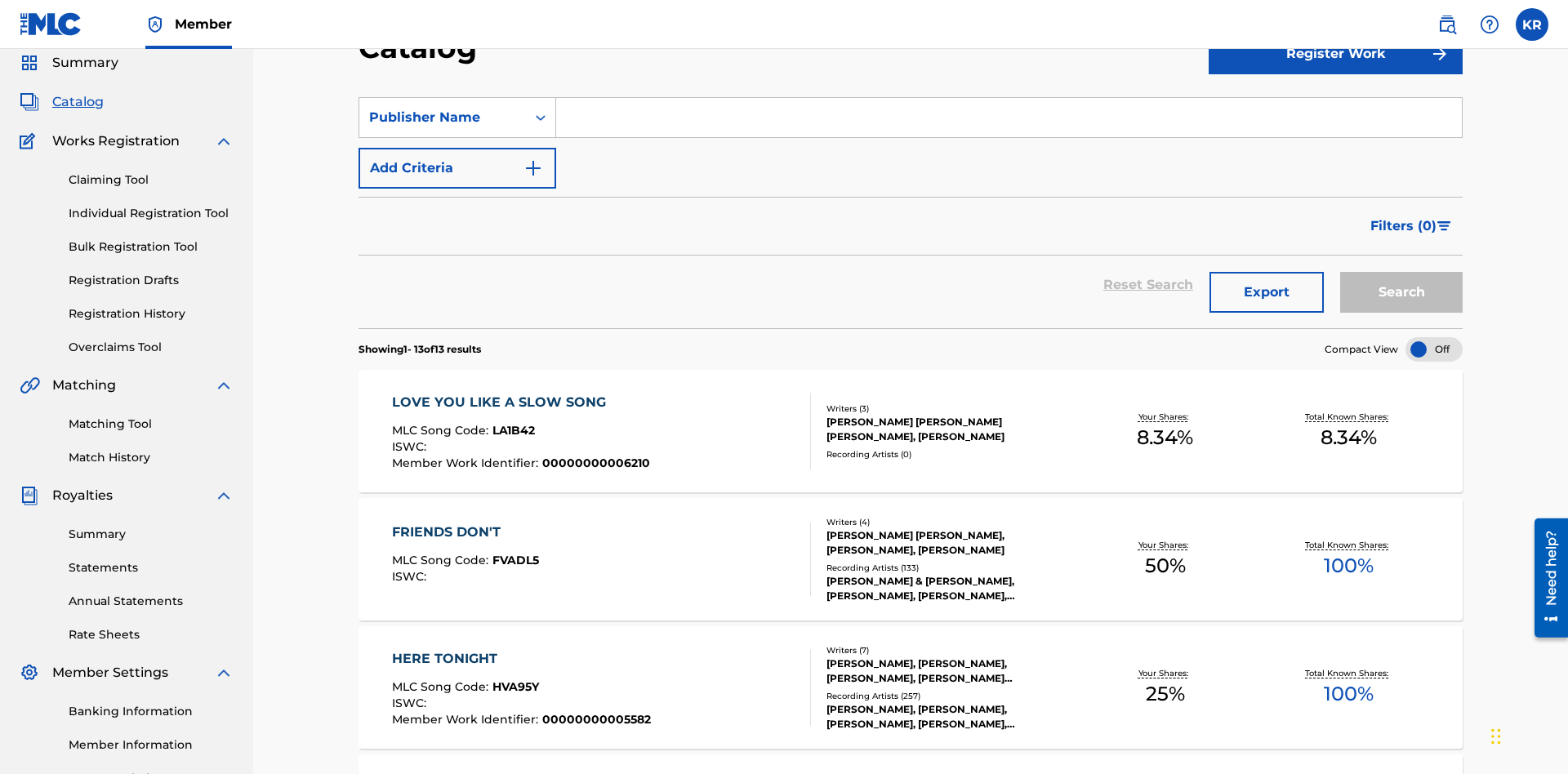
click at [1008, 118] on input "Search Form" at bounding box center [1009, 118] width 905 height 39
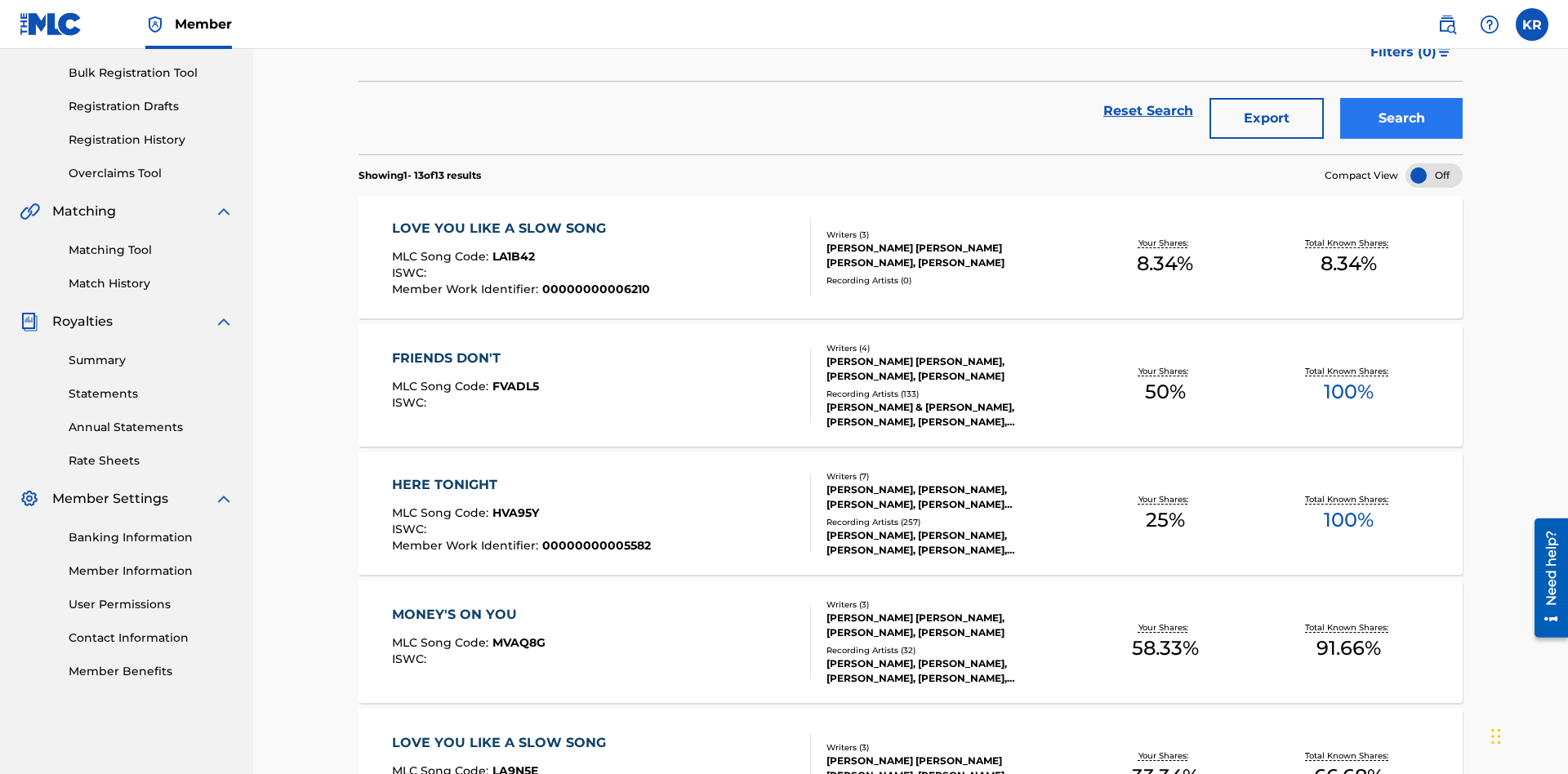
type input "SUPER BIG MUSIC"
click at [1401, 119] on button "Search" at bounding box center [1400, 119] width 122 height 41
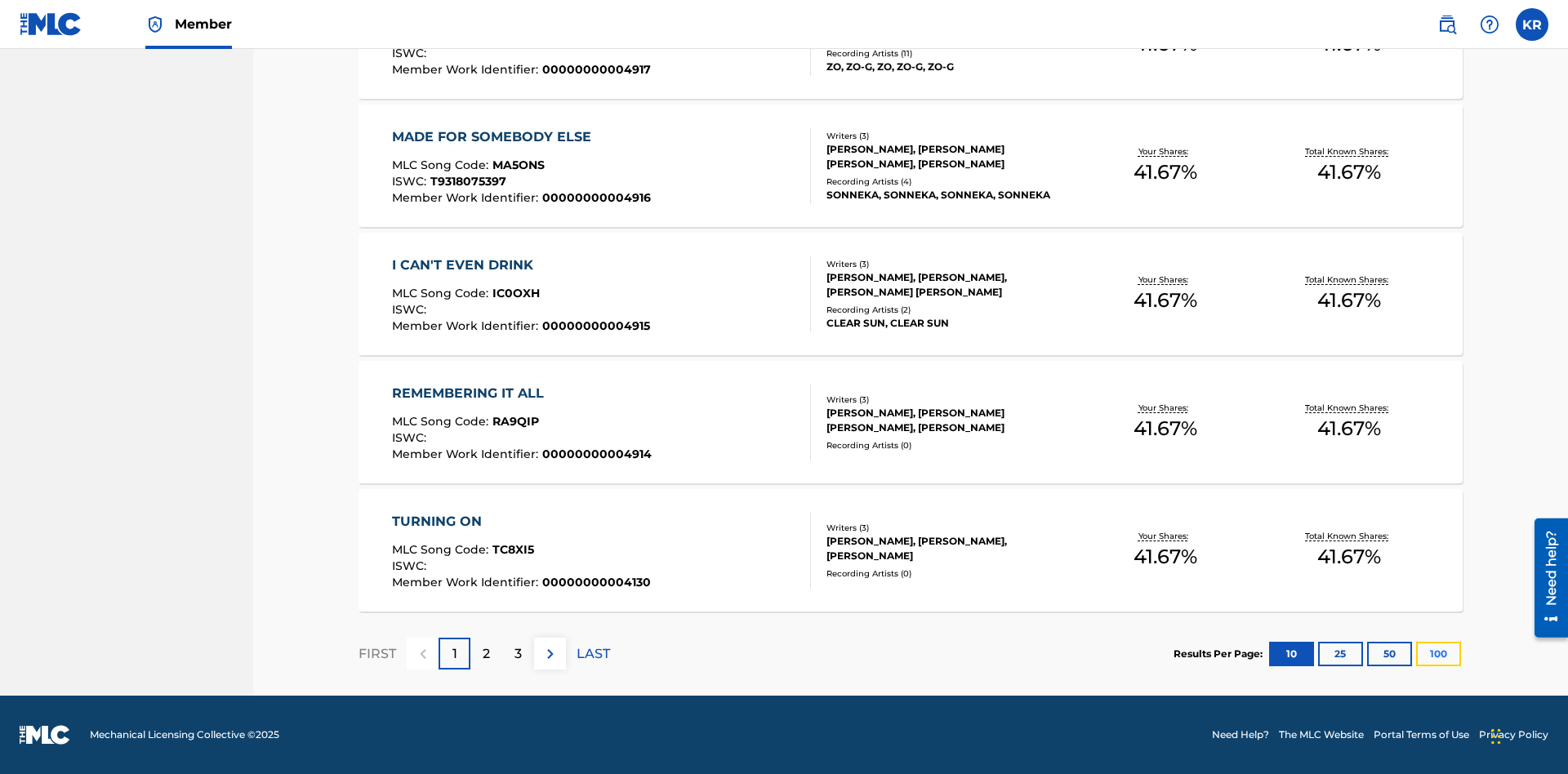
click at [1416, 654] on button "100" at bounding box center [1438, 654] width 45 height 24
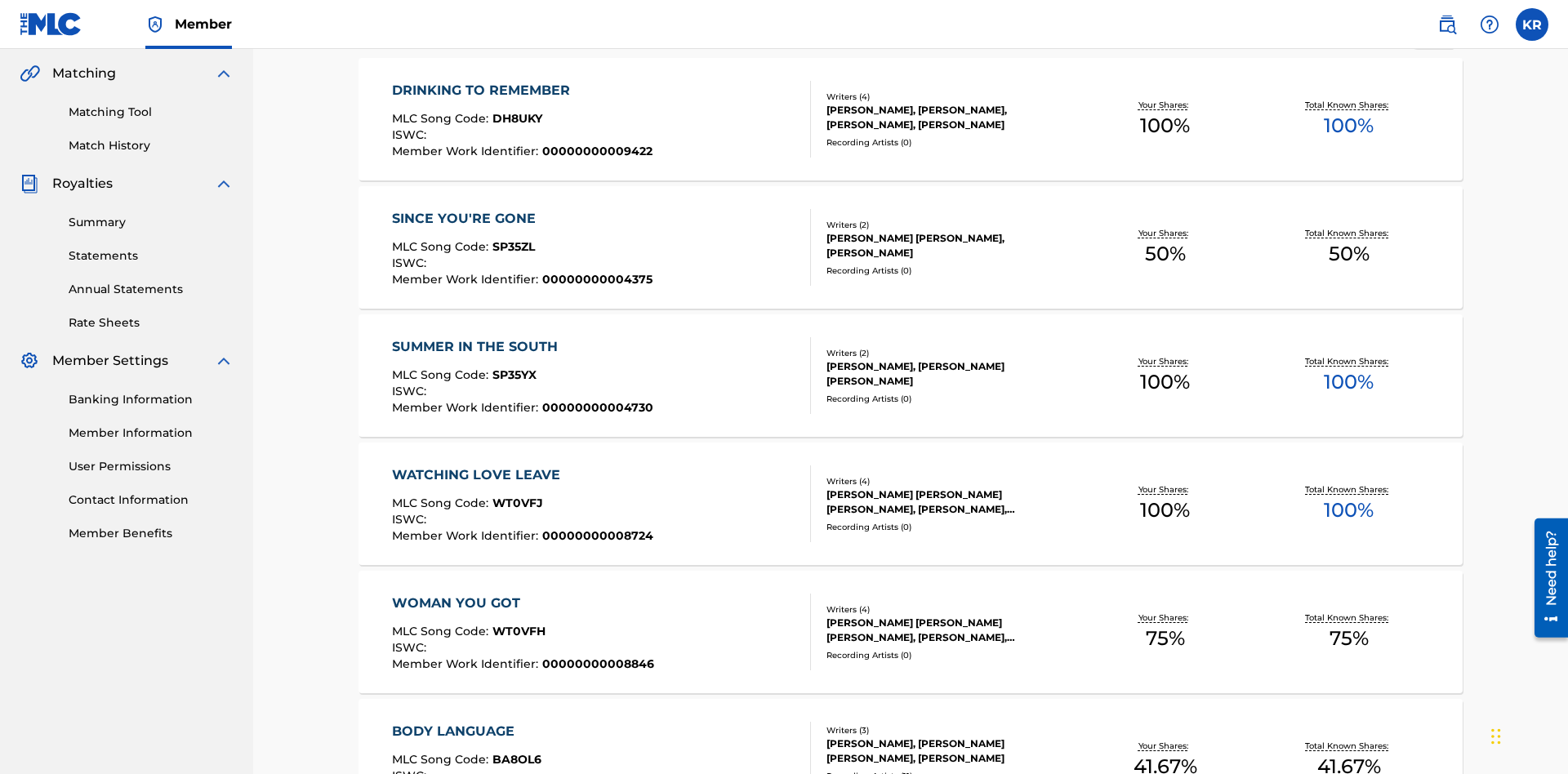
scroll to position [6283, 0]
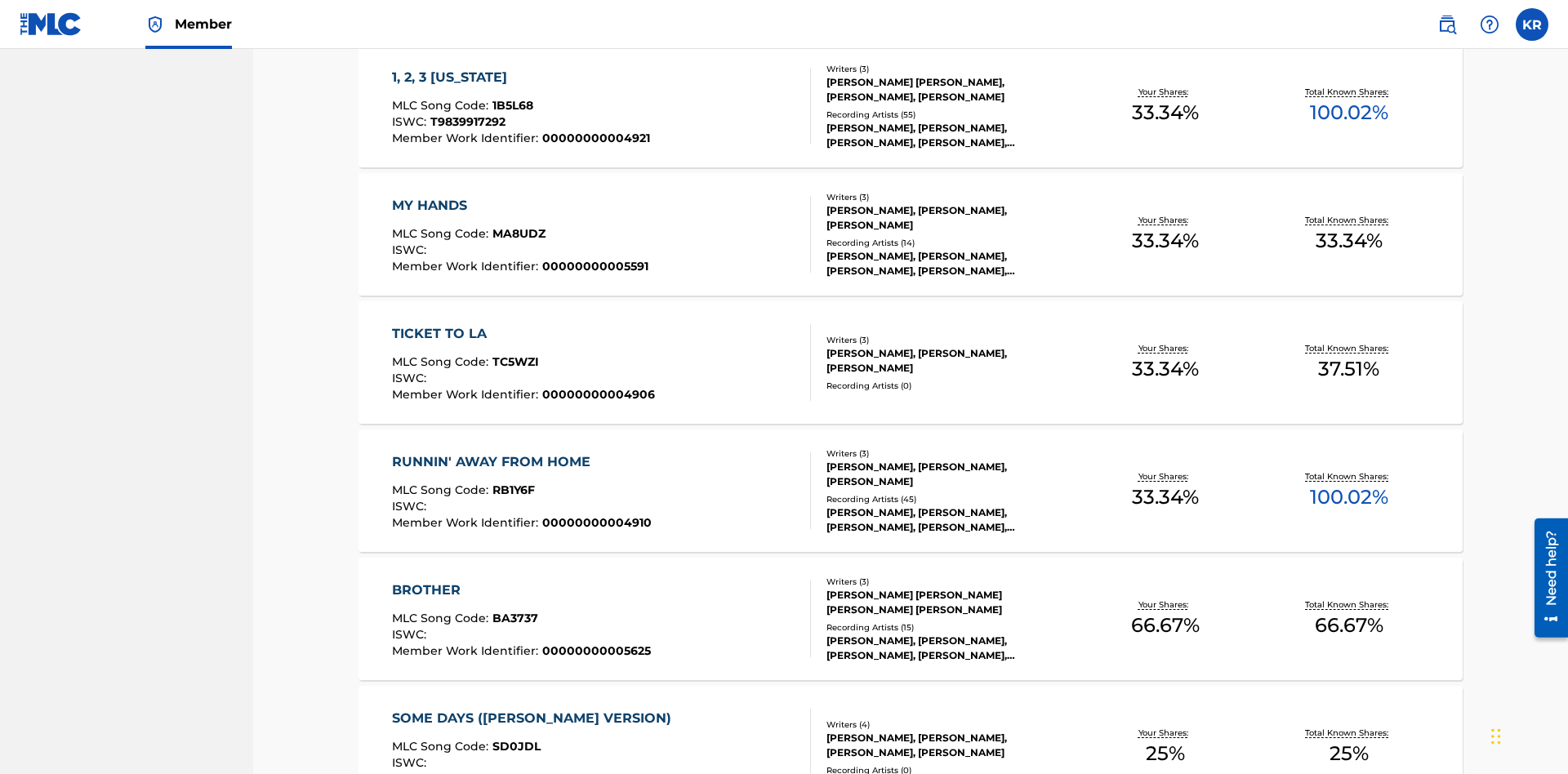
click at [511, 106] on span "1B5L68" at bounding box center [512, 106] width 41 height 15
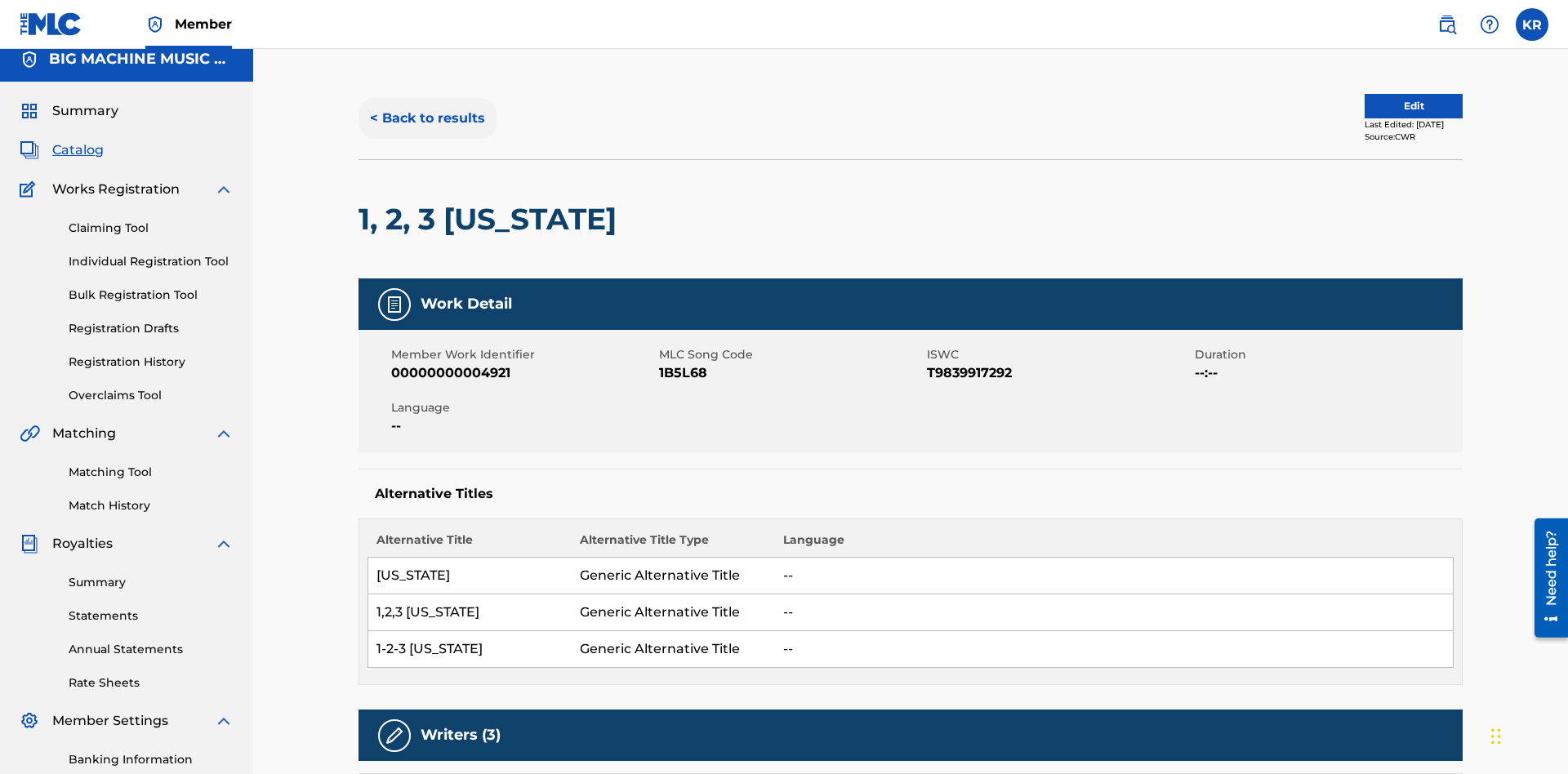
click at [427, 119] on button "< Back to results" at bounding box center [427, 119] width 138 height 41
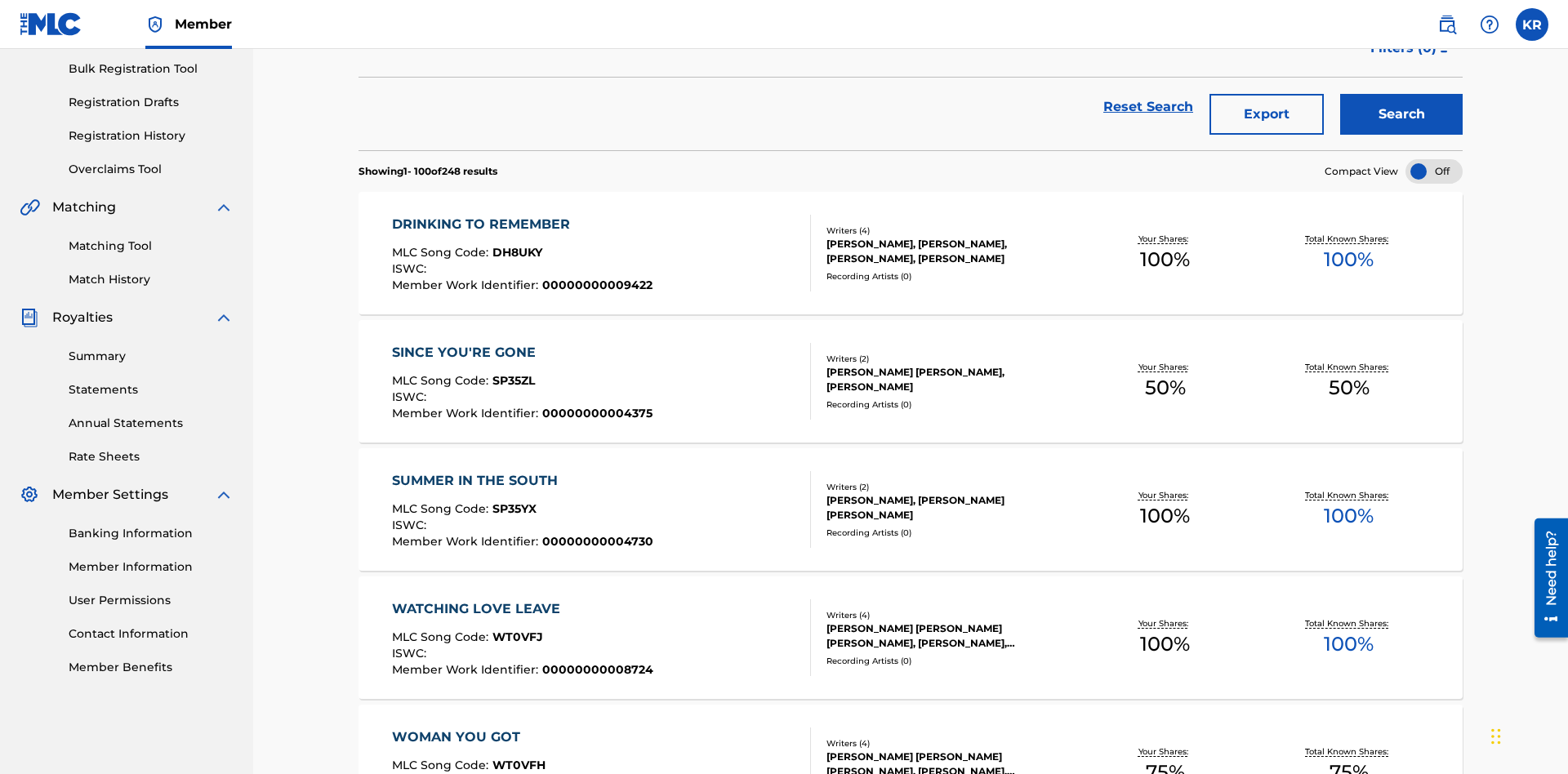
scroll to position [234, 0]
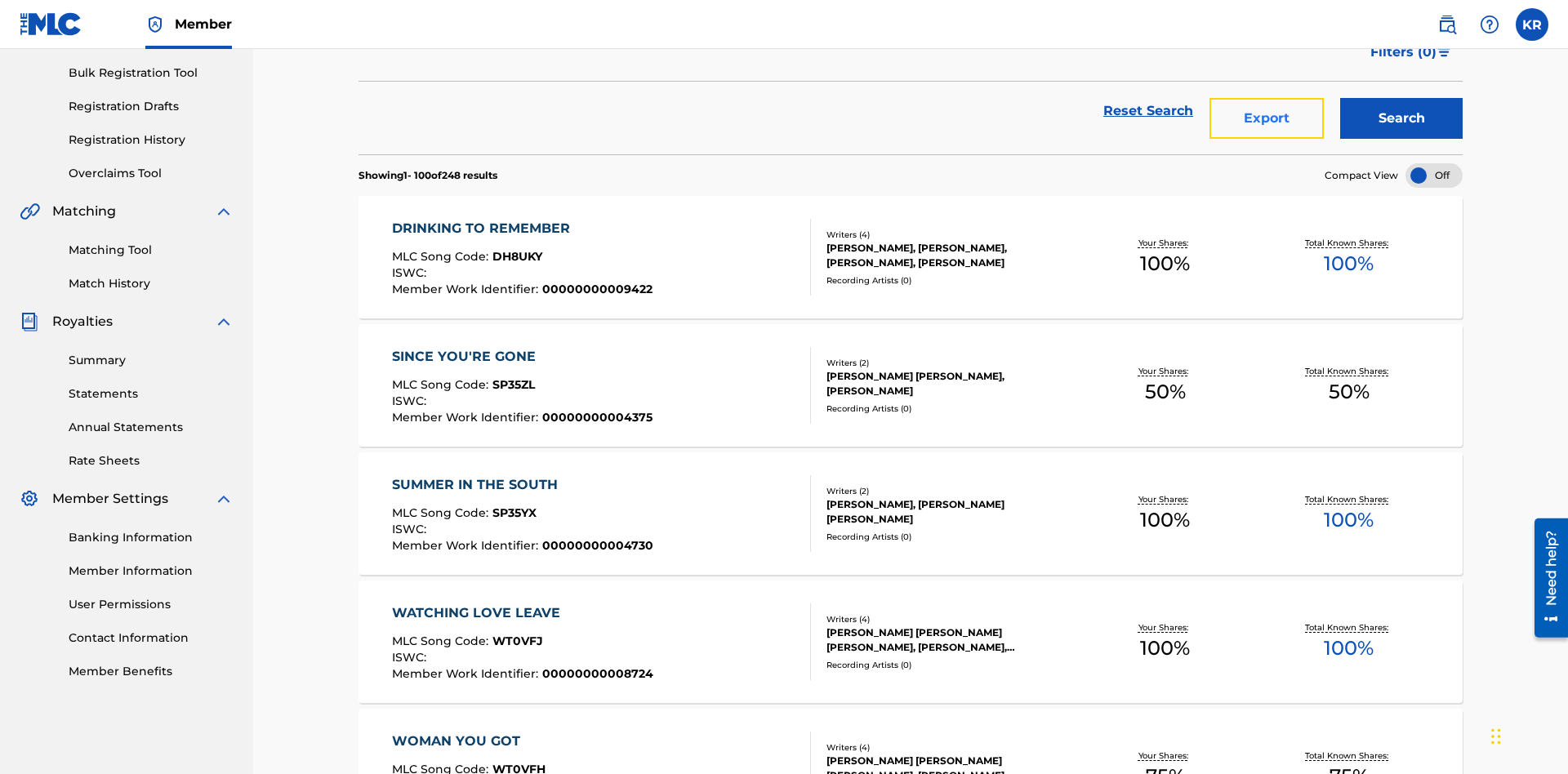
click at [1267, 119] on button "Export" at bounding box center [1267, 119] width 114 height 41
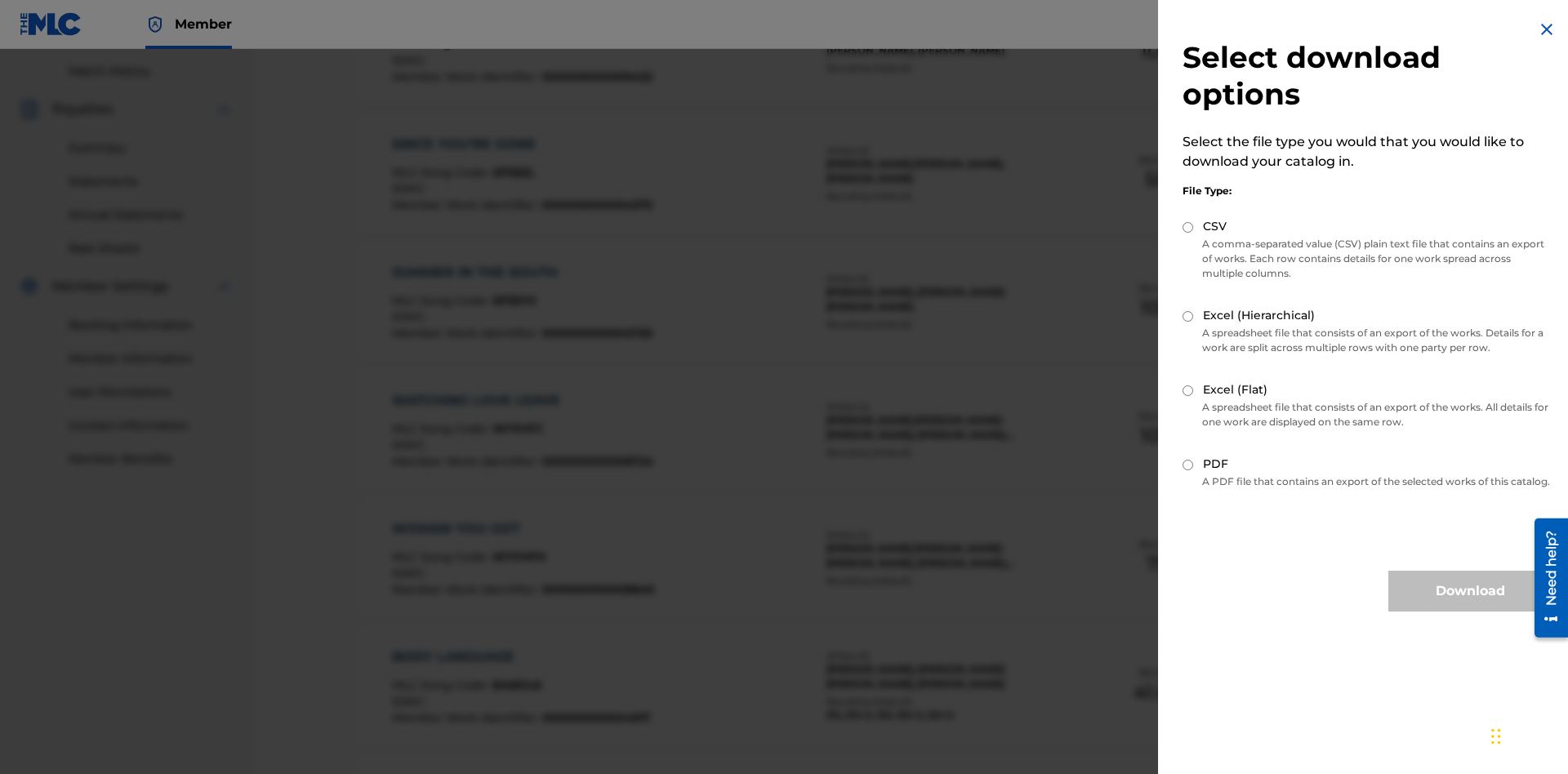
click at [1188, 317] on input "Excel (Hierarchical)" at bounding box center [1187, 316] width 10 height 10
radio input "true"
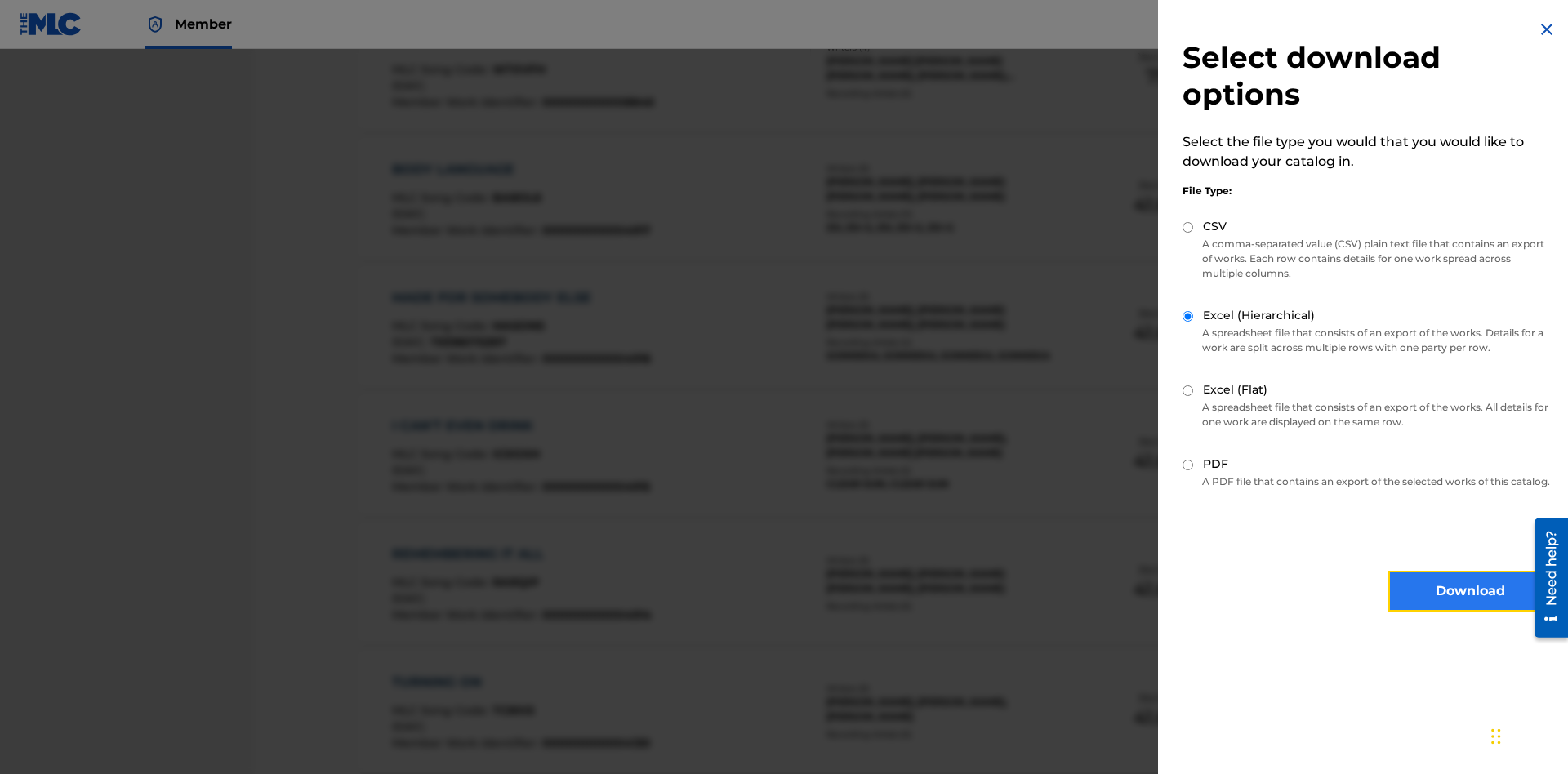
click at [1470, 606] on button "Download" at bounding box center [1469, 591] width 163 height 41
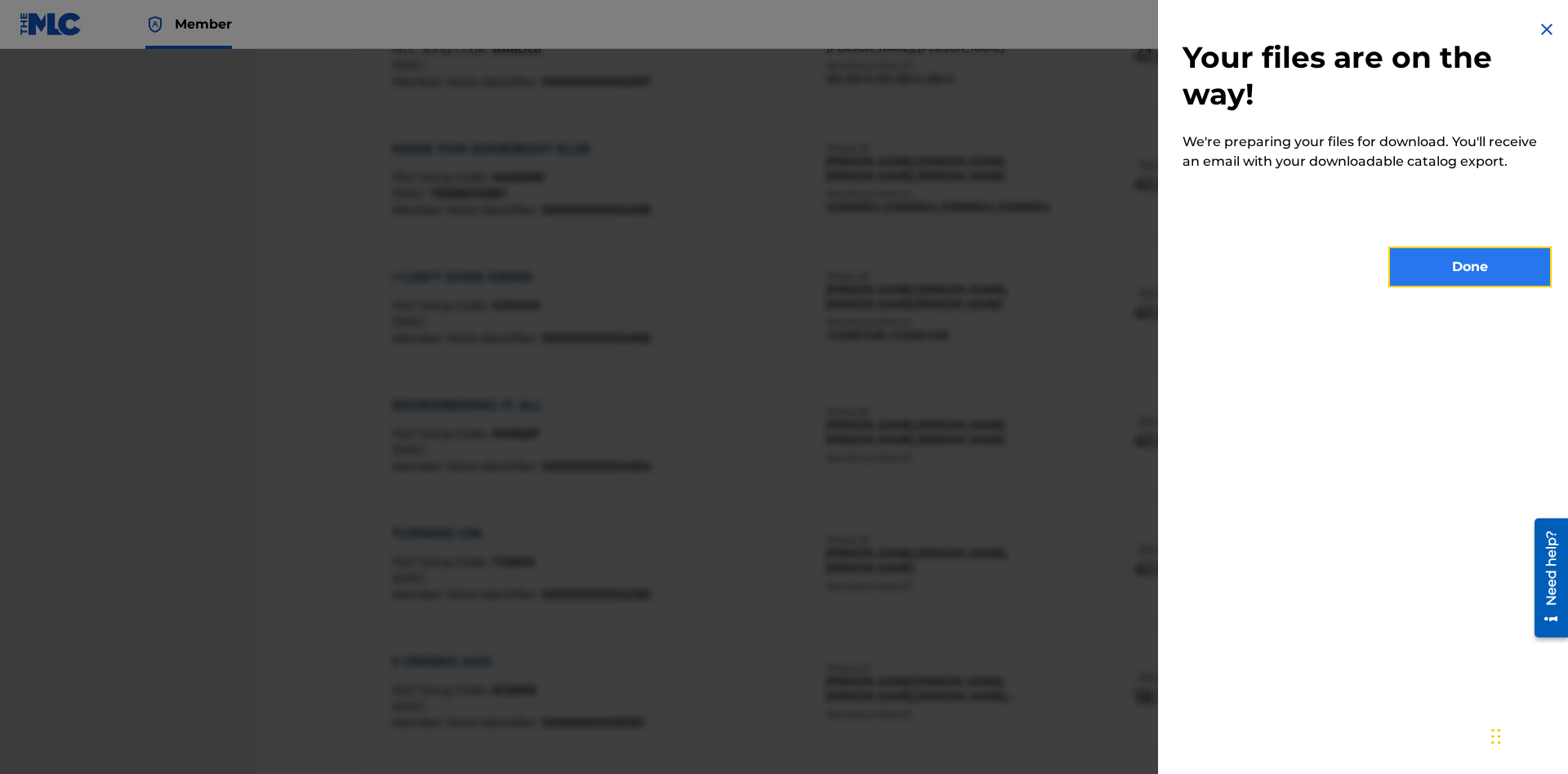
click at [1470, 267] on button "Done" at bounding box center [1469, 267] width 163 height 41
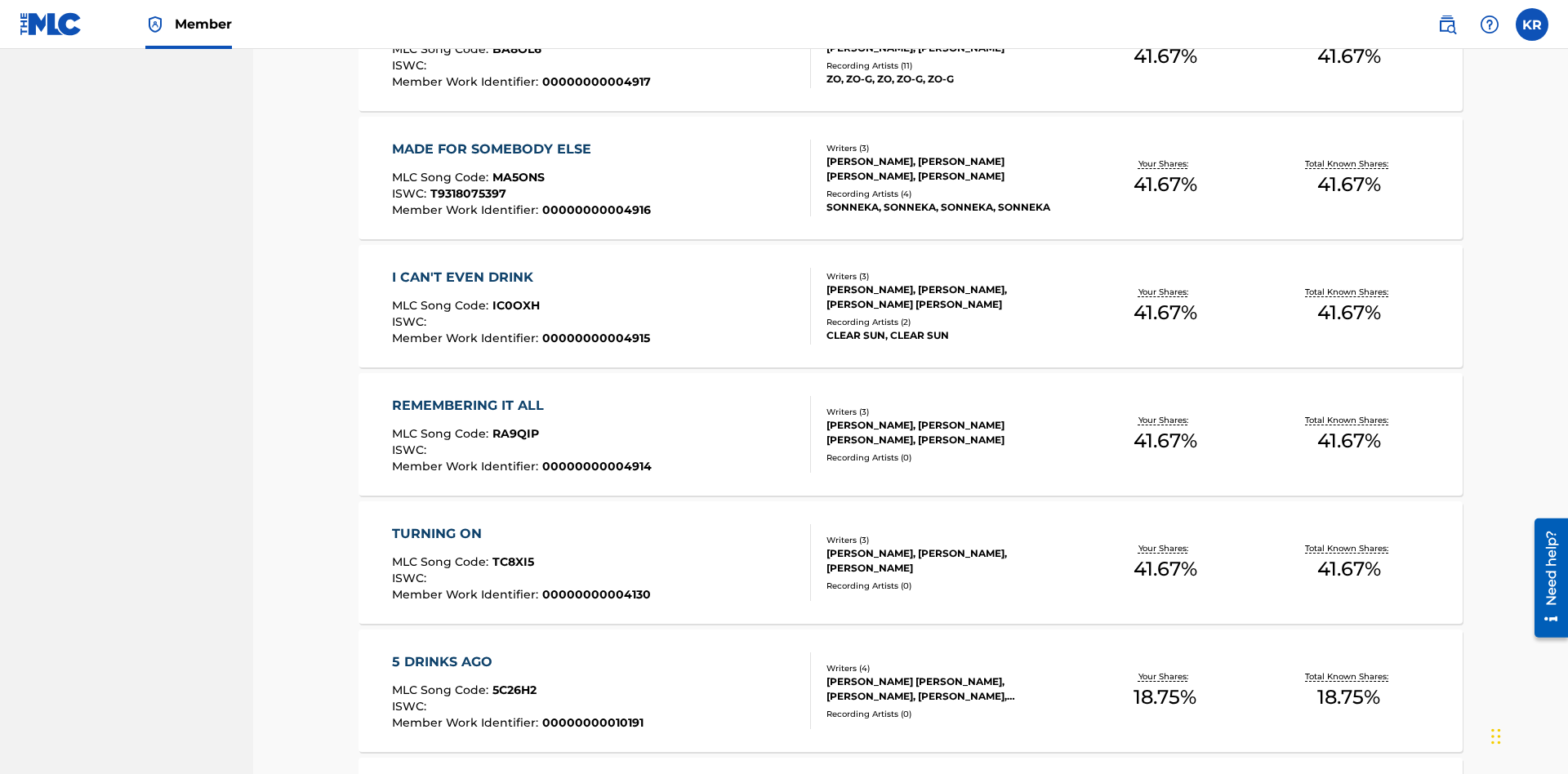
scroll to position [64, 0]
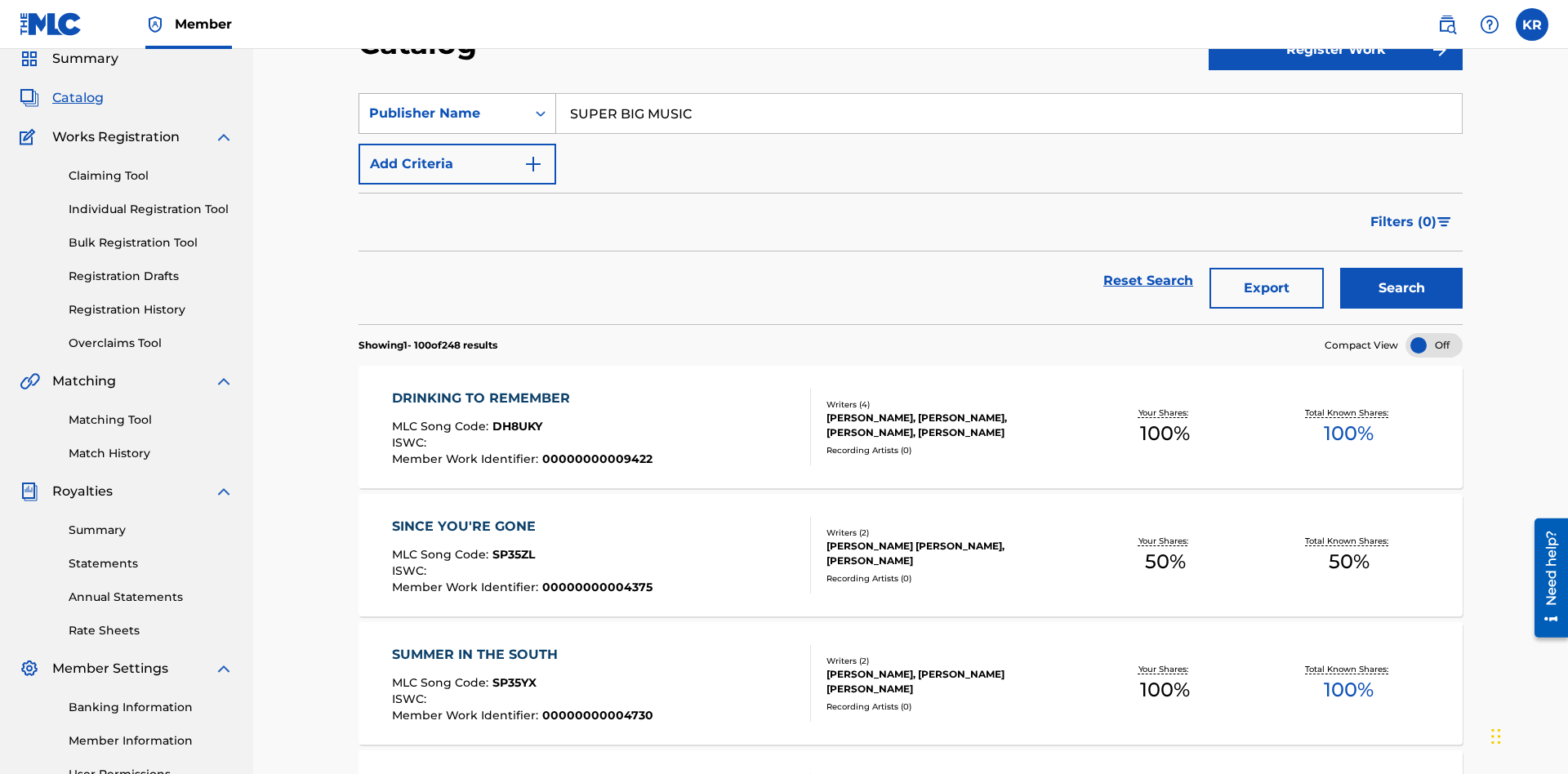
click at [442, 114] on div "Publisher Name" at bounding box center [441, 113] width 147 height 20
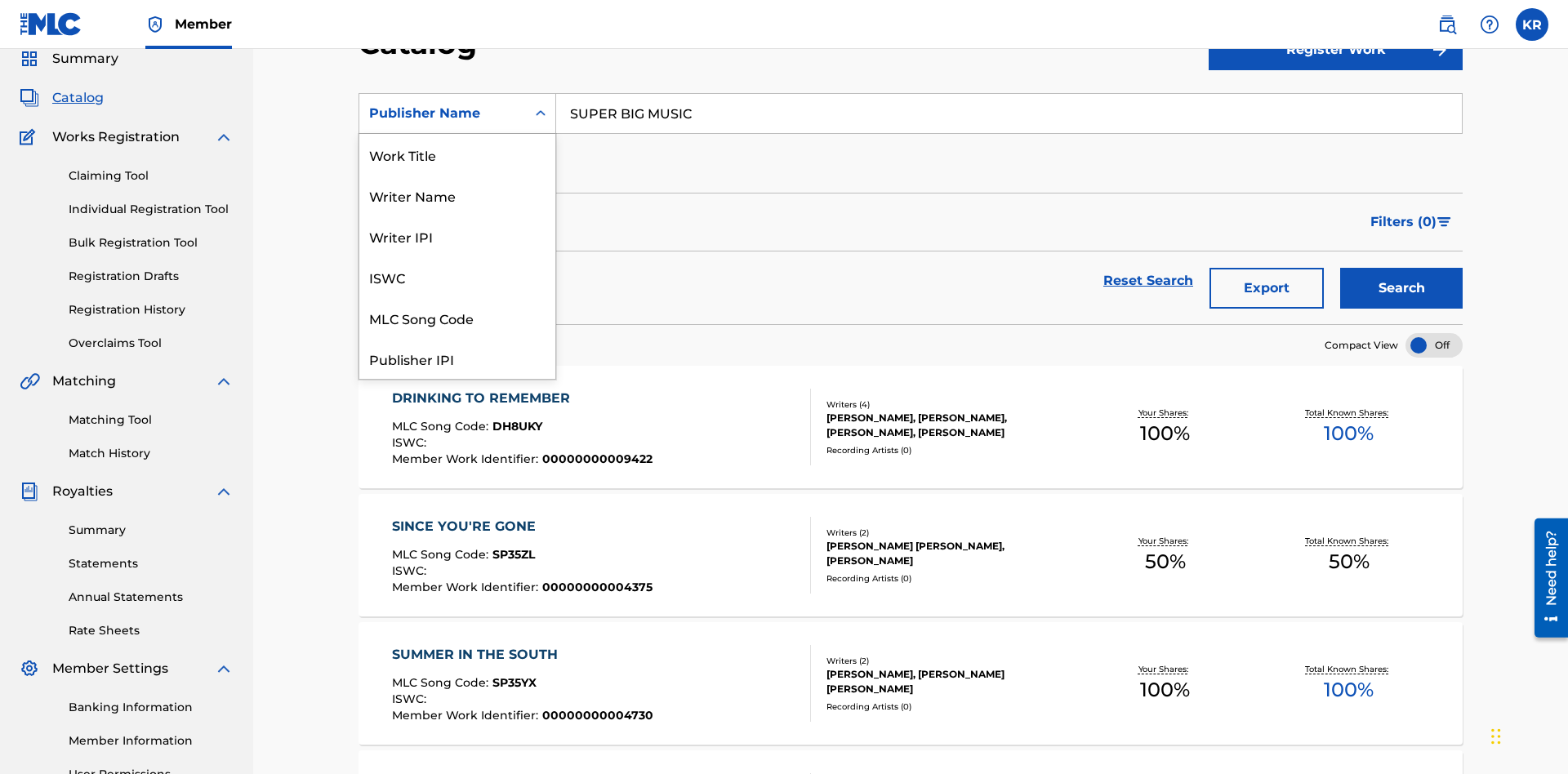
scroll to position [245, 0]
click at [457, 134] on div "Publisher IPI" at bounding box center [457, 114] width 196 height 41
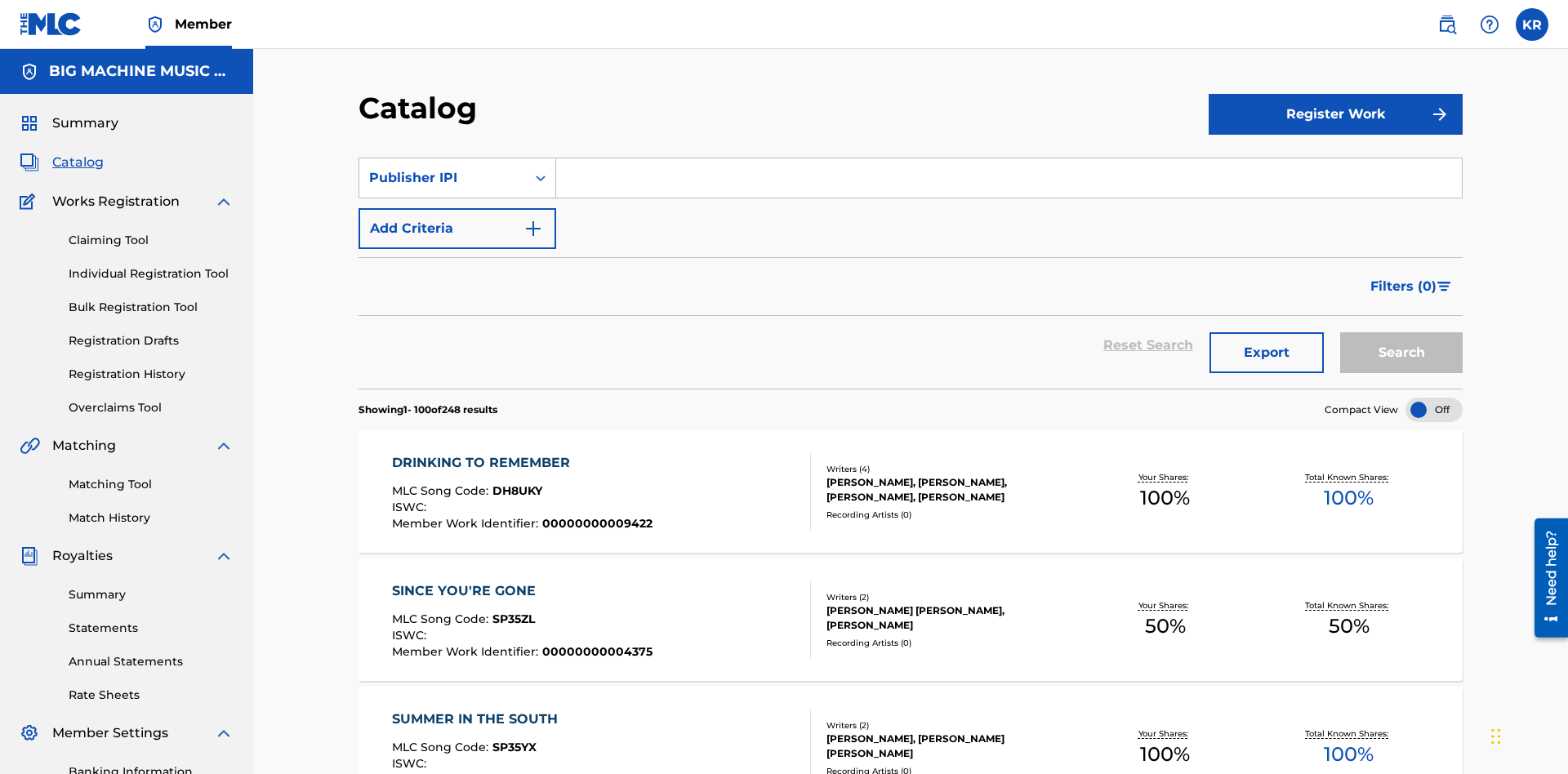
scroll to position [61, 0]
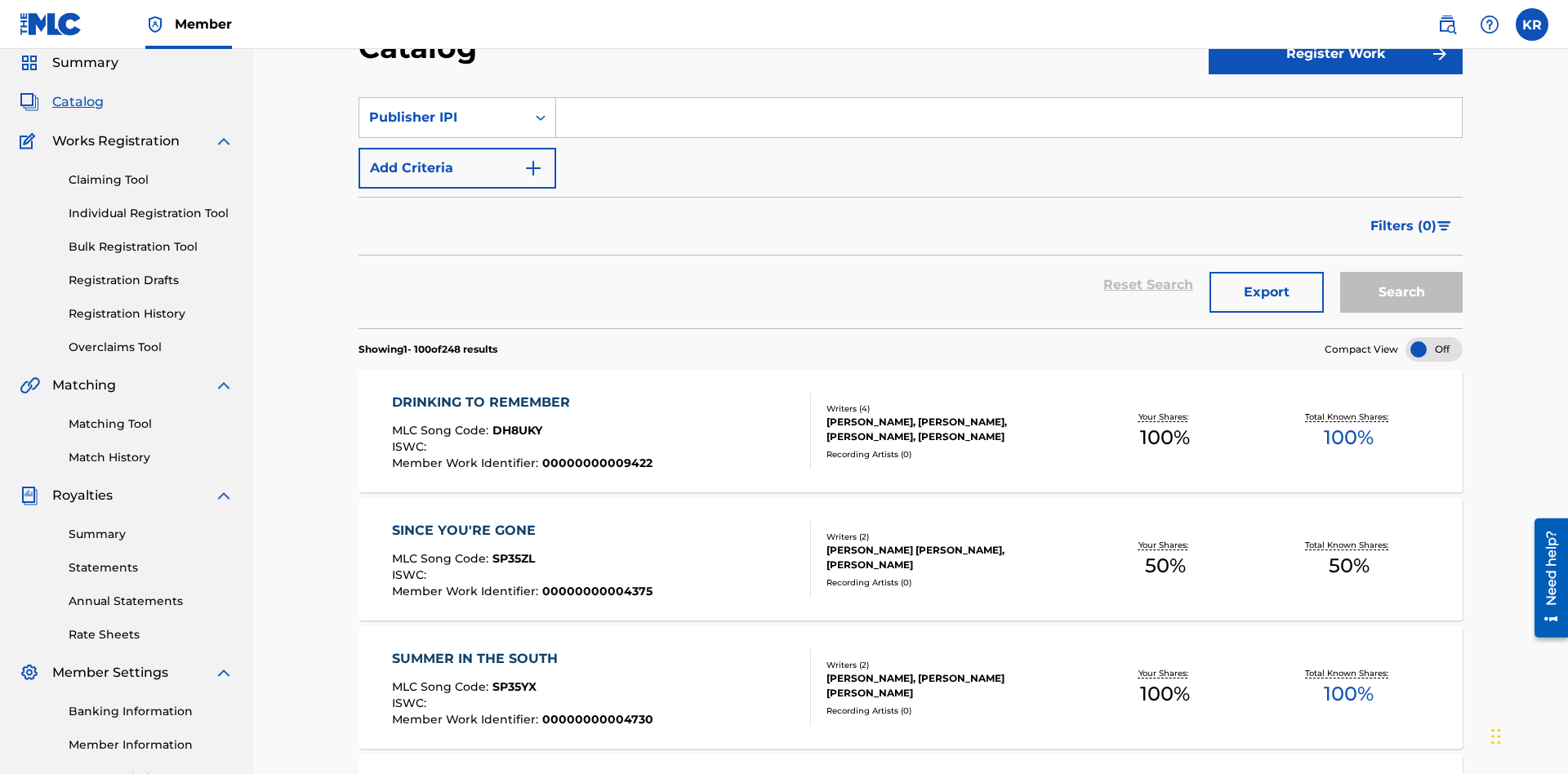
click at [1008, 118] on input "Search Form" at bounding box center [1009, 118] width 905 height 39
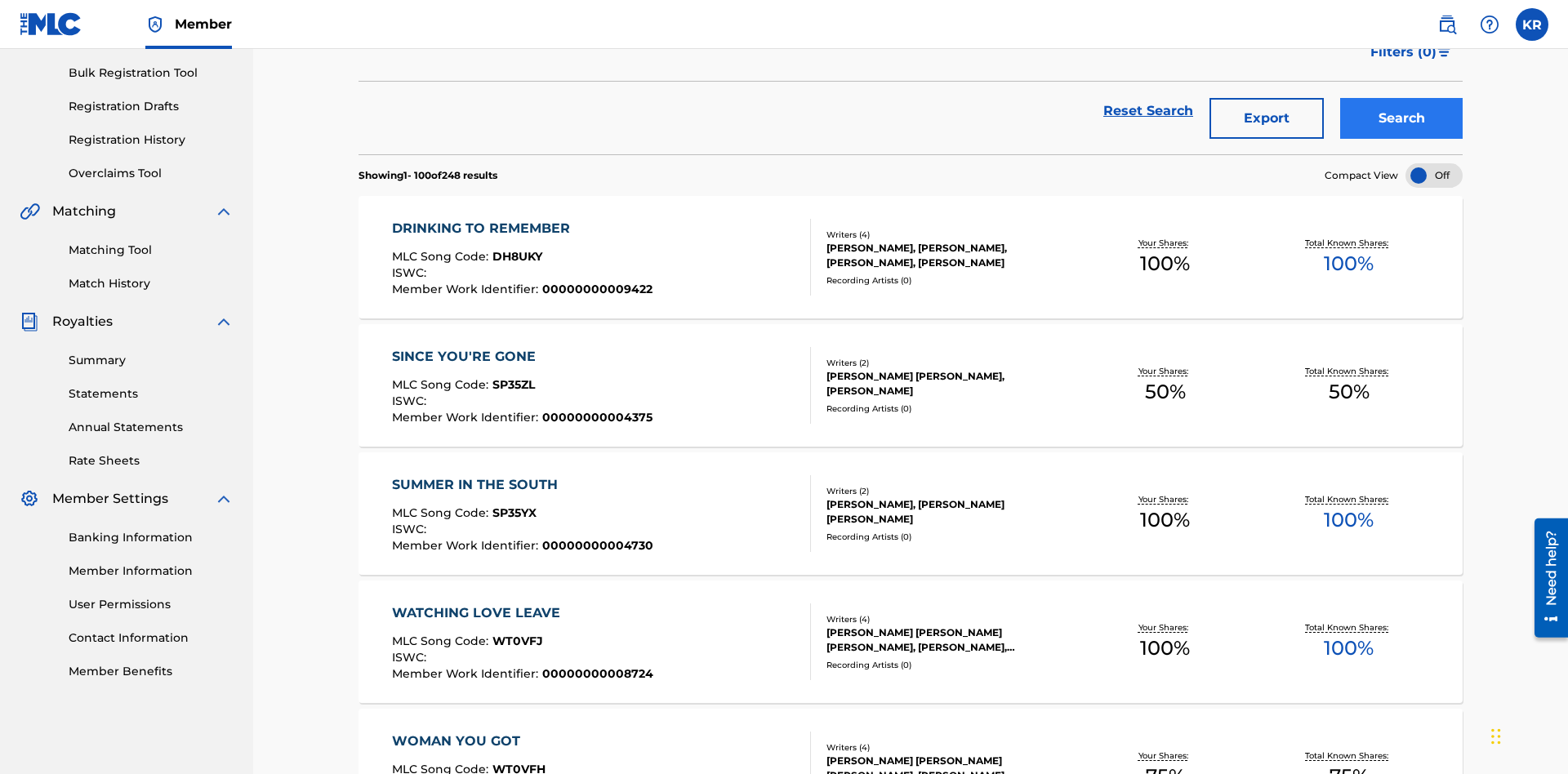
type input "00594318326"
click at [1401, 119] on button "Search" at bounding box center [1400, 119] width 122 height 41
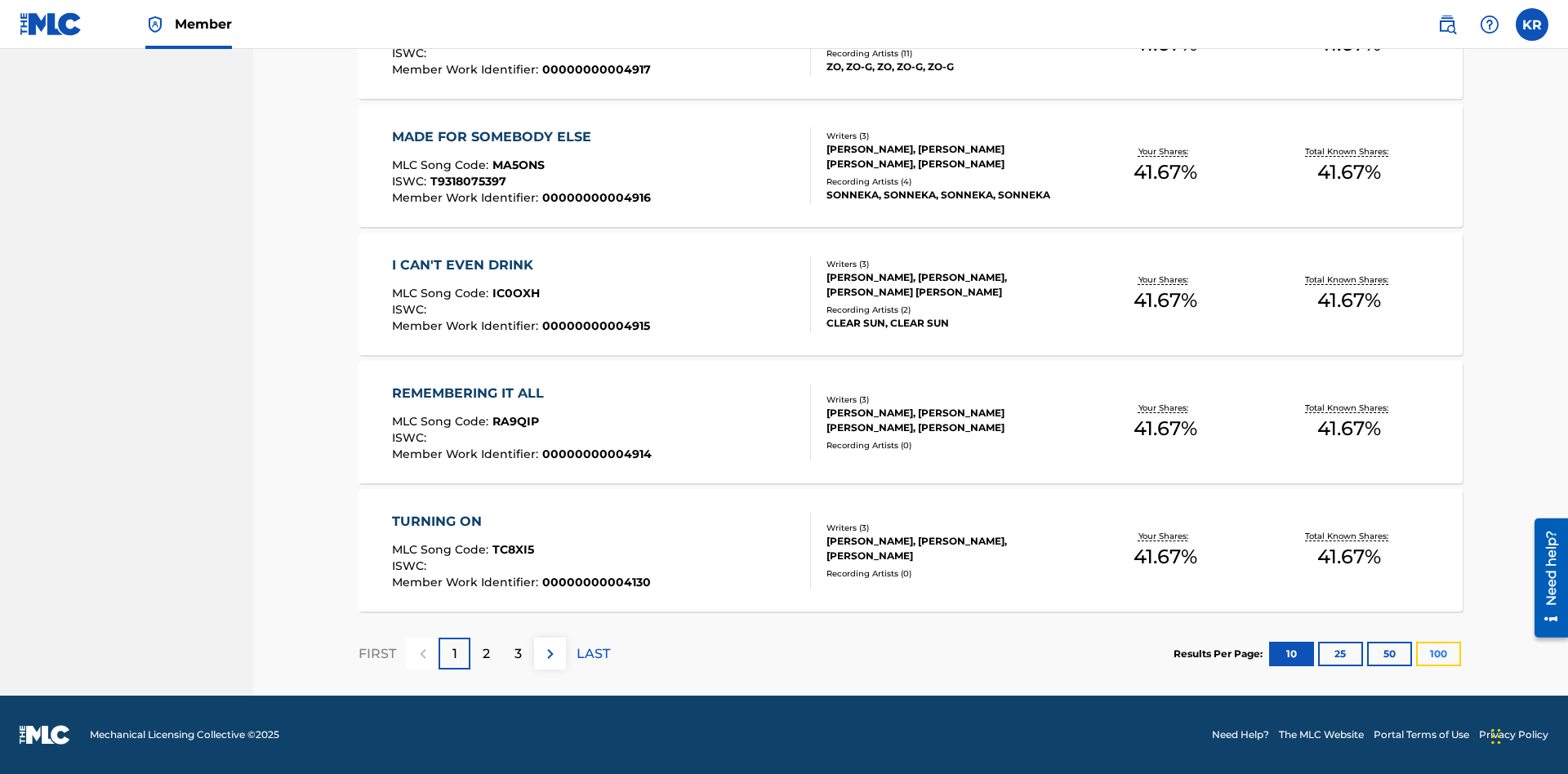
click at [1416, 654] on button "100" at bounding box center [1438, 654] width 45 height 24
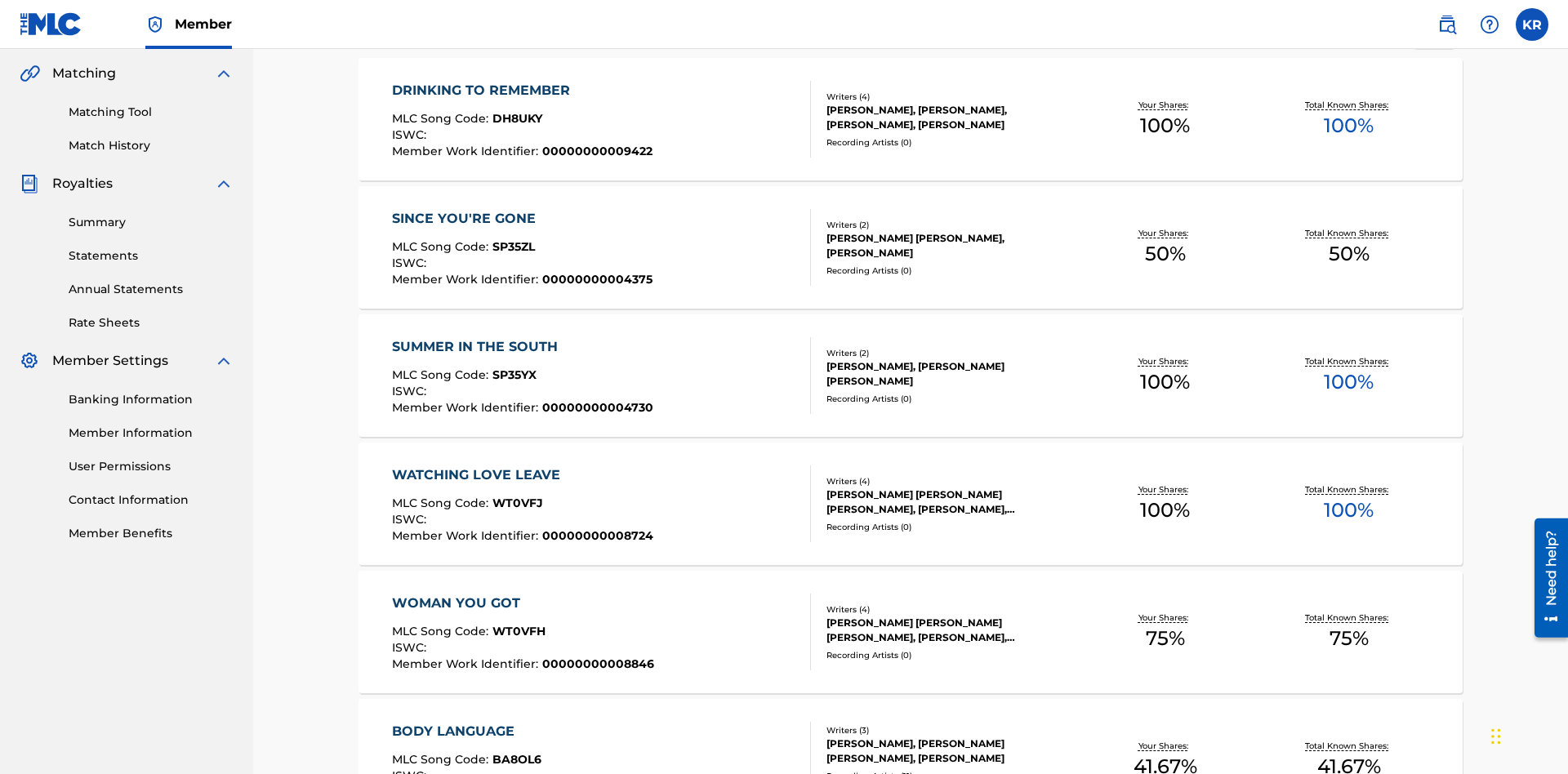
scroll to position [6283, 0]
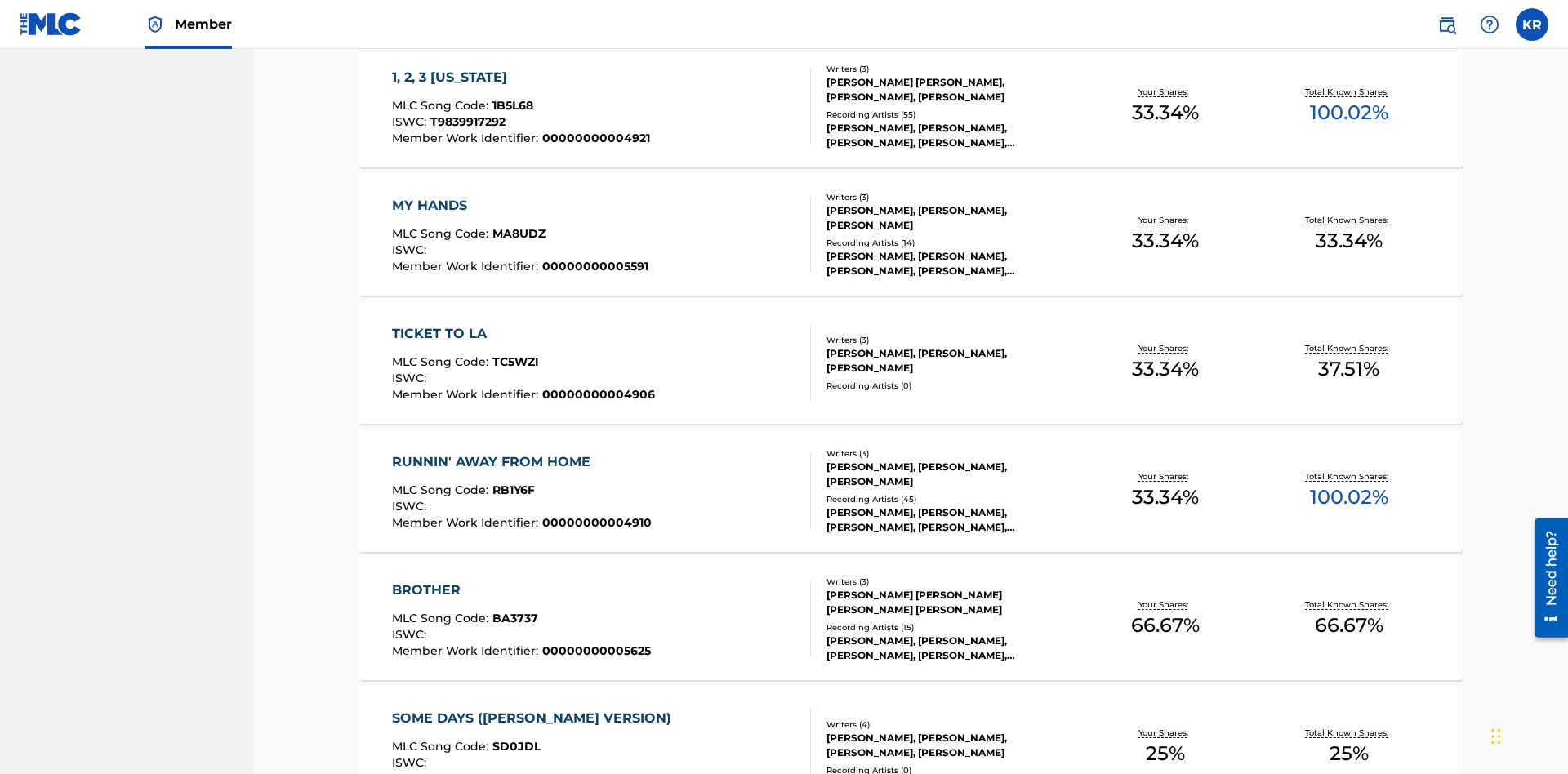
click at [511, 106] on span "1B5L68" at bounding box center [512, 106] width 41 height 15
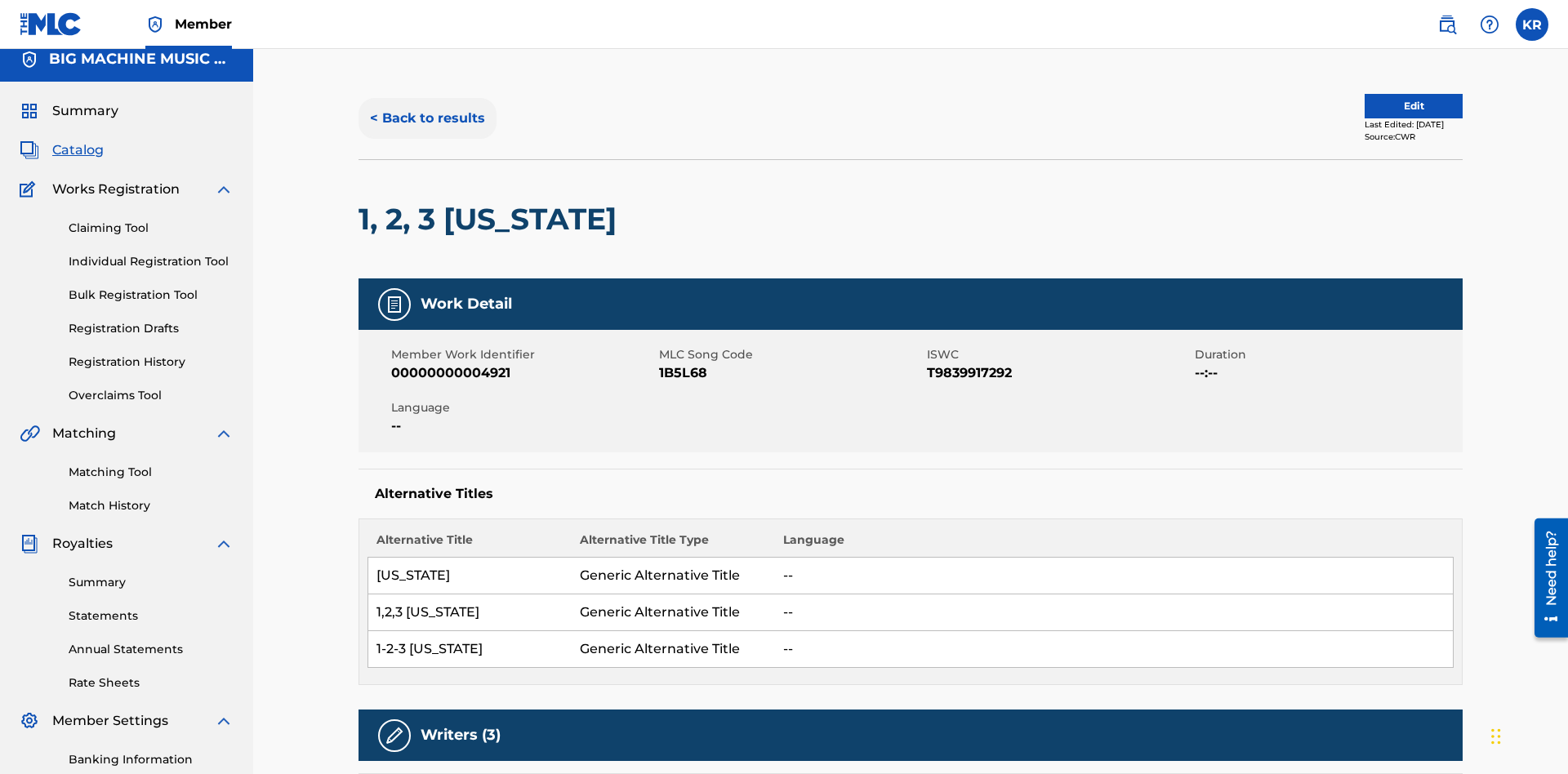
click at [427, 119] on button "< Back to results" at bounding box center [427, 119] width 138 height 41
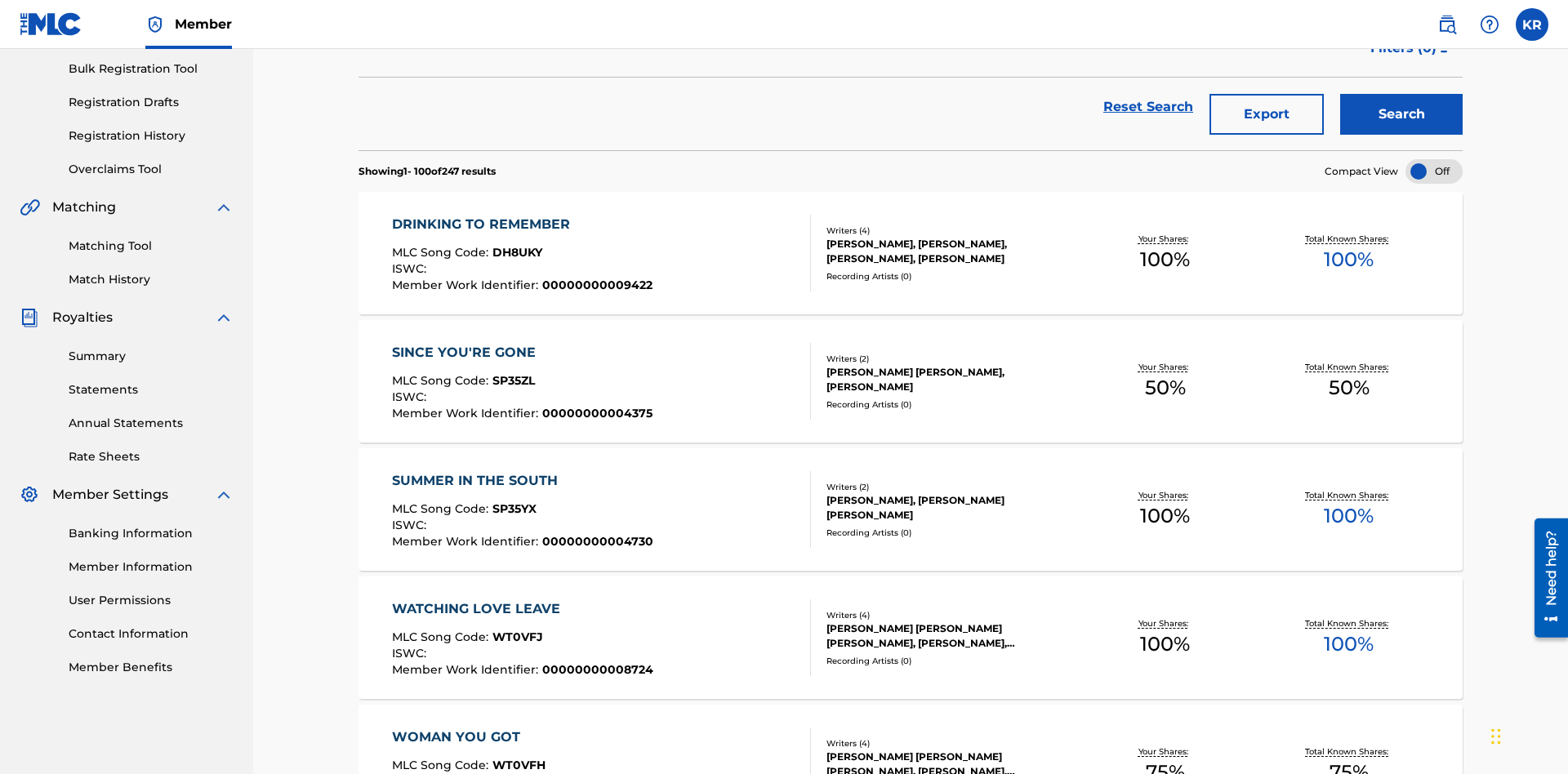
scroll to position [234, 0]
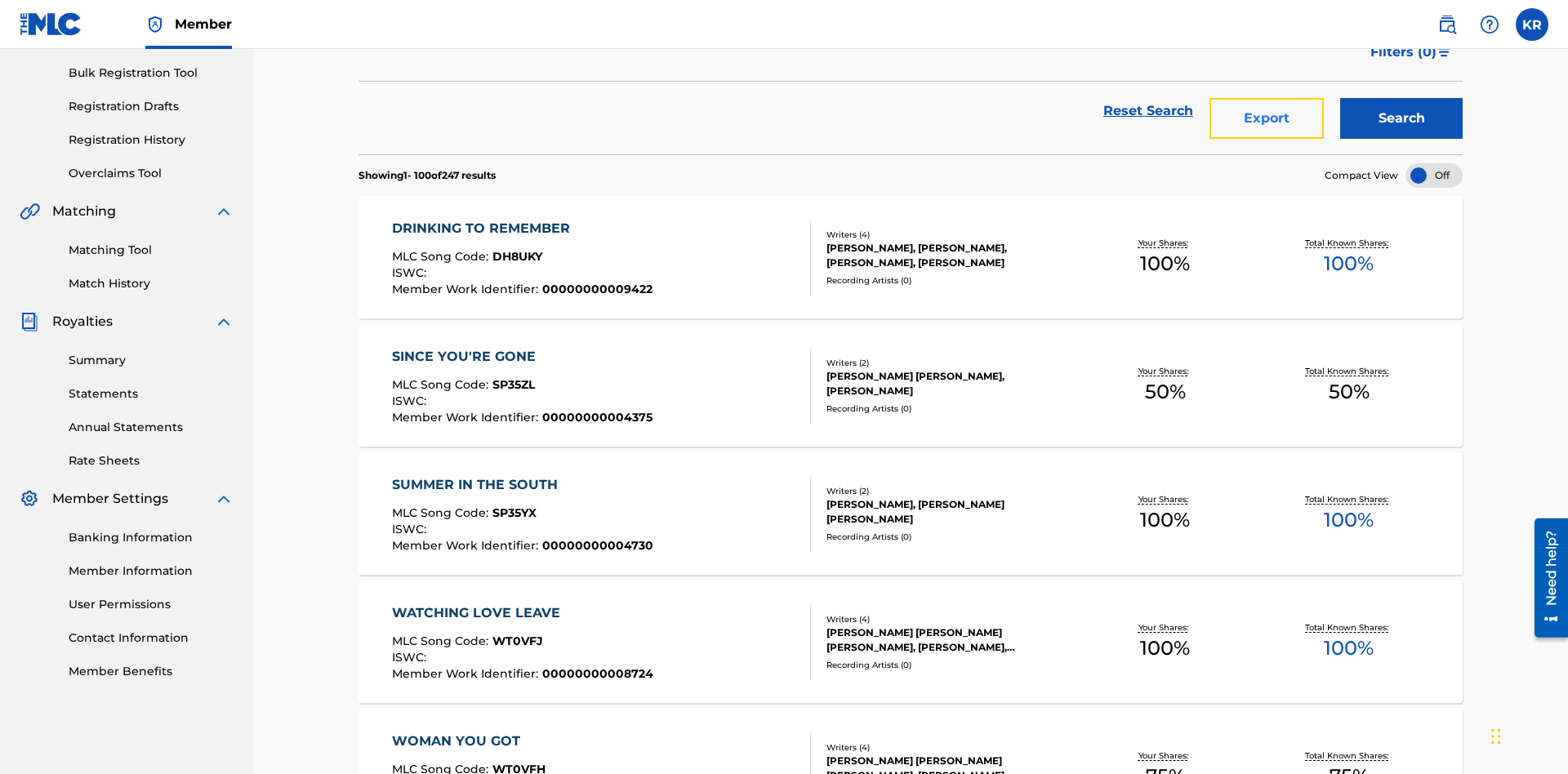
click at [1267, 119] on button "Export" at bounding box center [1267, 119] width 114 height 41
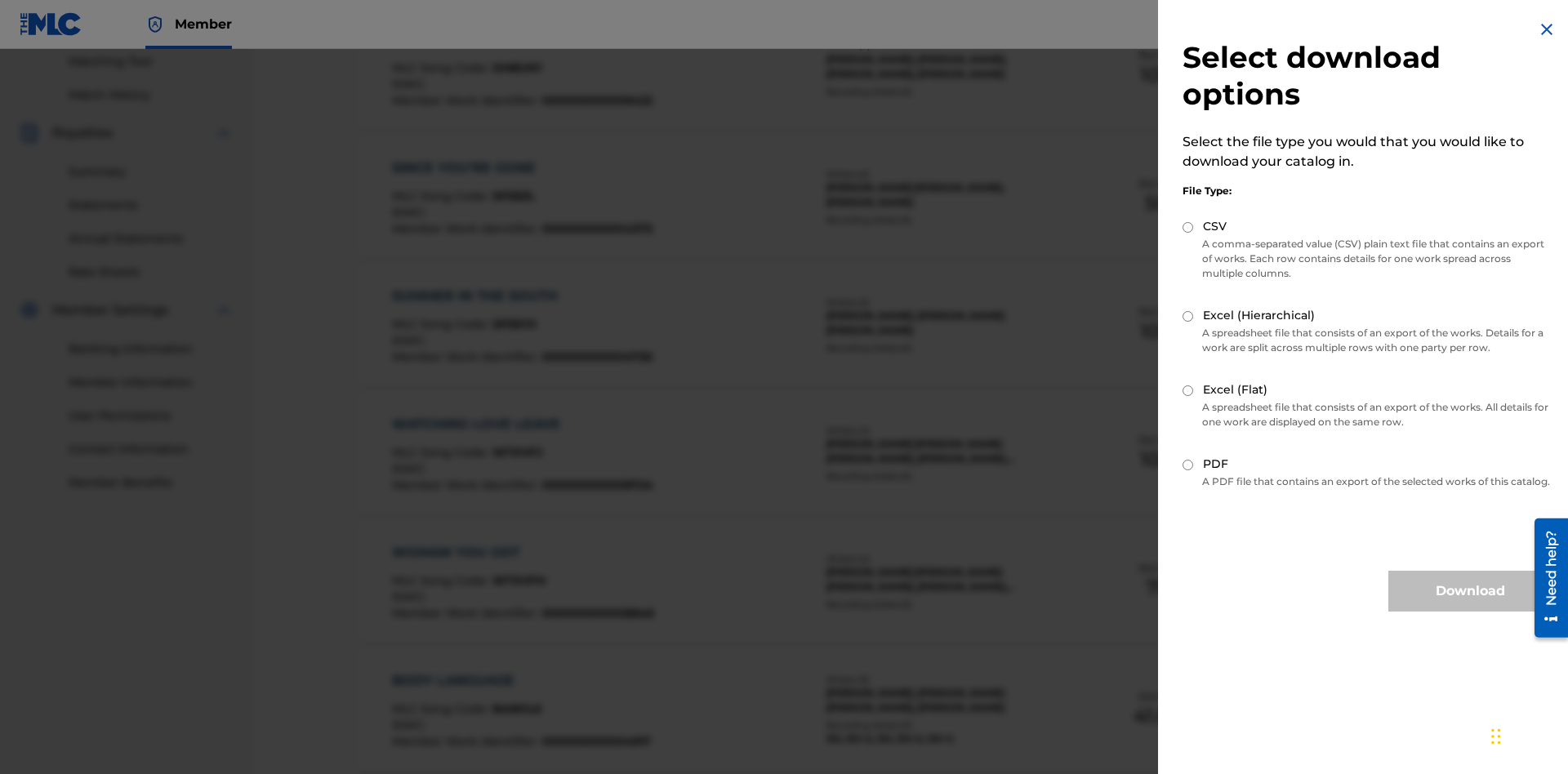
click at [1188, 390] on input "Excel (Flat)" at bounding box center [1187, 390] width 10 height 10
radio input "true"
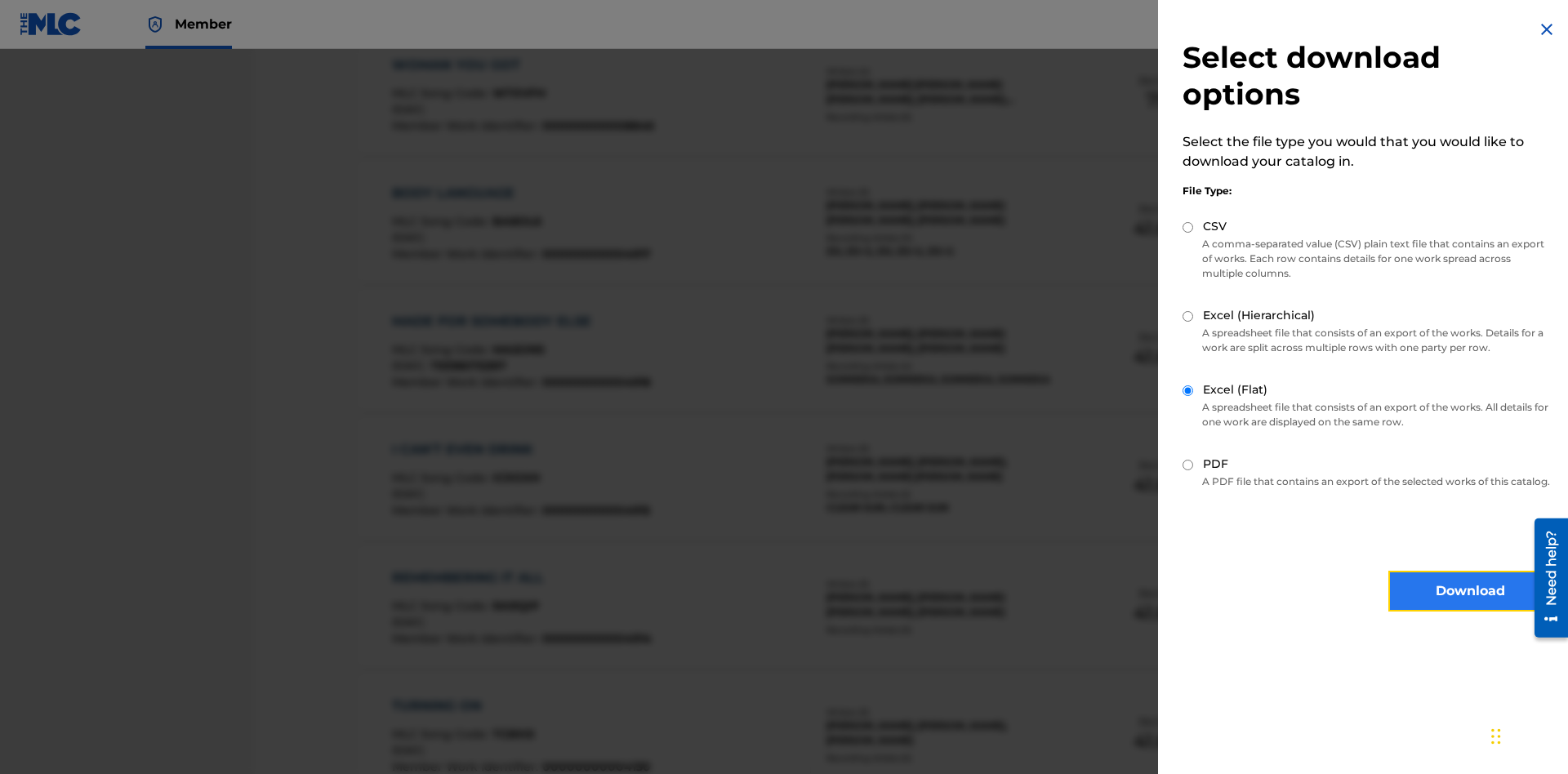
click at [1470, 606] on button "Download" at bounding box center [1469, 591] width 163 height 41
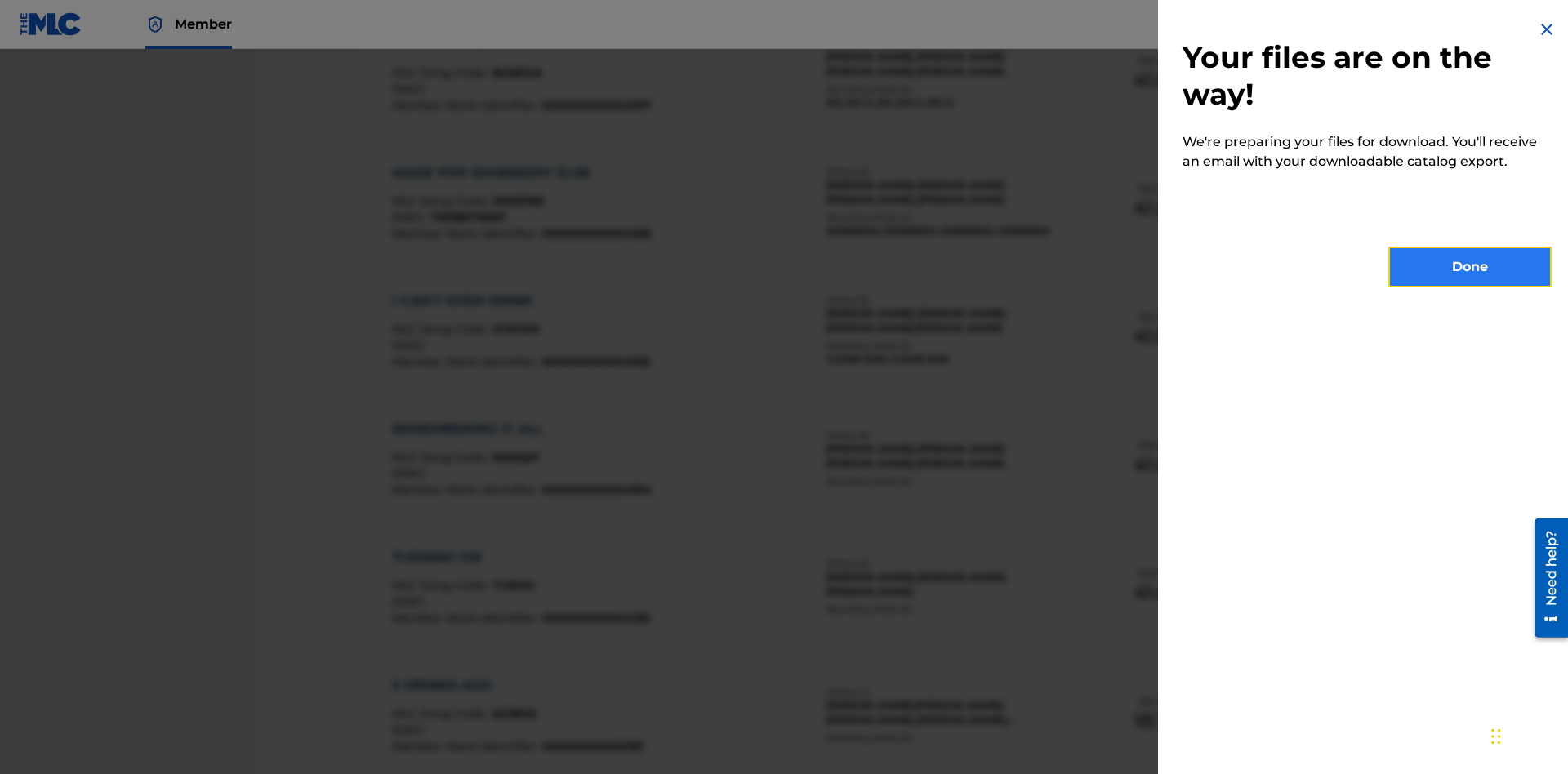
click at [1470, 267] on button "Done" at bounding box center [1469, 267] width 163 height 41
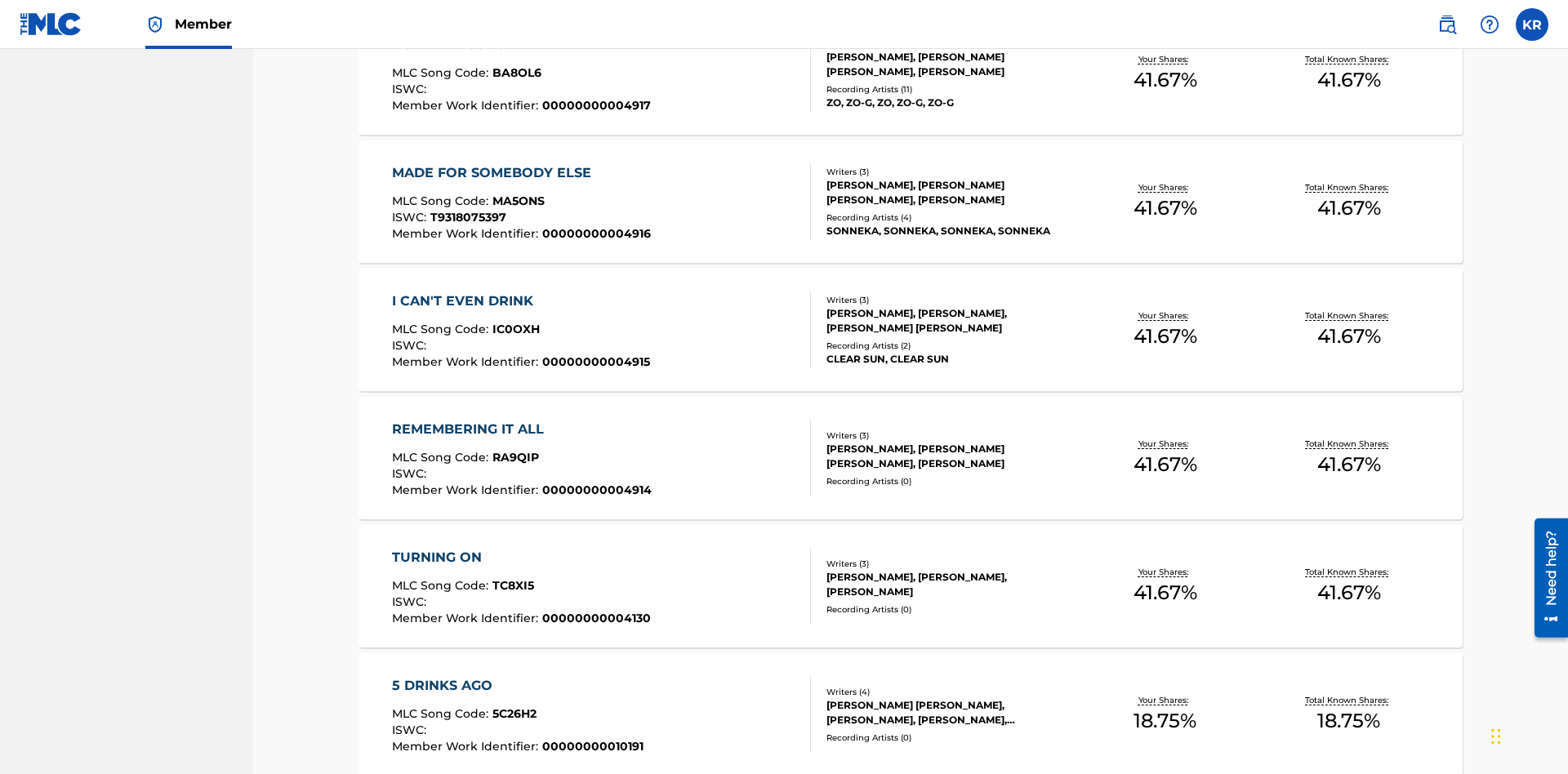
scroll to position [64, 0]
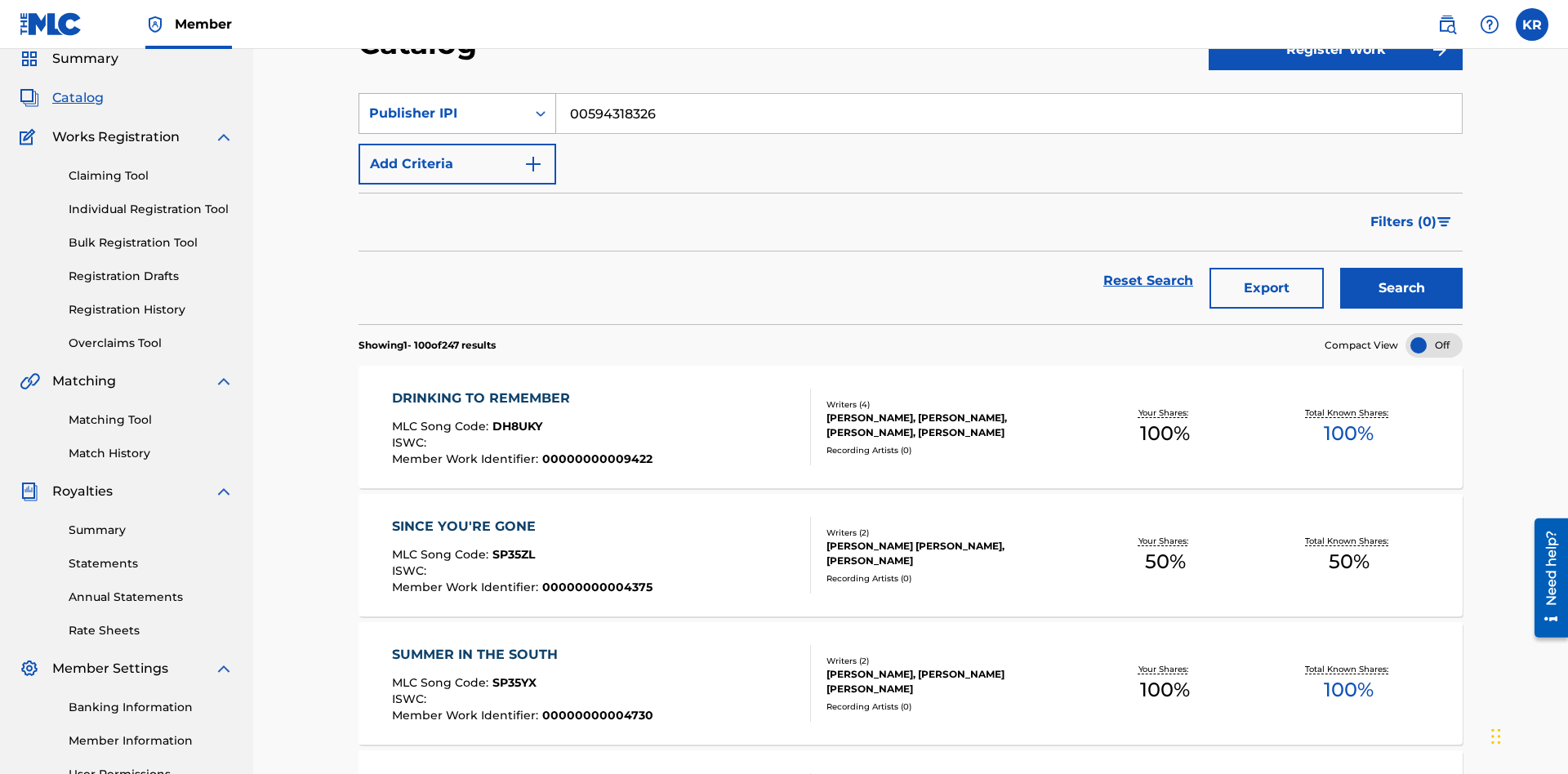
click at [442, 114] on div "Publisher IPI" at bounding box center [441, 113] width 147 height 20
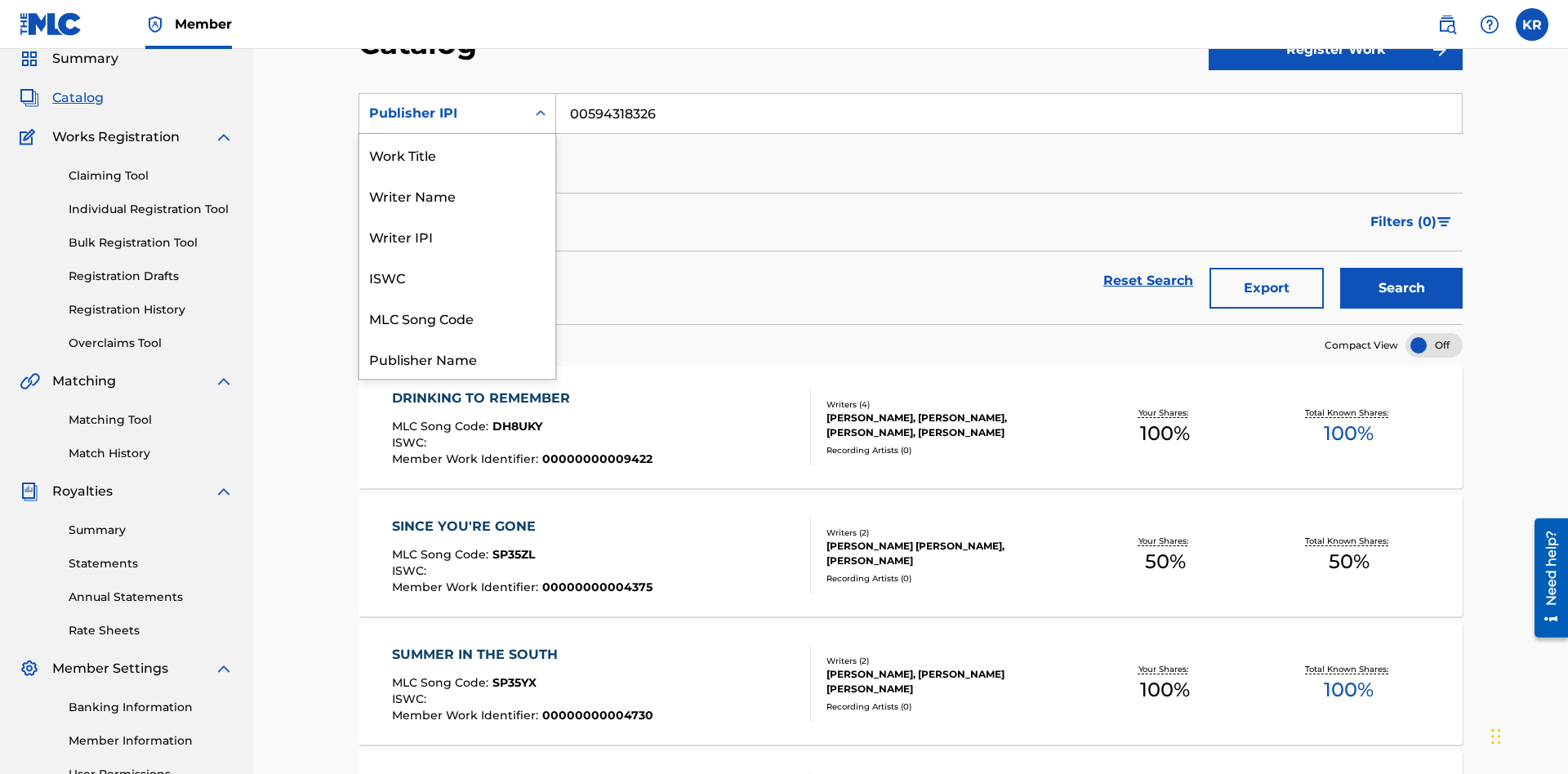
scroll to position [245, 0]
click at [457, 277] on div "Artist" at bounding box center [457, 277] width 196 height 41
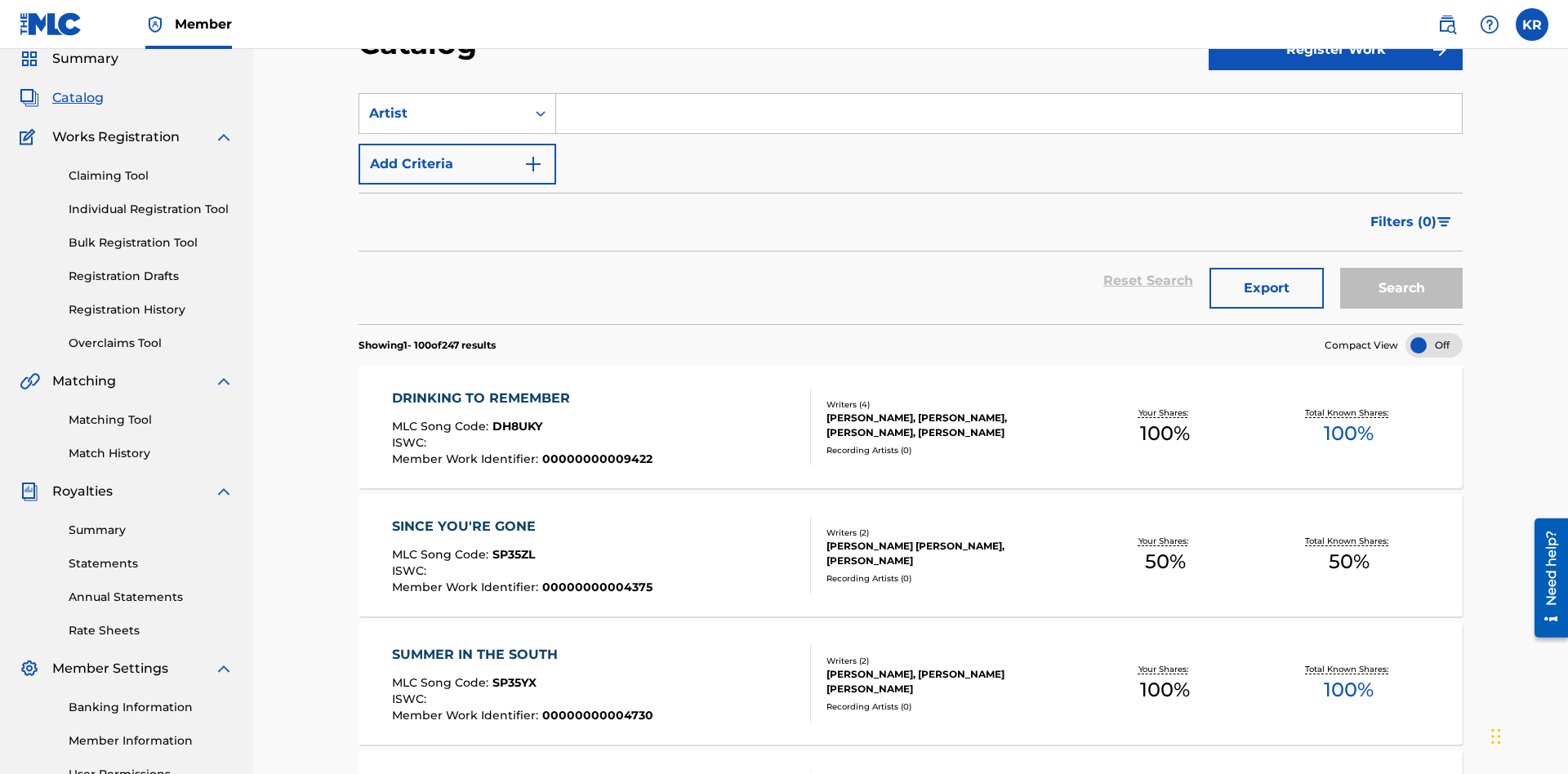
scroll to position [61, 0]
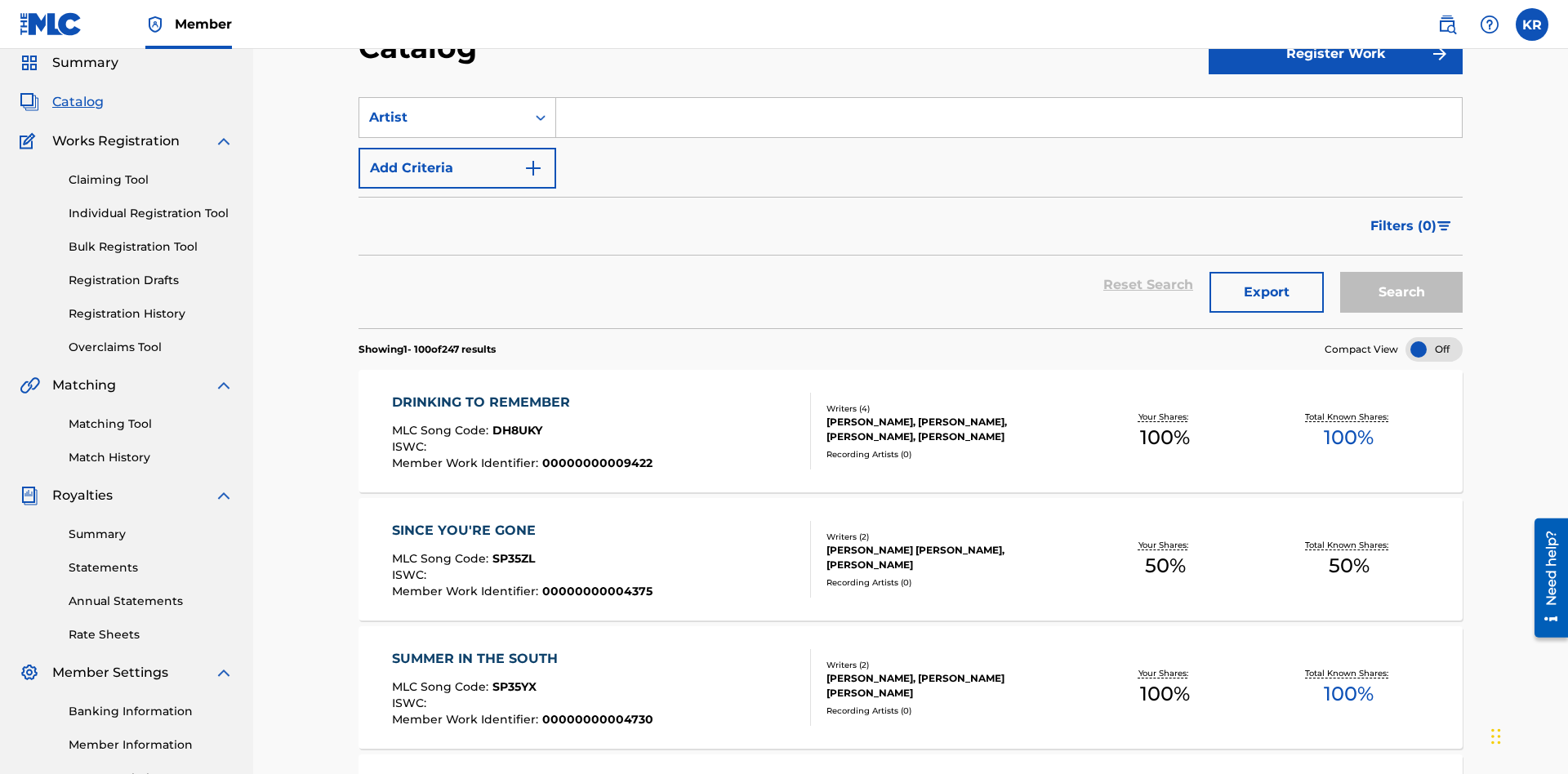
click at [1008, 118] on input "Search Form" at bounding box center [1009, 118] width 905 height 39
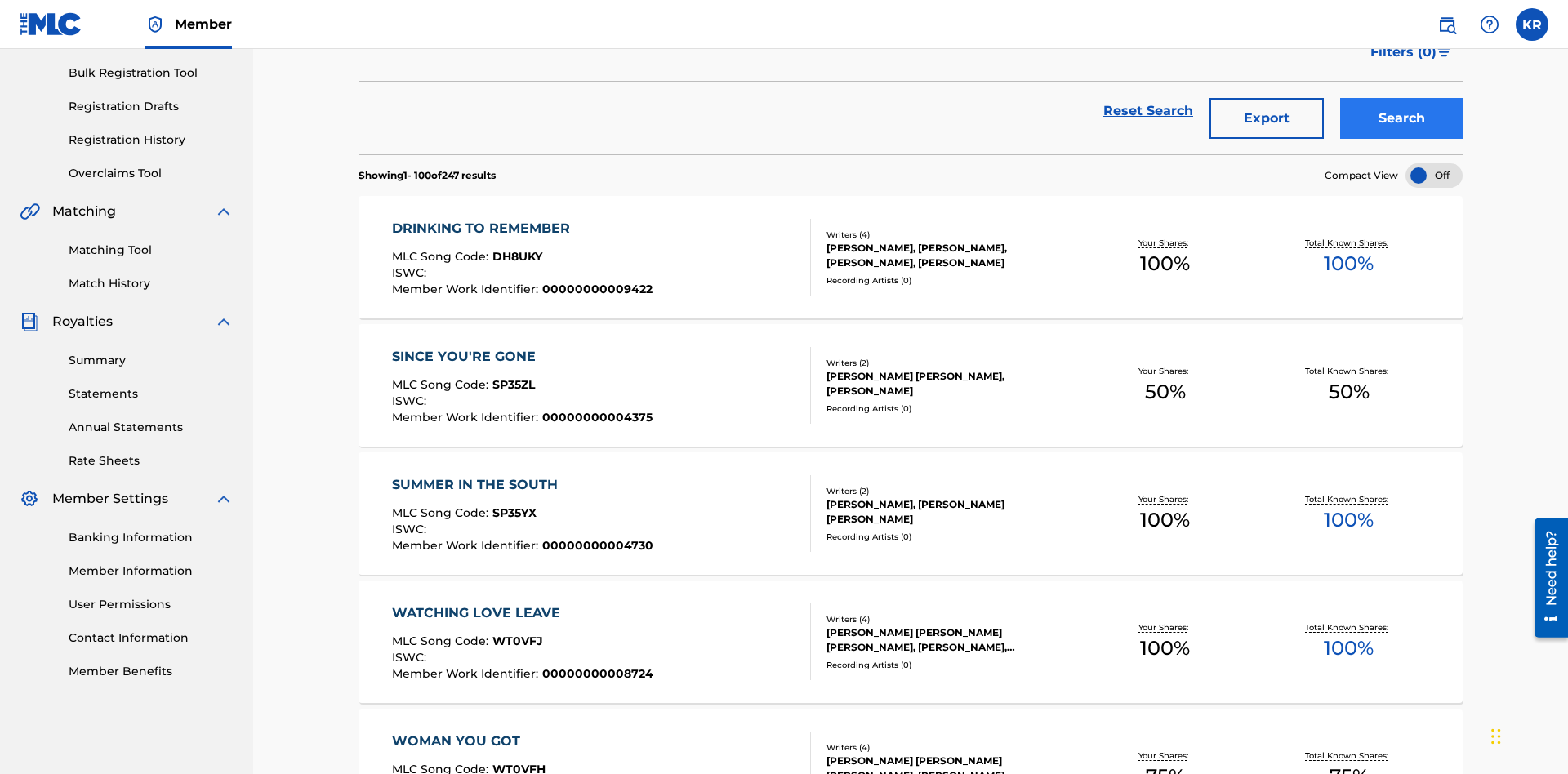
type input "[PERSON_NAME]"
click at [1401, 119] on button "Search" at bounding box center [1400, 119] width 122 height 41
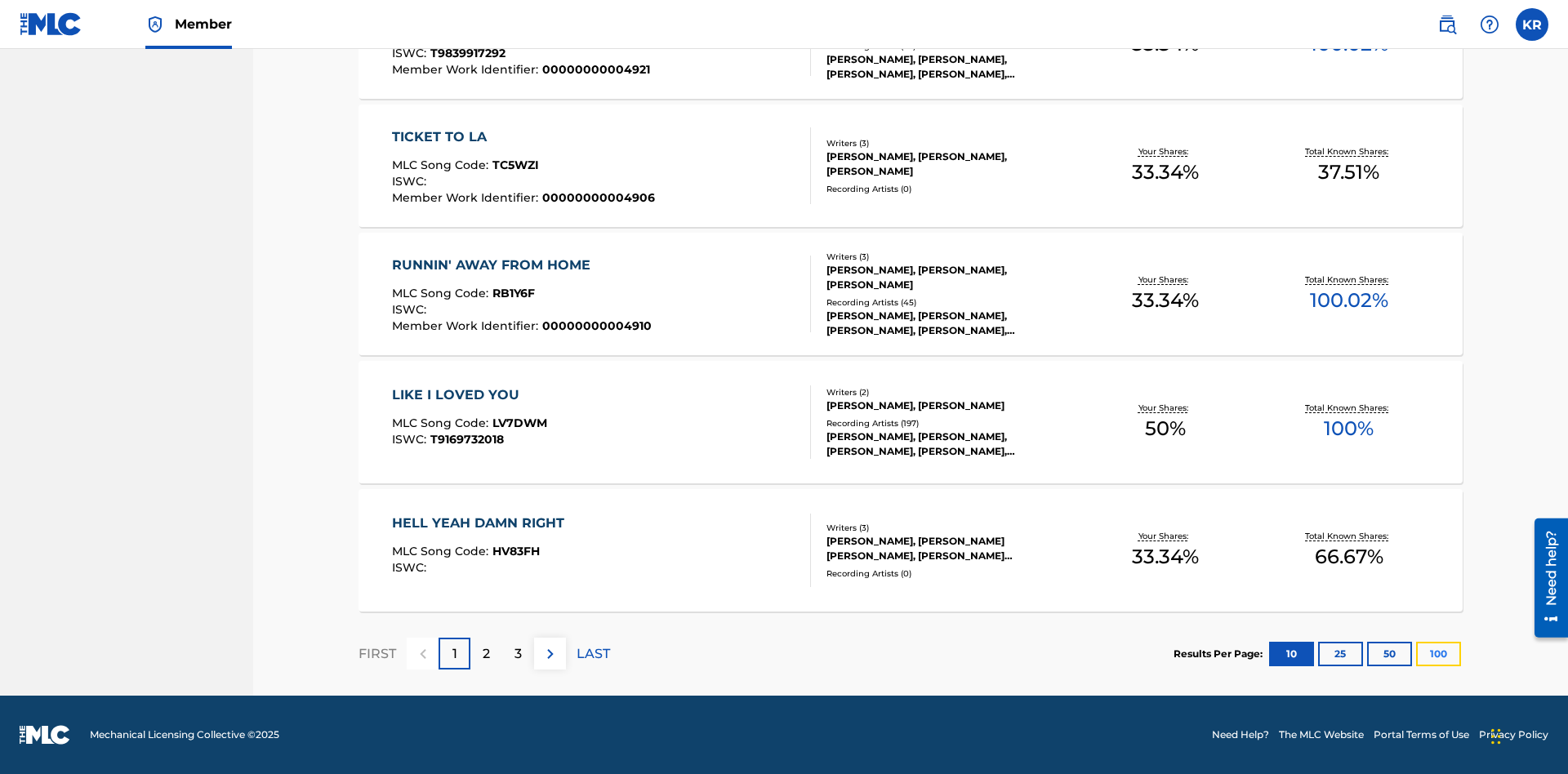
click at [1416, 654] on button "100" at bounding box center [1438, 654] width 45 height 24
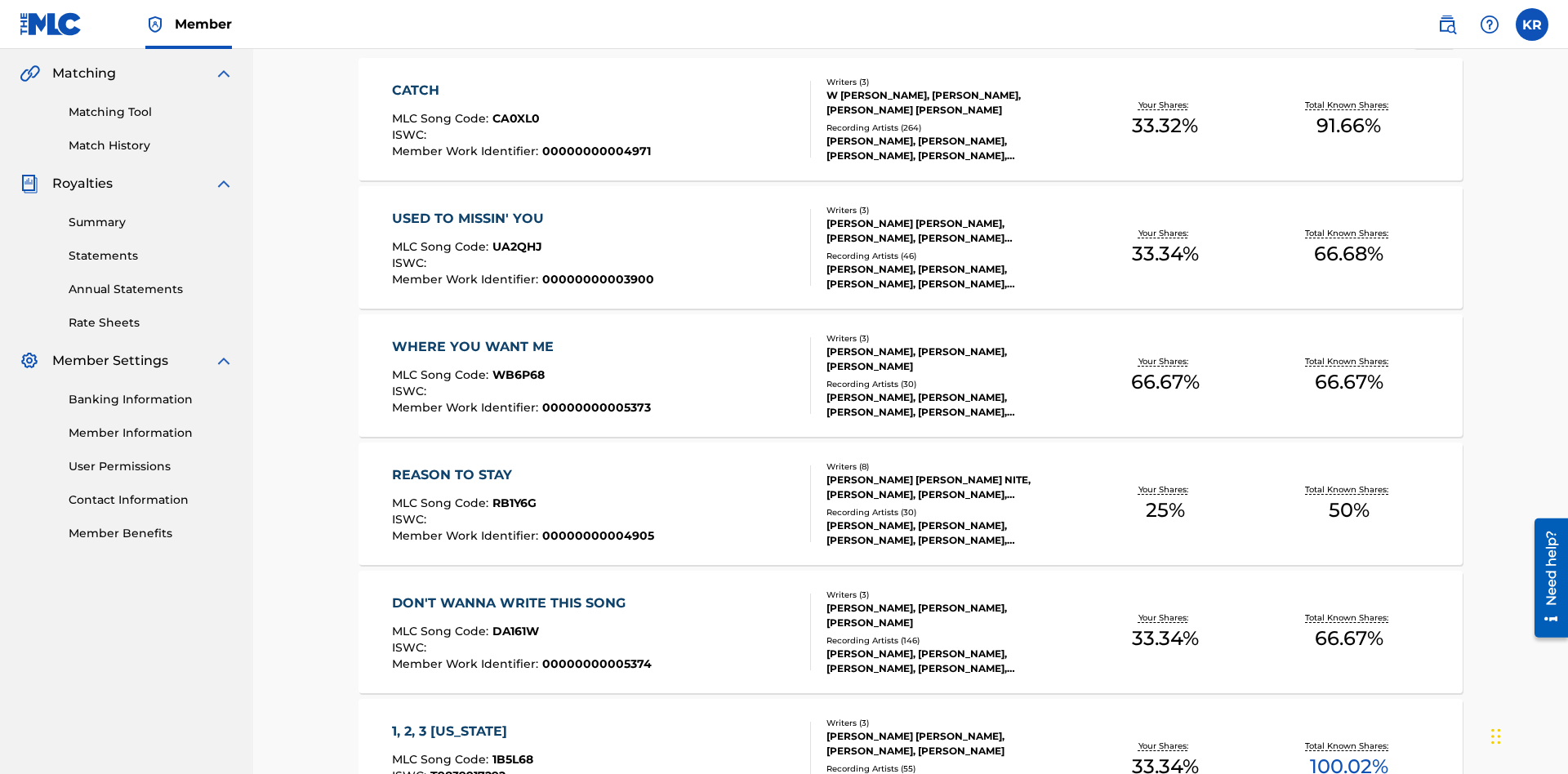
scroll to position [1027, 0]
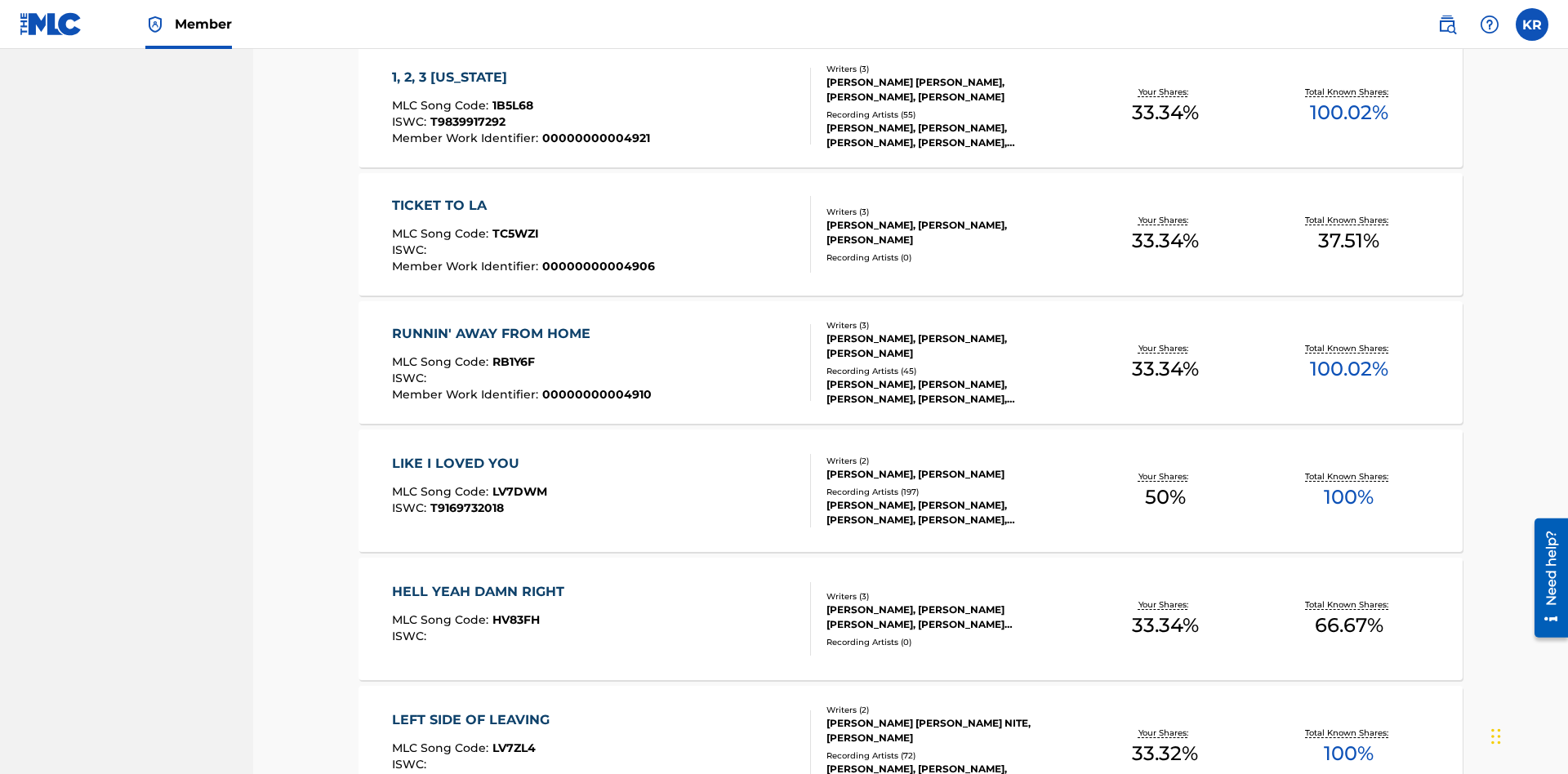
click at [511, 106] on span "1B5L68" at bounding box center [512, 106] width 41 height 15
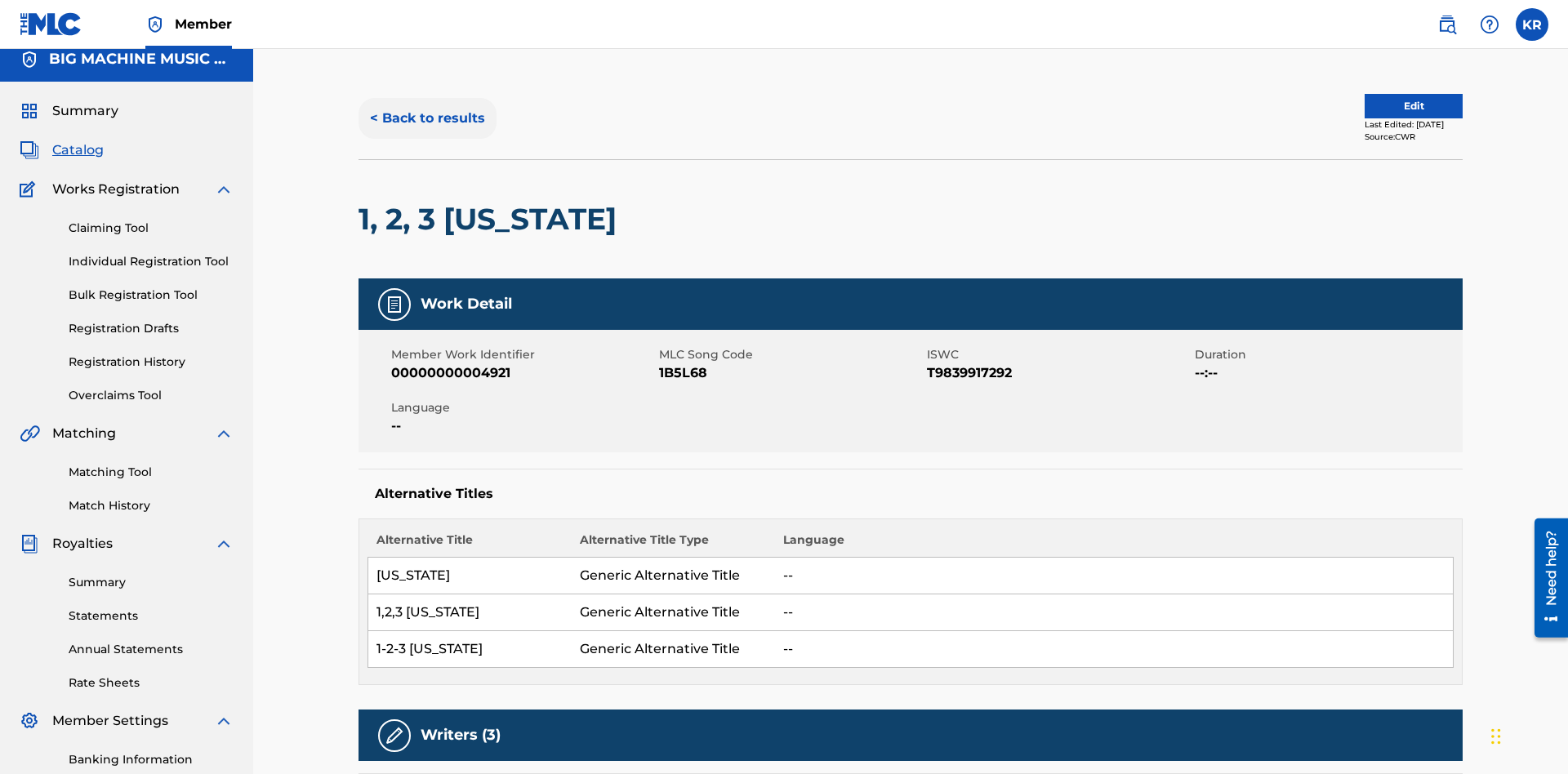
click at [427, 119] on button "< Back to results" at bounding box center [427, 119] width 138 height 41
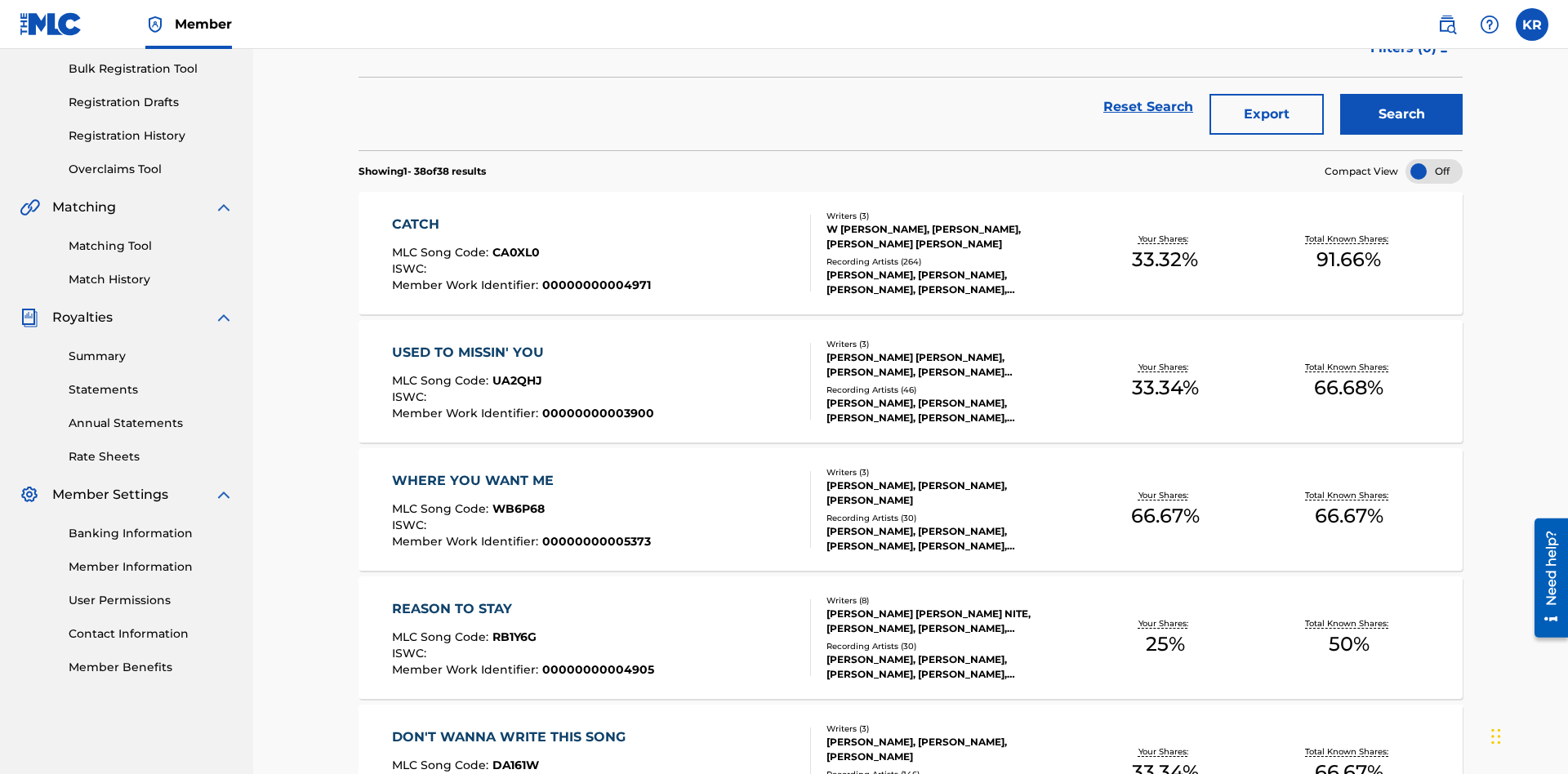
scroll to position [234, 0]
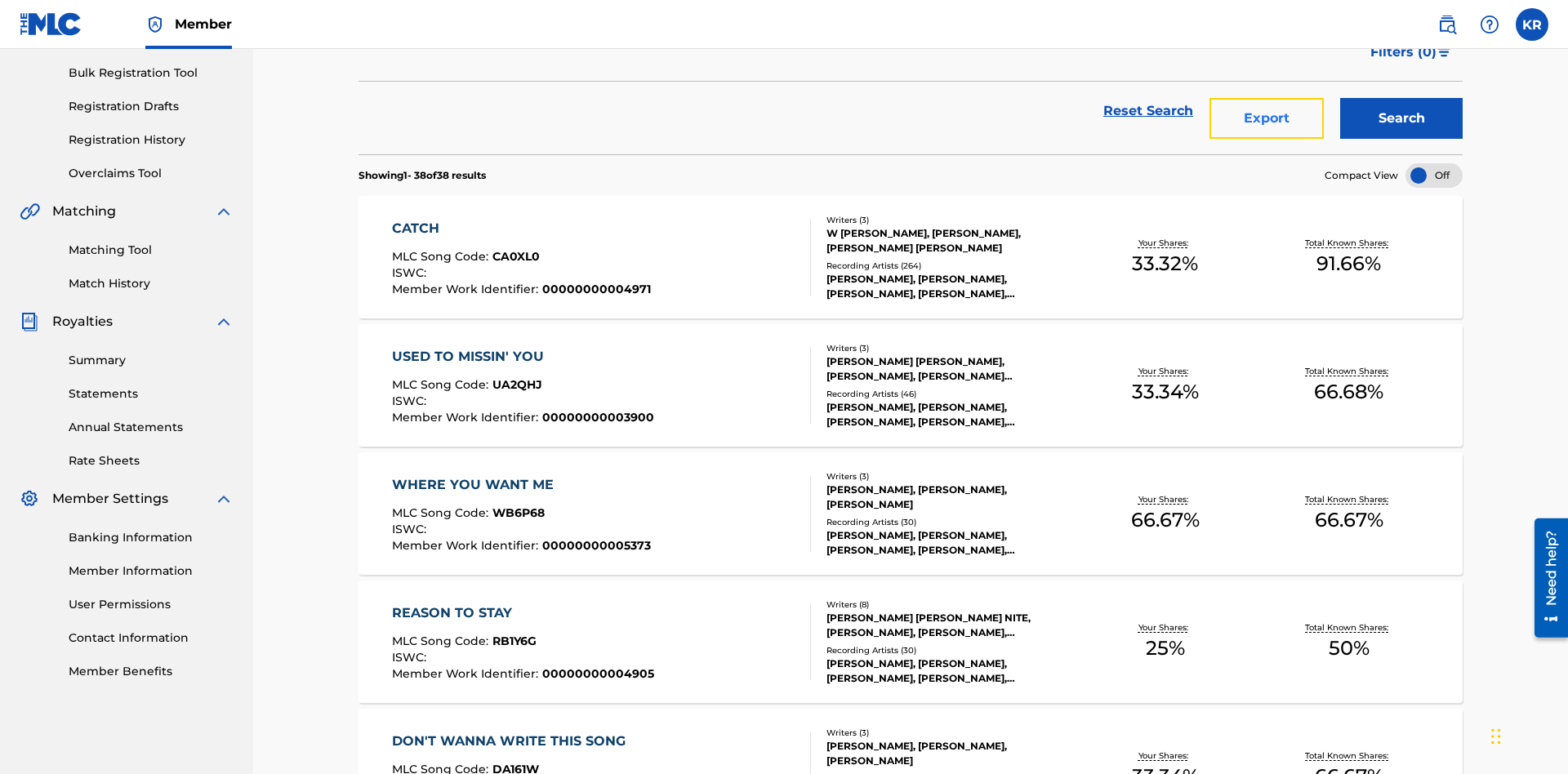
click at [1267, 119] on button "Export" at bounding box center [1267, 119] width 114 height 41
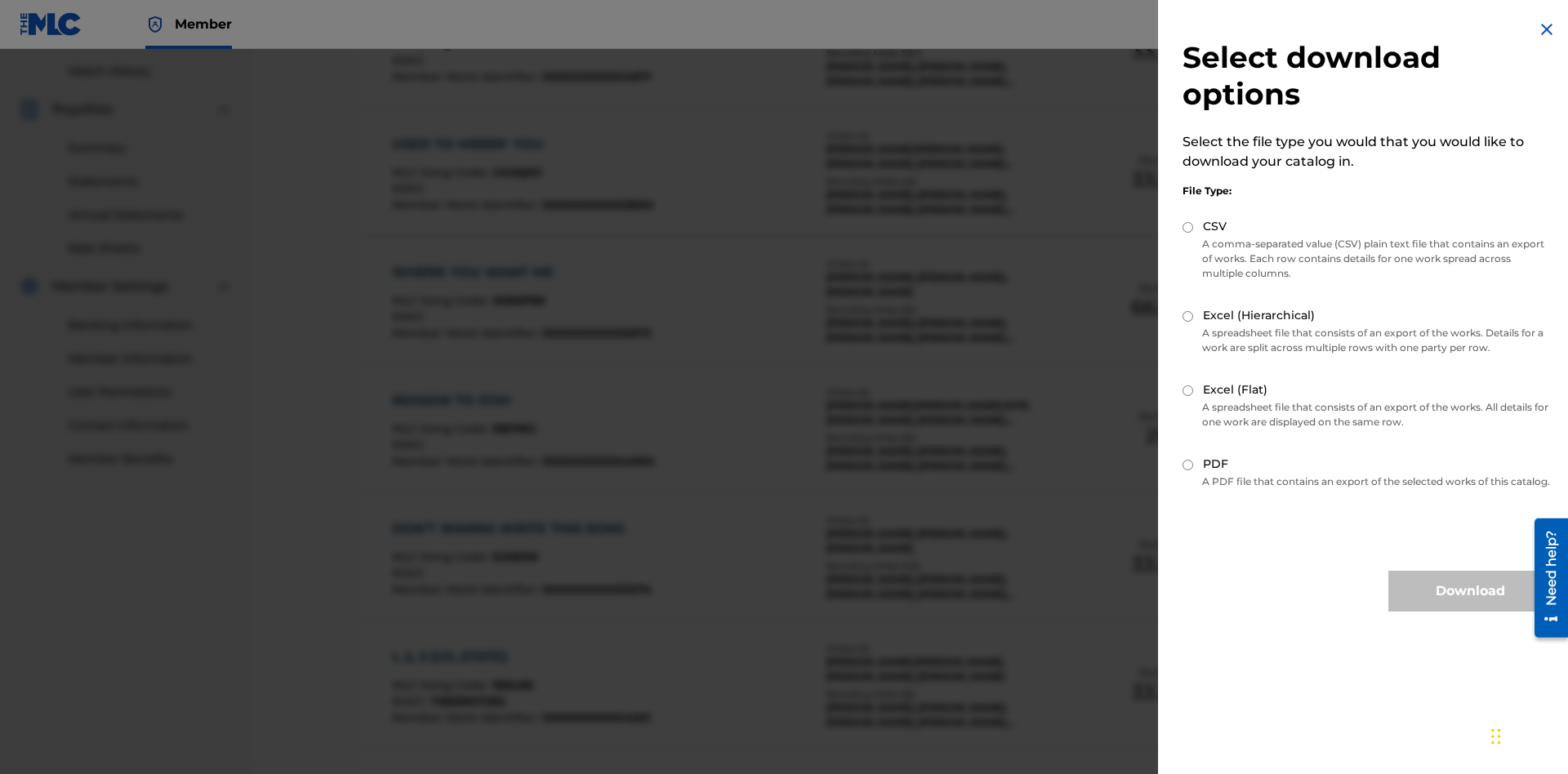
click at [1188, 317] on input "Excel (Hierarchical)" at bounding box center [1187, 316] width 10 height 10
radio input "true"
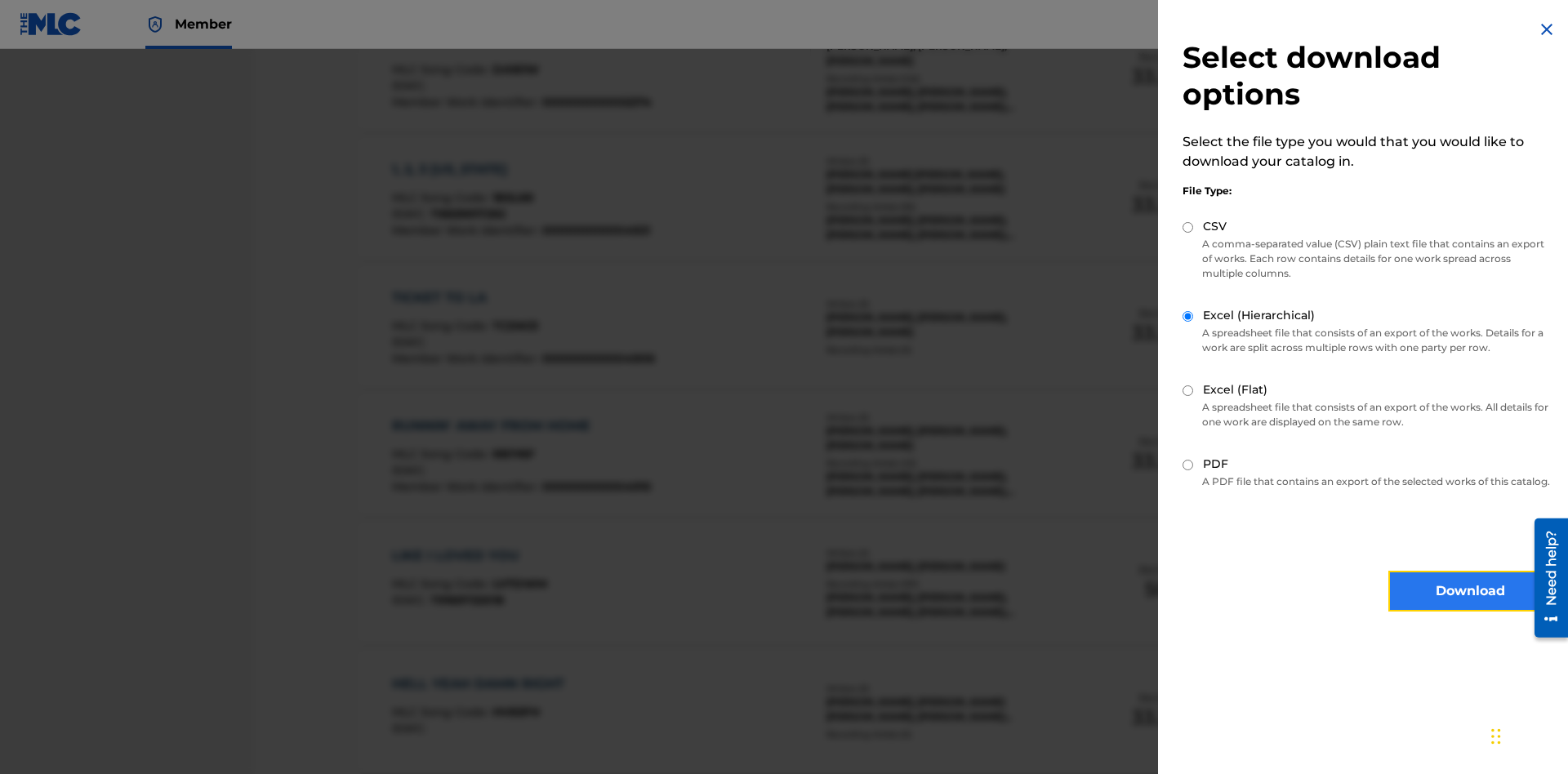
click at [1470, 606] on button "Download" at bounding box center [1469, 591] width 163 height 41
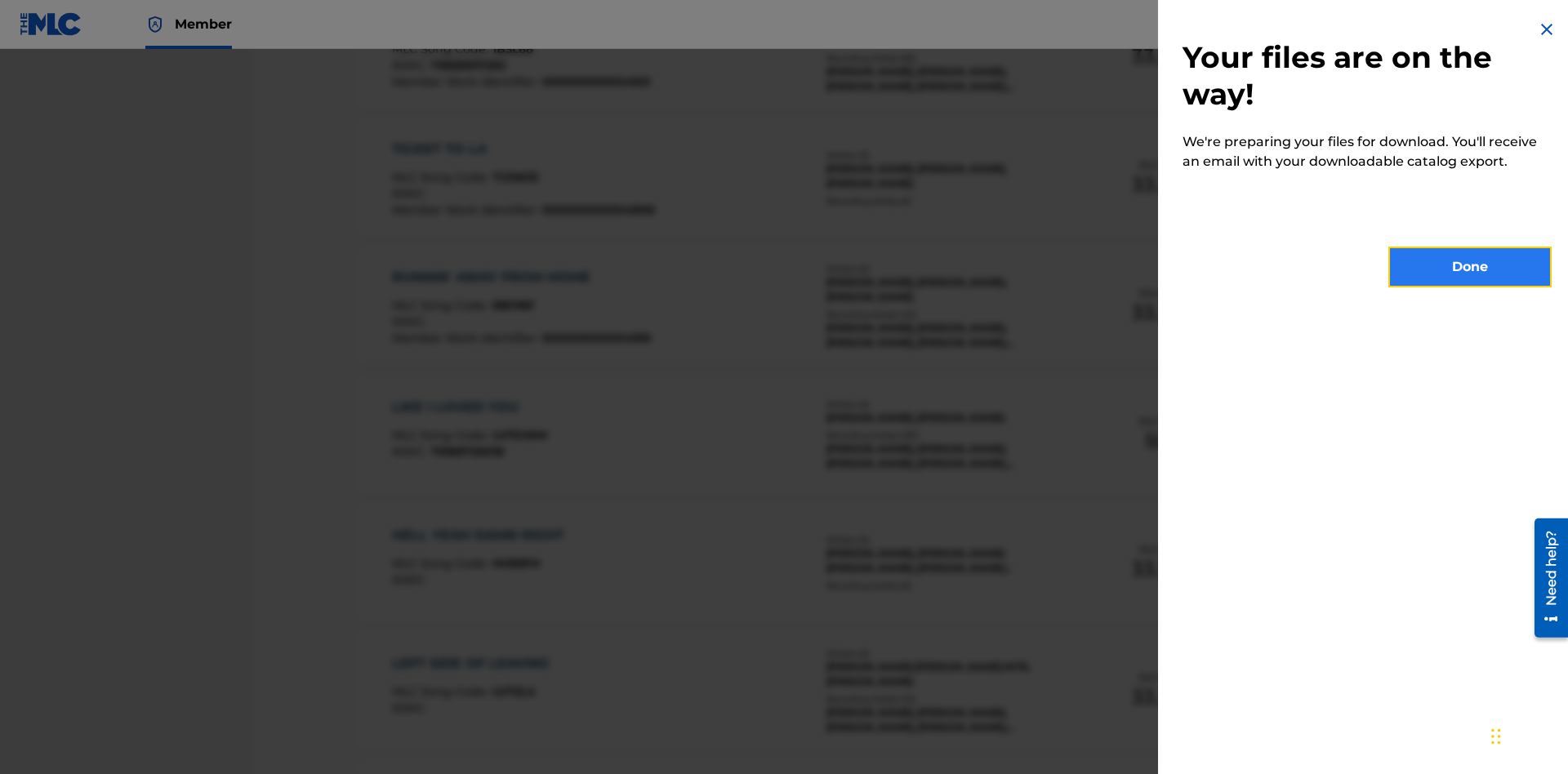
click at [1470, 267] on button "Done" at bounding box center [1469, 267] width 163 height 41
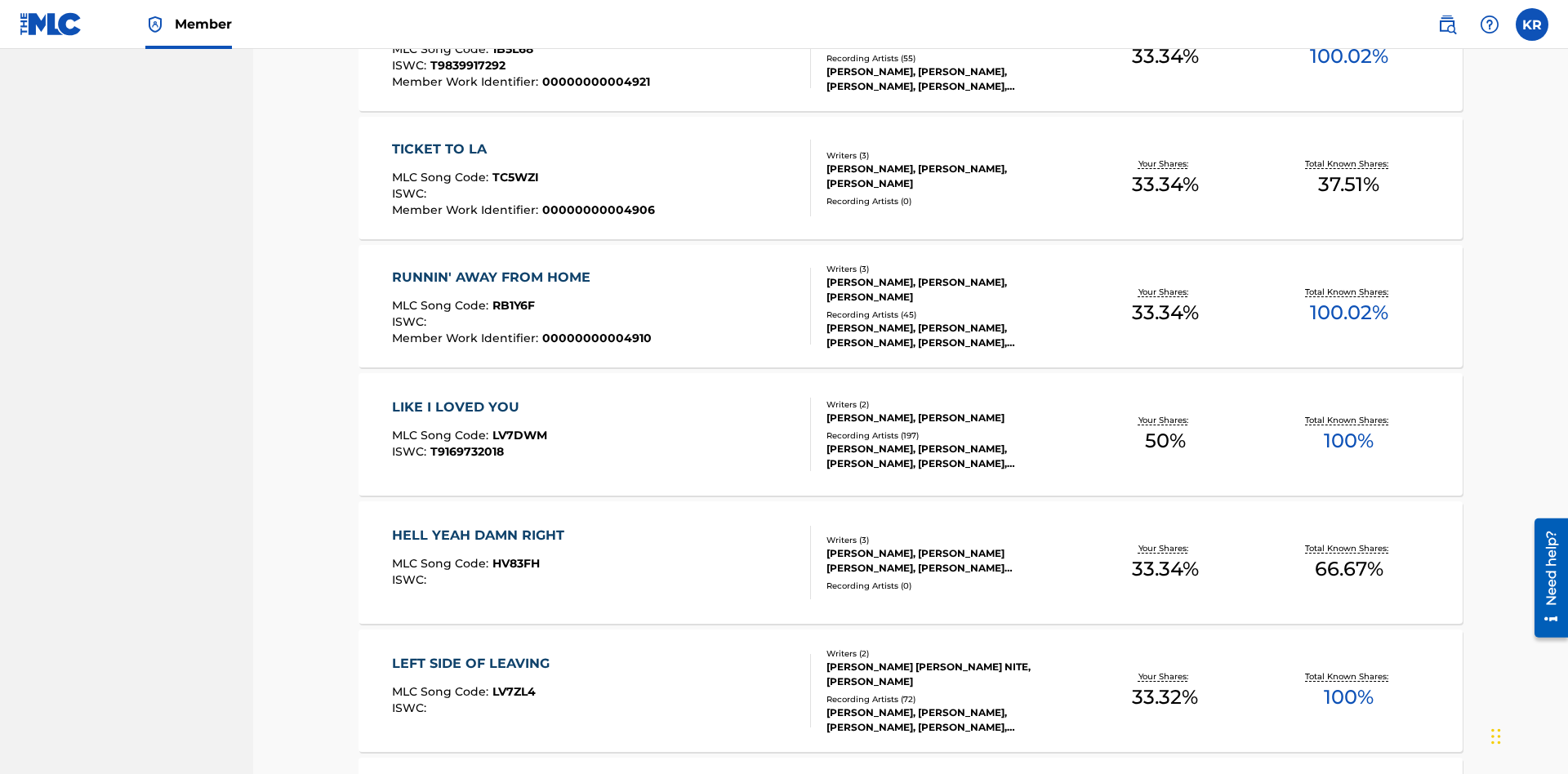
scroll to position [64, 0]
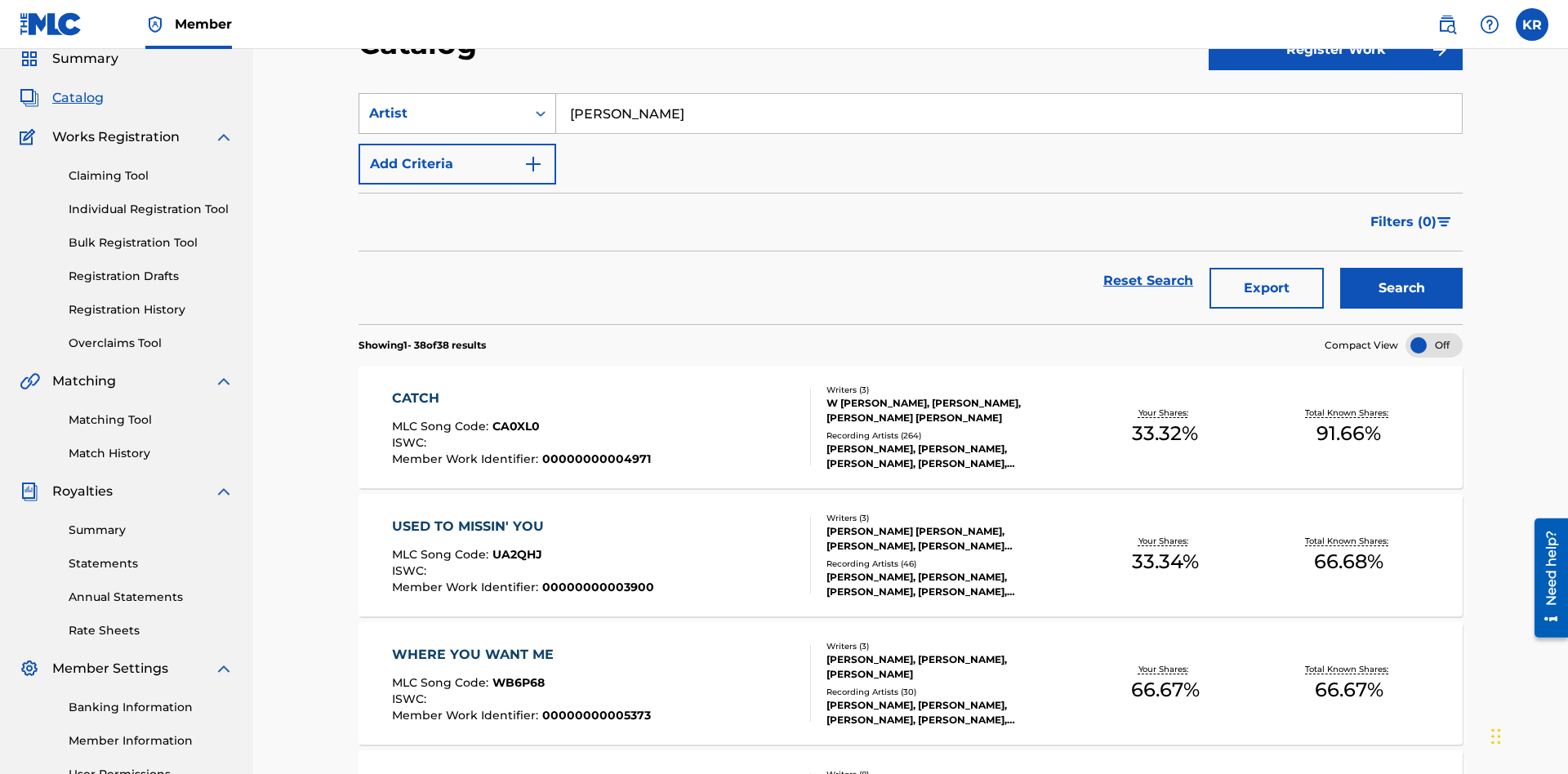
click at [442, 114] on div "Artist" at bounding box center [441, 113] width 147 height 20
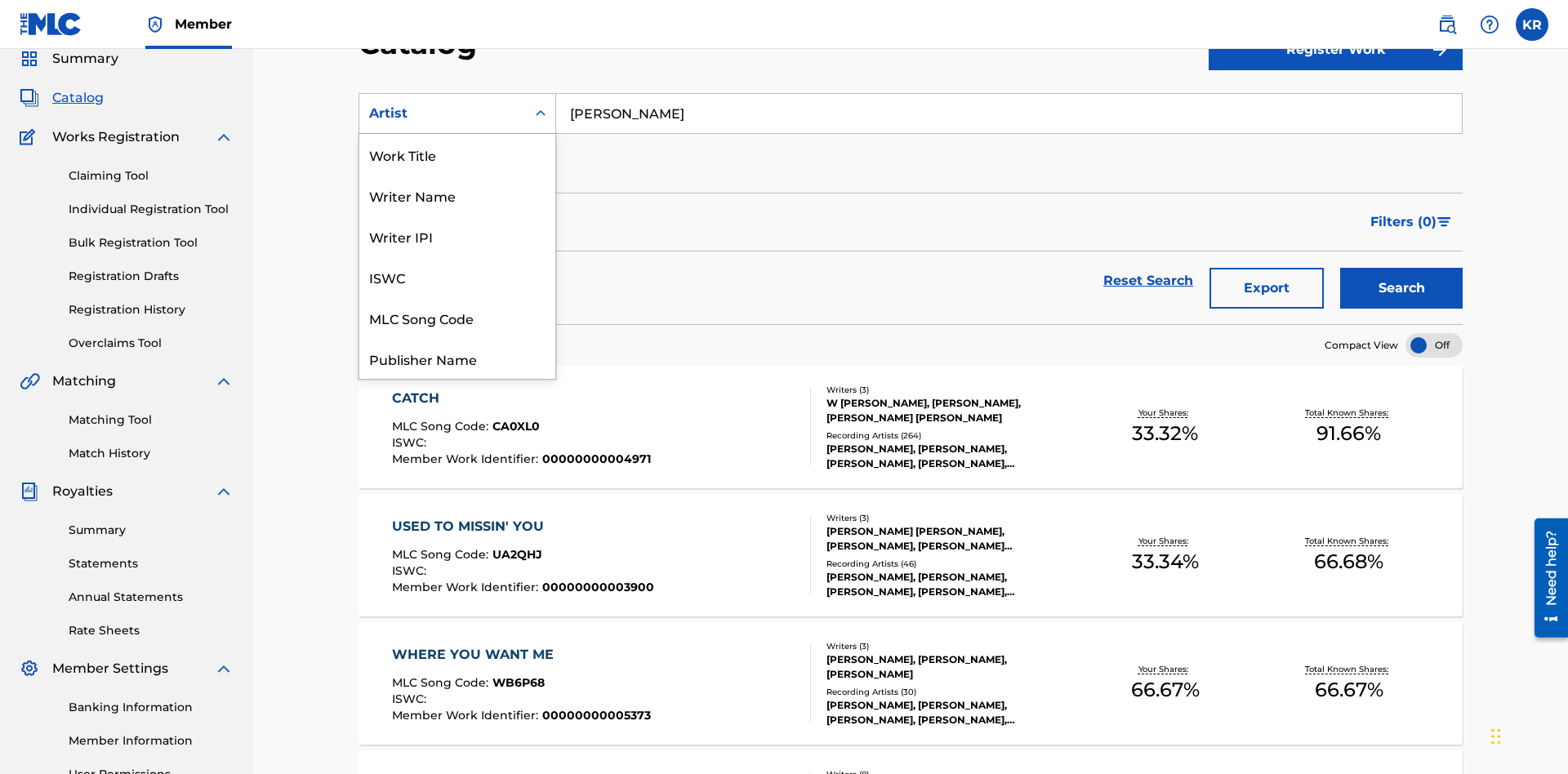
scroll to position [245, 0]
click at [457, 195] on div "MLC Publisher Number" at bounding box center [457, 195] width 196 height 41
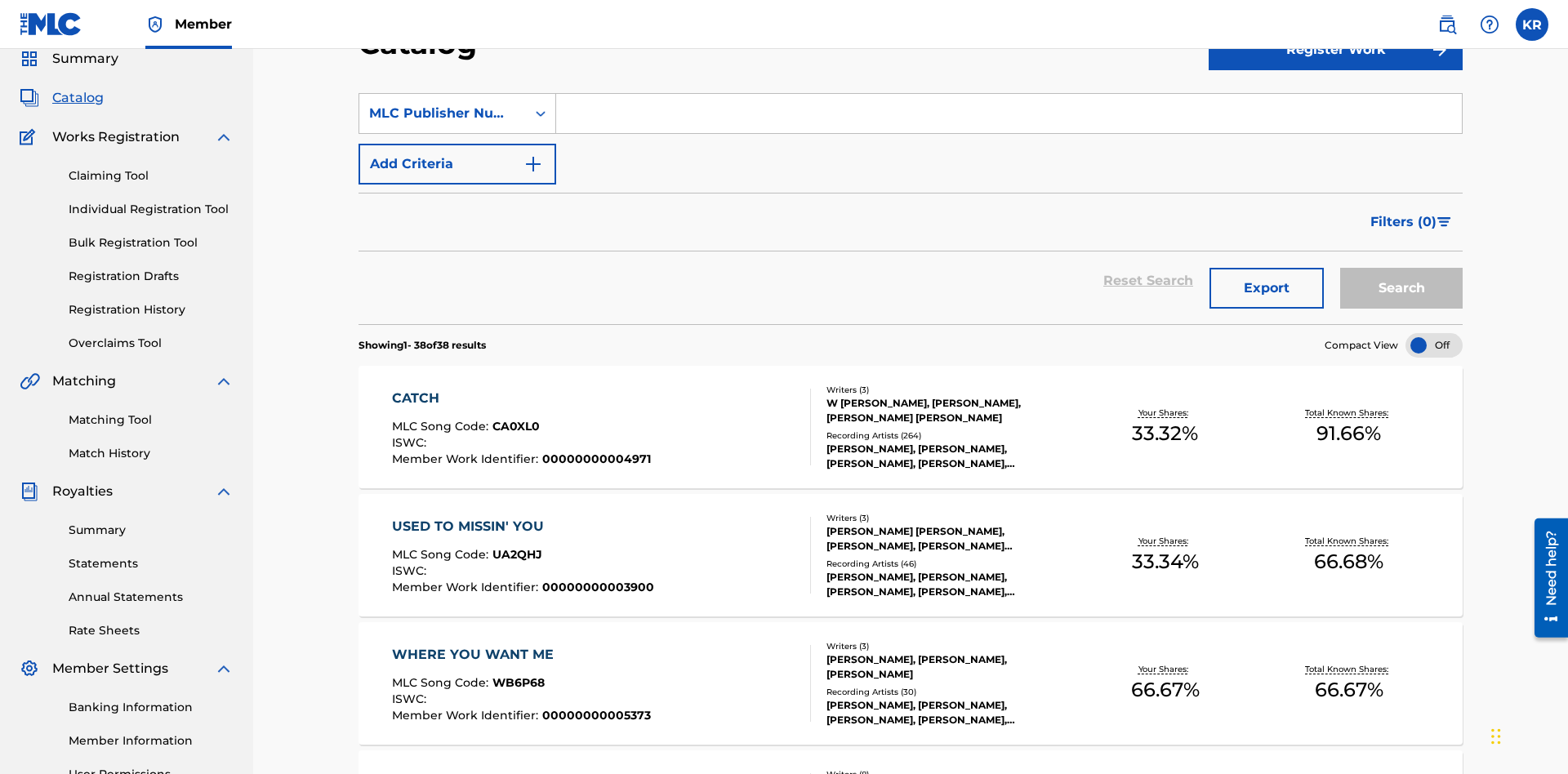
scroll to position [61, 0]
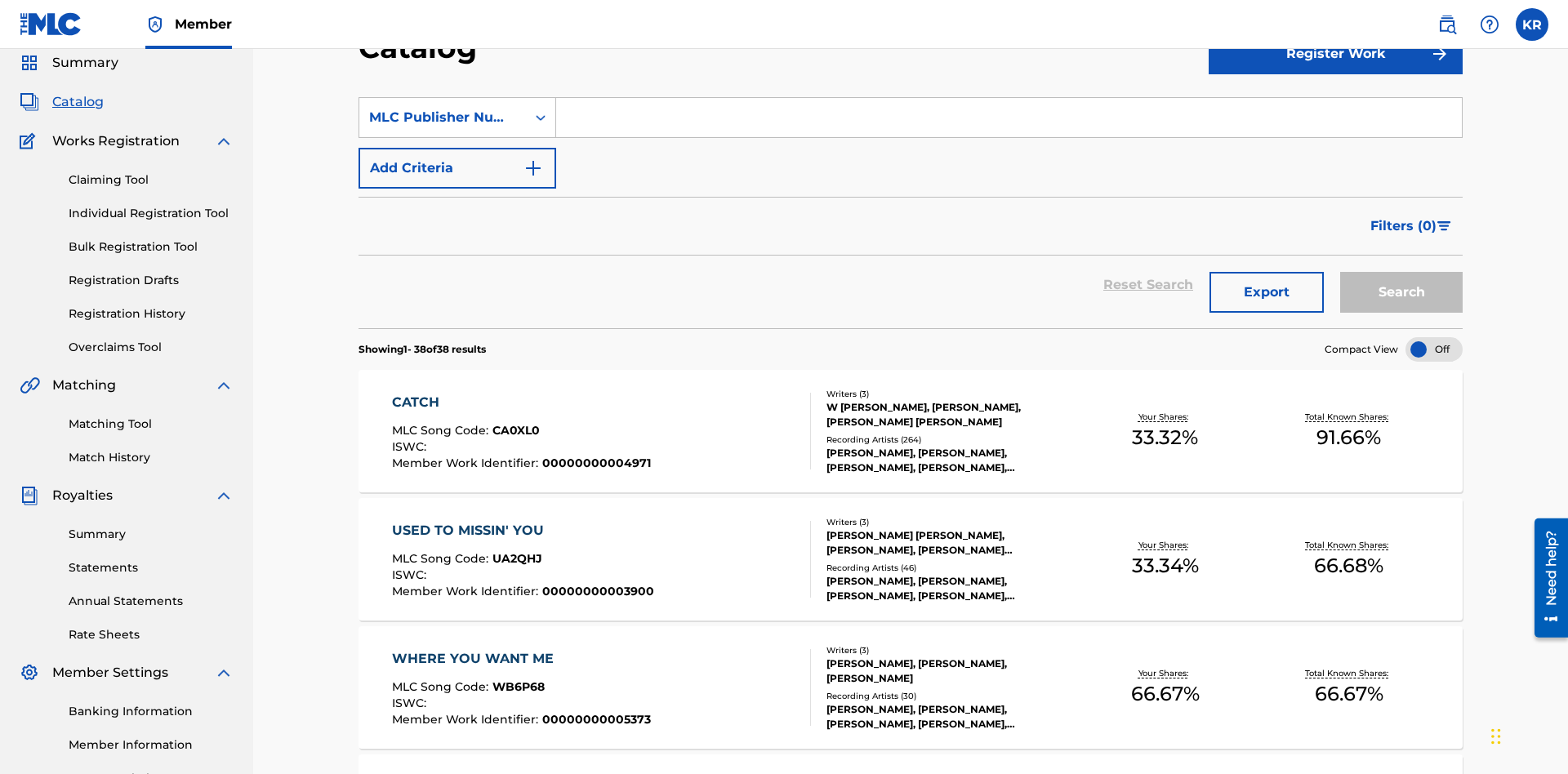
click at [1008, 118] on input "Search Form" at bounding box center [1009, 118] width 905 height 39
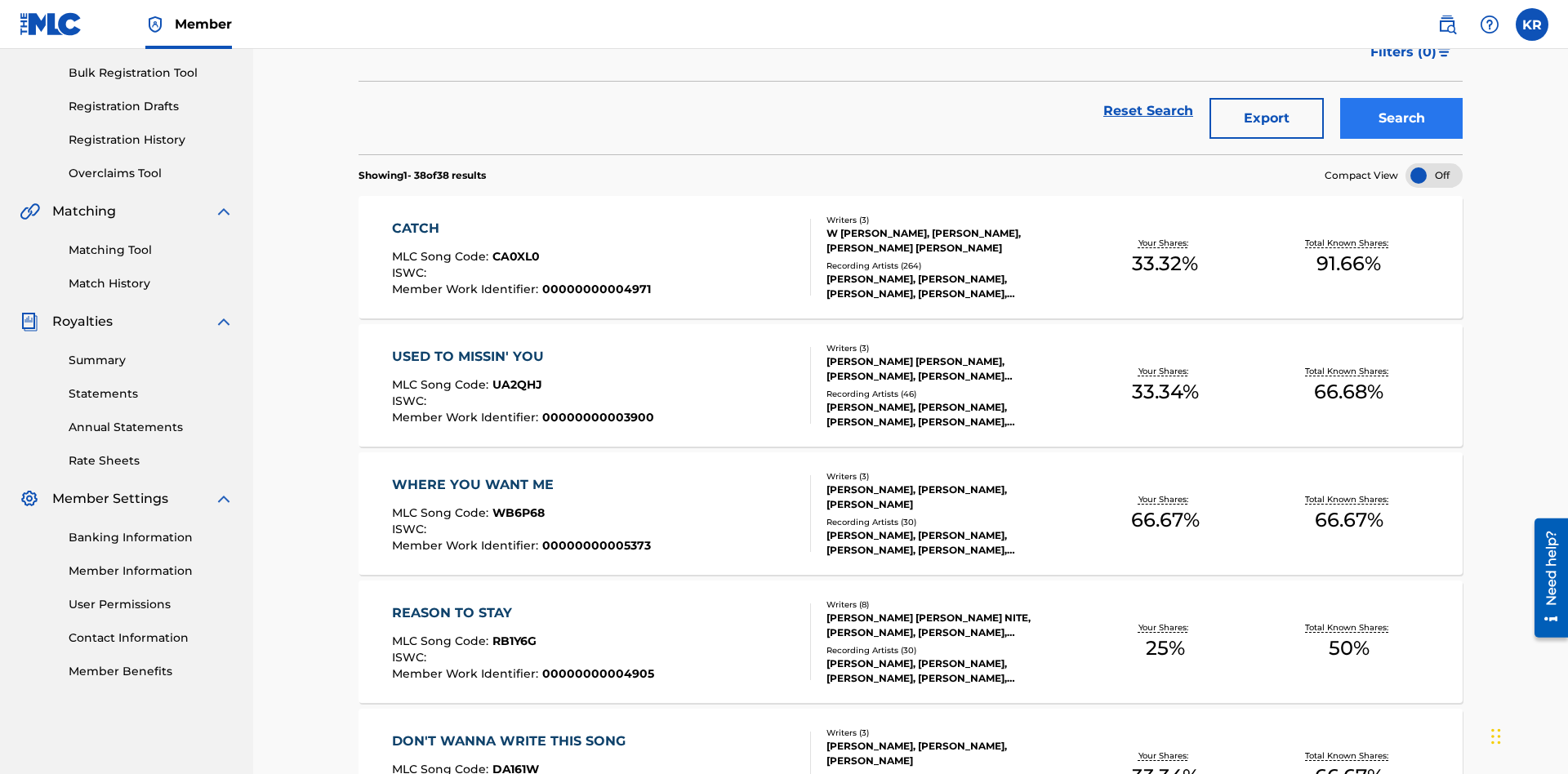
type input "P9075R"
click at [1401, 119] on button "Search" at bounding box center [1400, 119] width 122 height 41
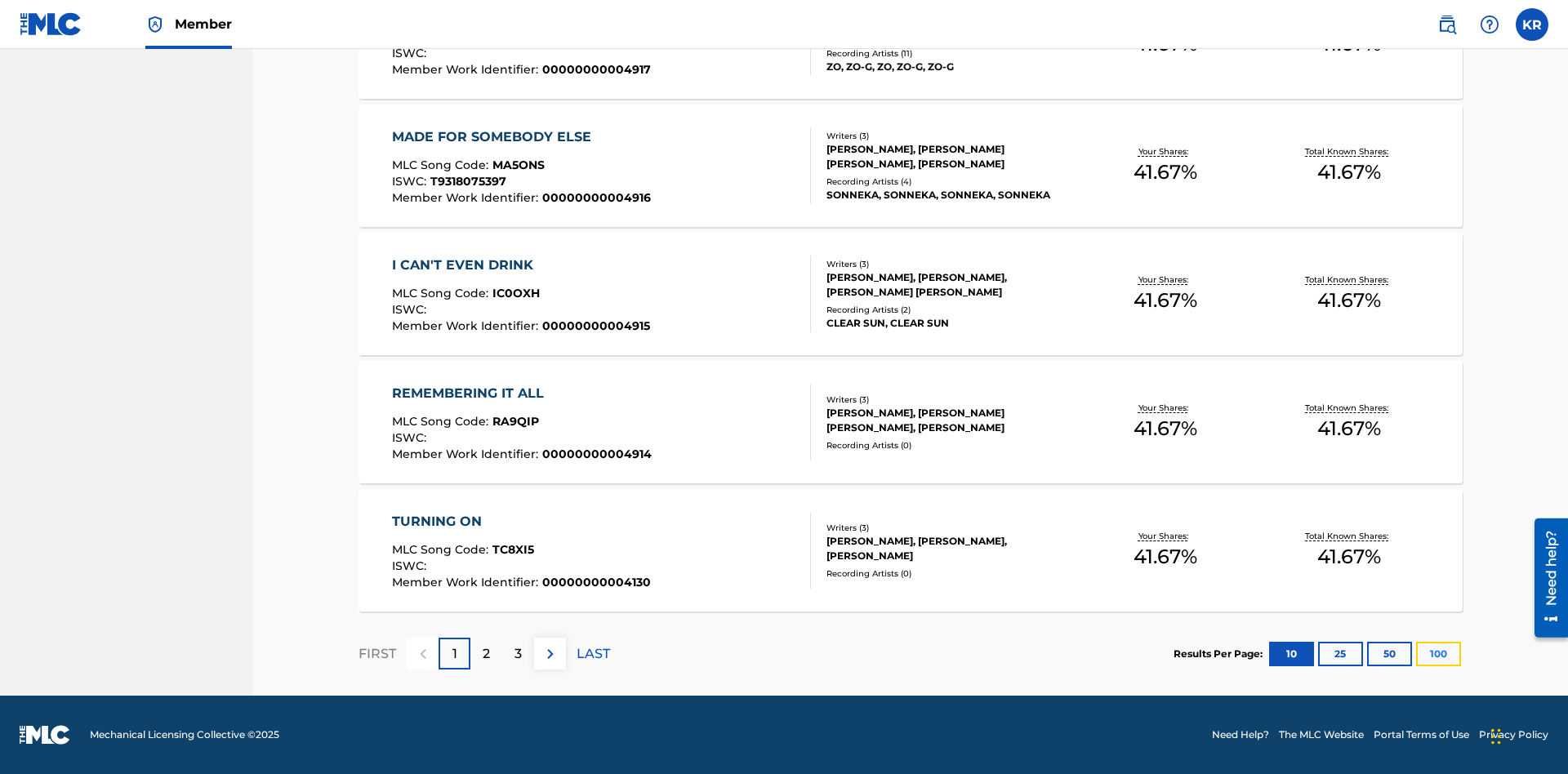
click at [1416, 654] on button "100" at bounding box center [1438, 654] width 45 height 24
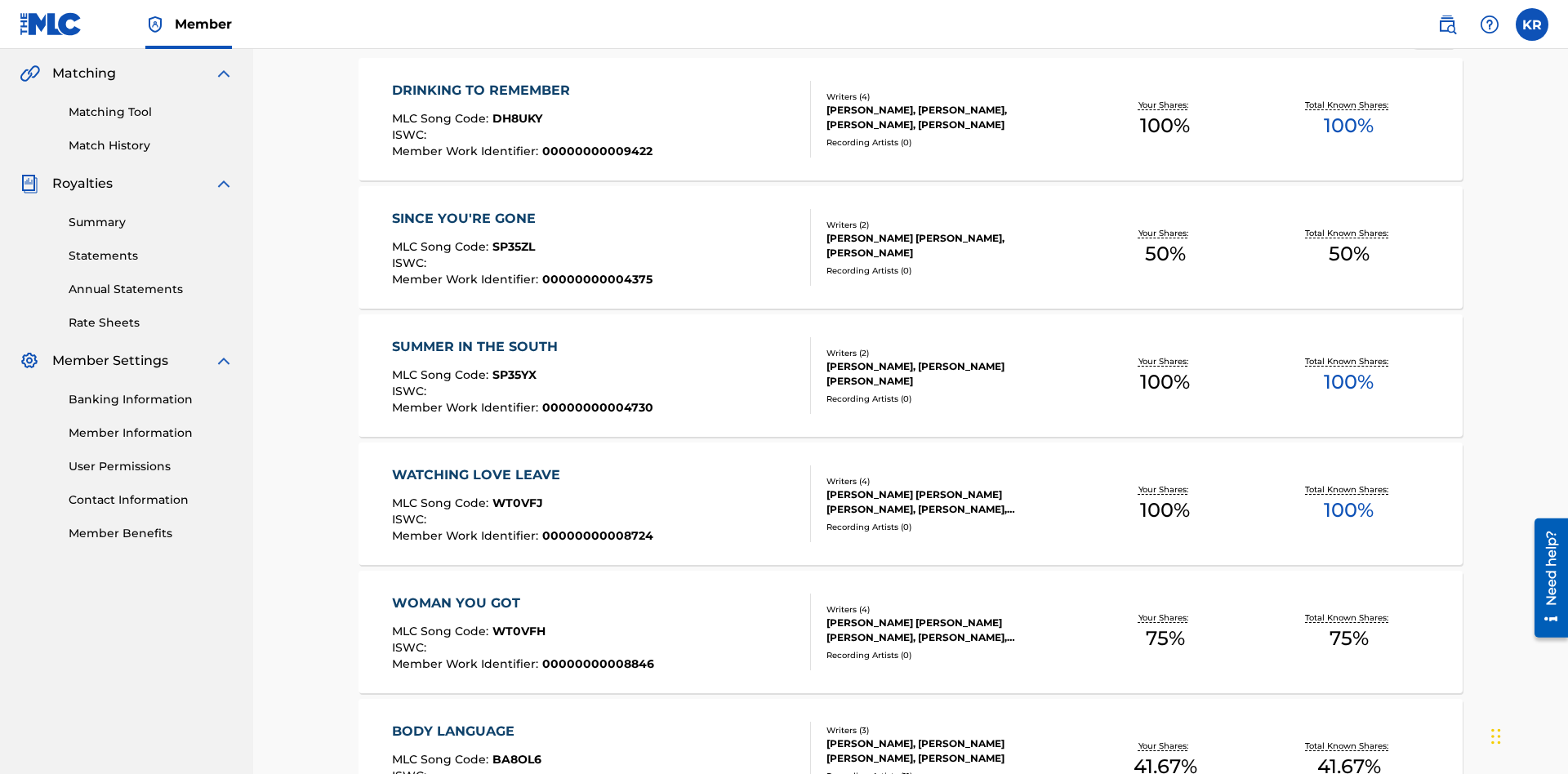
scroll to position [6412, 0]
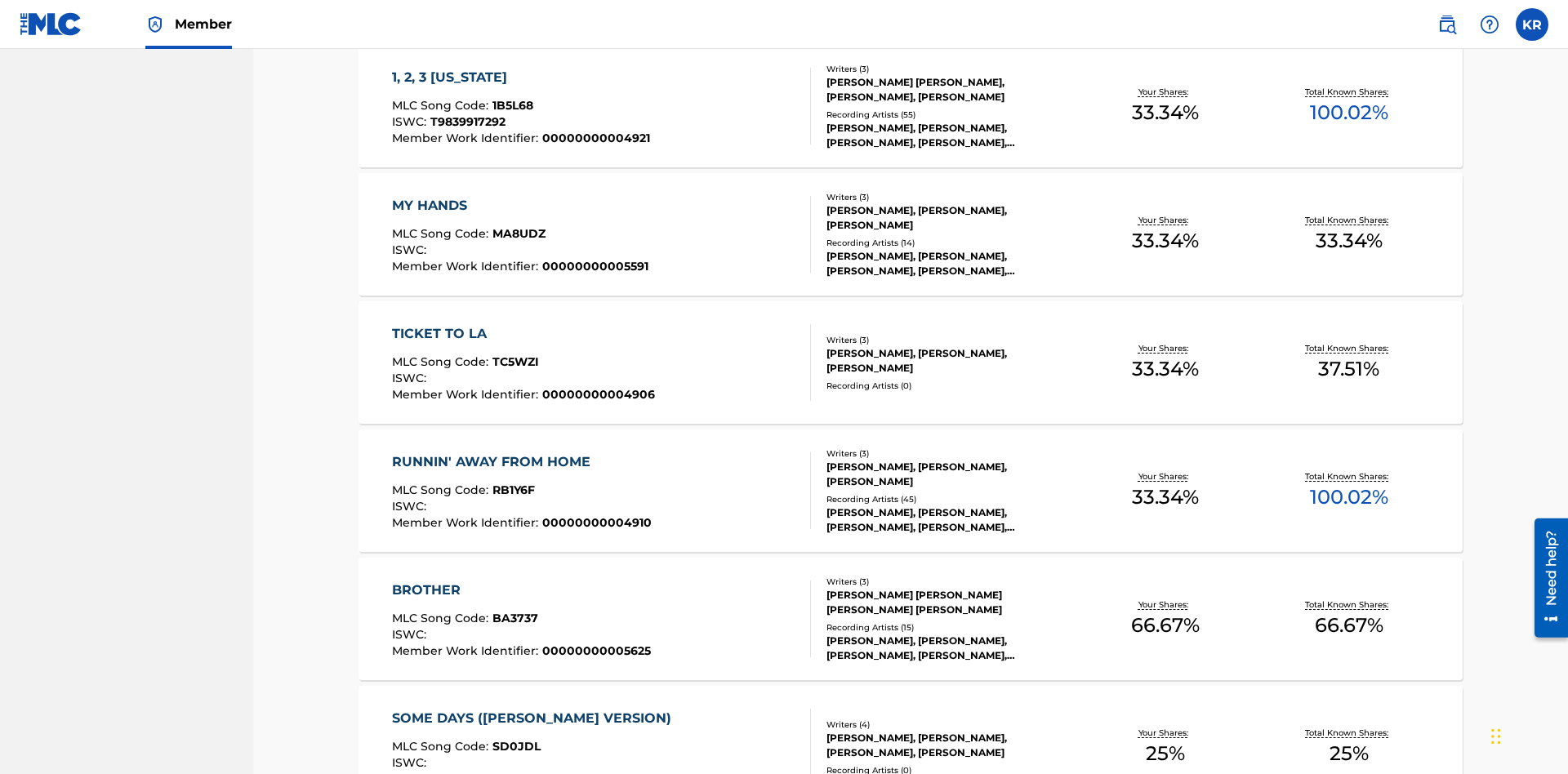
click at [511, 106] on span "1B5L68" at bounding box center [512, 106] width 41 height 15
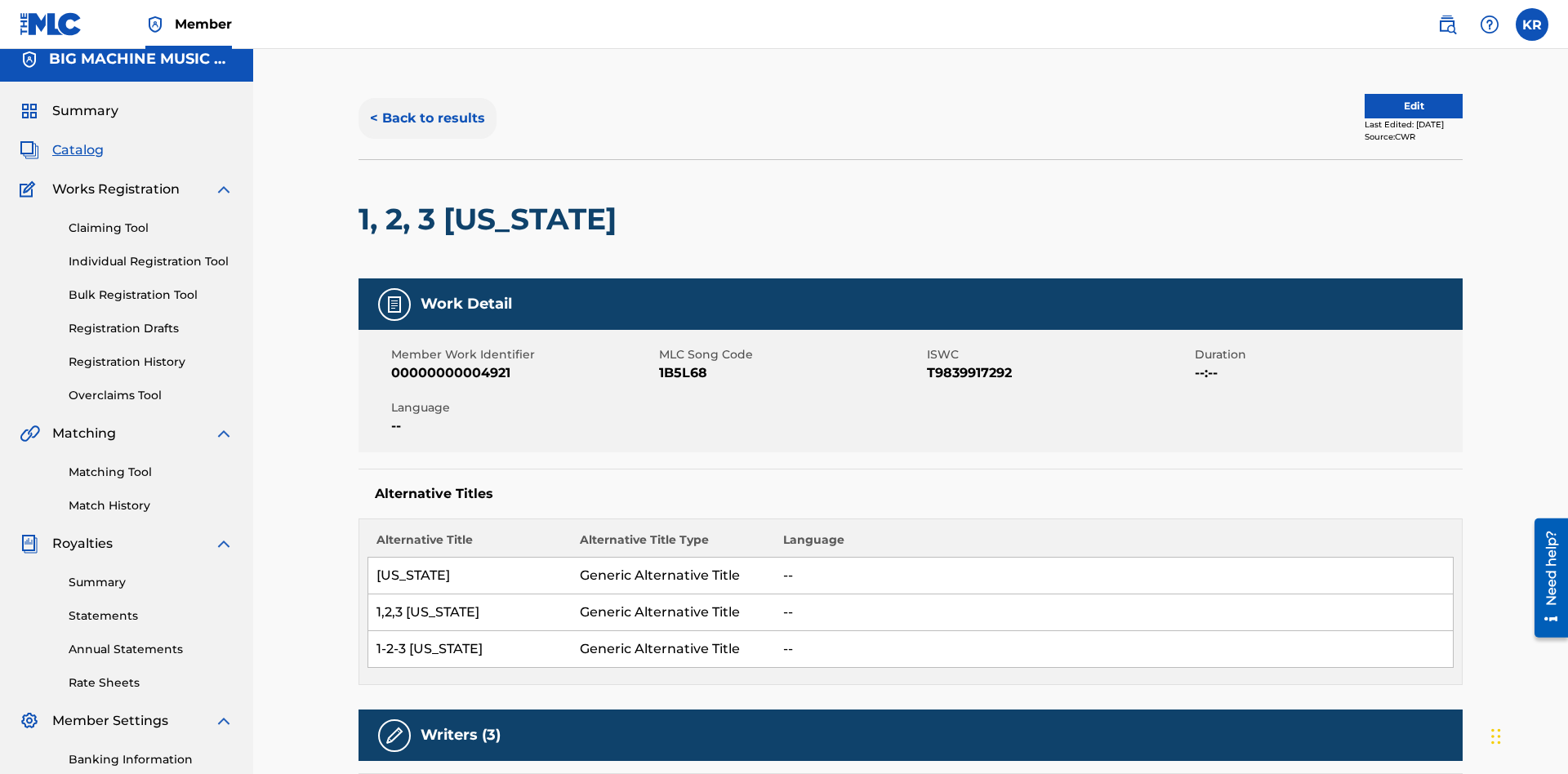
click at [427, 119] on button "< Back to results" at bounding box center [427, 119] width 138 height 41
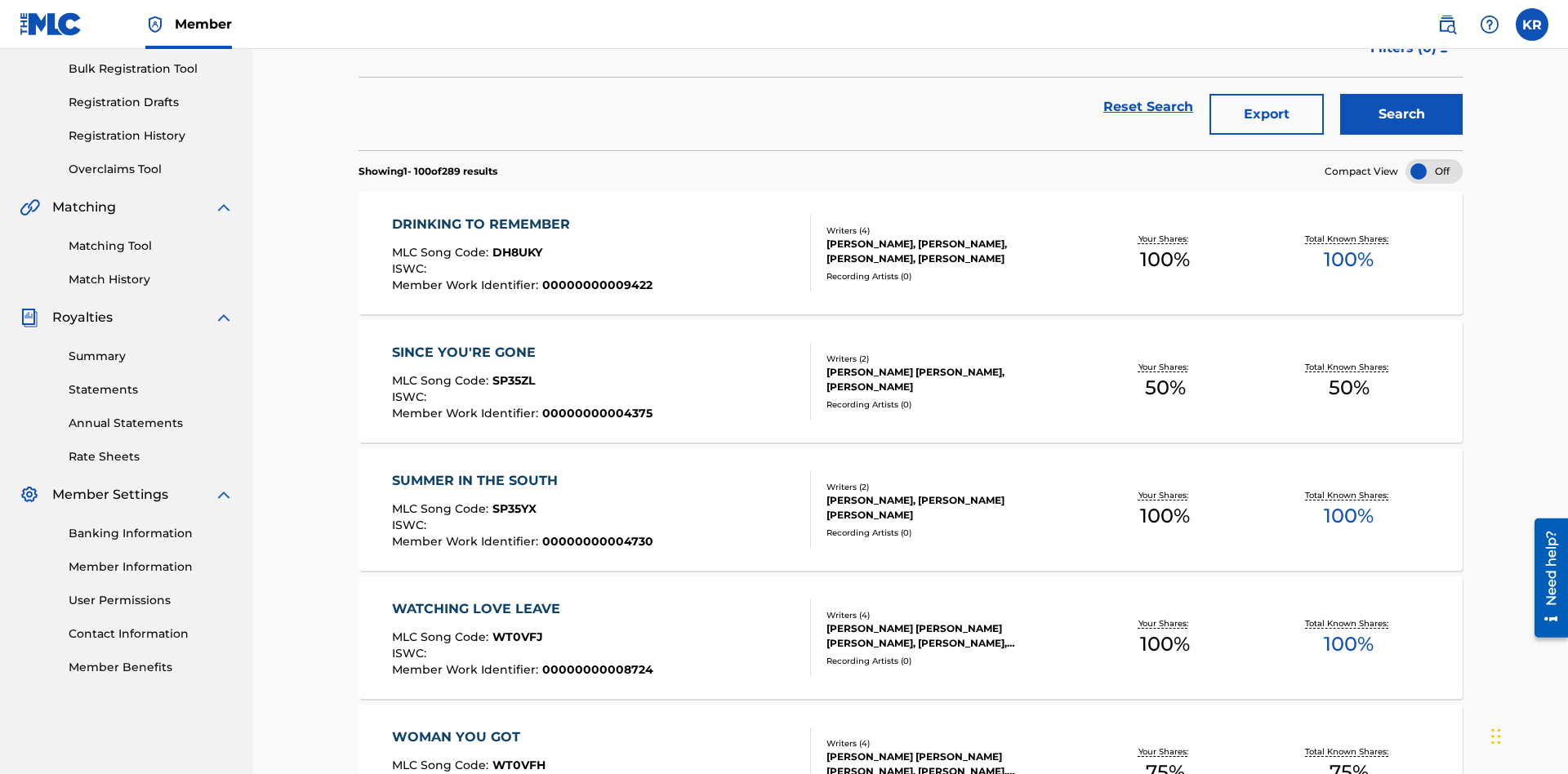
scroll to position [234, 0]
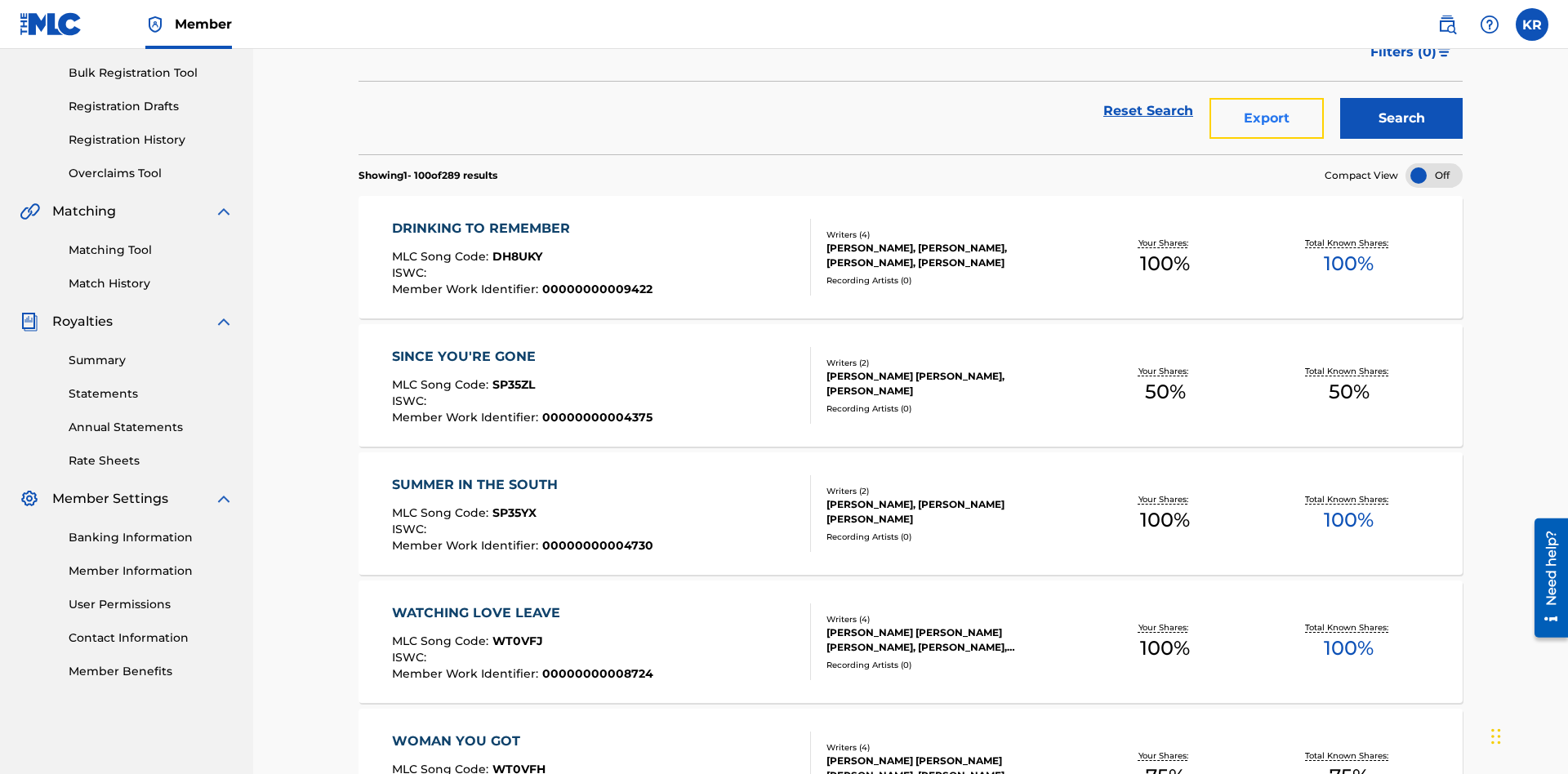
click at [1267, 119] on button "Export" at bounding box center [1267, 119] width 114 height 41
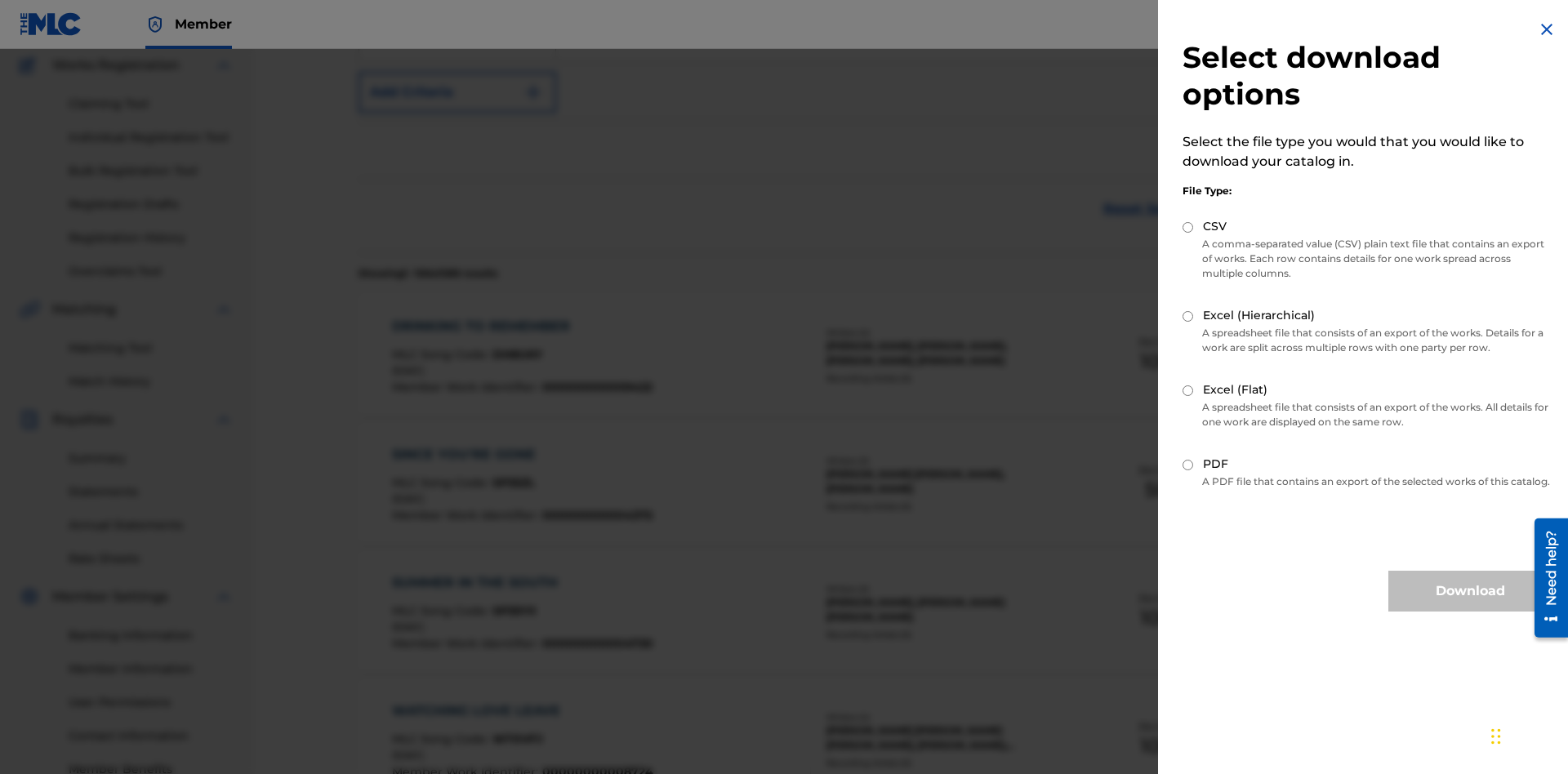
scroll to position [423, 0]
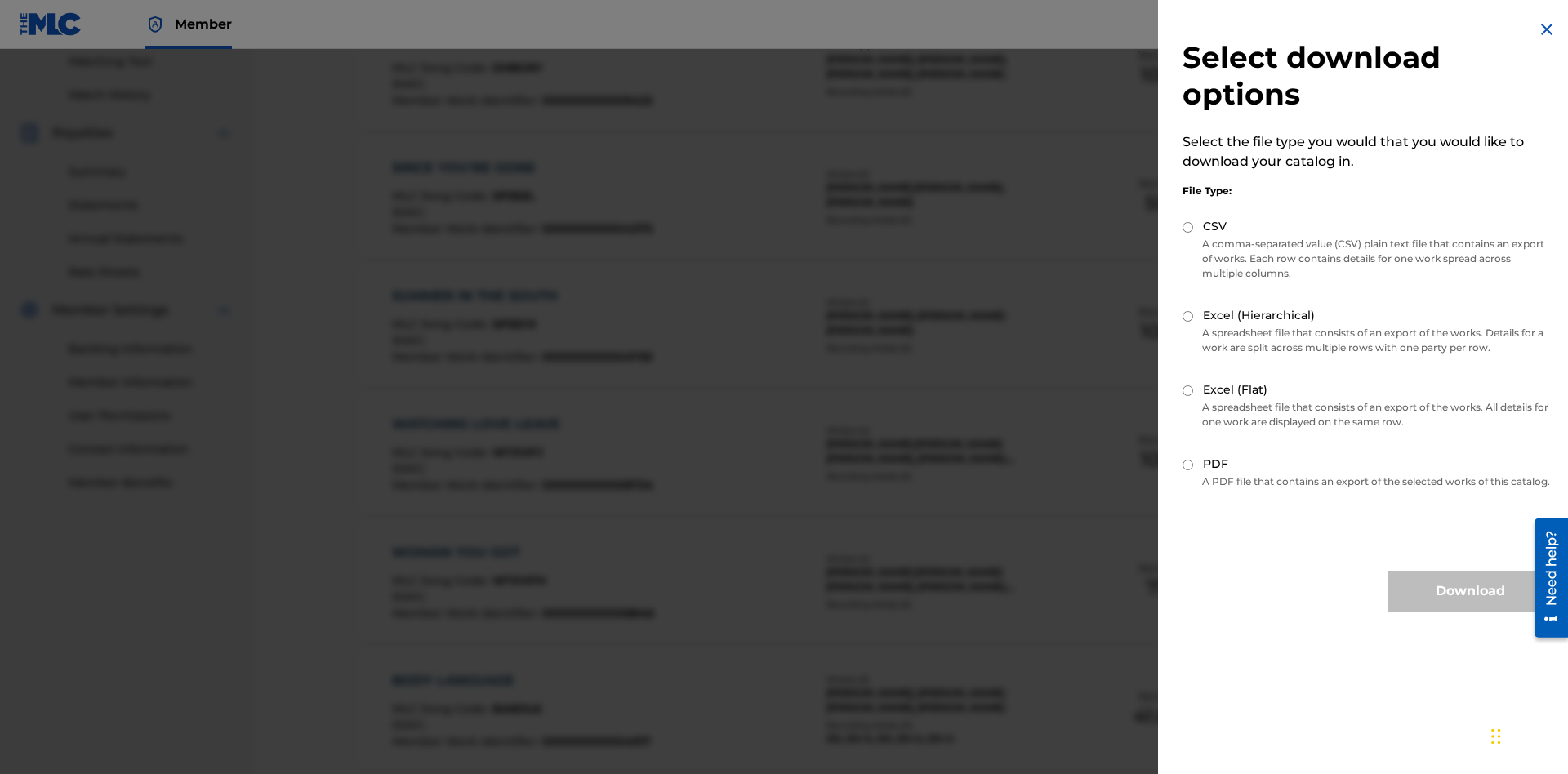
click at [1188, 390] on input "Excel (Flat)" at bounding box center [1187, 390] width 10 height 10
radio input "true"
